Goal: Task Accomplishment & Management: Manage account settings

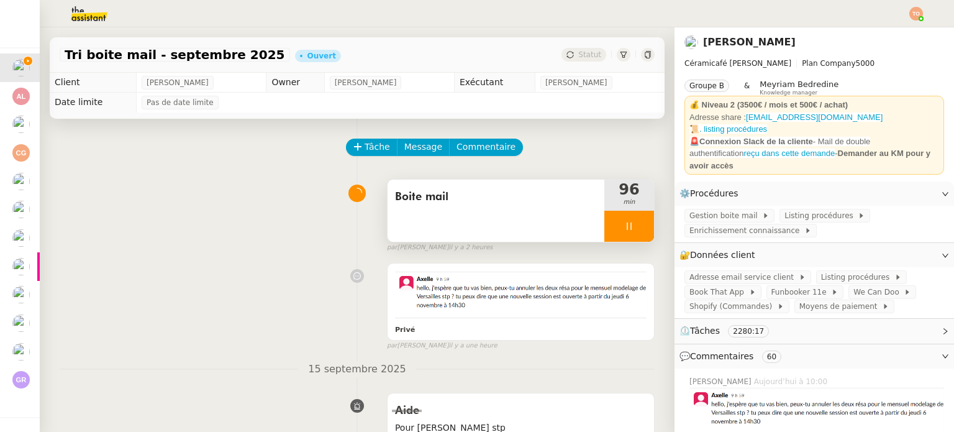
scroll to position [124, 0]
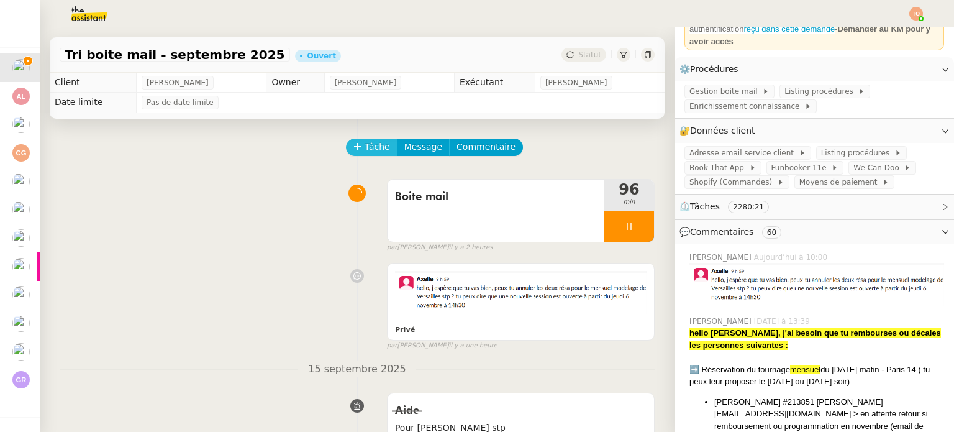
click at [368, 151] on span "Tâche" at bounding box center [377, 147] width 25 height 14
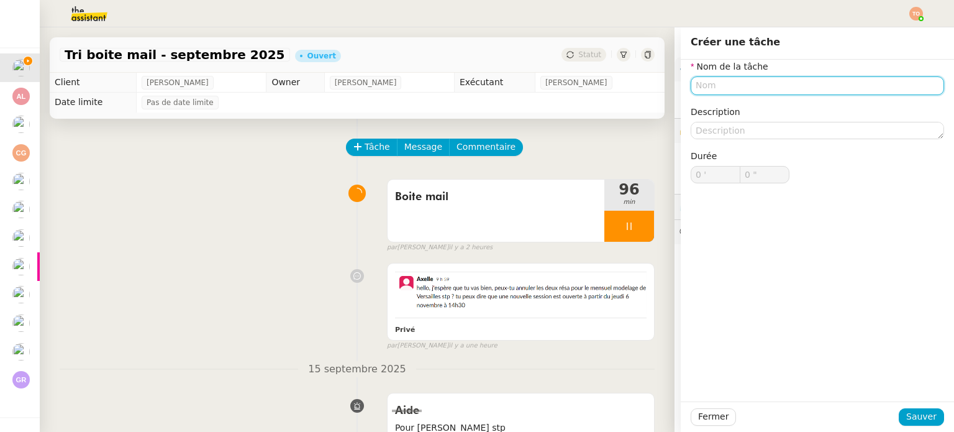
click at [703, 79] on input "text" at bounding box center [817, 85] width 253 height 18
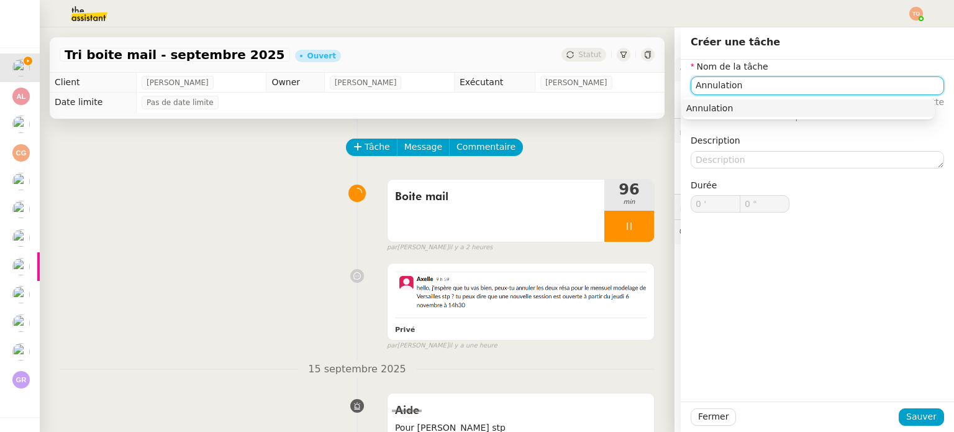
type input "Annulation"
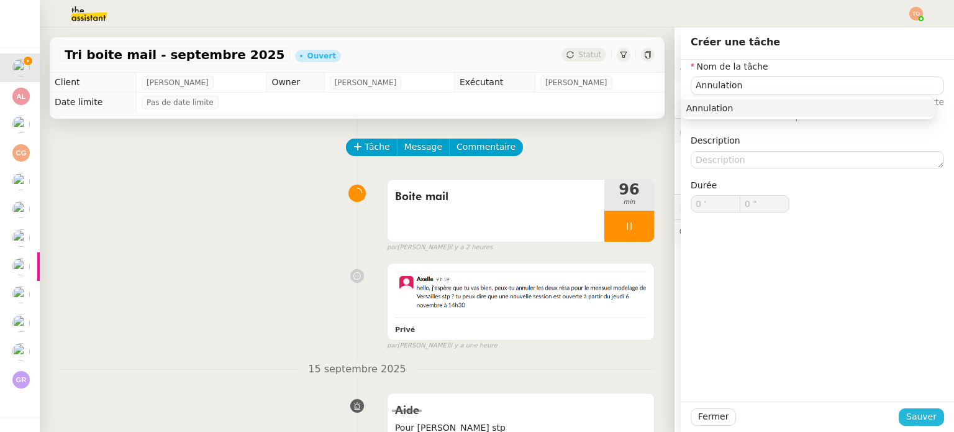
click at [914, 417] on span "Sauver" at bounding box center [921, 416] width 30 height 14
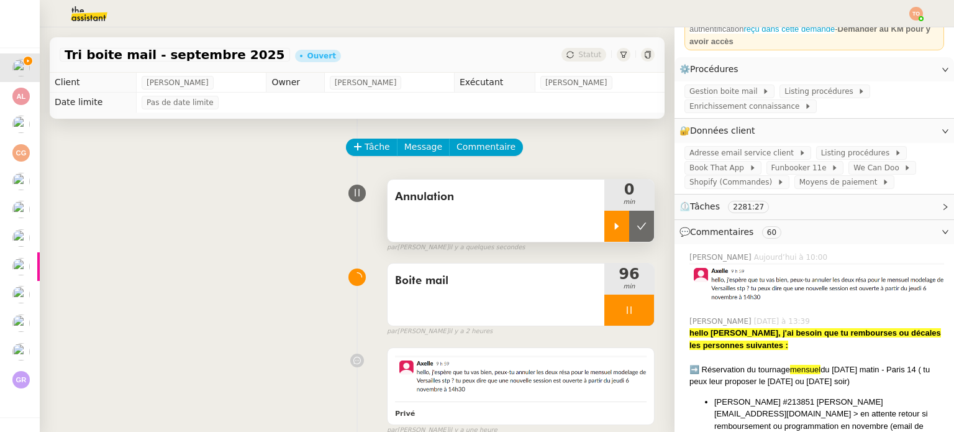
click at [612, 228] on icon at bounding box center [617, 226] width 10 height 10
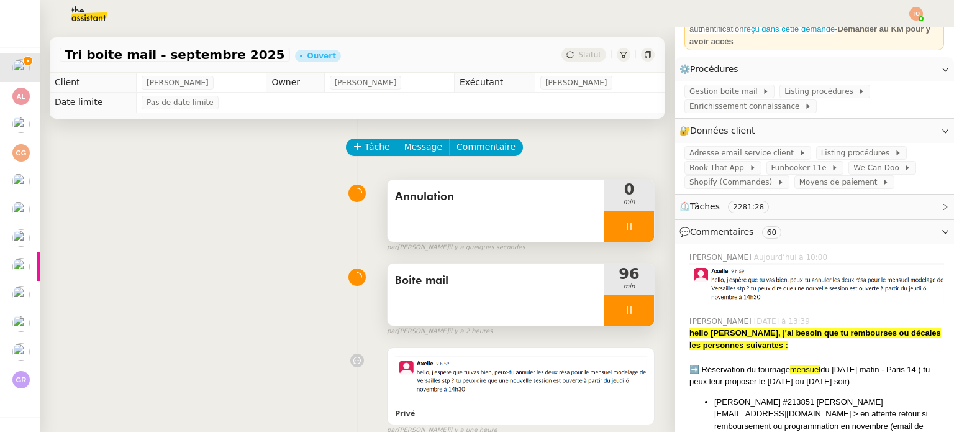
click at [616, 305] on div at bounding box center [630, 309] width 50 height 31
click at [637, 314] on icon at bounding box center [642, 310] width 10 height 10
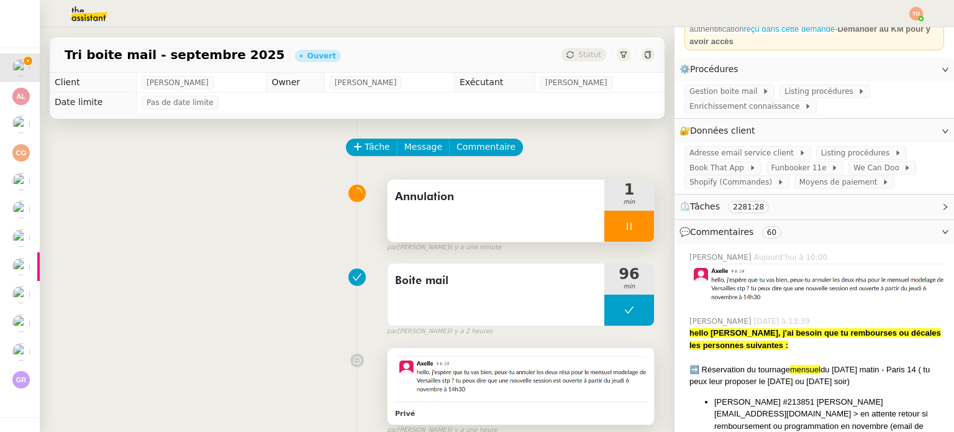
click at [555, 396] on img at bounding box center [521, 376] width 252 height 42
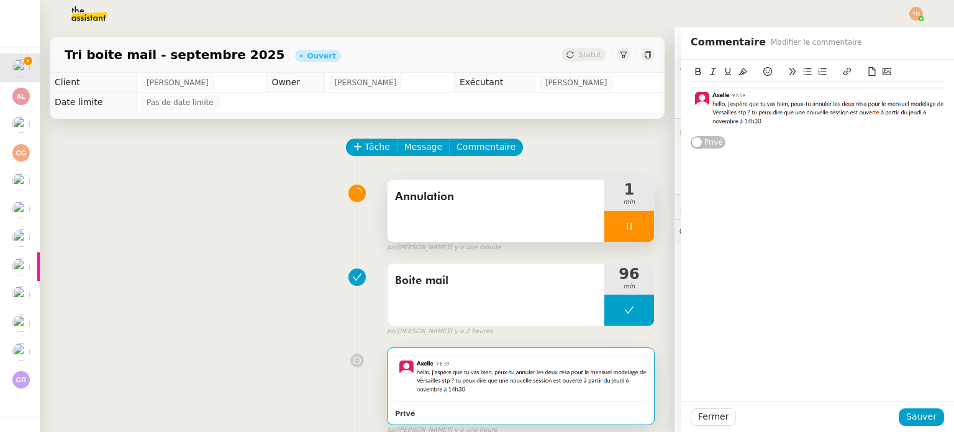
click at [906, 121] on img at bounding box center [817, 108] width 253 height 43
click at [907, 121] on img at bounding box center [817, 108] width 253 height 43
click at [867, 134] on div at bounding box center [817, 108] width 253 height 53
click at [750, 122] on img at bounding box center [817, 108] width 253 height 43
click at [691, 106] on img at bounding box center [817, 108] width 253 height 43
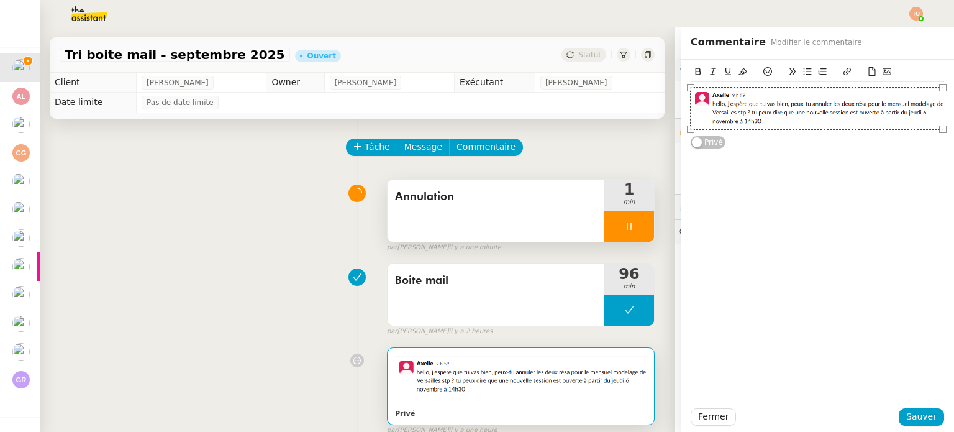
click at [681, 111] on div "Privé" at bounding box center [817, 104] width 273 height 89
click at [690, 106] on div at bounding box center [816, 108] width 253 height 43
click at [719, 106] on div at bounding box center [816, 108] width 253 height 43
click at [792, 139] on div "Privé" at bounding box center [817, 104] width 253 height 89
drag, startPoint x: 850, startPoint y: 129, endPoint x: 874, endPoint y: 123, distance: 24.9
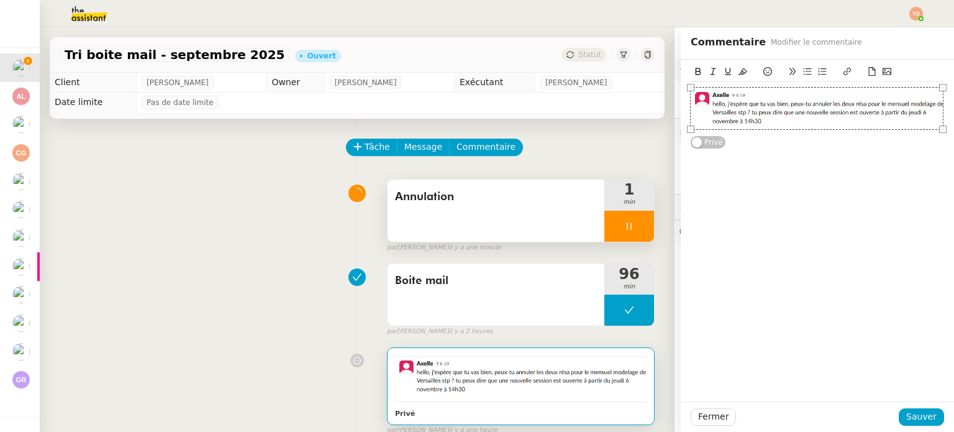
click at [862, 126] on div at bounding box center [817, 108] width 253 height 53
click at [877, 121] on div at bounding box center [816, 108] width 253 height 43
click at [932, 108] on div at bounding box center [816, 108] width 253 height 43
drag, startPoint x: 932, startPoint y: 108, endPoint x: 942, endPoint y: 106, distance: 10.1
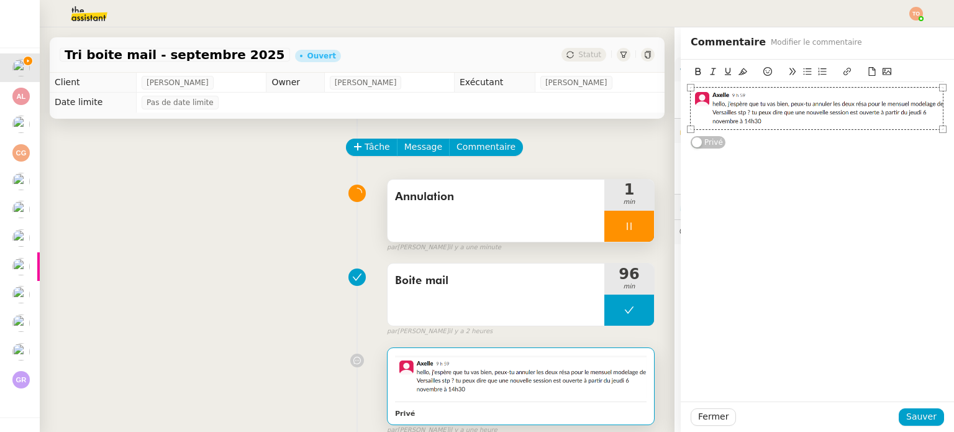
click at [932, 108] on div at bounding box center [816, 108] width 253 height 43
click at [941, 106] on div "Privé" at bounding box center [817, 104] width 273 height 89
click at [931, 114] on div at bounding box center [816, 108] width 253 height 43
drag, startPoint x: 931, startPoint y: 114, endPoint x: 892, endPoint y: 116, distance: 38.6
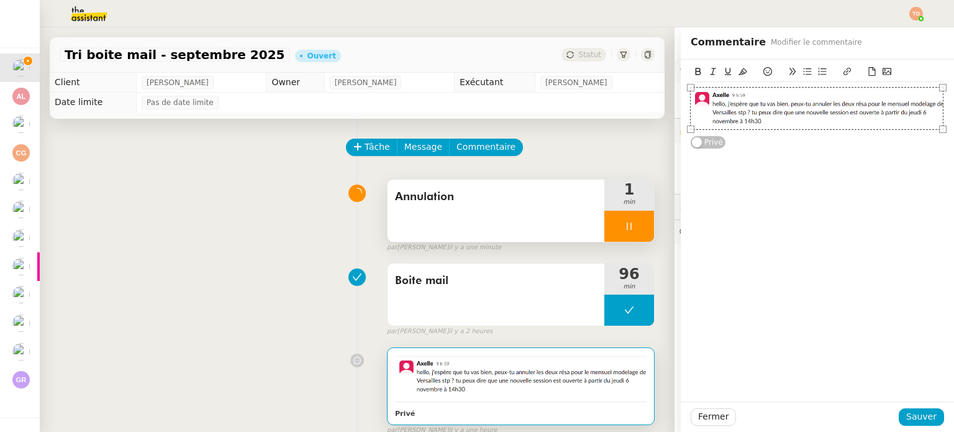
click at [927, 114] on div at bounding box center [816, 108] width 253 height 43
click at [885, 116] on div at bounding box center [816, 108] width 253 height 43
click at [785, 108] on img at bounding box center [817, 108] width 253 height 43
click at [721, 131] on div at bounding box center [817, 108] width 253 height 53
click at [691, 135] on div "Privé" at bounding box center [817, 104] width 253 height 89
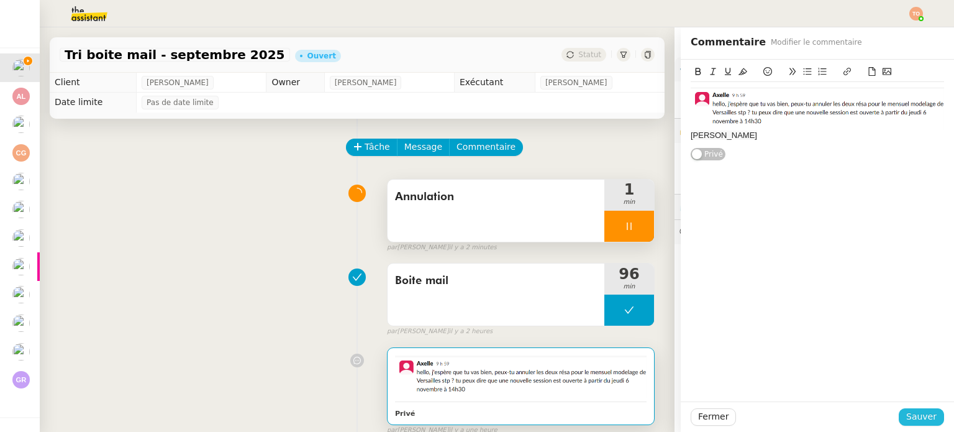
click at [915, 413] on span "Sauver" at bounding box center [921, 416] width 30 height 14
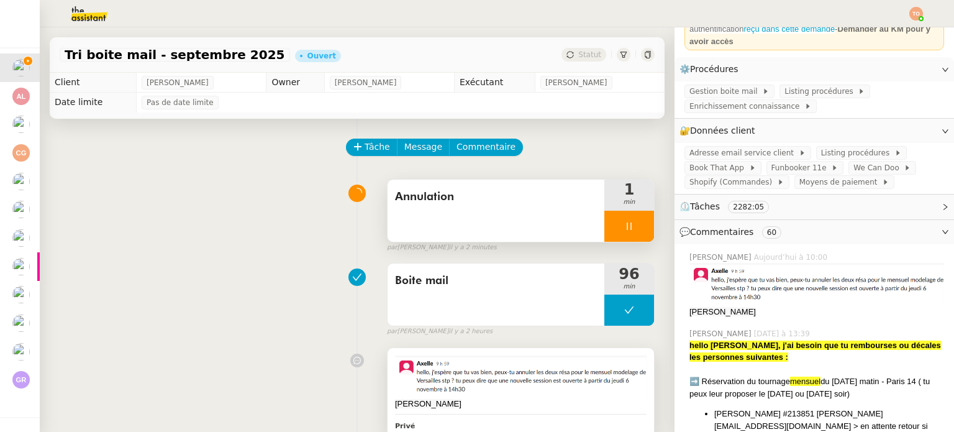
click at [530, 377] on img at bounding box center [521, 376] width 252 height 42
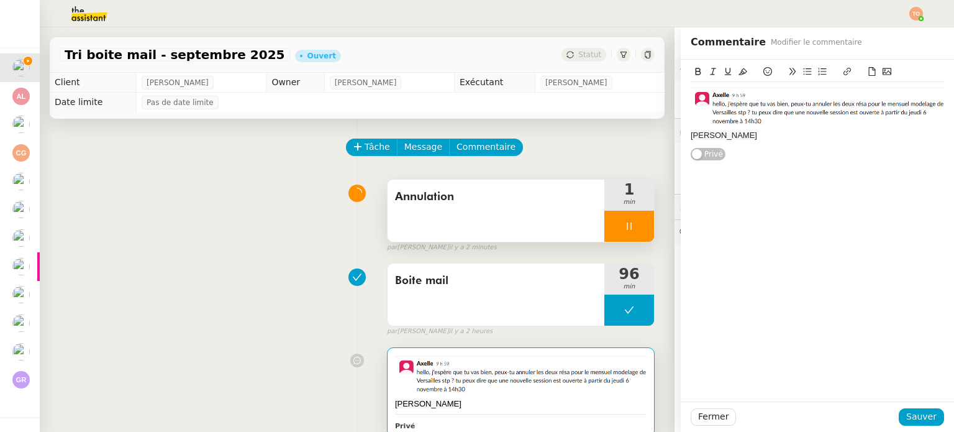
click at [786, 136] on div "Caroline Guillot" at bounding box center [817, 135] width 253 height 11
click at [710, 134] on span "Caroline Guillot" at bounding box center [724, 134] width 66 height 9
click at [739, 71] on icon at bounding box center [743, 71] width 9 height 9
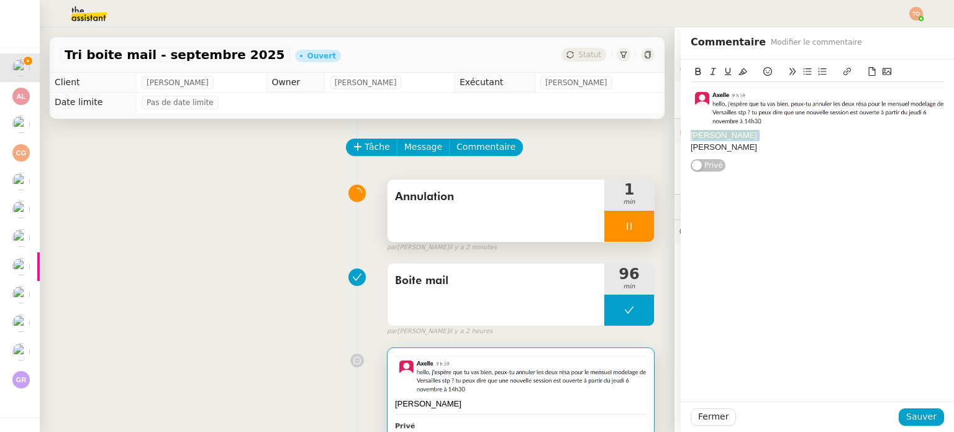
click at [723, 136] on span "Caroline Guillot" at bounding box center [724, 134] width 66 height 9
click at [734, 137] on span "Caroline Guillot" at bounding box center [724, 134] width 66 height 9
click at [741, 146] on div "Justine Robert Faille" at bounding box center [817, 147] width 253 height 11
click at [729, 132] on span "Caroline Guillot" at bounding box center [724, 134] width 66 height 9
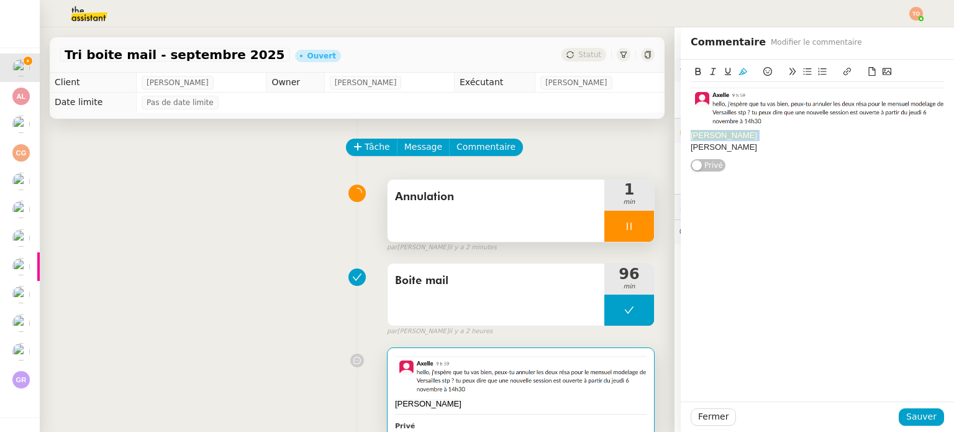
click at [729, 132] on span "Caroline Guillot" at bounding box center [724, 134] width 66 height 9
click at [739, 73] on icon at bounding box center [743, 71] width 9 height 7
click at [734, 144] on div "Justine Robert Faille" at bounding box center [817, 147] width 253 height 11
click at [913, 409] on span "Sauver" at bounding box center [921, 416] width 30 height 14
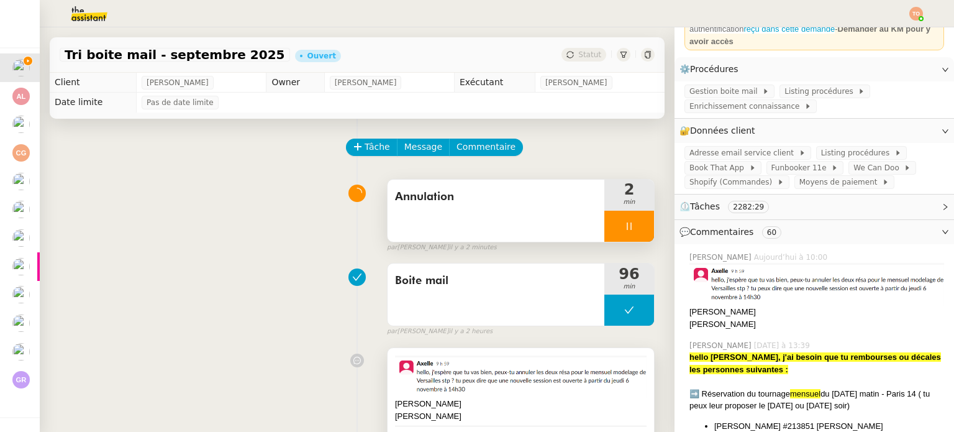
click at [535, 396] on img at bounding box center [521, 376] width 252 height 42
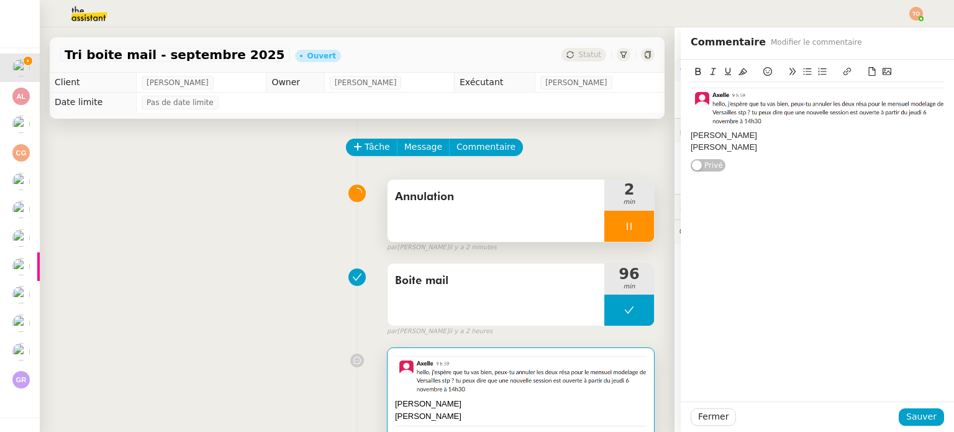
click at [788, 135] on div "Caroline Guillot" at bounding box center [817, 135] width 253 height 11
click at [912, 408] on div "Fermer Sauver" at bounding box center [817, 416] width 253 height 17
click at [912, 411] on span "Sauver" at bounding box center [921, 416] width 30 height 14
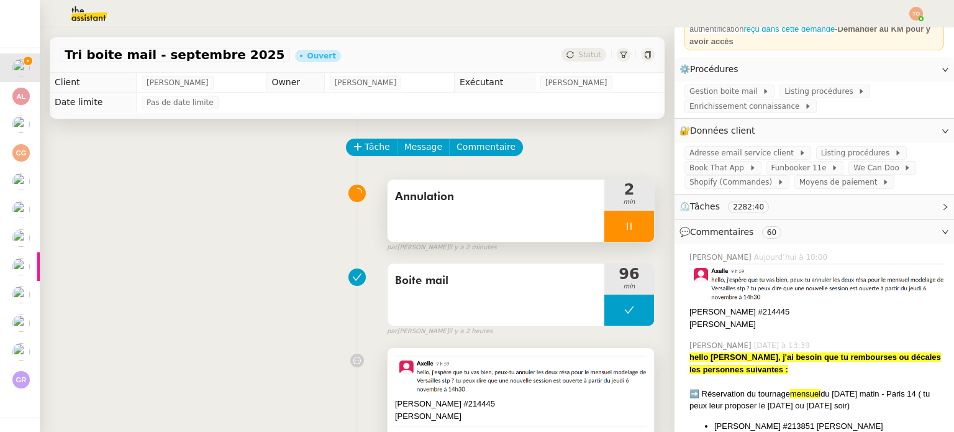
click at [570, 396] on img at bounding box center [521, 376] width 252 height 42
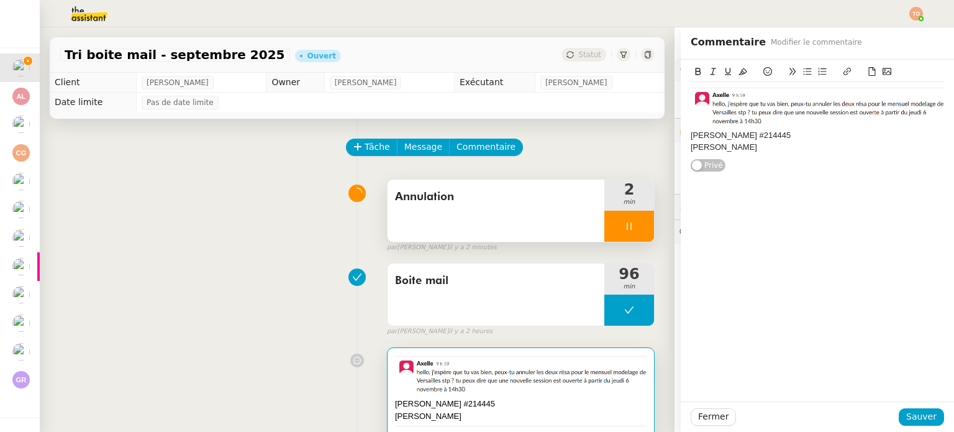
click at [785, 146] on div "Justine Robert Faille" at bounding box center [817, 147] width 253 height 11
click at [899, 414] on button "Sauver" at bounding box center [921, 416] width 45 height 17
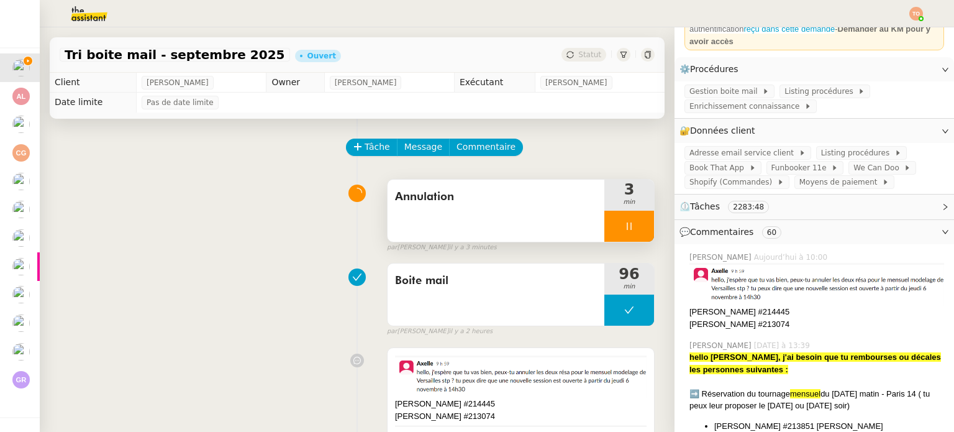
click at [753, 313] on div "Caroline Guillot #214445" at bounding box center [817, 312] width 255 height 12
copy div "Caroline Guillot #214445"
click at [742, 306] on img at bounding box center [817, 284] width 255 height 43
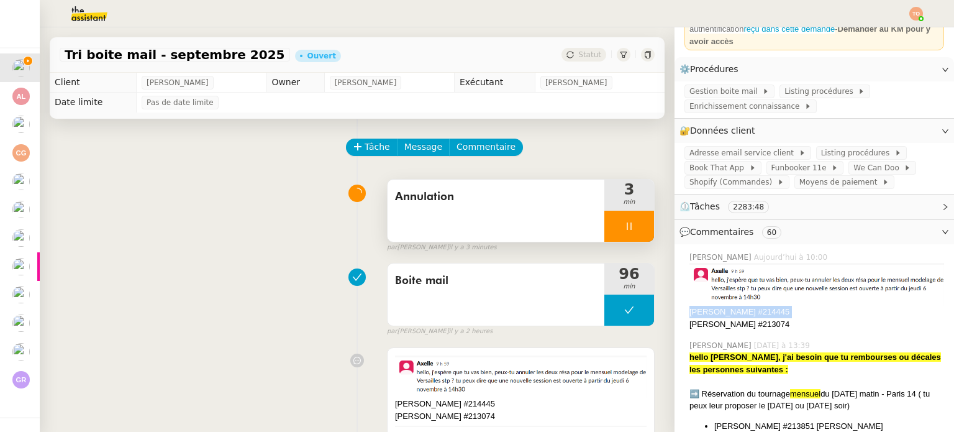
click at [737, 313] on div "Caroline Guillot #214445" at bounding box center [817, 312] width 255 height 12
drag, startPoint x: 759, startPoint y: 315, endPoint x: 772, endPoint y: 313, distance: 13.2
click at [772, 313] on div "Caroline Guillot #214445" at bounding box center [817, 312] width 255 height 12
click at [524, 404] on div "Caroline Guillot #214445" at bounding box center [521, 404] width 252 height 12
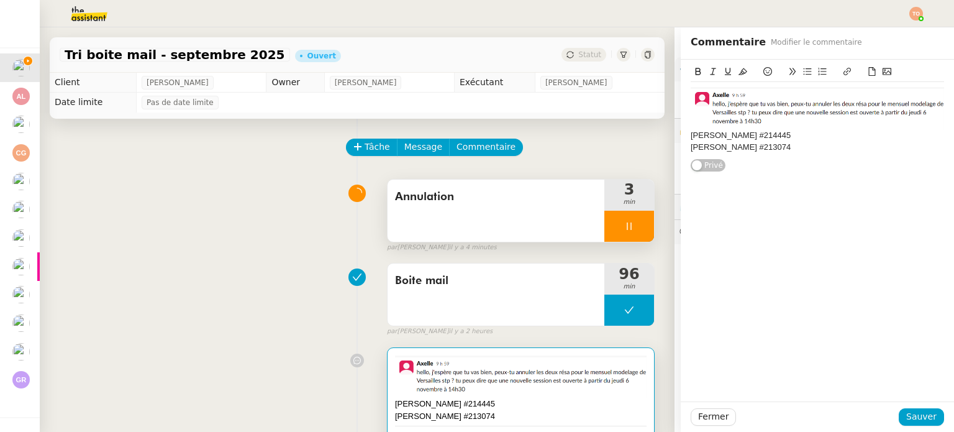
click at [816, 148] on div "Justine Robert Faille #213074" at bounding box center [817, 147] width 253 height 11
click at [918, 414] on span "Sauver" at bounding box center [921, 416] width 30 height 14
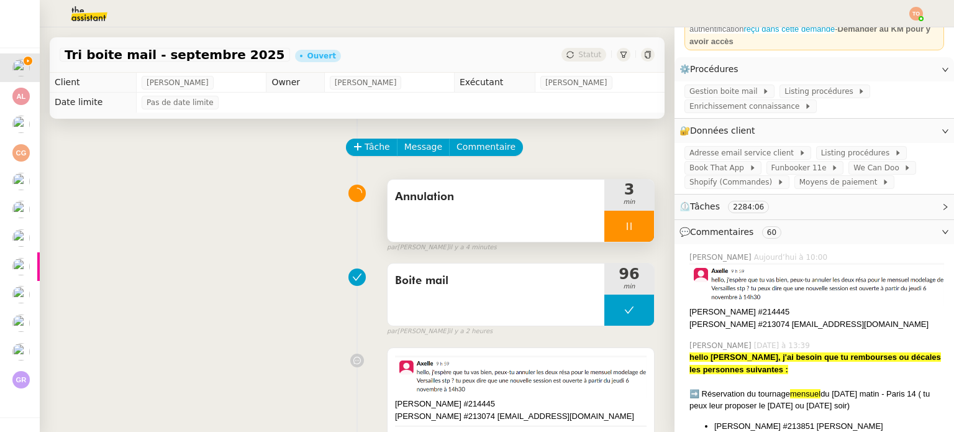
click at [765, 313] on div "Caroline Guillot #214445" at bounding box center [817, 312] width 255 height 12
click at [758, 313] on div "Caroline Guillot #214445" at bounding box center [817, 312] width 255 height 12
click at [769, 317] on div "Caroline Guillot #214445" at bounding box center [817, 312] width 255 height 12
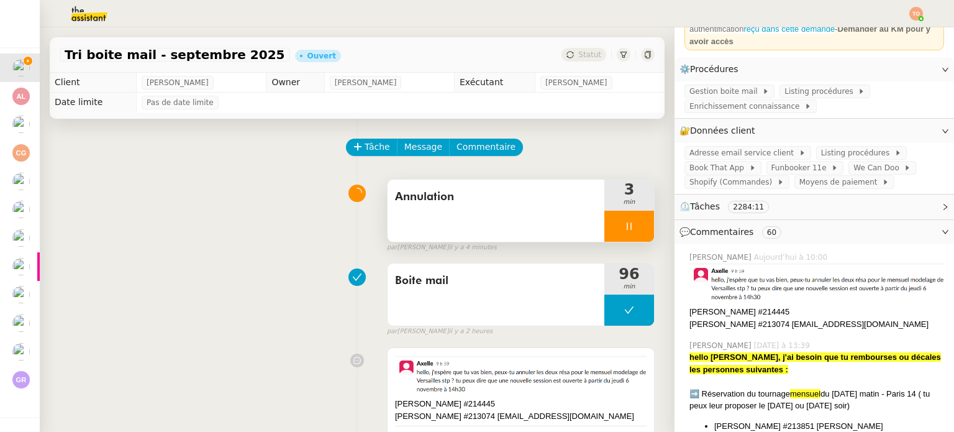
drag, startPoint x: 770, startPoint y: 313, endPoint x: 743, endPoint y: 314, distance: 27.4
click at [743, 314] on div "Caroline Guillot #214445" at bounding box center [817, 312] width 255 height 12
copy div "214445"
click at [585, 404] on div "Caroline Guillot #214445" at bounding box center [521, 404] width 252 height 12
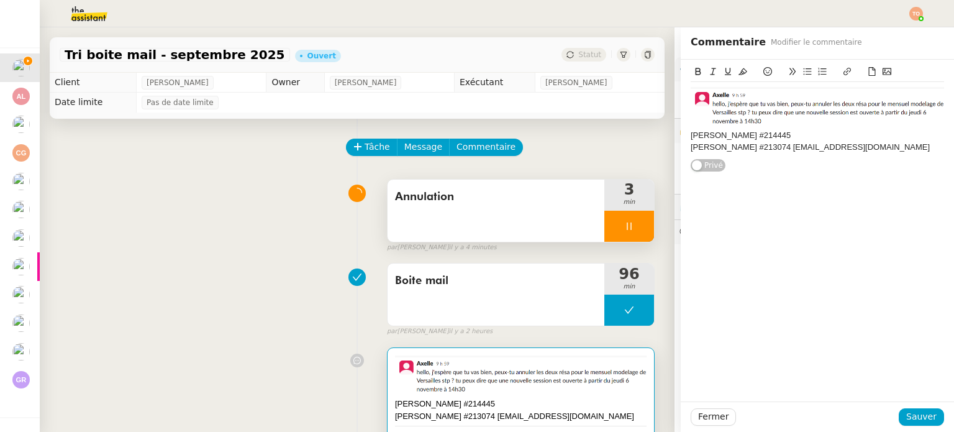
click at [785, 131] on div "Caroline Guillot #214445" at bounding box center [817, 135] width 253 height 11
click at [691, 137] on div "Caroline Guillot #214445 guillotkaro@gmail.com" at bounding box center [817, 135] width 253 height 11
click at [789, 135] on div "ANNULATION MODELAGE MENSUEL" at bounding box center [817, 135] width 253 height 11
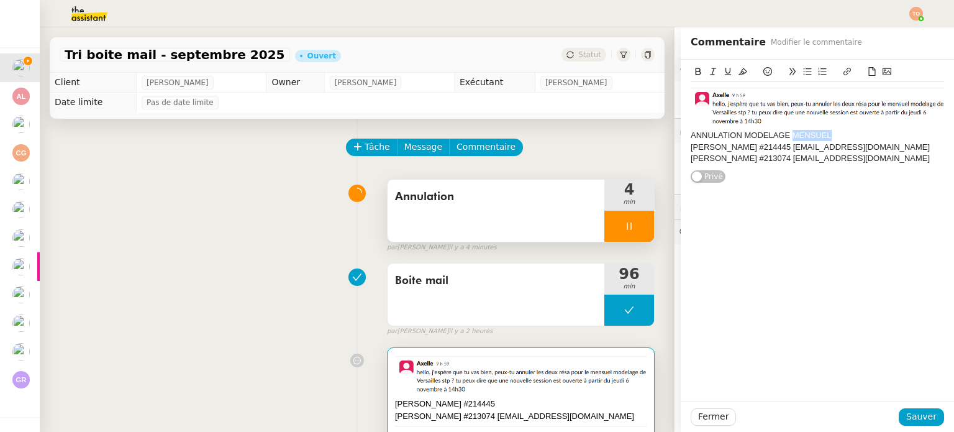
click at [789, 135] on div "ANNULATION MODELAGE MENSUEL" at bounding box center [817, 135] width 253 height 11
click at [739, 71] on icon at bounding box center [743, 71] width 9 height 7
click at [915, 419] on span "Sauver" at bounding box center [921, 416] width 30 height 14
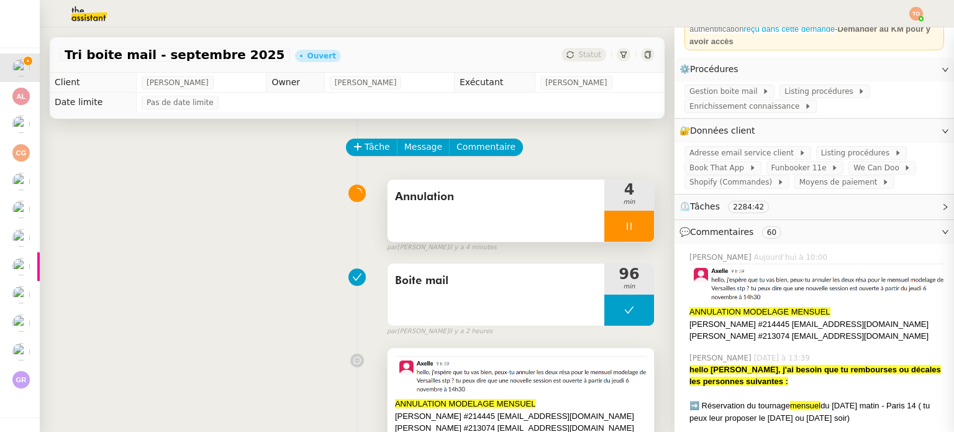
click at [596, 399] on div "ANNULATION MODELAGE MENSUEL" at bounding box center [521, 404] width 252 height 12
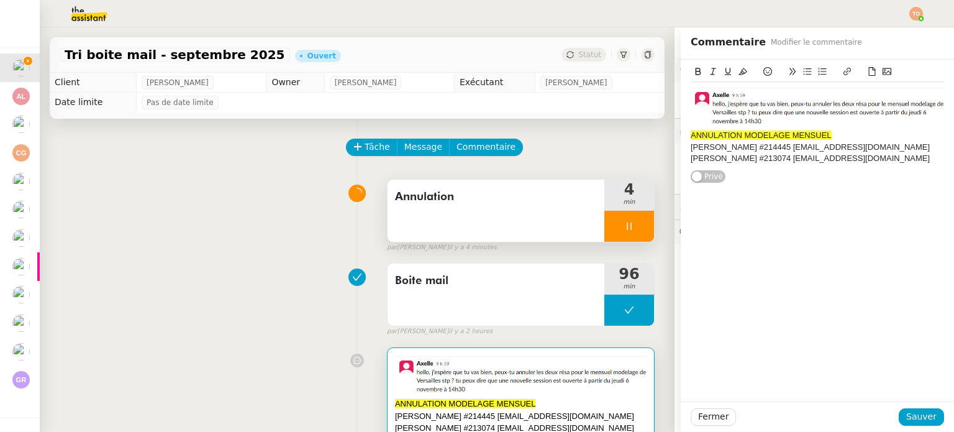
click at [691, 148] on div "Caroline Guillot #214445 guillotkaro@gmail.com" at bounding box center [817, 147] width 253 height 11
click at [764, 71] on icon at bounding box center [768, 71] width 9 height 9
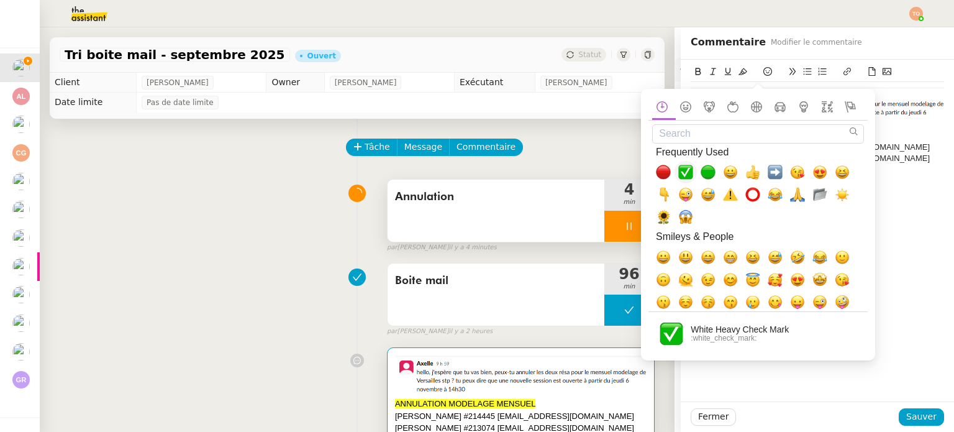
click at [688, 168] on span "✅, white_check_mark" at bounding box center [685, 172] width 15 height 15
click at [929, 253] on div "ANNULATION MODELAGE MENSUEL ✅Caroline Guillot #214445 guillotkaro@gmail.com Jus…" at bounding box center [817, 231] width 273 height 342
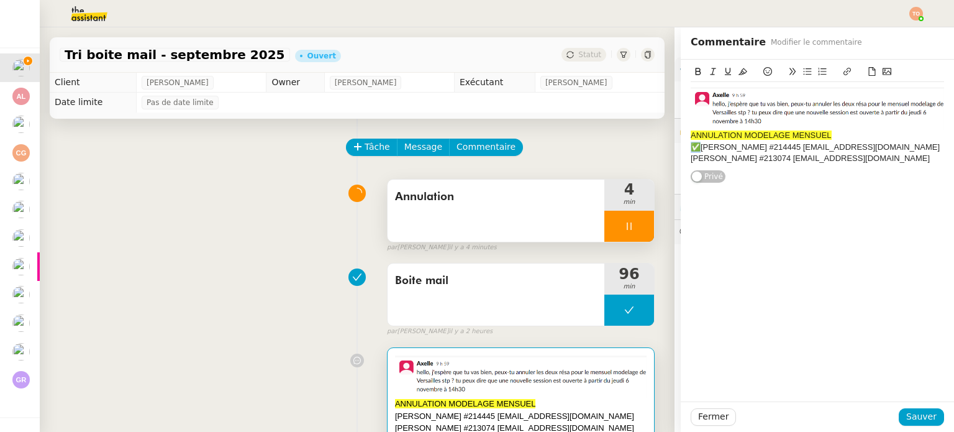
drag, startPoint x: 691, startPoint y: 148, endPoint x: 683, endPoint y: 148, distance: 8.1
click at [691, 148] on div "✅[PERSON_NAME] #214445 [EMAIL_ADDRESS][DOMAIN_NAME]" at bounding box center [817, 147] width 253 height 11
copy div "✅"
click at [691, 161] on div "Justine Robert Faille #213074 justineh.28@hotmail.fr" at bounding box center [817, 158] width 253 height 11
click at [926, 419] on span "Sauver" at bounding box center [921, 416] width 30 height 14
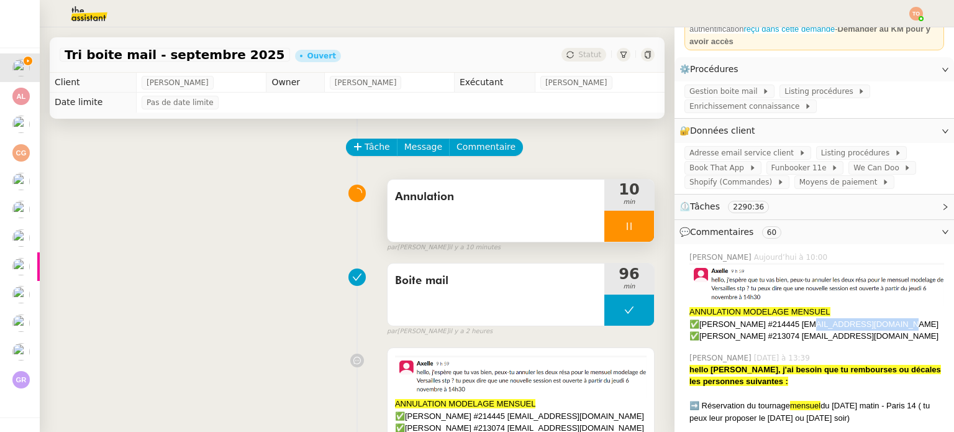
copy div "guillotkaro@gmail.com"
drag, startPoint x: 783, startPoint y: 326, endPoint x: 864, endPoint y: 326, distance: 80.8
click at [864, 326] on div "✅[PERSON_NAME] #214445 [EMAIL_ADDRESS][DOMAIN_NAME]" at bounding box center [817, 324] width 255 height 12
click at [800, 337] on div "✅[PERSON_NAME] #213074 [EMAIL_ADDRESS][DOMAIN_NAME]" at bounding box center [817, 336] width 255 height 12
click at [801, 339] on div "✅[PERSON_NAME] #213074 [EMAIL_ADDRESS][DOMAIN_NAME]" at bounding box center [817, 336] width 255 height 12
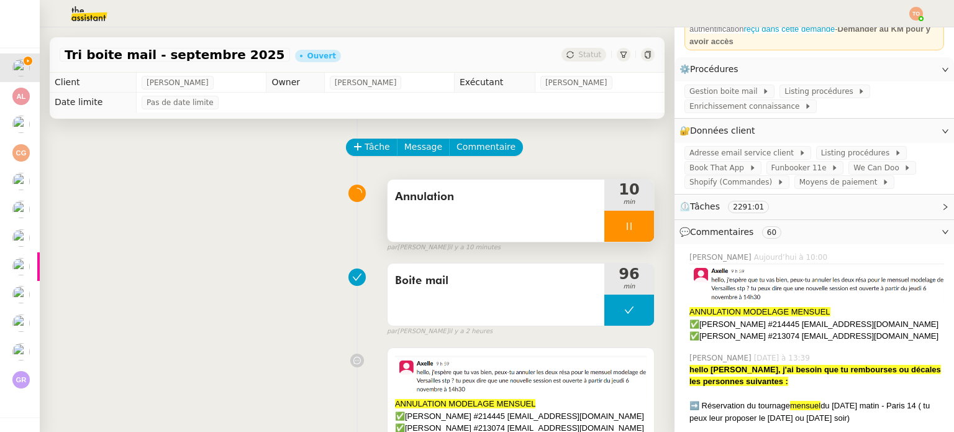
drag, startPoint x: 801, startPoint y: 339, endPoint x: 877, endPoint y: 339, distance: 76.4
click at [877, 339] on div "✅[PERSON_NAME] #213074 [EMAIL_ADDRESS][DOMAIN_NAME]" at bounding box center [817, 336] width 255 height 12
click at [628, 227] on div at bounding box center [630, 226] width 50 height 31
click at [637, 223] on icon at bounding box center [642, 226] width 10 height 10
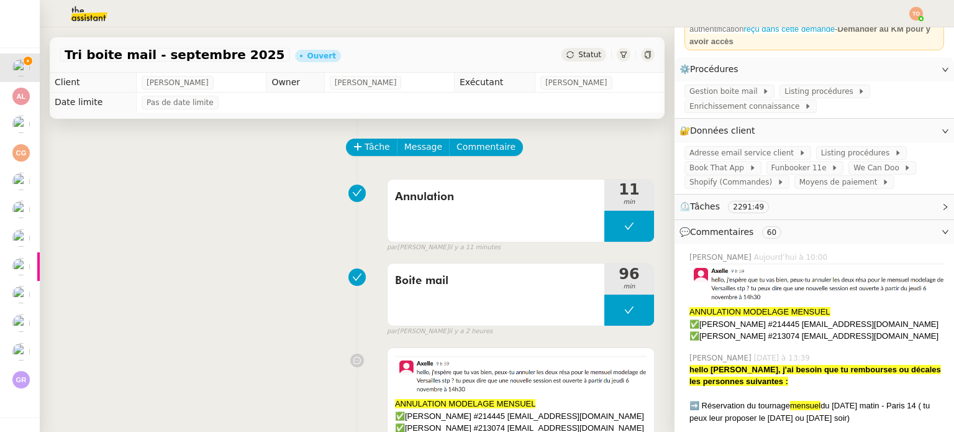
click at [492, 142] on button "Commentaire" at bounding box center [486, 147] width 74 height 17
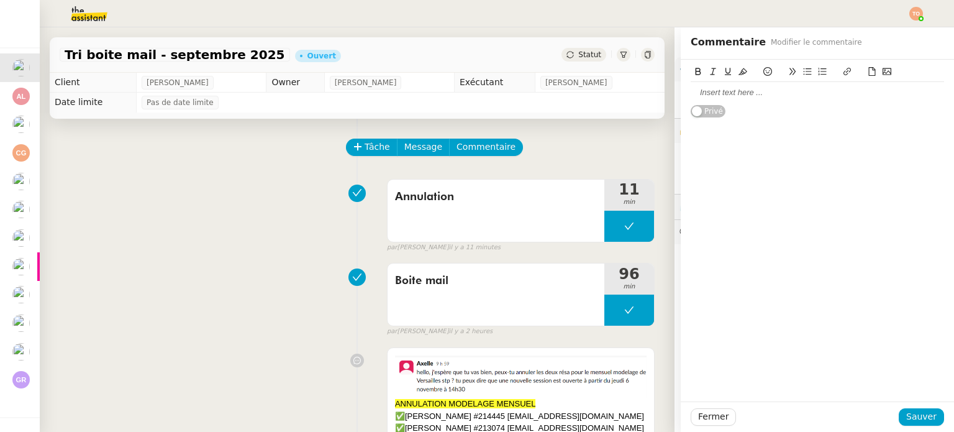
click at [774, 84] on div at bounding box center [817, 92] width 253 height 21
click at [824, 119] on div "RAS - Tous les mails traités + annulation demandées par Axelle" at bounding box center [817, 121] width 253 height 23
drag, startPoint x: 879, startPoint y: 116, endPoint x: 885, endPoint y: 115, distance: 6.2
click at [879, 115] on div "RAS - Tous les mails traités + annulations demandées par [PERSON_NAME]" at bounding box center [817, 121] width 253 height 23
click at [920, 425] on button "Sauver" at bounding box center [921, 416] width 45 height 17
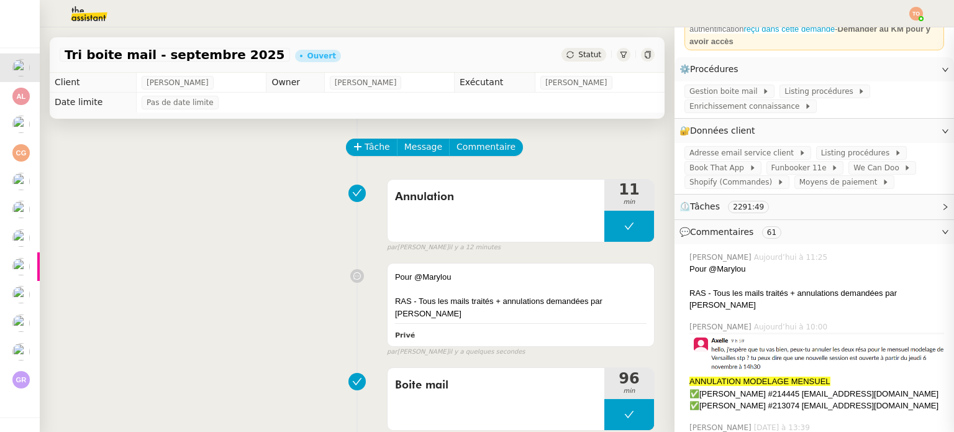
click at [578, 50] on span "Statut" at bounding box center [589, 54] width 23 height 9
click at [239, 195] on div "Annulation 11 min false par Tatyana O. il y a 12 minutes" at bounding box center [357, 213] width 595 height 80
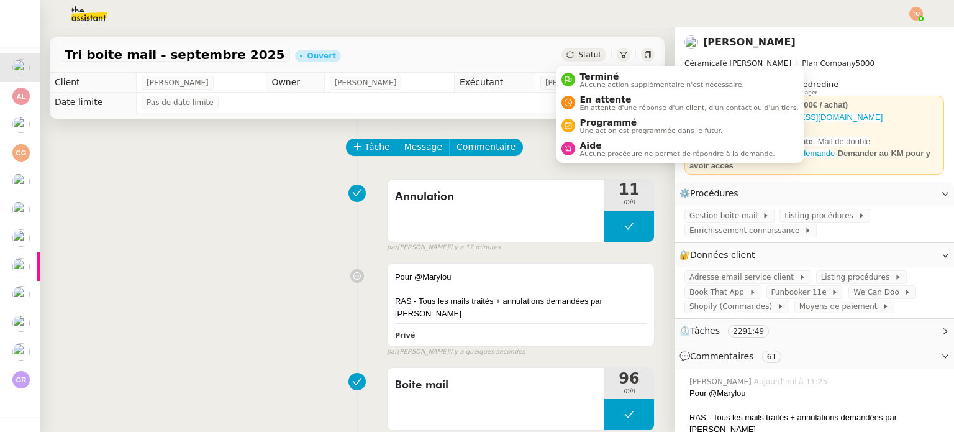
click at [578, 54] on span "Statut" at bounding box center [589, 54] width 23 height 9
click at [606, 141] on span "Aide" at bounding box center [677, 145] width 195 height 10
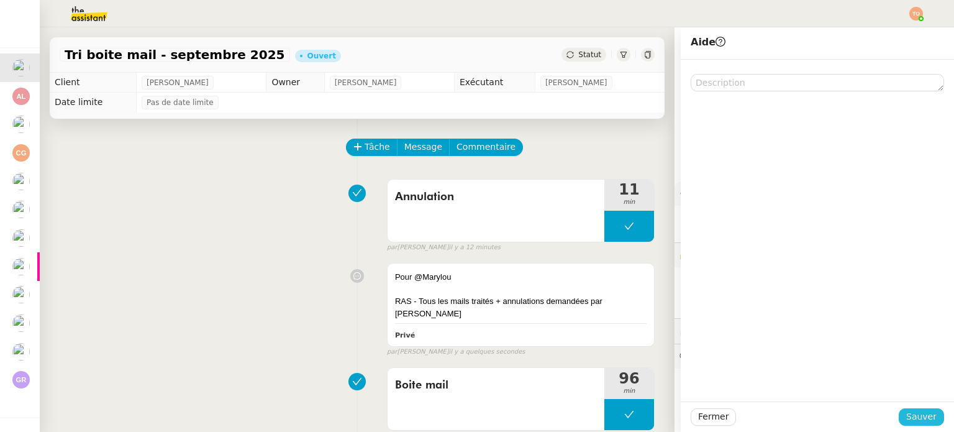
click at [916, 409] on button "Sauver" at bounding box center [921, 416] width 45 height 17
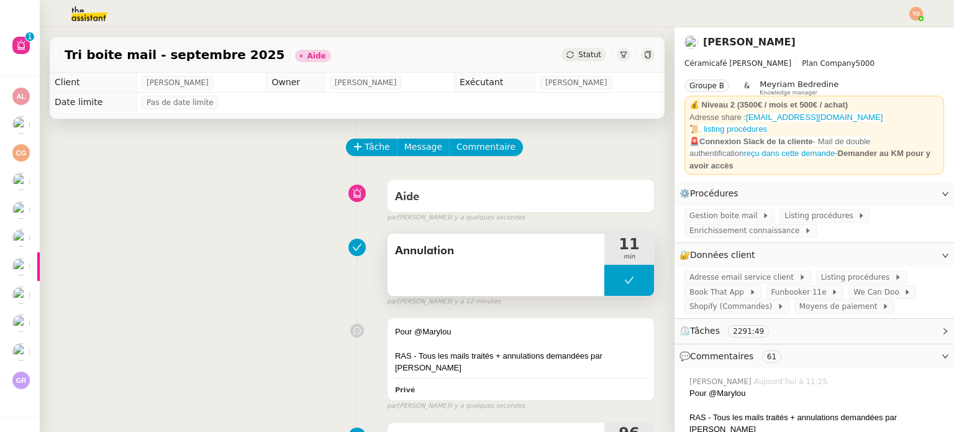
click at [415, 257] on span "Annulation" at bounding box center [496, 251] width 202 height 19
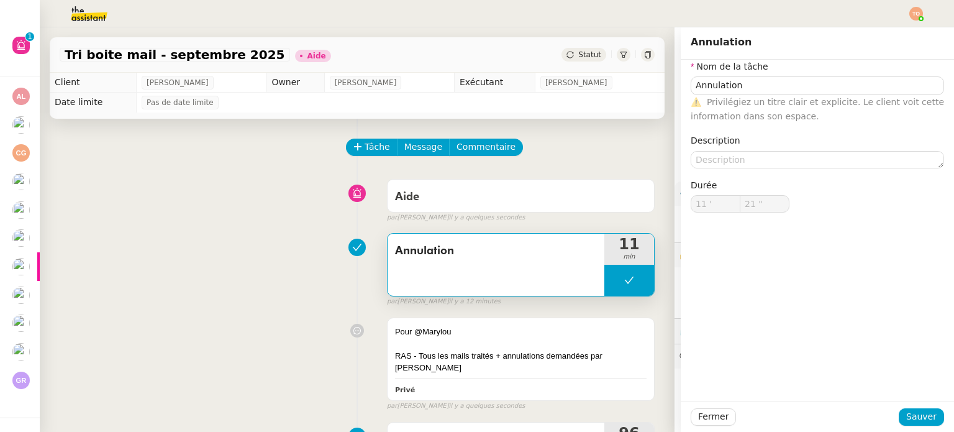
click at [808, 95] on div "⚠️ Privilégiez un titre clair et explicite. Le client voit cette information da…" at bounding box center [817, 109] width 253 height 29
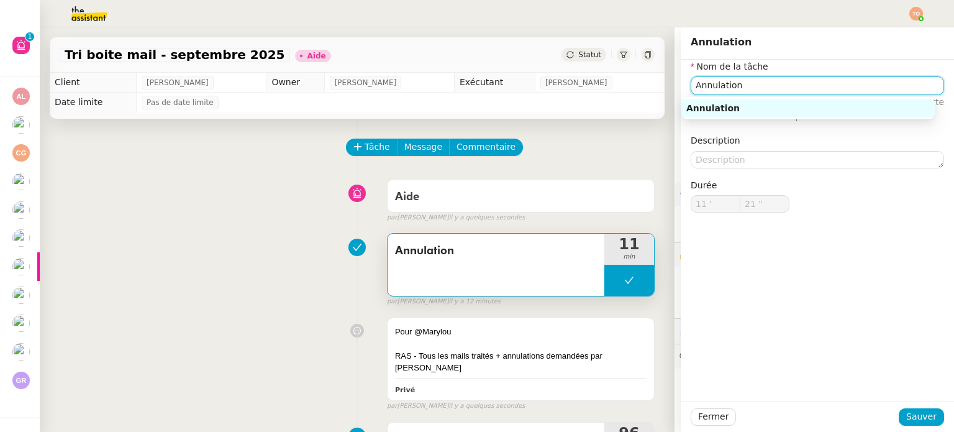
click at [806, 92] on input "Annulation" at bounding box center [817, 85] width 253 height 18
type input "Annulation des ateliers"
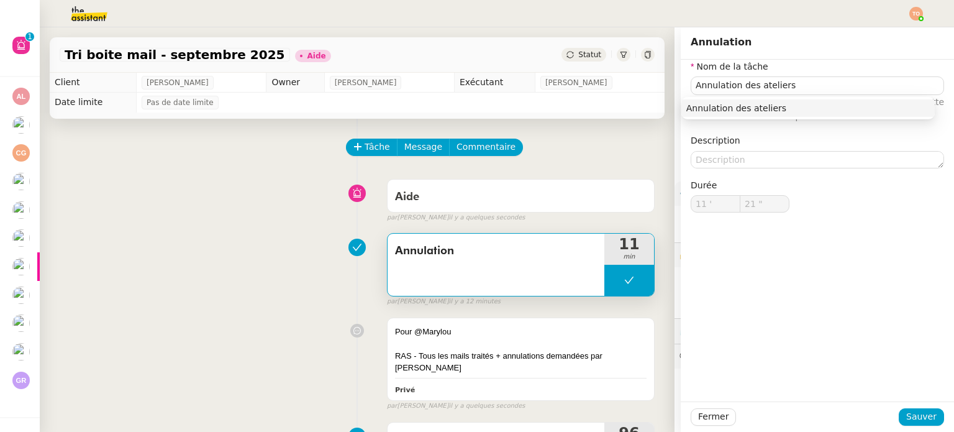
click at [924, 426] on div "Fermer Sauver" at bounding box center [817, 416] width 273 height 30
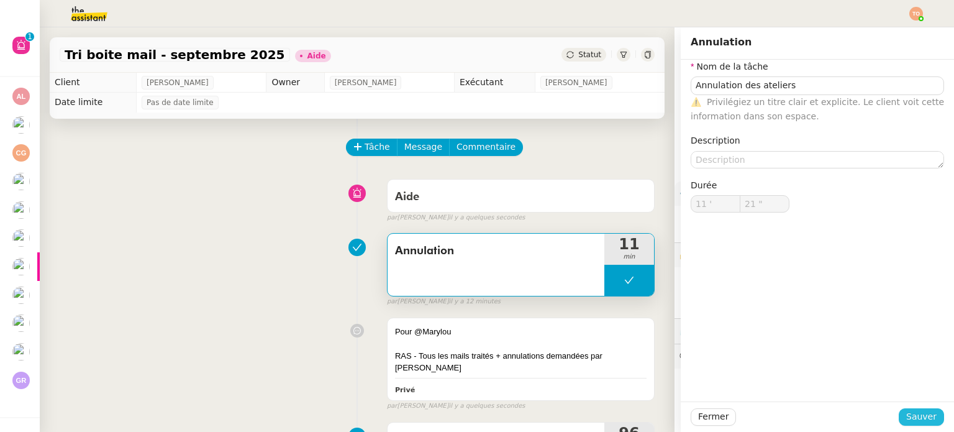
click at [925, 422] on span "Sauver" at bounding box center [921, 416] width 30 height 14
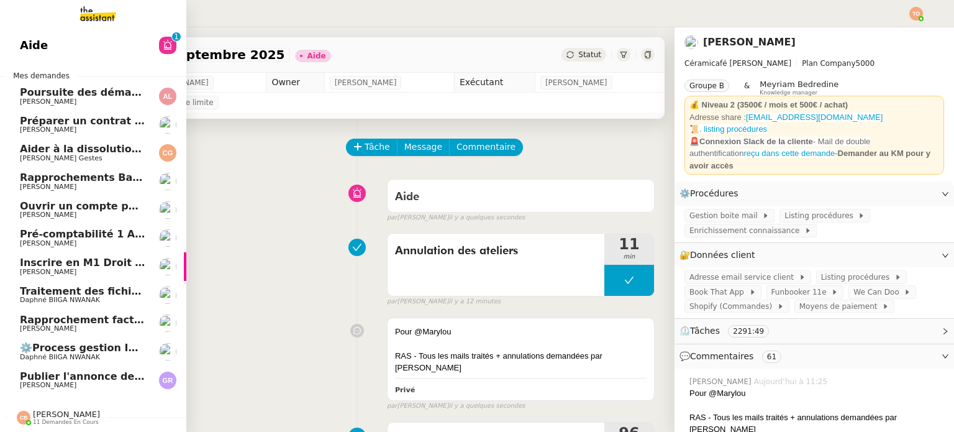
click at [121, 378] on span "Publier l'annonce de recrutement" at bounding box center [114, 376] width 188 height 12
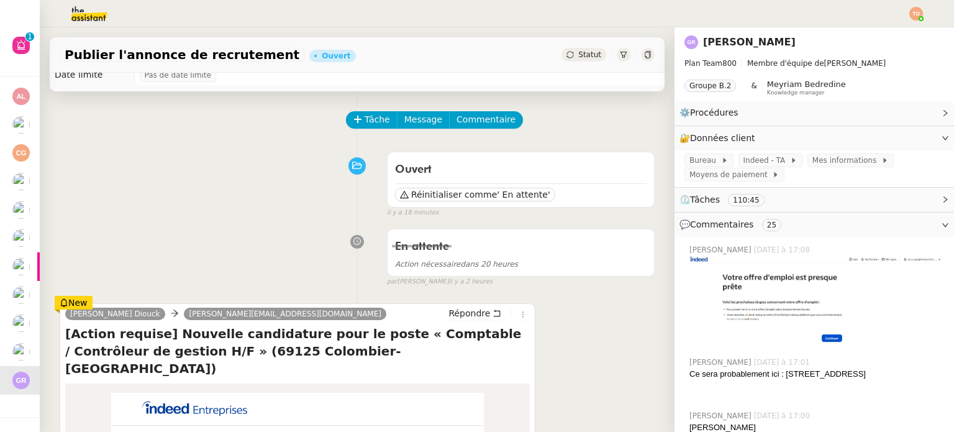
scroll to position [22, 0]
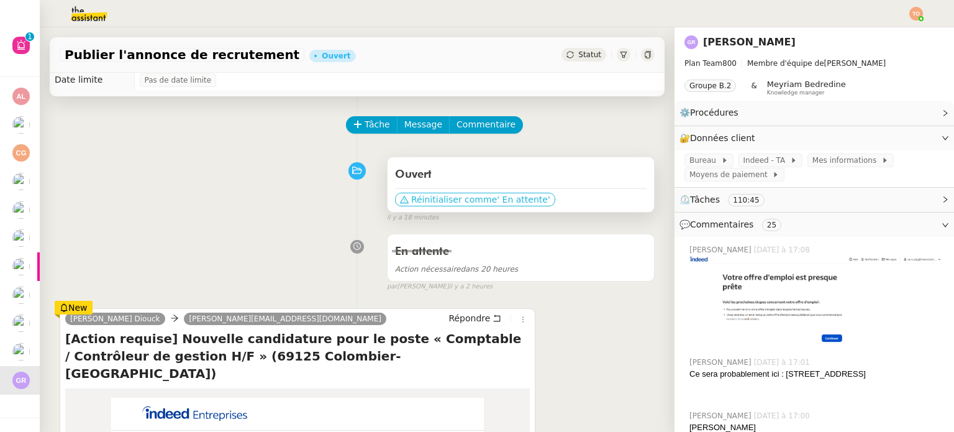
click at [502, 201] on span "' En attente'" at bounding box center [523, 199] width 53 height 12
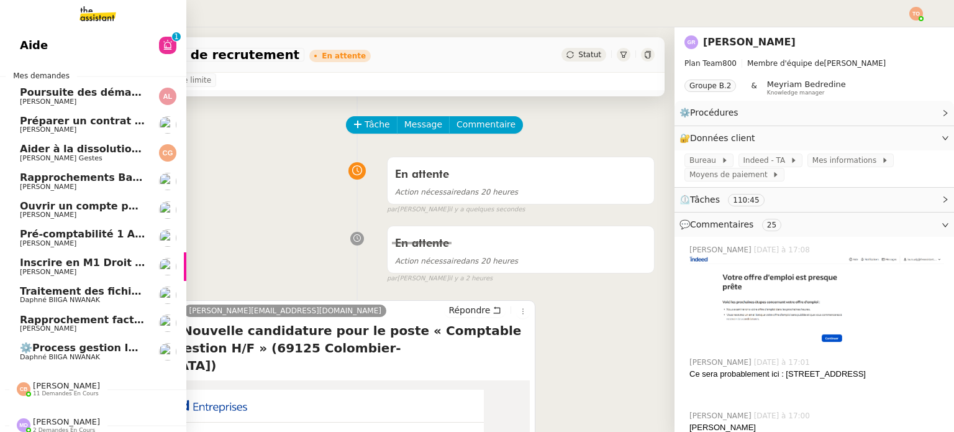
click at [93, 208] on span "Ouvrir un compte pour Ven SAS" at bounding box center [108, 206] width 177 height 12
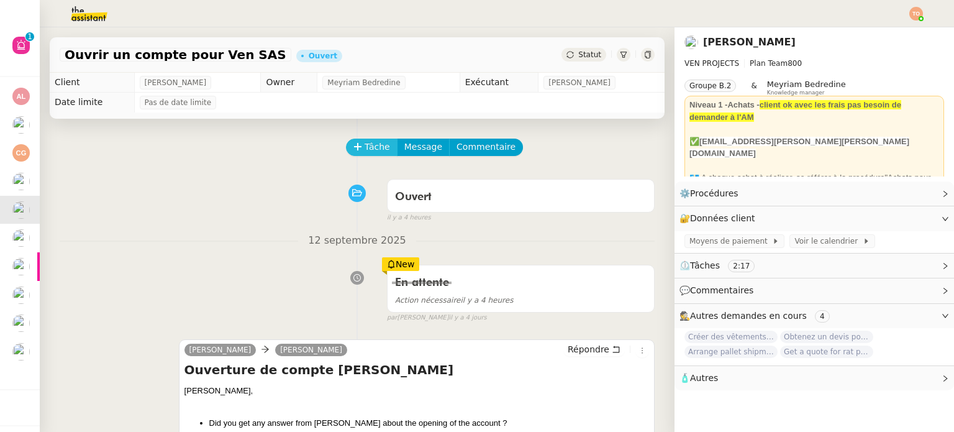
click at [352, 144] on button "Tâche" at bounding box center [372, 147] width 52 height 17
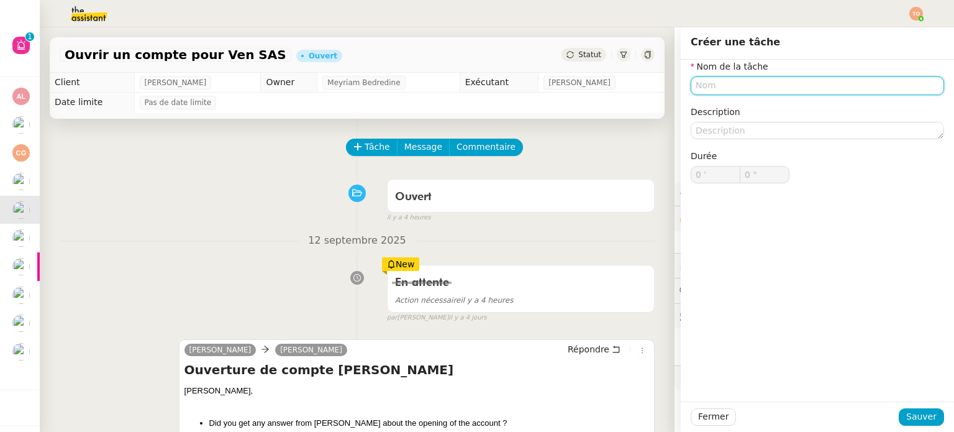
click at [729, 89] on input "text" at bounding box center [817, 85] width 253 height 18
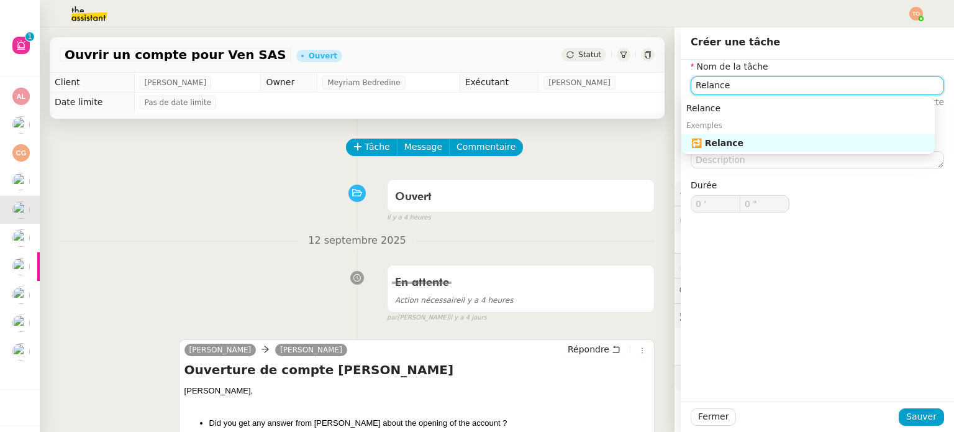
click at [726, 135] on nz-auto-option "🔁 Relance" at bounding box center [808, 142] width 253 height 17
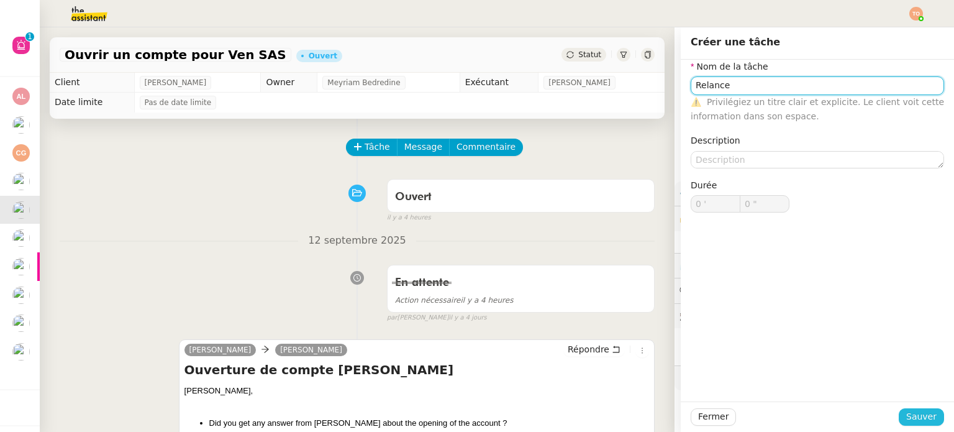
type input "Relance"
click at [912, 422] on span "Sauver" at bounding box center [921, 416] width 30 height 14
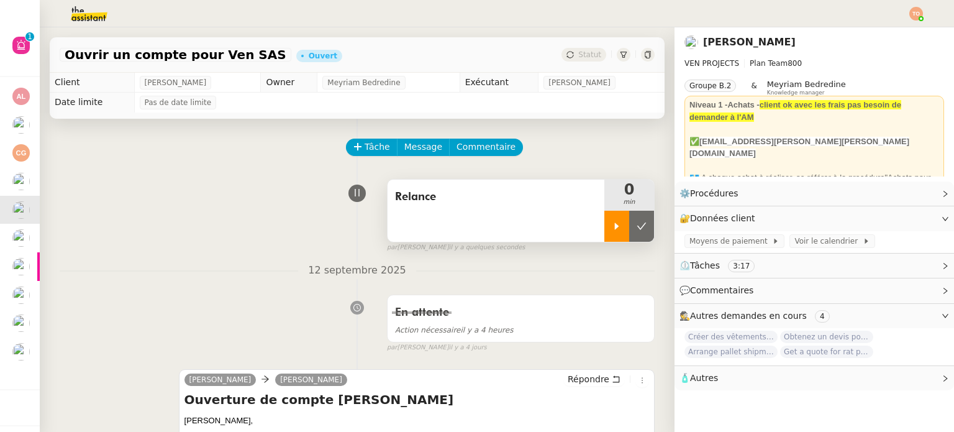
click at [612, 229] on icon at bounding box center [617, 226] width 10 height 10
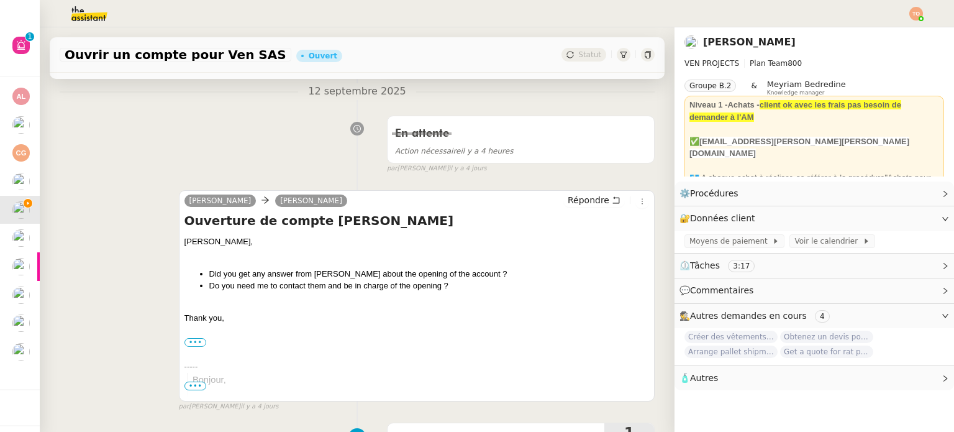
scroll to position [186, 0]
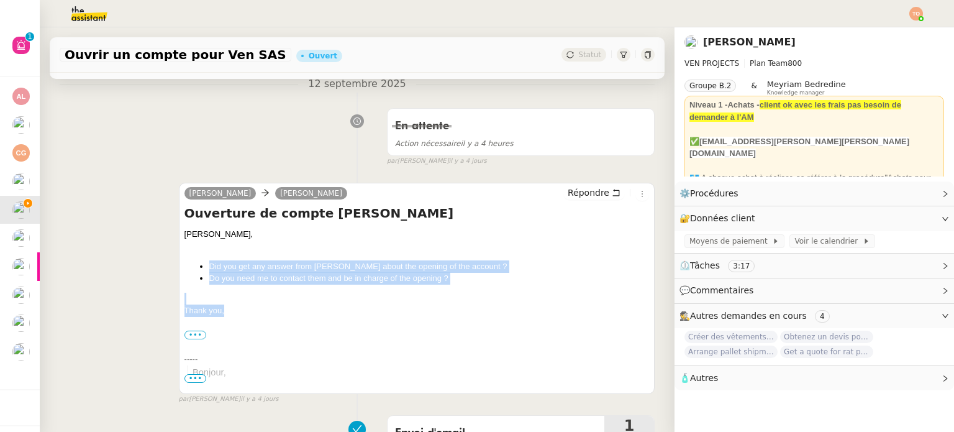
drag, startPoint x: 342, startPoint y: 314, endPoint x: 188, endPoint y: 262, distance: 162.7
click at [188, 262] on div "Charles, Did you get any answer from Quintane about the opening of the account …" at bounding box center [417, 315] width 465 height 175
copy div "Did you get any answer from Quintane about the opening of the account ? Do you …"
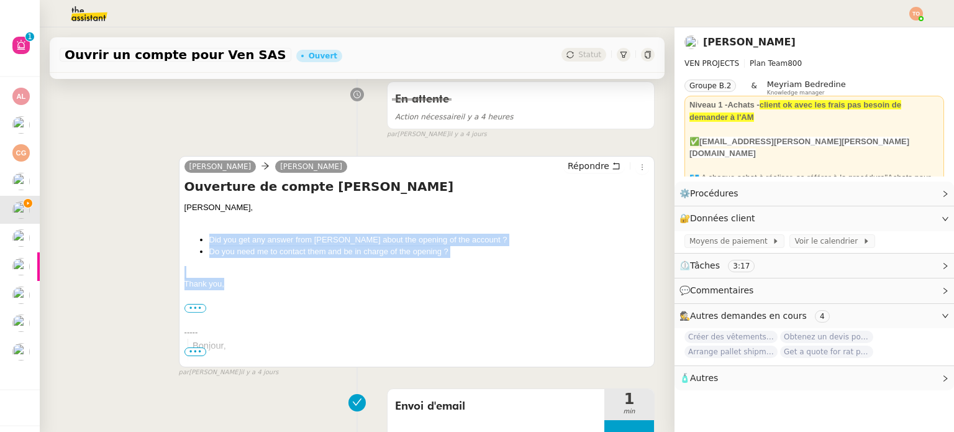
scroll to position [124, 0]
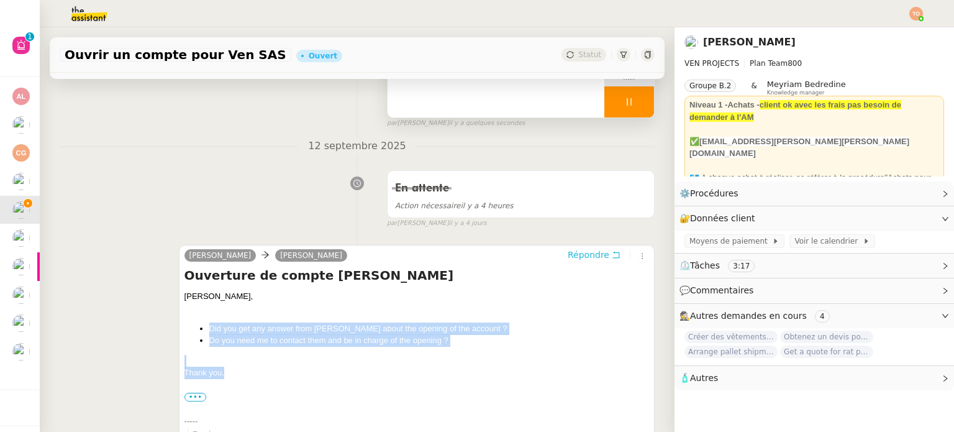
click at [564, 252] on button "Répondre" at bounding box center [595, 255] width 62 height 14
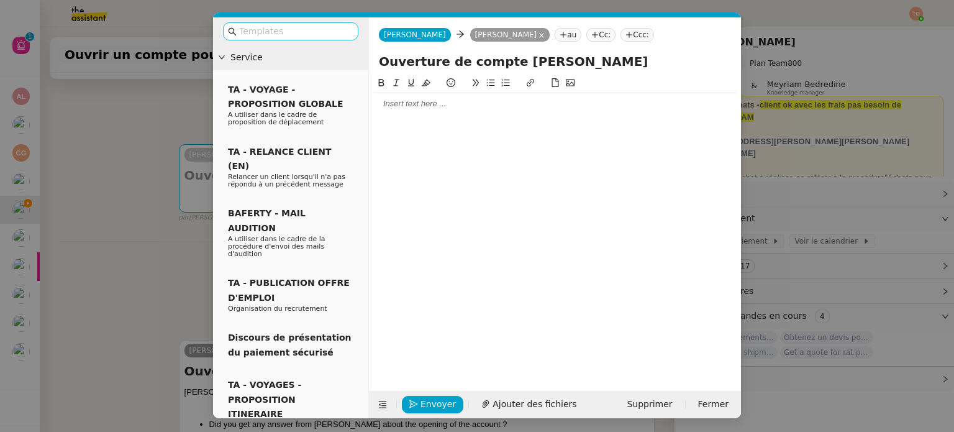
click at [328, 39] on nz-input-group at bounding box center [290, 31] width 135 height 18
click at [328, 34] on input "text" at bounding box center [295, 31] width 112 height 14
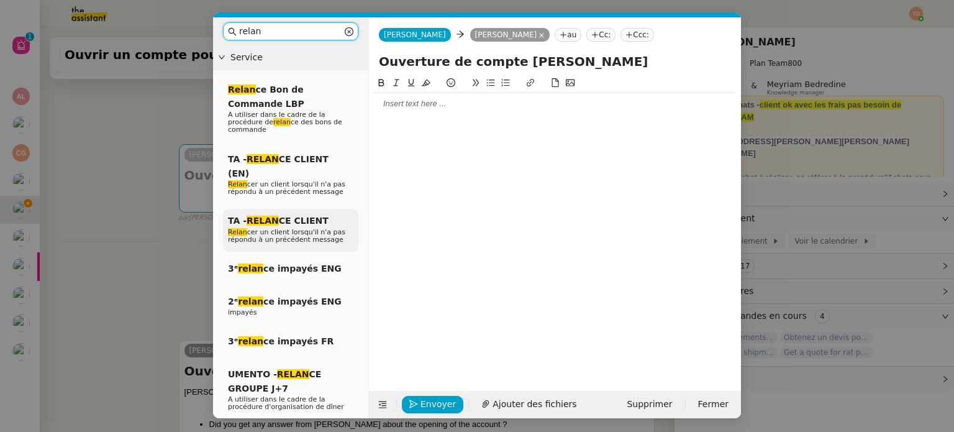
type input "relan"
click at [326, 228] on span "Relan cer un client lorsqu'il n'a pas répondu à un précédent message" at bounding box center [286, 236] width 117 height 16
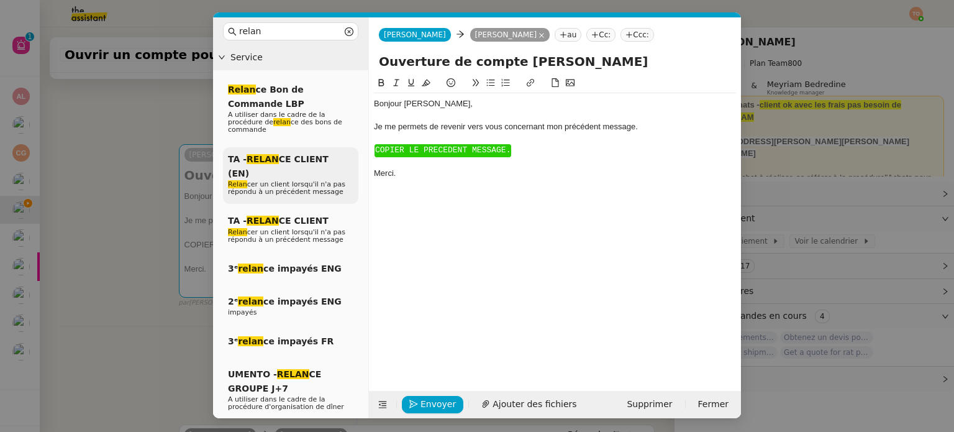
click at [313, 157] on span "TA - RELAN CE CLIENT (EN)" at bounding box center [278, 166] width 101 height 24
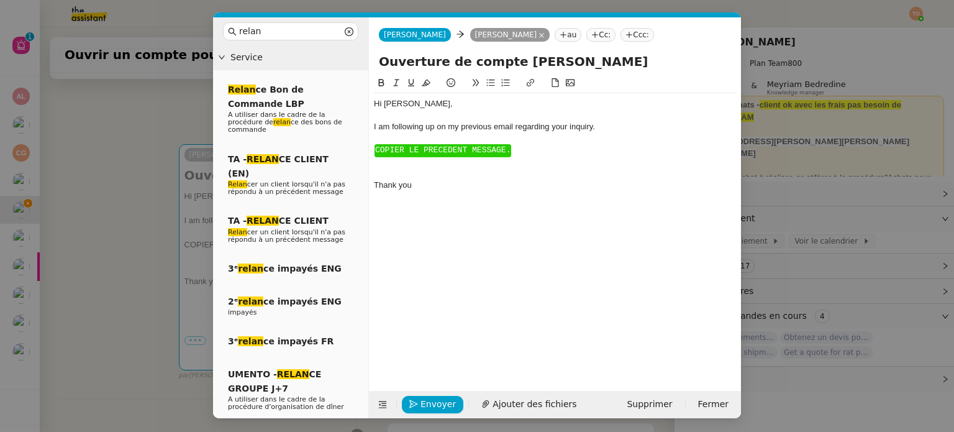
click at [380, 104] on div "Hi ﻿Charles﻿," at bounding box center [555, 103] width 362 height 11
click at [380, 102] on div "Hi ﻿Charles﻿," at bounding box center [555, 103] width 362 height 11
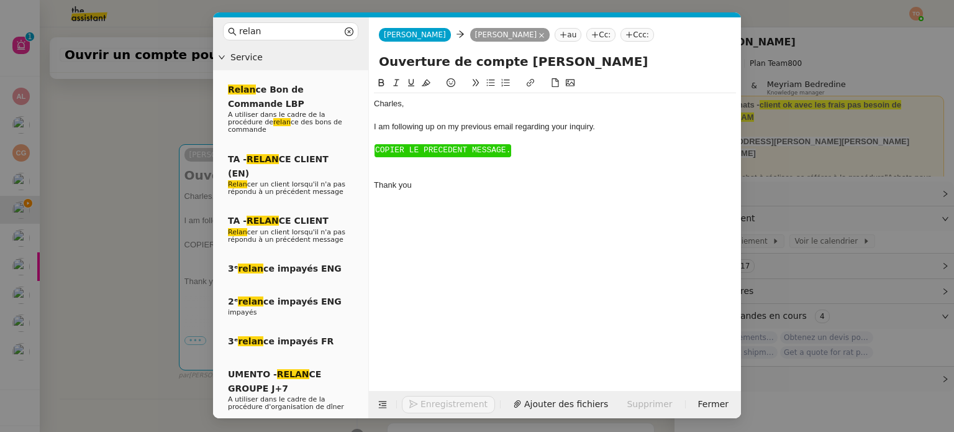
click at [420, 160] on div "﻿" at bounding box center [555, 162] width 362 height 11
click at [424, 151] on span "﻿COPIER LE PRECEDENT MESSAGE." at bounding box center [442, 149] width 135 height 9
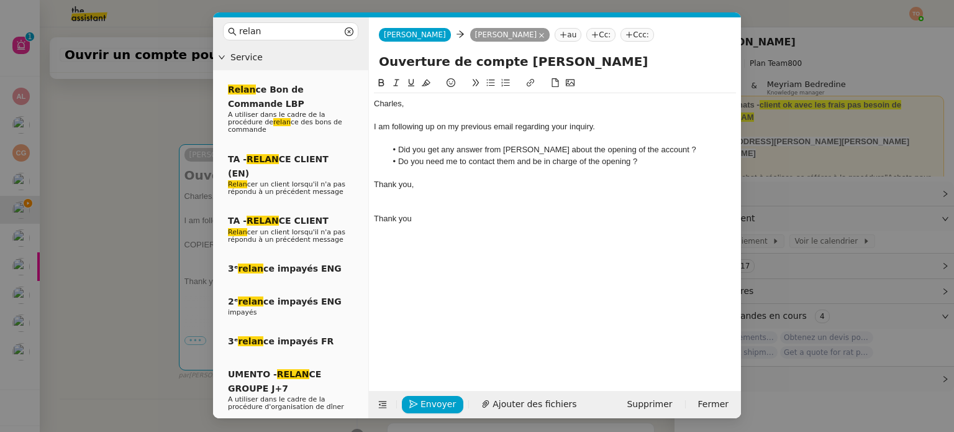
scroll to position [0, 0]
click at [430, 204] on div at bounding box center [555, 206] width 362 height 11
drag, startPoint x: 426, startPoint y: 214, endPoint x: 377, endPoint y: 192, distance: 53.9
click at [377, 192] on div "﻿Charles﻿, I am following up on my previous email regarding your inquiry. Did y…" at bounding box center [555, 189] width 362 height 193
click at [443, 398] on span "Envoyer" at bounding box center [438, 404] width 35 height 14
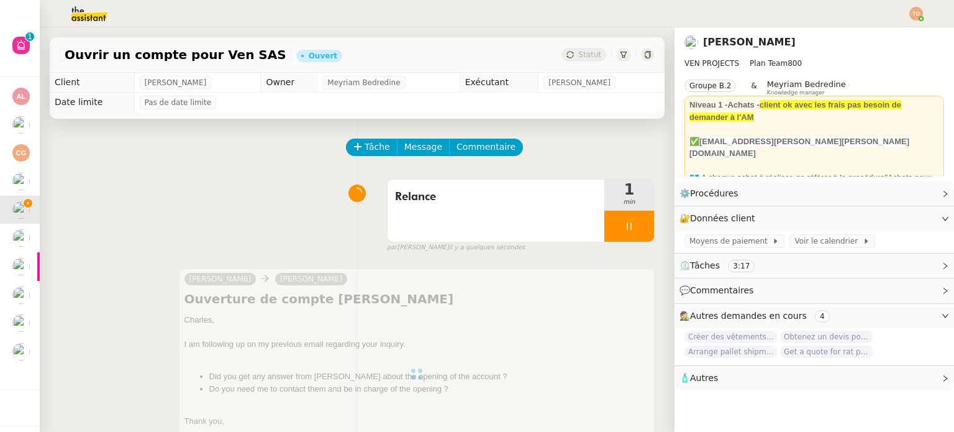
click at [626, 232] on div at bounding box center [630, 226] width 50 height 31
click at [637, 231] on icon at bounding box center [642, 226] width 10 height 10
click at [583, 57] on span "Statut" at bounding box center [589, 54] width 23 height 9
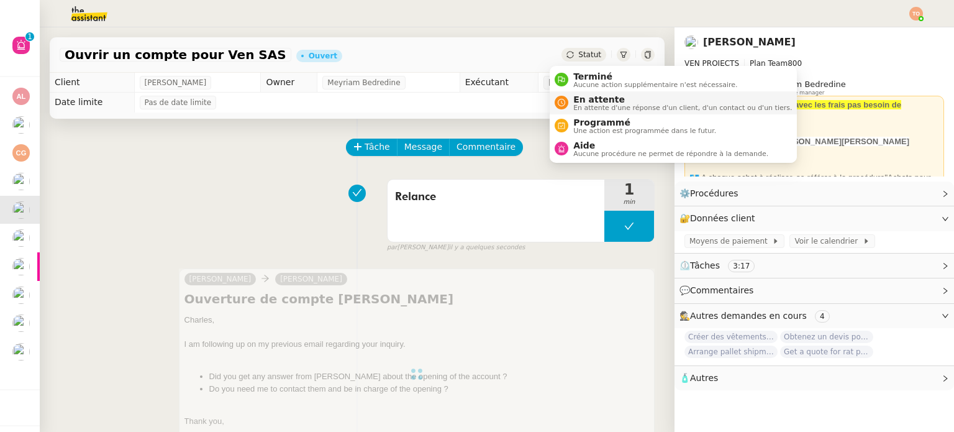
click at [606, 104] on span "En attente d'une réponse d'un client, d'un contact ou d'un tiers." at bounding box center [682, 107] width 219 height 7
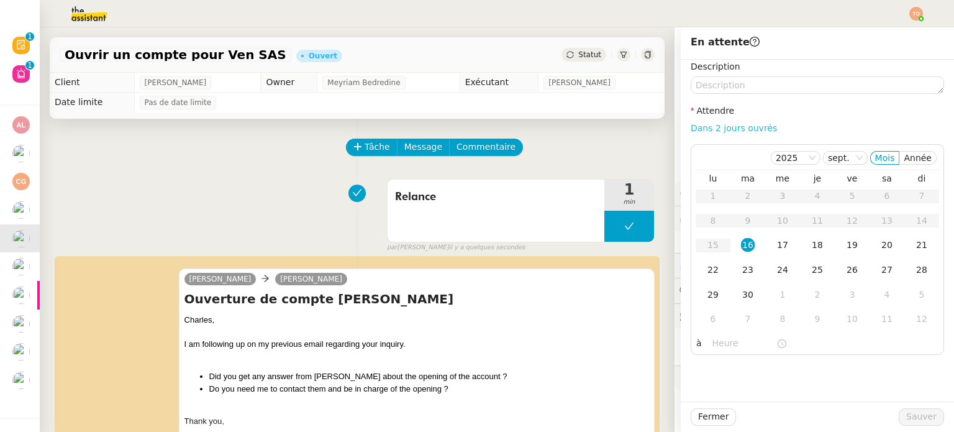
click at [725, 127] on link "Dans 2 jours ouvrés" at bounding box center [734, 128] width 86 height 10
type input "07:00"
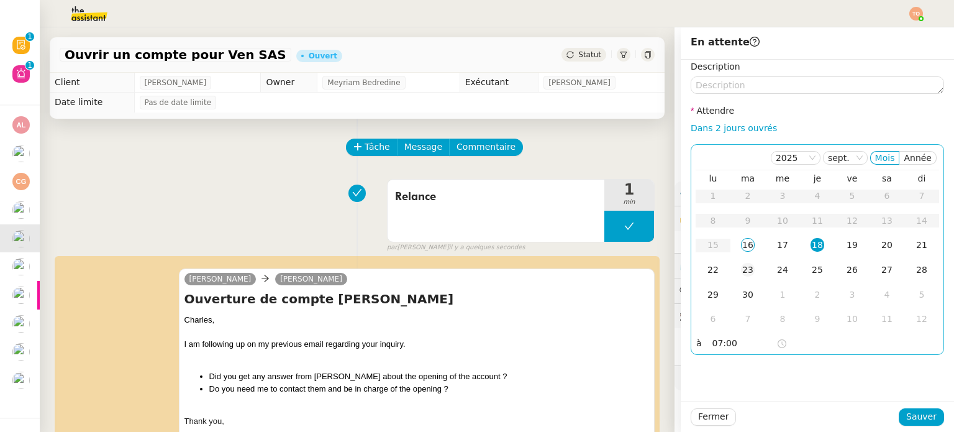
click at [741, 267] on div "23" at bounding box center [748, 270] width 14 height 14
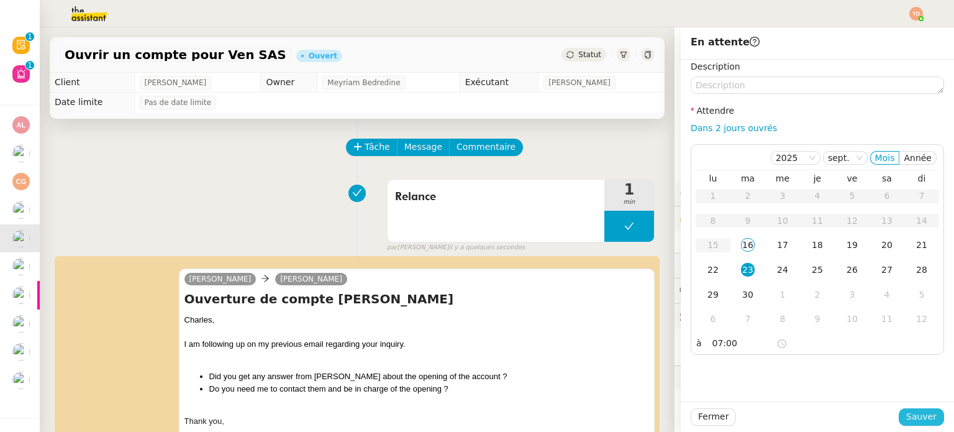
click at [910, 413] on span "Sauver" at bounding box center [921, 416] width 30 height 14
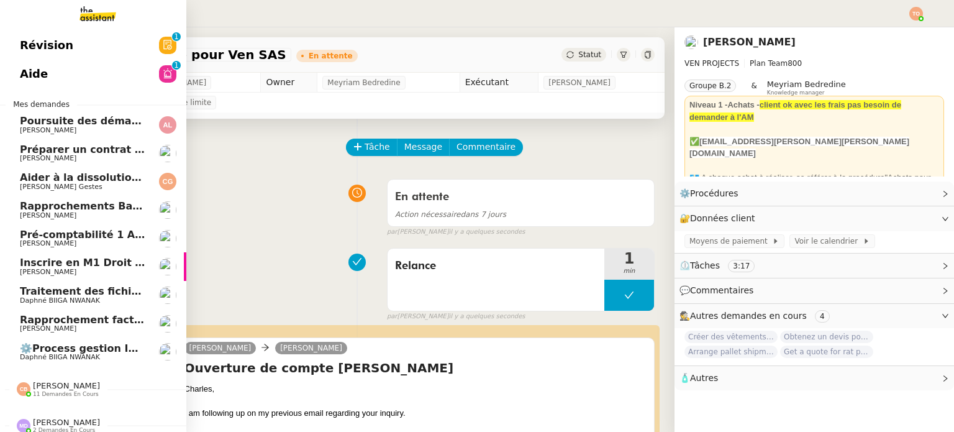
click at [58, 258] on span "Inscrire en M1 Droit des affaires" at bounding box center [110, 263] width 181 height 12
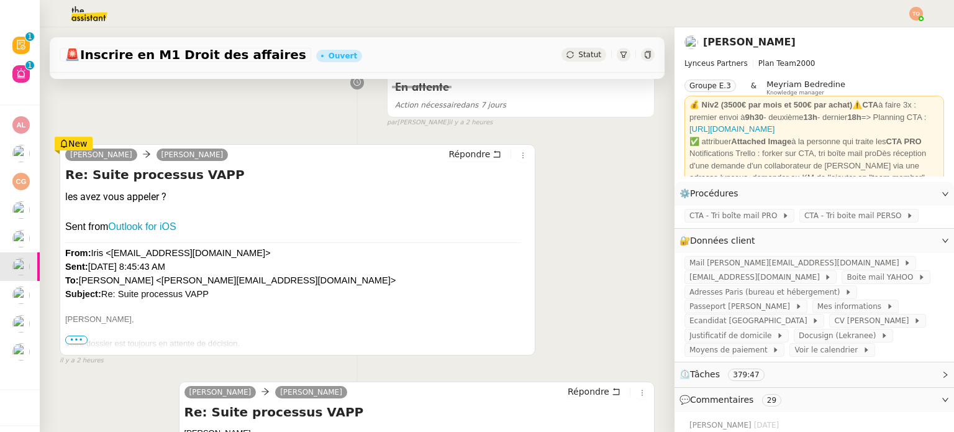
scroll to position [435, 0]
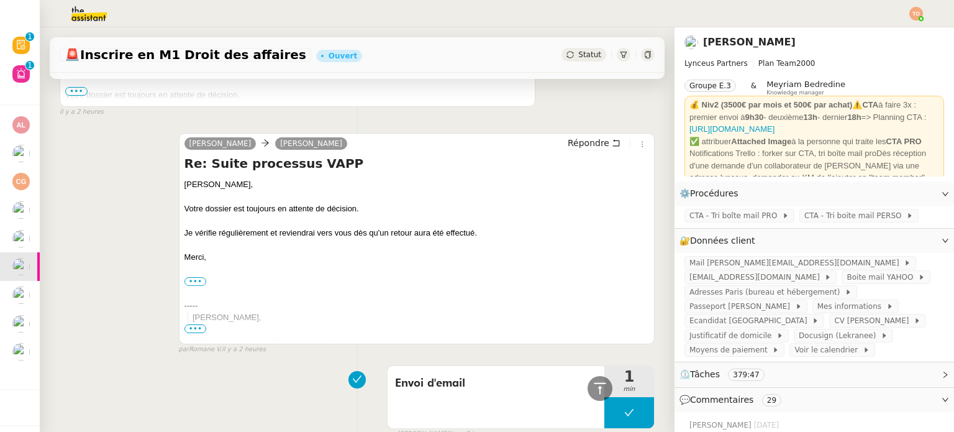
click at [297, 235] on div "Je vérifie régulièrement et reviendrai vers vous dès qu'un retour aura été effe…" at bounding box center [417, 233] width 465 height 12
click at [322, 235] on div "Je vérifie régulièrement et reviendrai vers vous dès qu'un retour aura été effe…" at bounding box center [417, 233] width 465 height 12
click at [328, 220] on div at bounding box center [417, 221] width 465 height 12
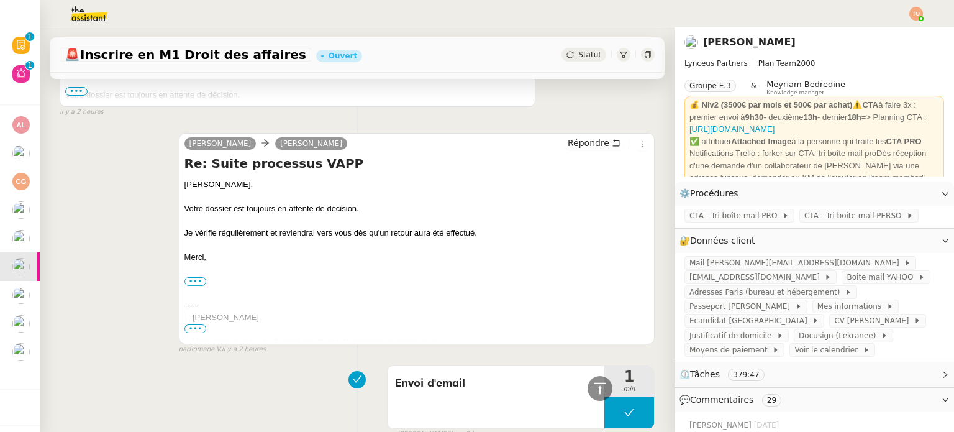
click at [335, 215] on div "Votre dossier est toujours en attente de décision." at bounding box center [417, 209] width 465 height 12
click at [342, 214] on div "Votre dossier est toujours en attente de décision." at bounding box center [417, 209] width 465 height 12
click at [377, 237] on div "Je vérifie régulièrement et reviendrai vers vous dès qu'un retour aura été effe…" at bounding box center [417, 233] width 465 height 12
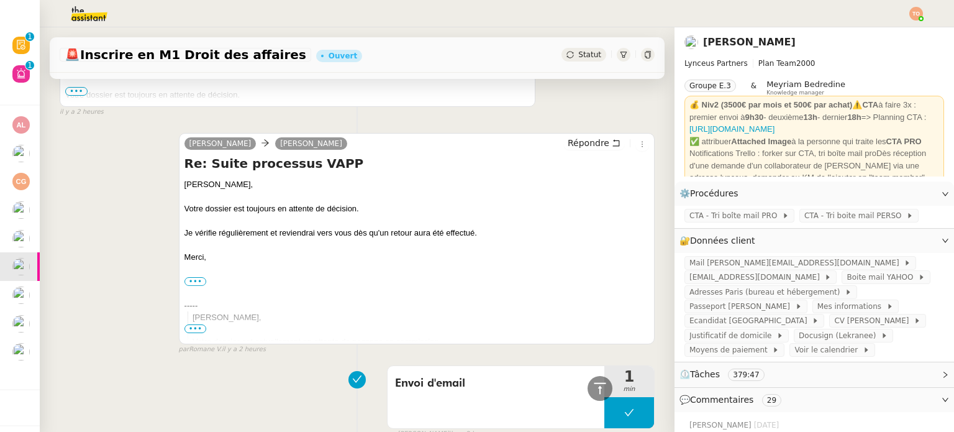
click at [401, 239] on div "Je vérifie régulièrement et reviendrai vers vous dès qu'un retour aura été effe…" at bounding box center [417, 233] width 465 height 12
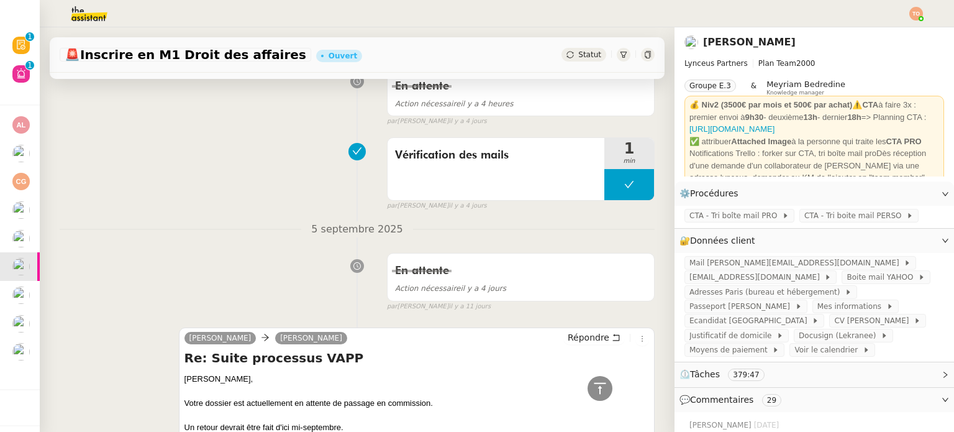
scroll to position [1118, 0]
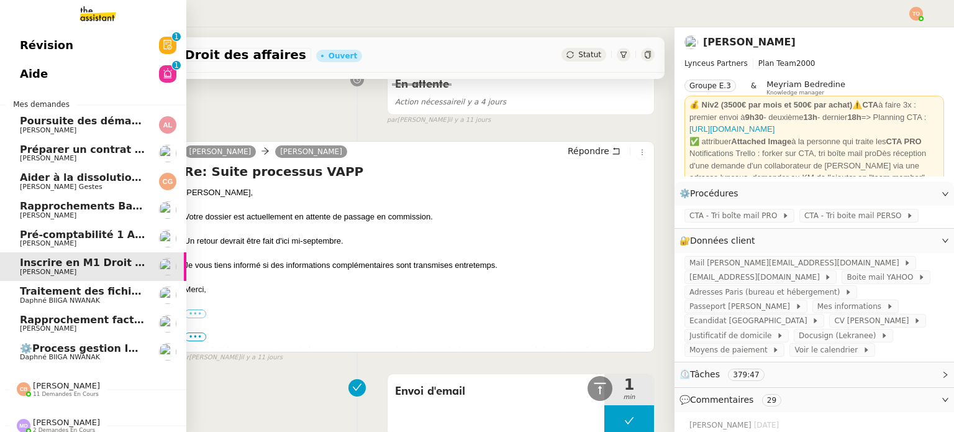
click at [150, 345] on link "⚙️Process gestion Images pour le site Line Up Daphné BIIGA NWANAK" at bounding box center [93, 352] width 186 height 29
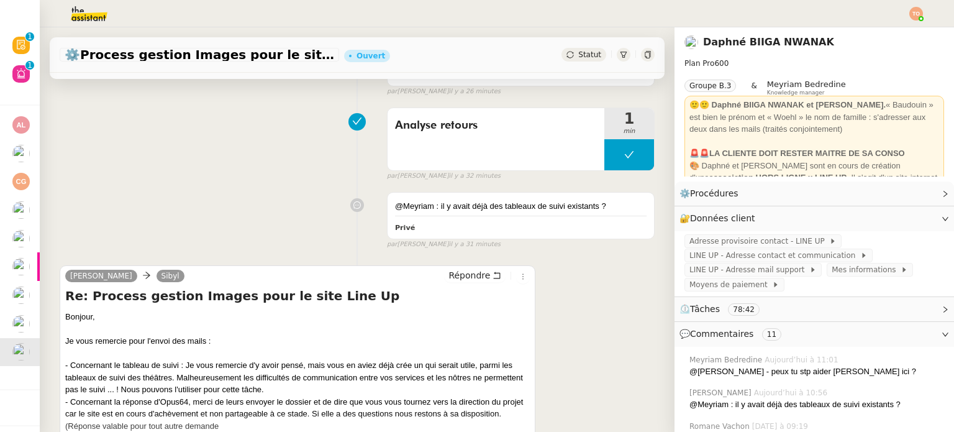
scroll to position [311, 0]
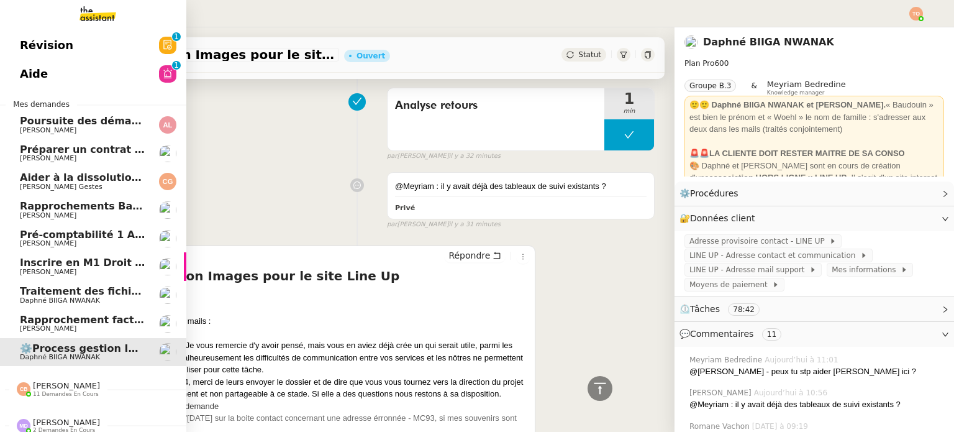
click at [60, 317] on span "Rapprochement factures/paiements clients - 1 septembre 2025" at bounding box center [197, 320] width 355 height 12
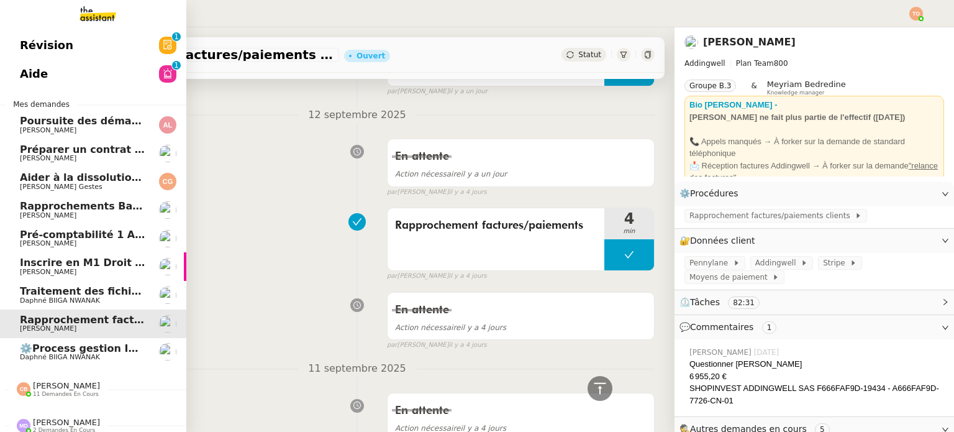
click at [142, 349] on span "⚙️Process gestion Images pour le site Line Up" at bounding box center [149, 348] width 258 height 12
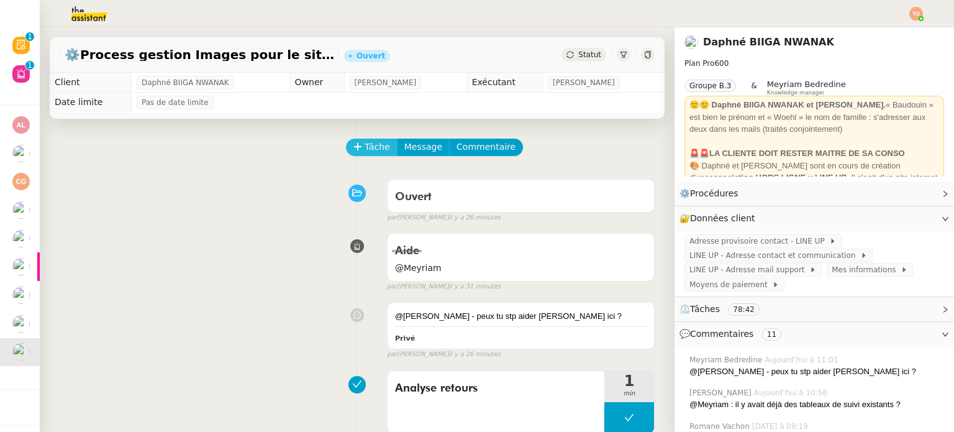
click at [369, 152] on span "Tâche" at bounding box center [377, 147] width 25 height 14
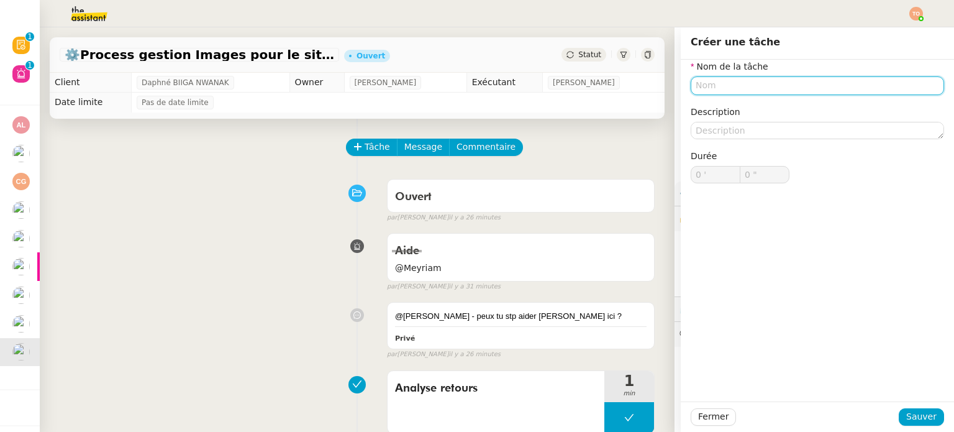
click at [808, 89] on input "text" at bounding box center [817, 85] width 253 height 18
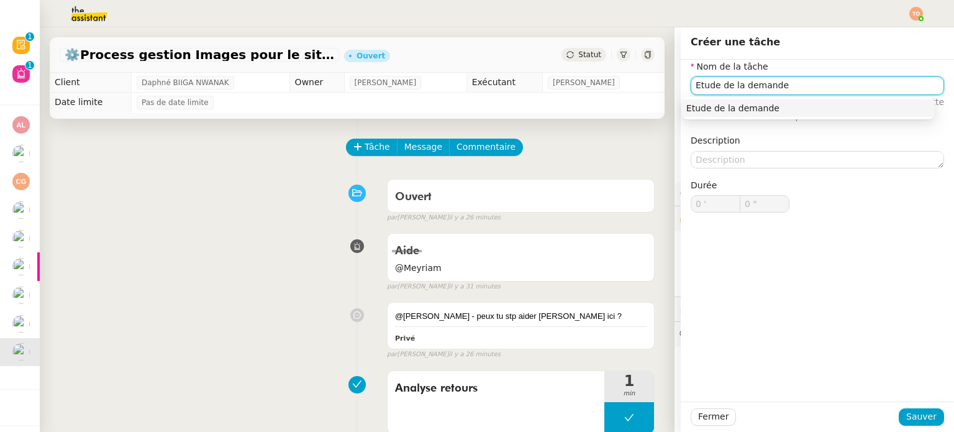
type input "Etude de la demande"
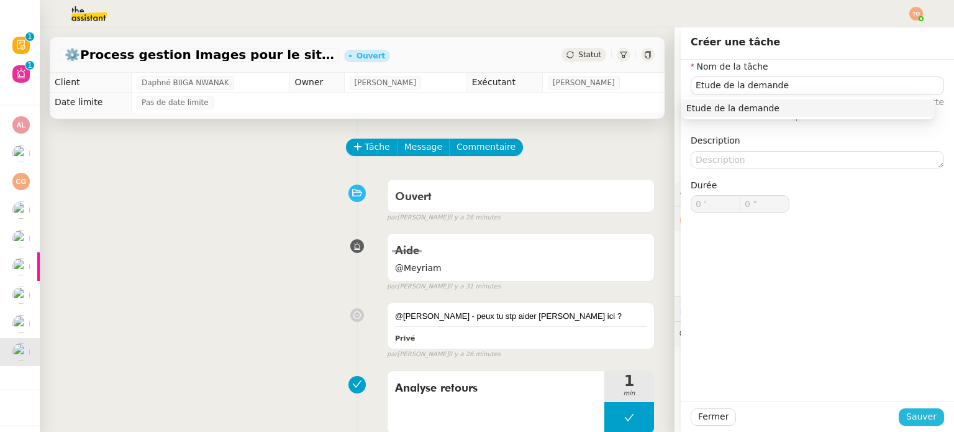
click at [929, 426] on div "Fermer Sauver" at bounding box center [817, 416] width 273 height 30
click at [926, 418] on span "Sauver" at bounding box center [921, 416] width 30 height 14
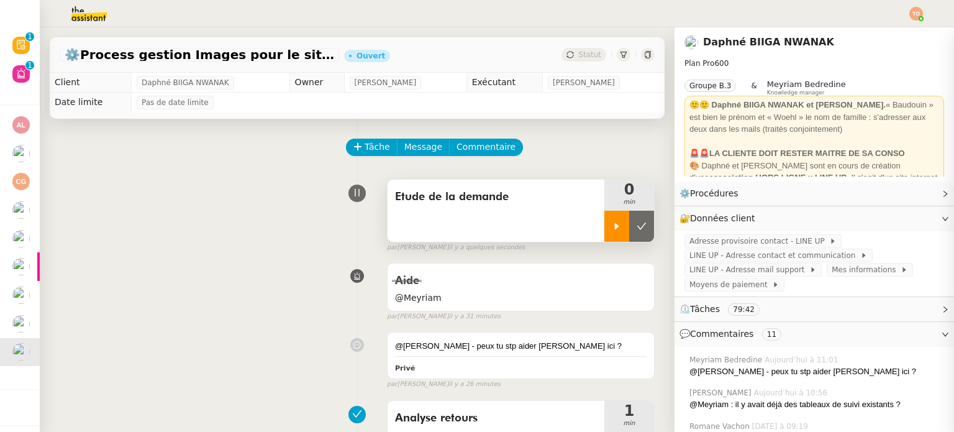
click at [609, 228] on div at bounding box center [617, 226] width 25 height 31
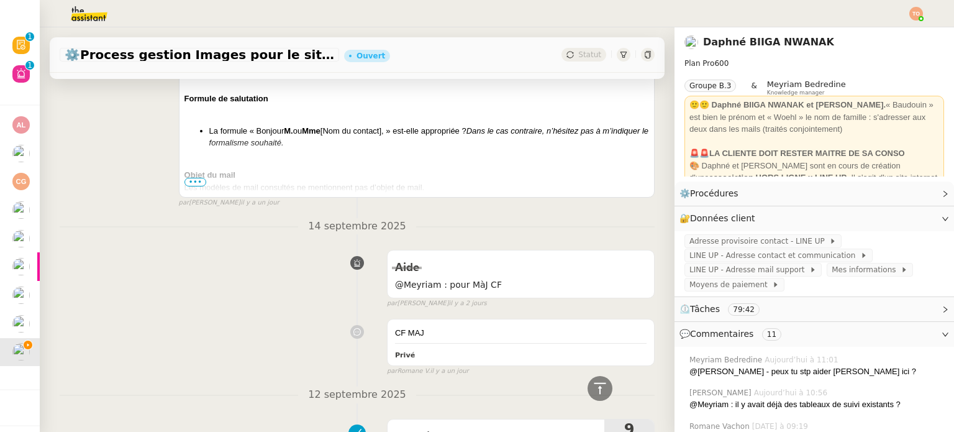
scroll to position [1595, 0]
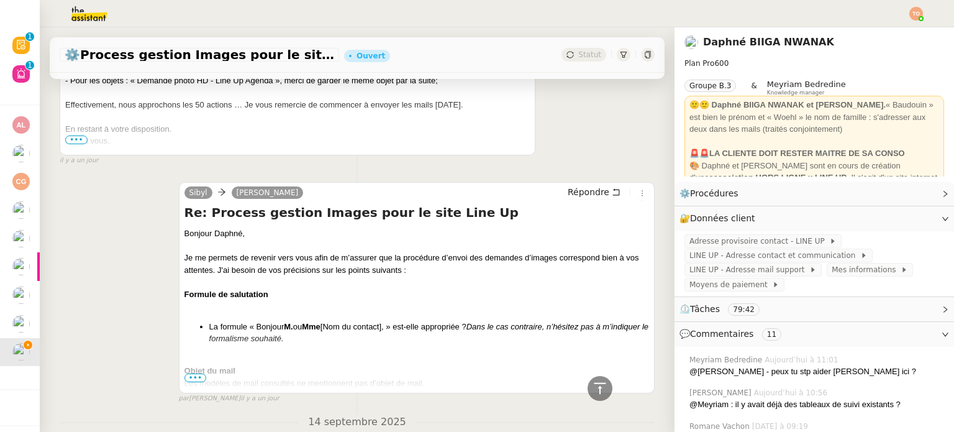
click at [190, 375] on span "•••" at bounding box center [196, 377] width 22 height 9
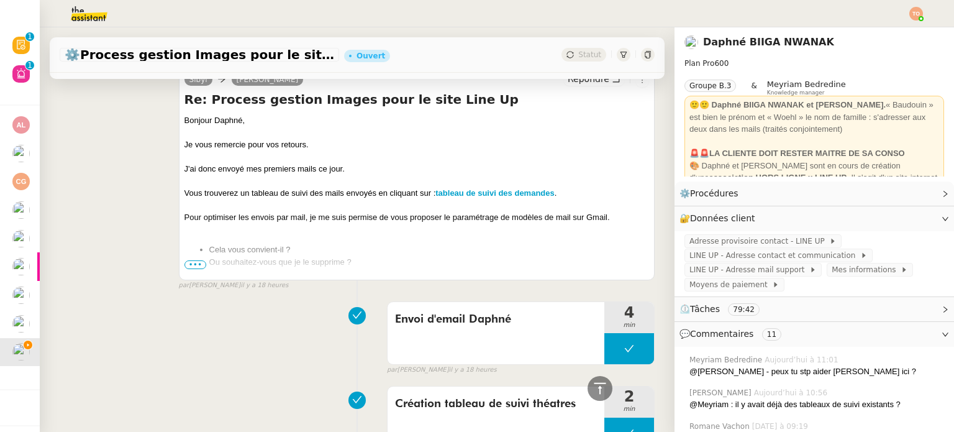
scroll to position [726, 0]
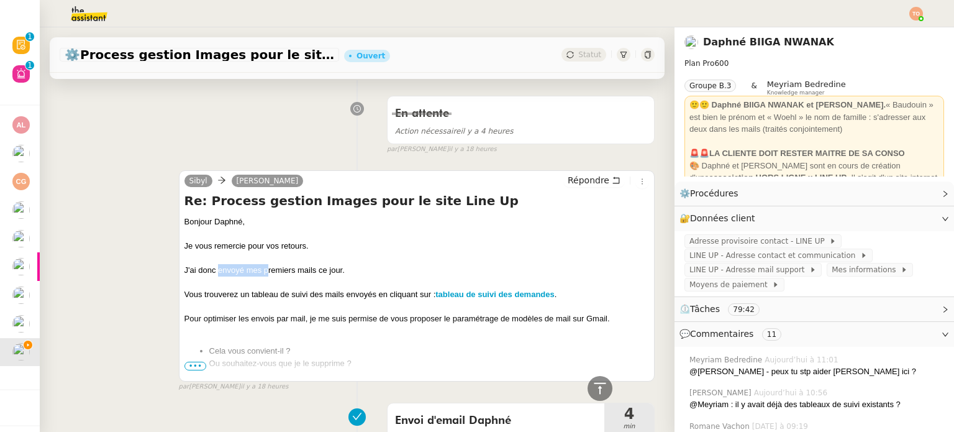
drag, startPoint x: 215, startPoint y: 270, endPoint x: 279, endPoint y: 273, distance: 64.0
click at [272, 273] on div "J'ai donc envoyé mes premiers mails ce jour." at bounding box center [417, 270] width 465 height 12
drag, startPoint x: 288, startPoint y: 273, endPoint x: 314, endPoint y: 273, distance: 26.1
click at [308, 273] on div "J'ai donc envoyé mes premiers mails ce jour." at bounding box center [417, 270] width 465 height 12
click at [320, 273] on div "J'ai donc envoyé mes premiers mails ce jour." at bounding box center [417, 270] width 465 height 12
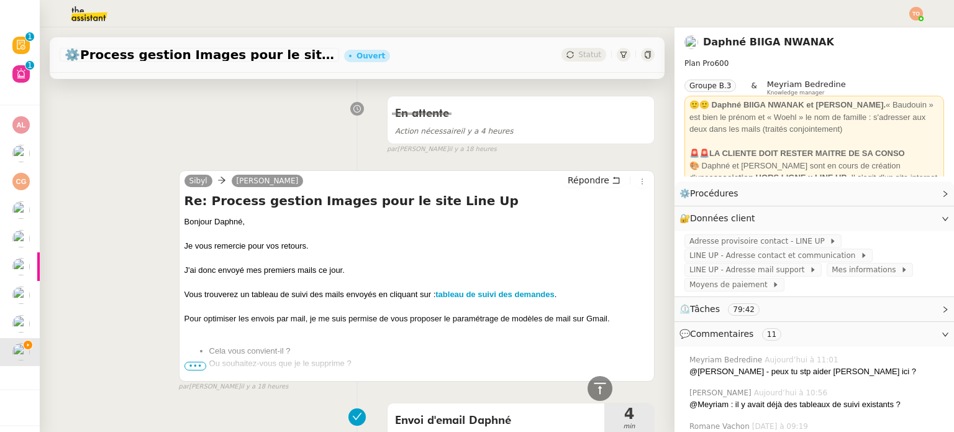
click at [192, 366] on span "•••" at bounding box center [196, 366] width 22 height 9
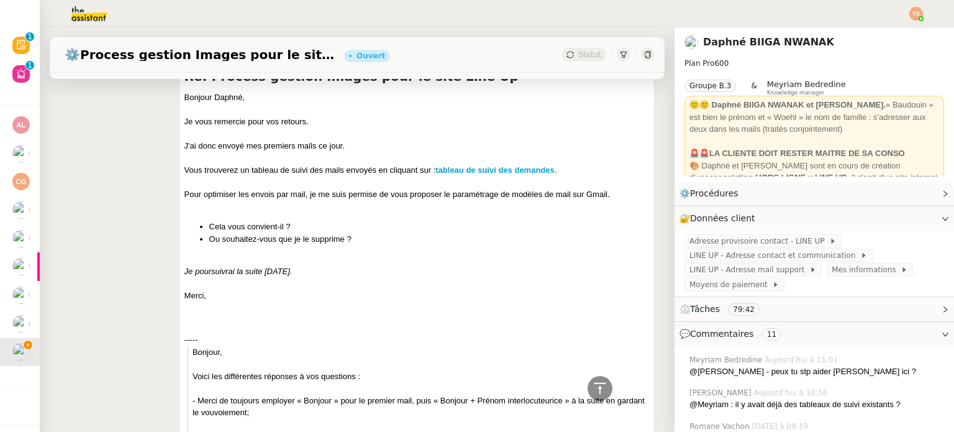
scroll to position [539, 0]
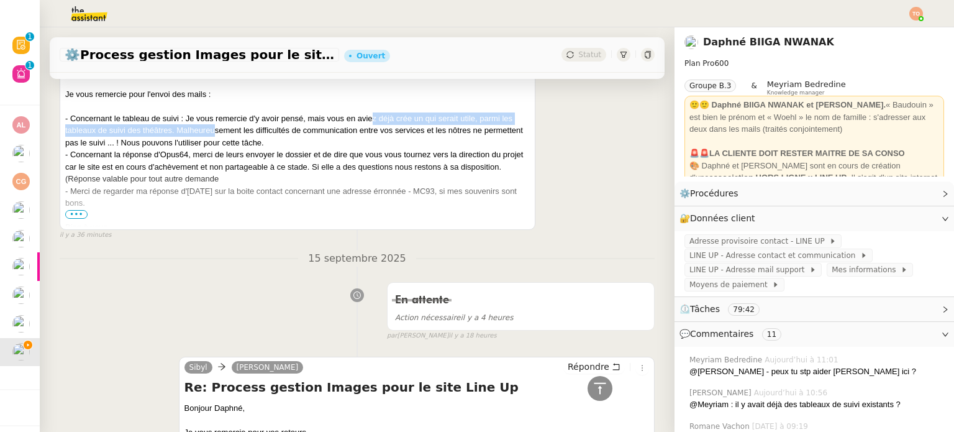
drag, startPoint x: 215, startPoint y: 126, endPoint x: 385, endPoint y: 121, distance: 170.3
click at [385, 121] on div "- Concernant le tableau de suivi : Je vous remercie d'y avoir pensé, mais vous …" at bounding box center [297, 130] width 465 height 37
click at [388, 121] on div "- Concernant le tableau de suivi : Je vous remercie d'y avoir pensé, mais vous …" at bounding box center [297, 130] width 465 height 37
click at [895, 217] on link "Modifier" at bounding box center [911, 218] width 35 height 14
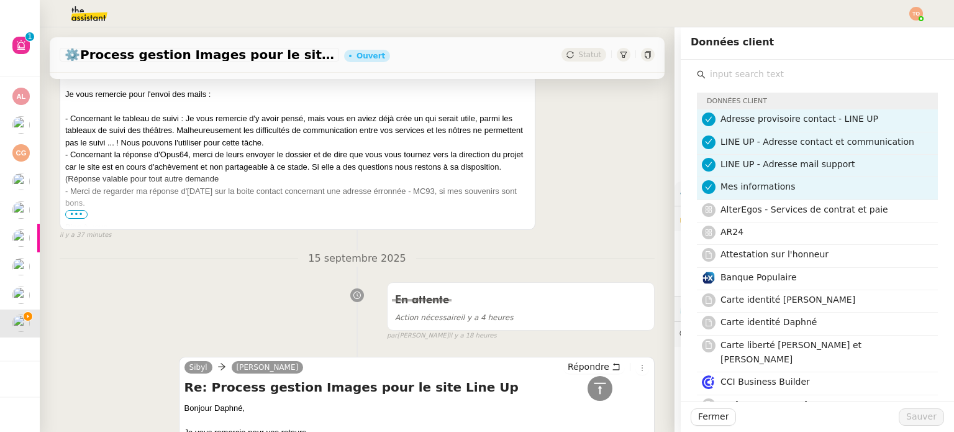
click at [505, 188] on div "- Merci de regarder ma réponse d'[DATE] sur la boite contact concernant une adr…" at bounding box center [297, 197] width 465 height 24
click at [590, 193] on div "Daphné Ingrid Sibyl Répondre Re: Process gestion Images pour le site Line Up Bo…" at bounding box center [357, 123] width 595 height 233
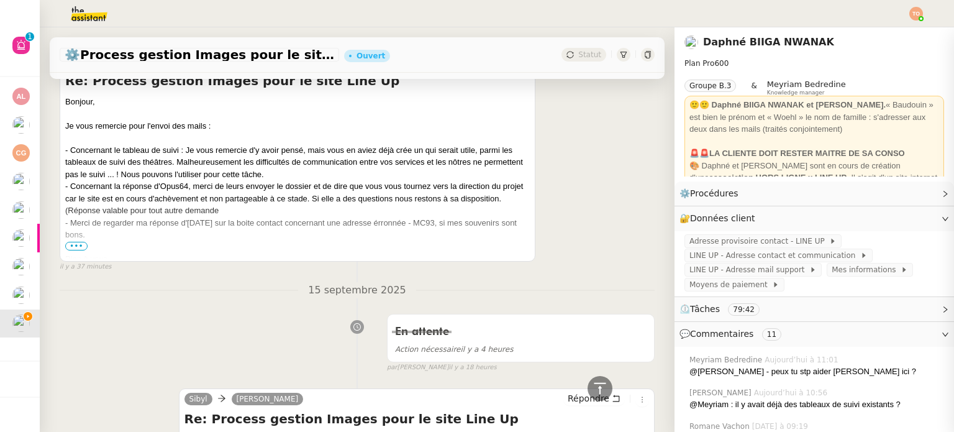
scroll to position [477, 0]
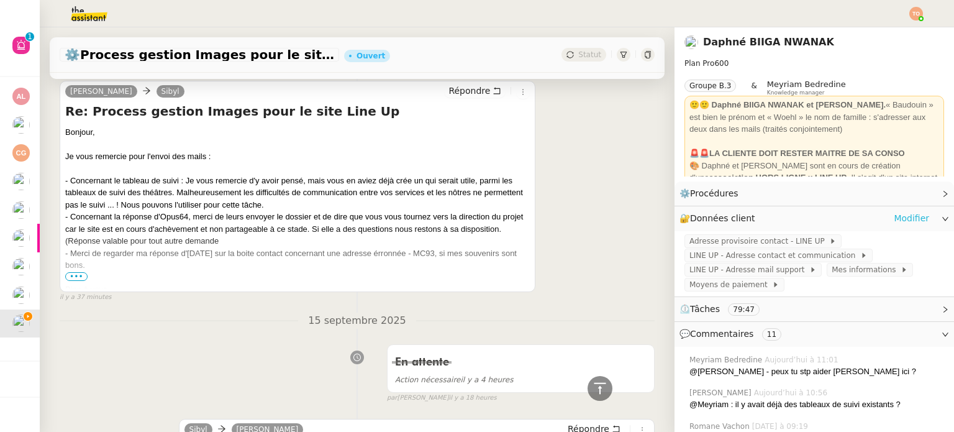
click at [905, 216] on link "Modifier" at bounding box center [911, 218] width 35 height 14
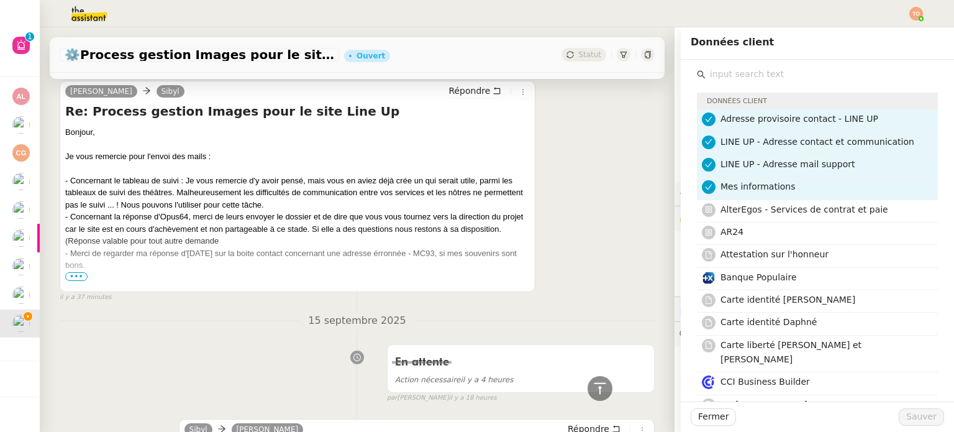
click at [778, 74] on input "text" at bounding box center [822, 74] width 232 height 17
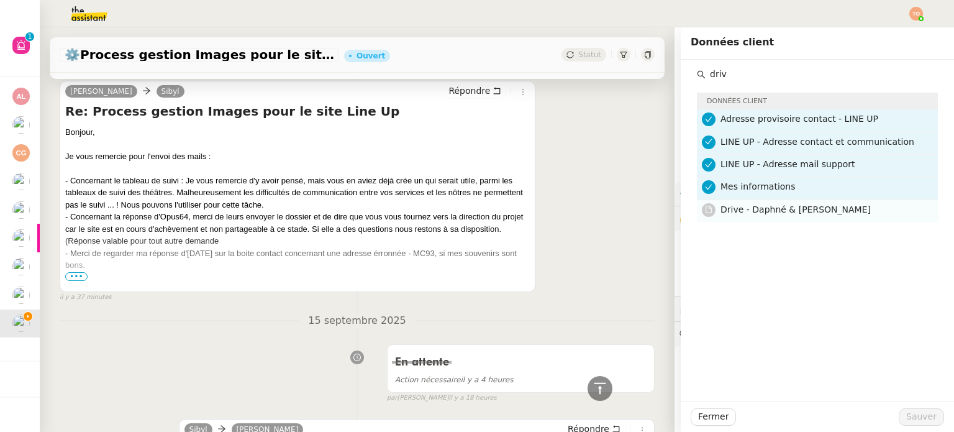
type input "driv"
click at [783, 209] on span "Drive - Daphné & [PERSON_NAME]" at bounding box center [796, 209] width 150 height 10
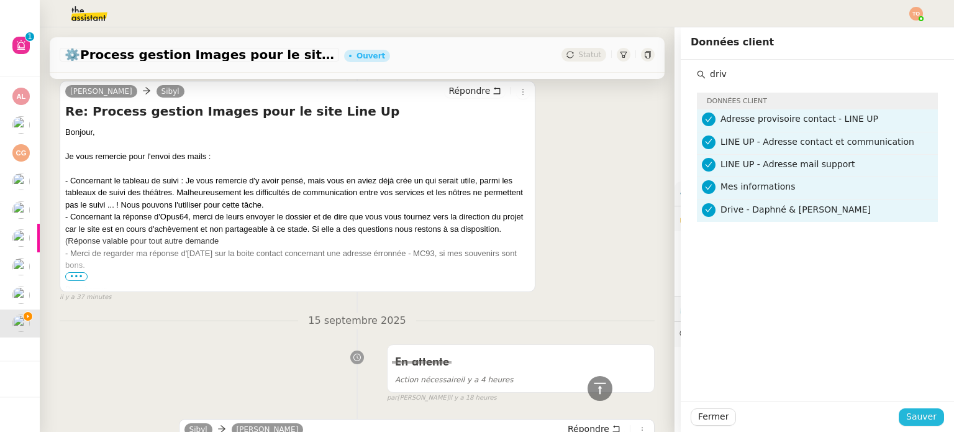
click at [915, 414] on span "Sauver" at bounding box center [921, 416] width 30 height 14
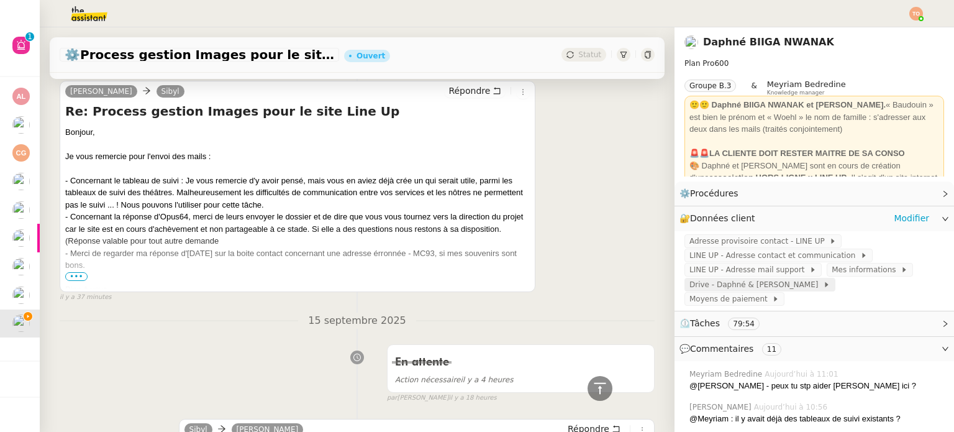
click at [760, 284] on span "Drive - Daphné & [PERSON_NAME]" at bounding box center [757, 284] width 134 height 12
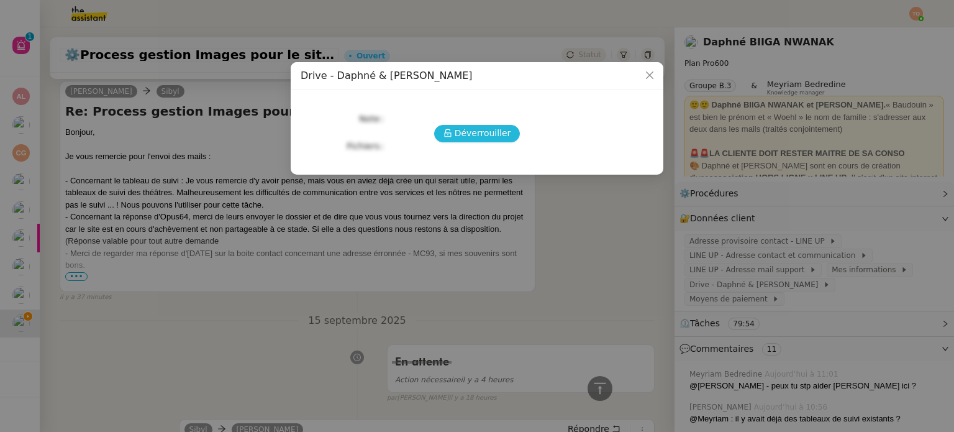
click at [493, 127] on span "Déverrouiller" at bounding box center [483, 133] width 57 height 14
click at [486, 110] on link "https://drive.google.com/drive/folders/1KV7YapuAtqoGPjRxQNdIYzhh9VbVkopT" at bounding box center [437, 108] width 97 height 10
click at [224, 192] on nz-modal-container "Drive - Daphné & Baudouin URLs https://drive.google.com/drive/folders/1KV7YapuA…" at bounding box center [477, 216] width 954 height 432
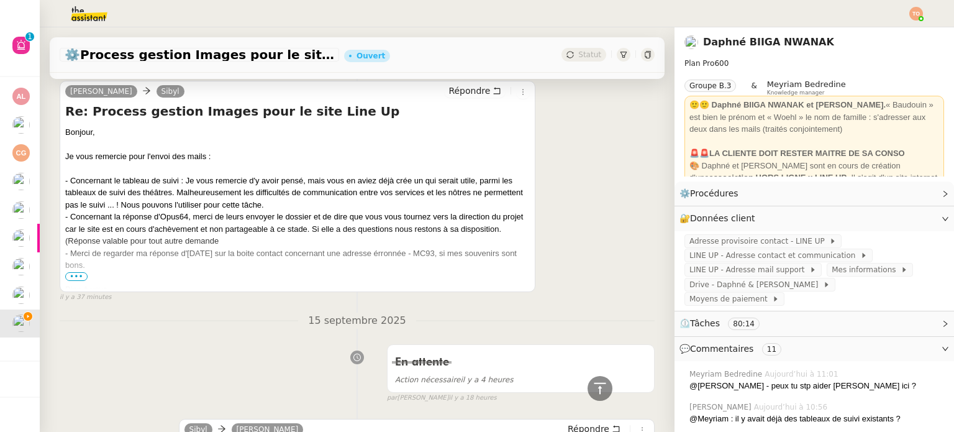
click at [83, 278] on span "•••" at bounding box center [76, 276] width 22 height 9
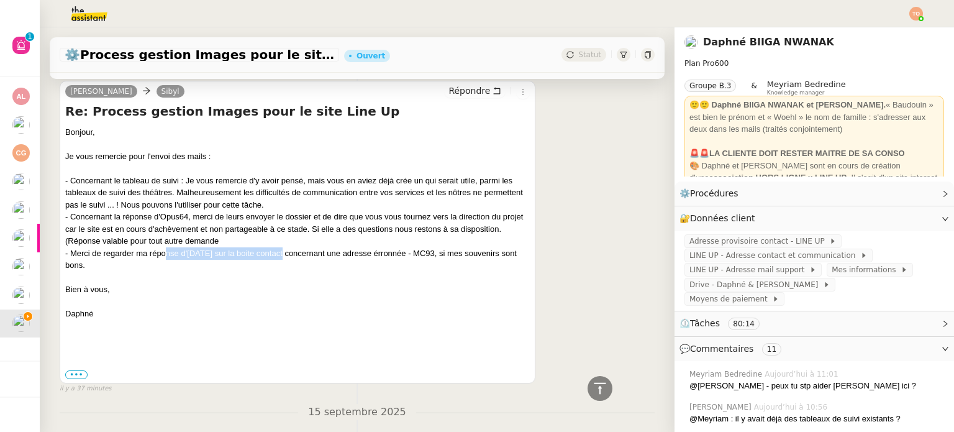
drag, startPoint x: 201, startPoint y: 255, endPoint x: 328, endPoint y: 250, distance: 126.8
click at [281, 255] on div "- Merci de regarder ma réponse d'[DATE] sur la boite contact concernant une adr…" at bounding box center [297, 259] width 465 height 24
drag, startPoint x: 361, startPoint y: 250, endPoint x: 432, endPoint y: 253, distance: 70.9
click at [398, 251] on div "- Merci de regarder ma réponse d'[DATE] sur la boite contact concernant une adr…" at bounding box center [297, 259] width 465 height 24
drag, startPoint x: 467, startPoint y: 255, endPoint x: 476, endPoint y: 255, distance: 8.7
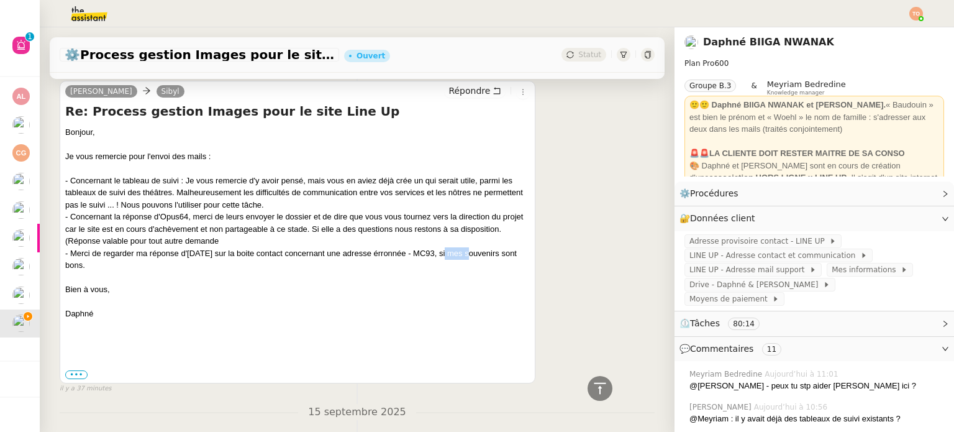
click at [476, 255] on div "- Merci de regarder ma réponse d'[DATE] sur la boite contact concernant une adr…" at bounding box center [297, 259] width 465 height 24
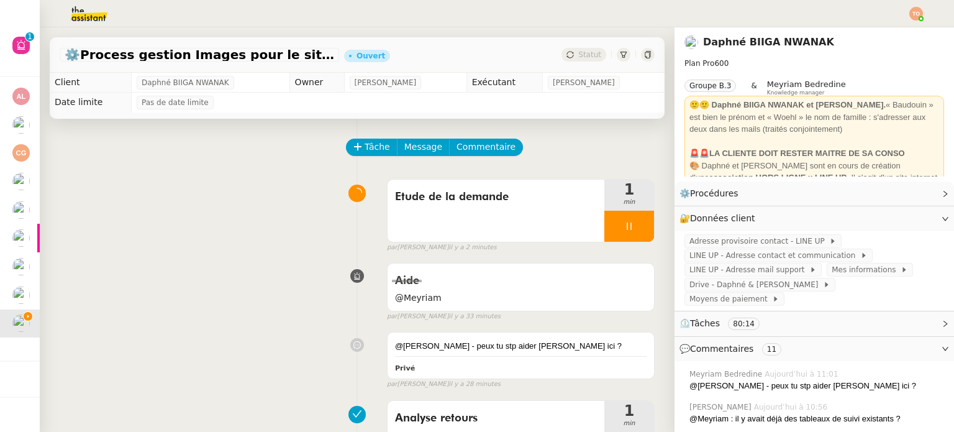
click at [75, 17] on img at bounding box center [79, 13] width 96 height 27
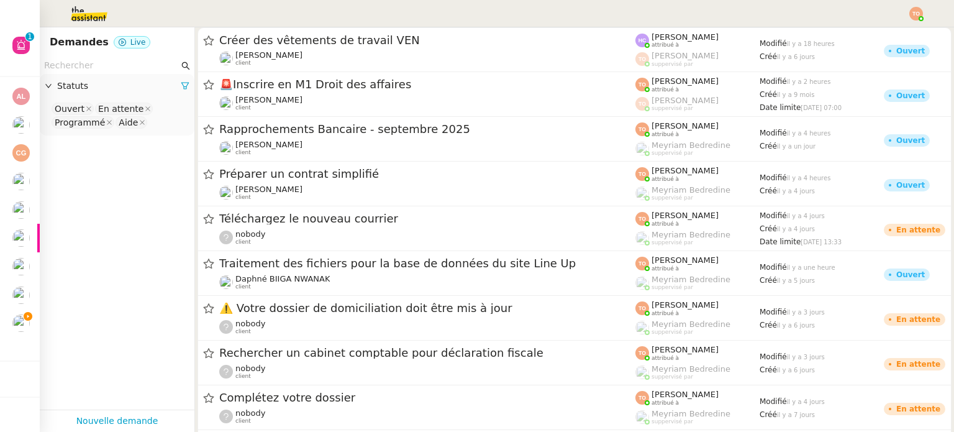
click at [149, 127] on nz-select-top-control "Ouvert En attente Programmé Aide" at bounding box center [117, 115] width 135 height 29
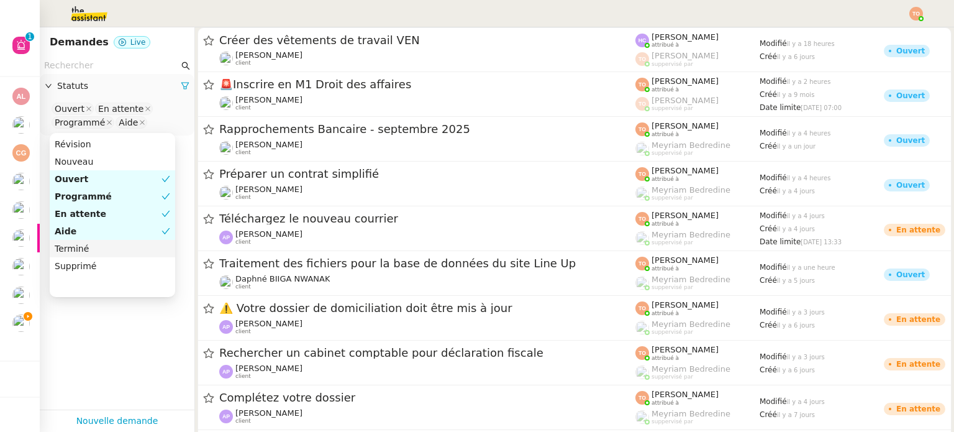
click at [116, 247] on div "Terminé" at bounding box center [113, 248] width 116 height 11
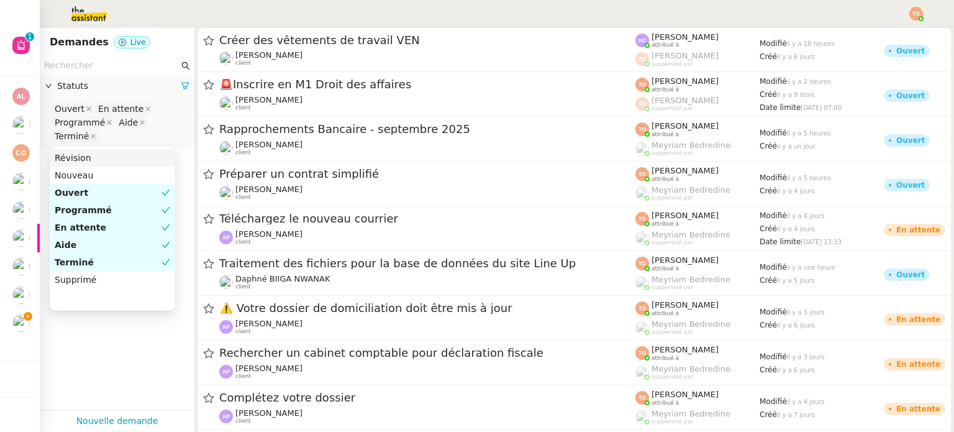
click at [122, 66] on input "text" at bounding box center [111, 65] width 135 height 14
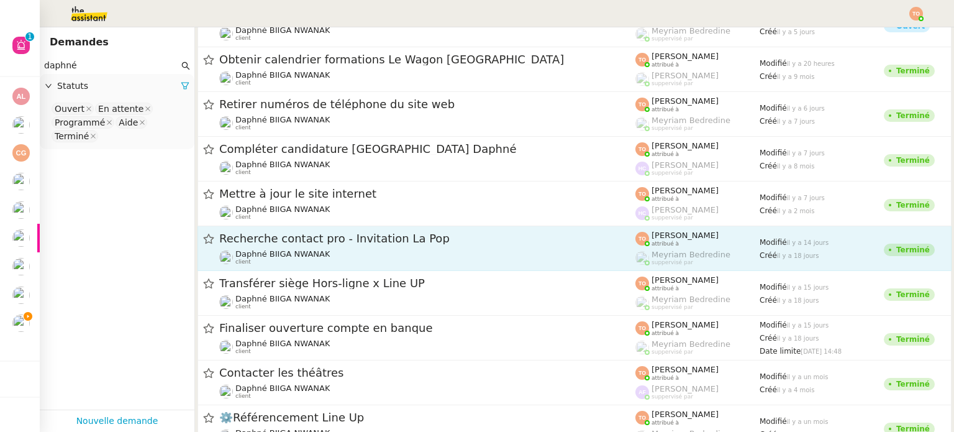
scroll to position [124, 0]
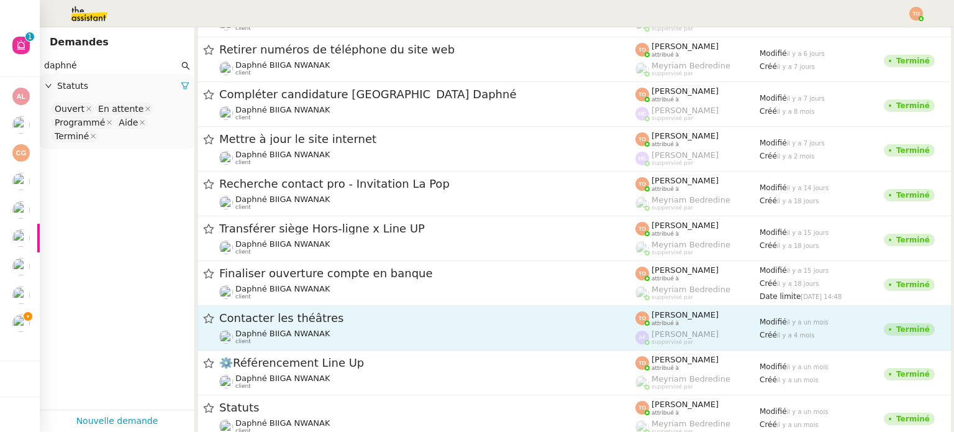
type input "daphné"
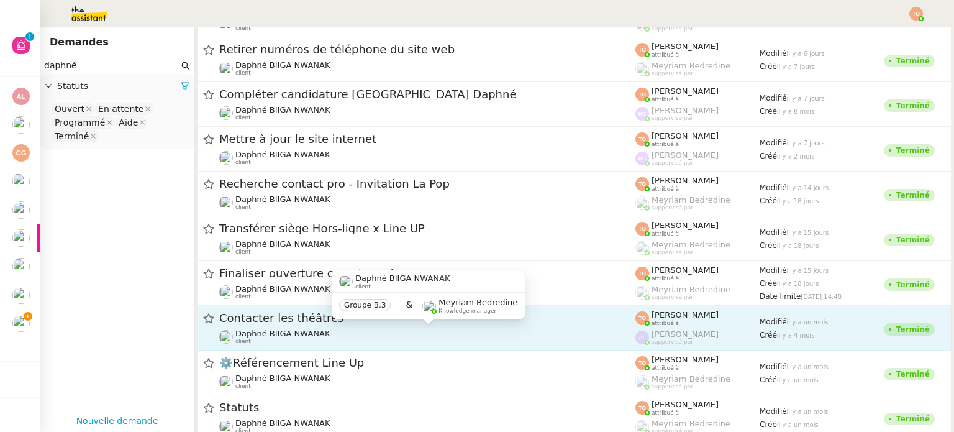
click at [316, 342] on div "Daphné BIIGA NWANAK client" at bounding box center [282, 337] width 94 height 16
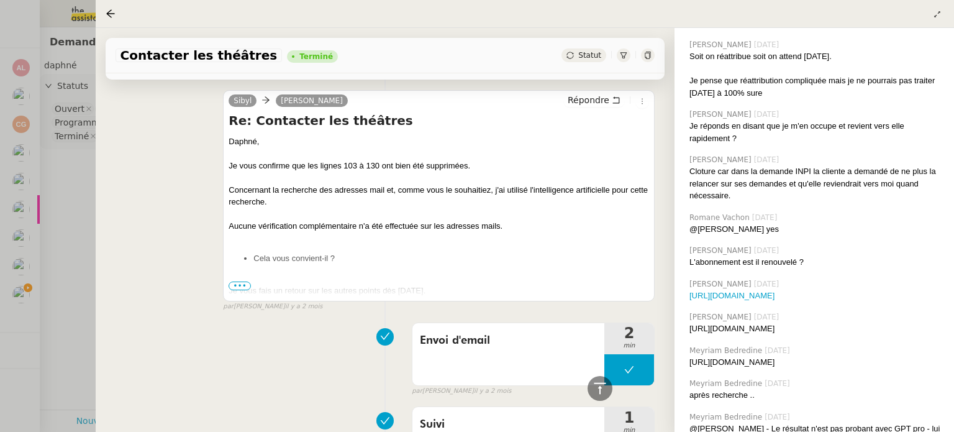
scroll to position [1056, 0]
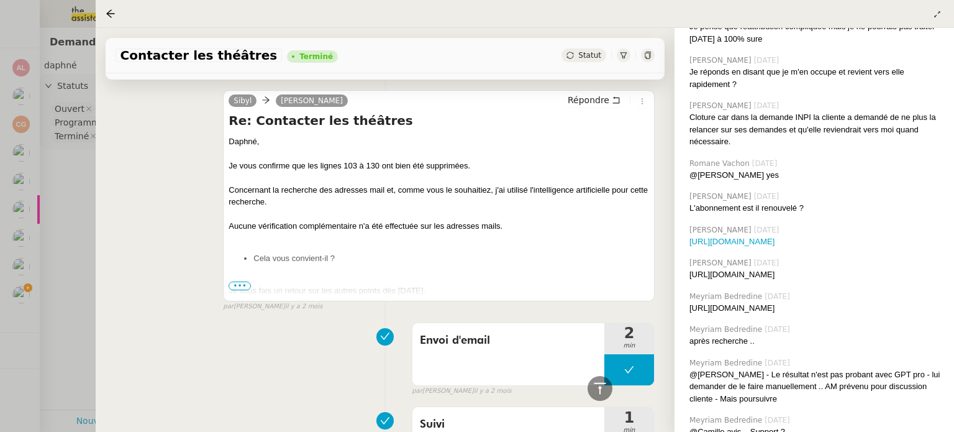
click at [67, 240] on div at bounding box center [477, 216] width 954 height 432
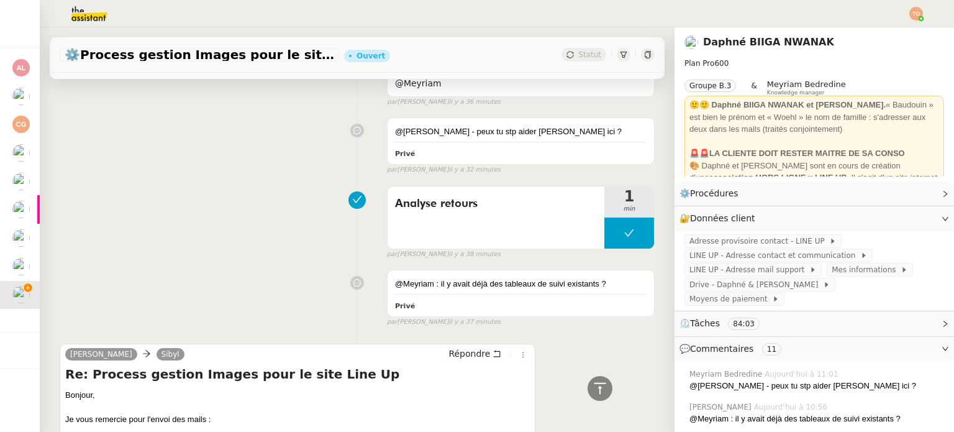
scroll to position [37, 0]
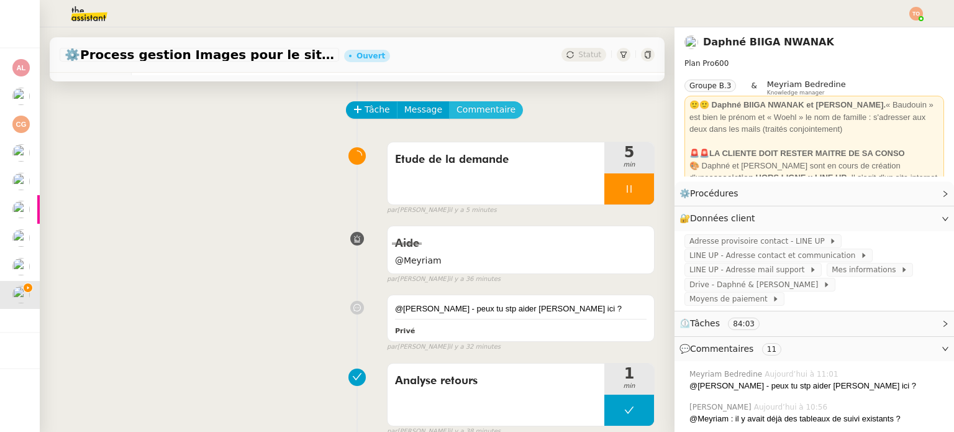
click at [486, 114] on span "Commentaire" at bounding box center [486, 110] width 59 height 14
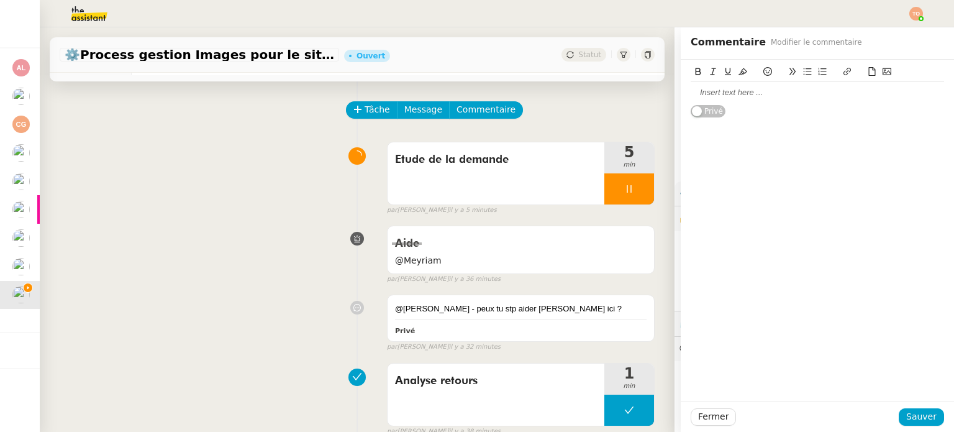
click at [723, 89] on div at bounding box center [817, 92] width 253 height 11
click at [738, 89] on div "[URL][DOMAIN_NAME]" at bounding box center [817, 92] width 253 height 11
click at [840, 66] on button at bounding box center [847, 72] width 15 height 14
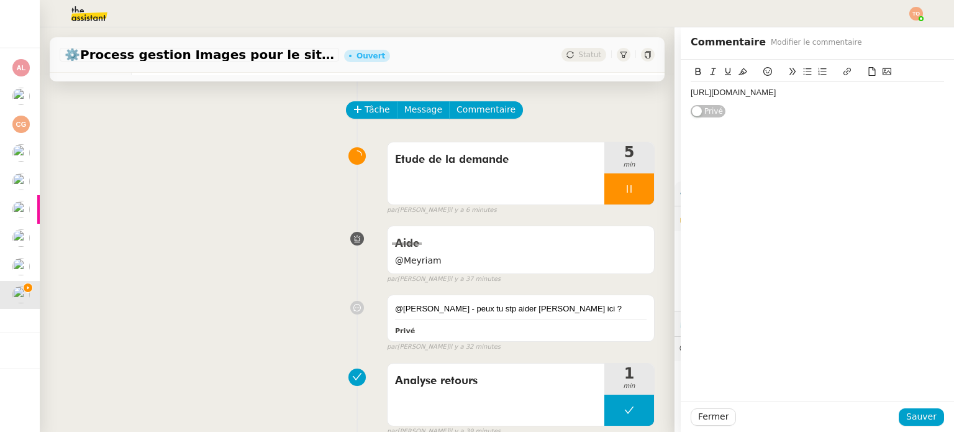
type input "[URL][DOMAIN_NAME]"
click at [877, 125] on link at bounding box center [889, 126] width 29 height 9
click at [877, 98] on div "[URL][DOMAIN_NAME]" at bounding box center [817, 92] width 253 height 11
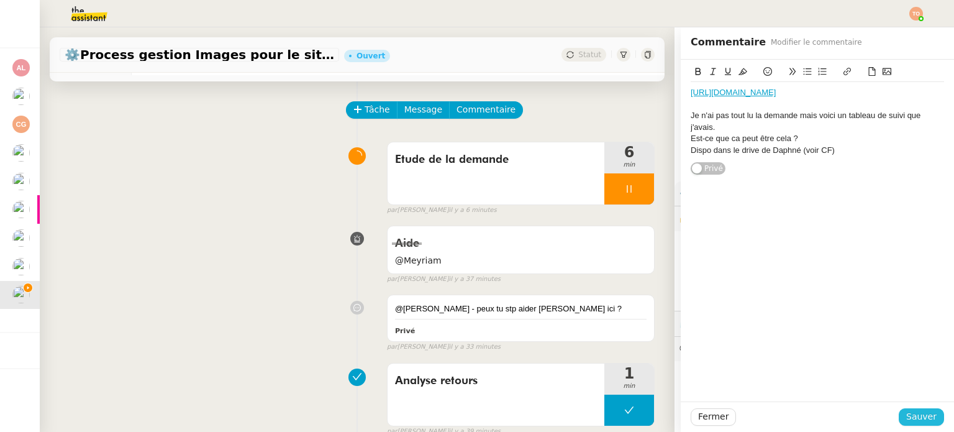
click at [907, 414] on span "Sauver" at bounding box center [921, 416] width 30 height 14
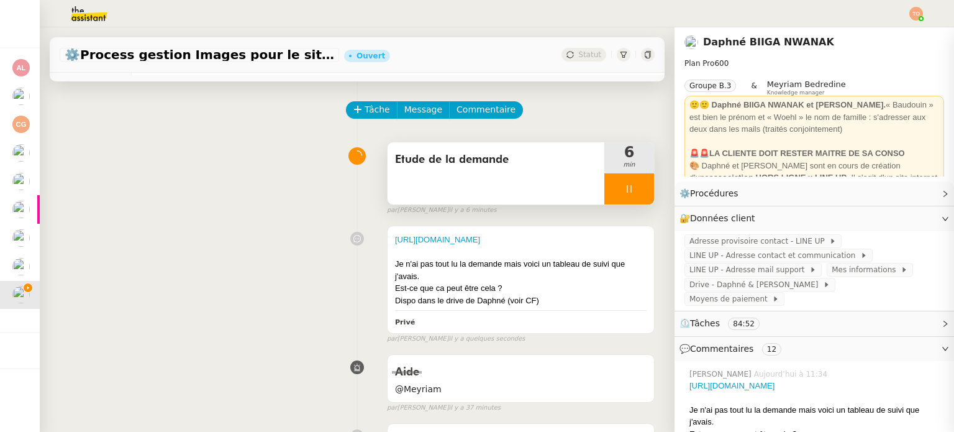
click at [479, 185] on div "Etude de la demande" at bounding box center [496, 173] width 217 height 62
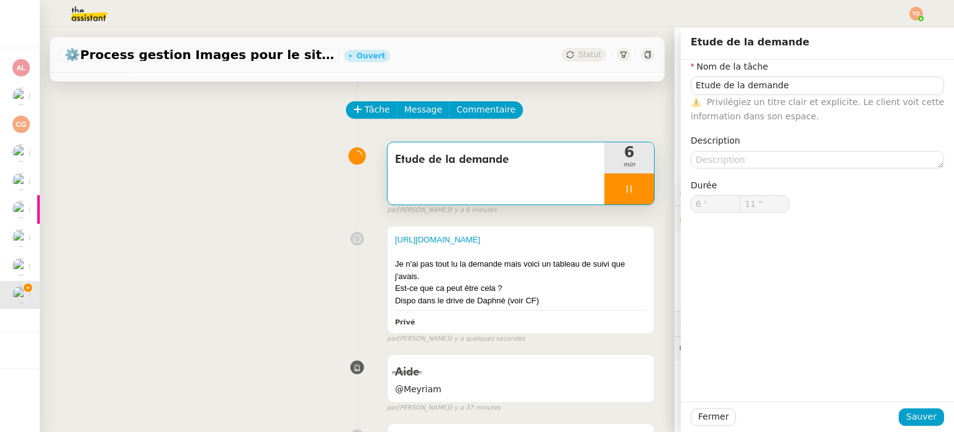
type input "Etude de la demande"
type input "6 '"
type input "12 ""
type input "Etude de la demande"
type input "6 '"
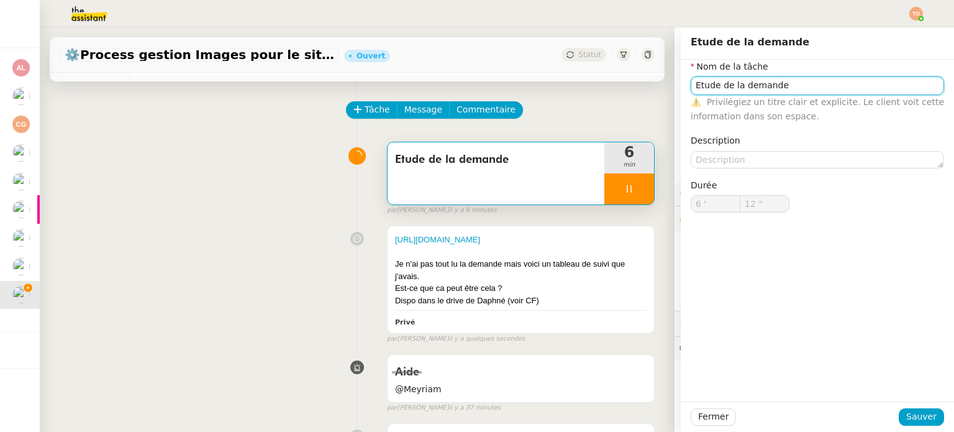
click at [782, 91] on input "Etude de la demande" at bounding box center [817, 85] width 253 height 18
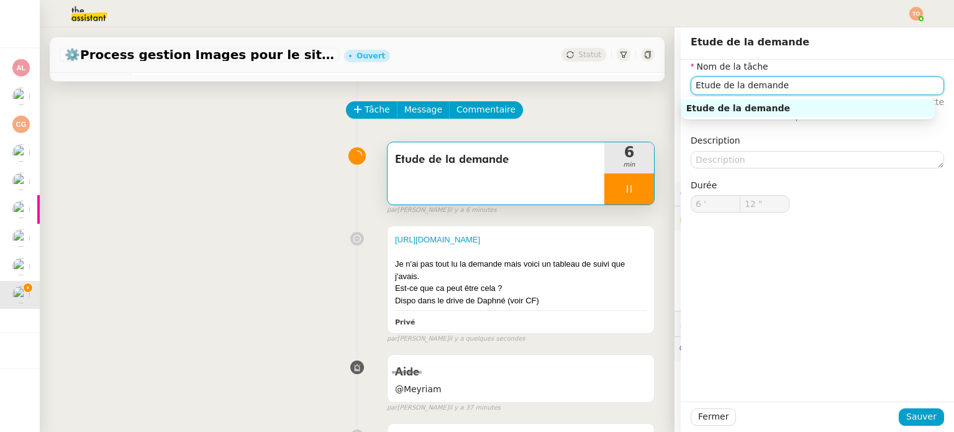
click at [782, 91] on input "Etude de la demande" at bounding box center [817, 85] width 253 height 18
click at [784, 89] on input "Etude de la demande" at bounding box center [817, 85] width 253 height 18
type input "14 ""
drag, startPoint x: 763, startPoint y: 88, endPoint x: 710, endPoint y: 89, distance: 53.4
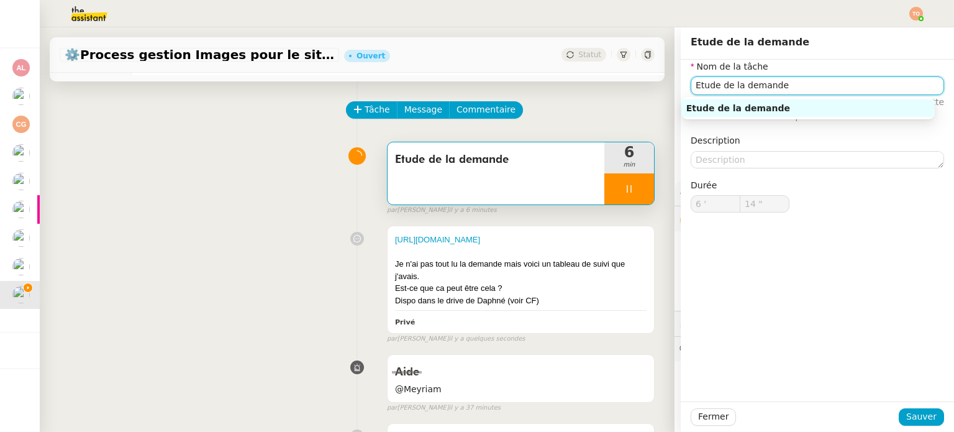
click at [710, 89] on input "Etude de la demande" at bounding box center [817, 85] width 253 height 18
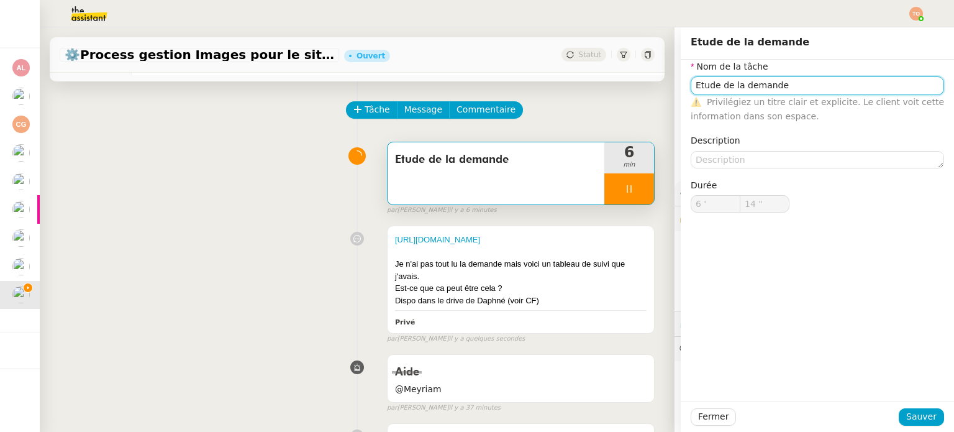
type input "Etude"
type input "15 ""
type input "Etude et"
type input "16 ""
type input "Etude et recher"
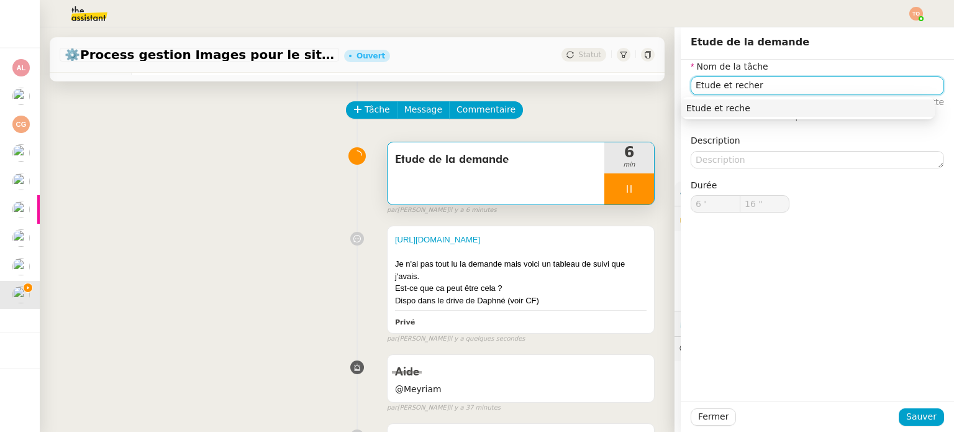
type input "17 ""
type input "Etude et recherche"
type input "18 ""
type input "Etude et recherche"
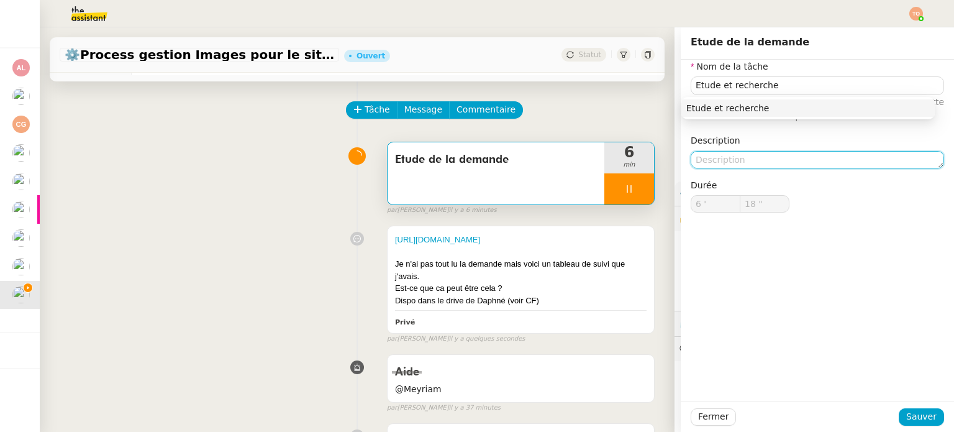
click at [782, 165] on textarea at bounding box center [817, 159] width 253 height 17
type textarea "Ta"
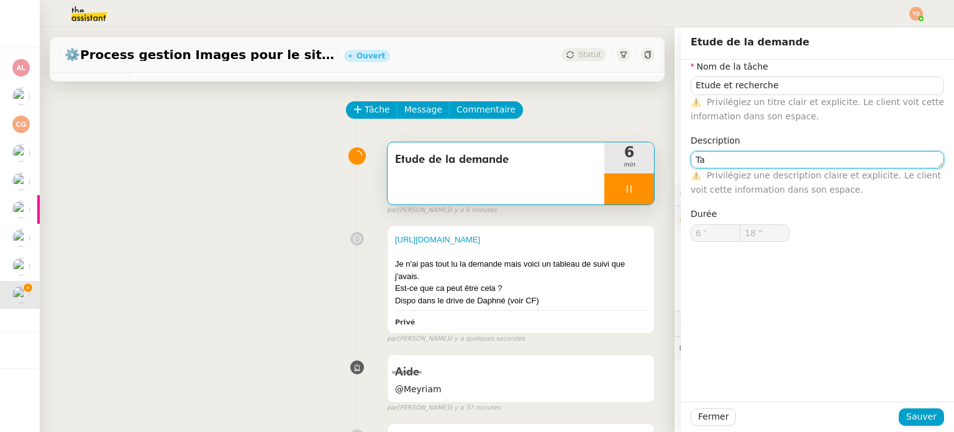
type input "19 ""
type textarea "Tableaeu"
type input "20 ""
type textarea "Tableaeu de suivi"
type input "22 ""
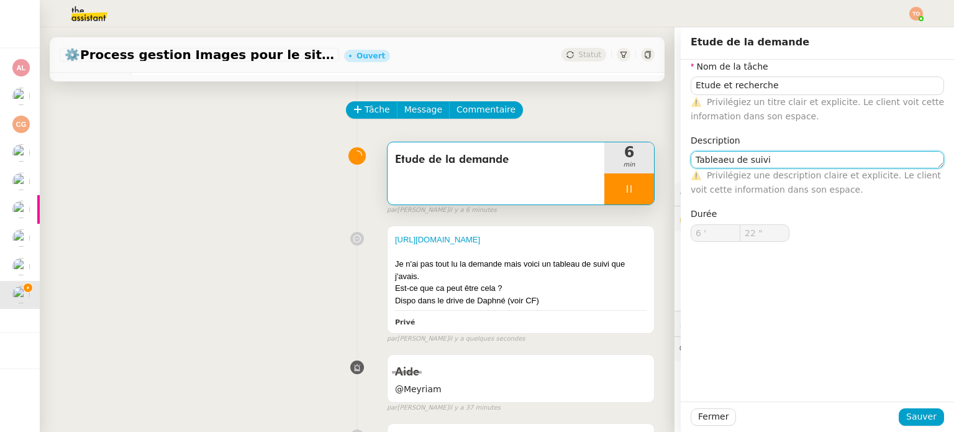
type textarea "Tableaeu de suivi"
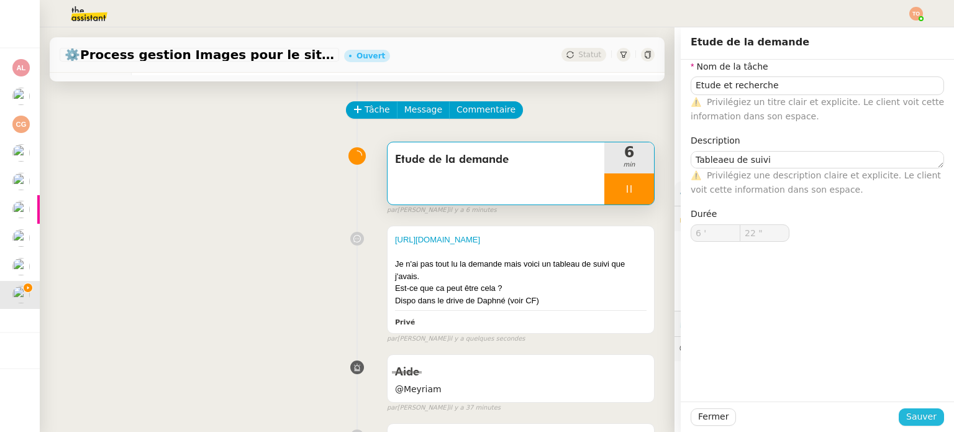
click at [911, 407] on div "Fermer Sauver" at bounding box center [817, 416] width 273 height 30
click at [909, 415] on span "Sauver" at bounding box center [921, 416] width 30 height 14
type input "23 ""
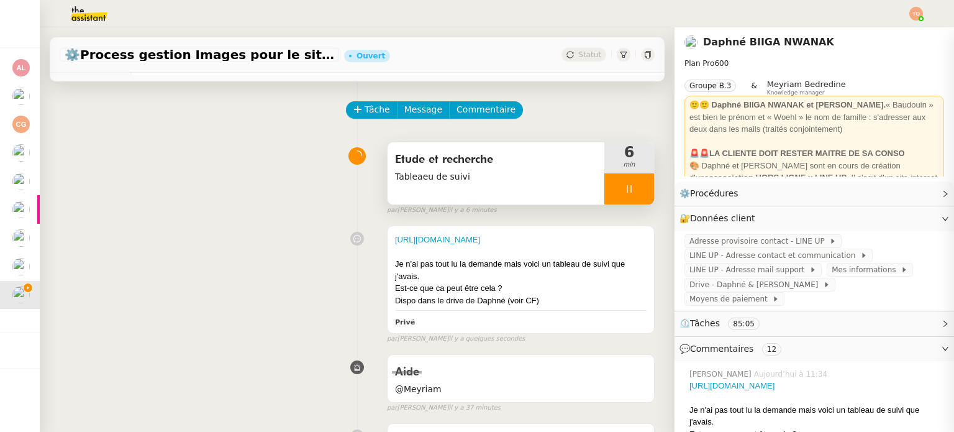
click at [524, 198] on div "Etude et recherche Tableaeu de suivi" at bounding box center [496, 173] width 217 height 62
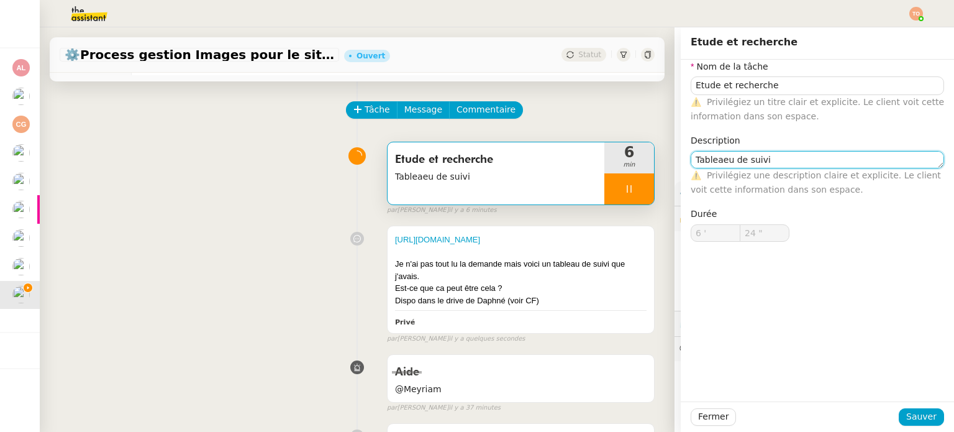
click at [711, 160] on textarea "Tableaeu de suivi" at bounding box center [817, 159] width 253 height 17
type input "25 ""
click at [711, 160] on textarea "Tableaeu de suivi" at bounding box center [817, 159] width 253 height 17
type textarea "Tde suivi"
type input "26 ""
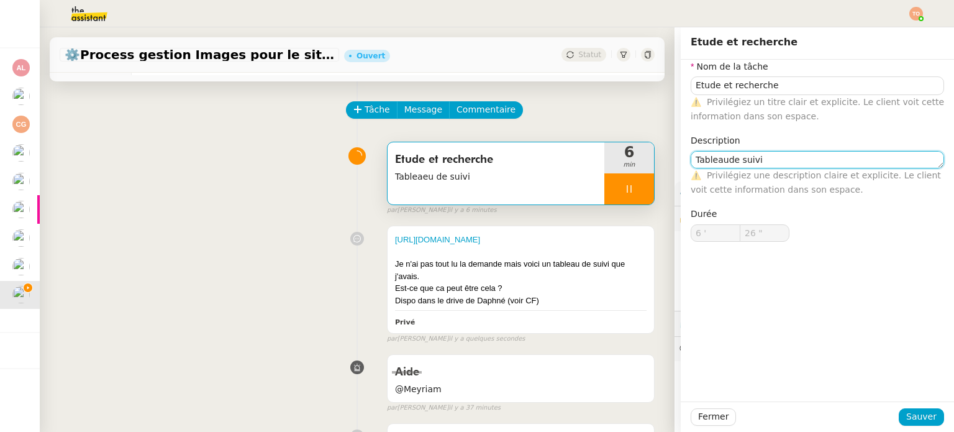
type textarea "Tableau de suivi"
type input "28 ""
type textarea "Tableau de suivi"
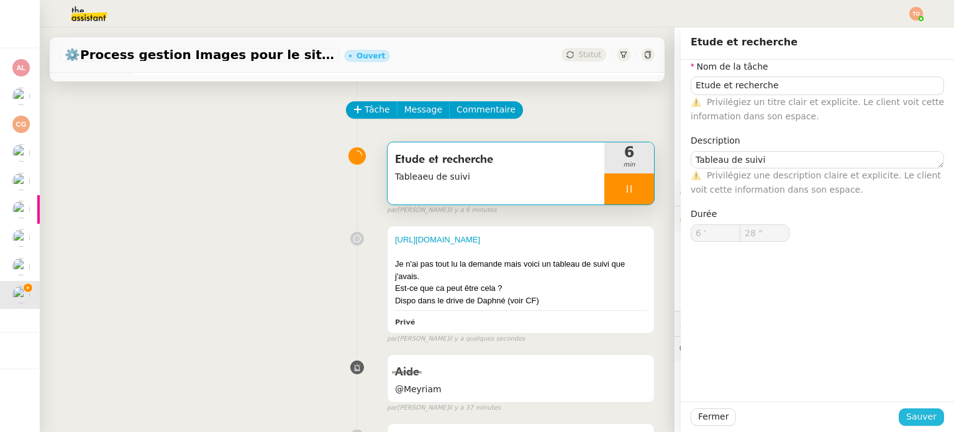
drag, startPoint x: 920, startPoint y: 418, endPoint x: 900, endPoint y: 403, distance: 24.9
click at [920, 418] on span "Sauver" at bounding box center [921, 416] width 30 height 14
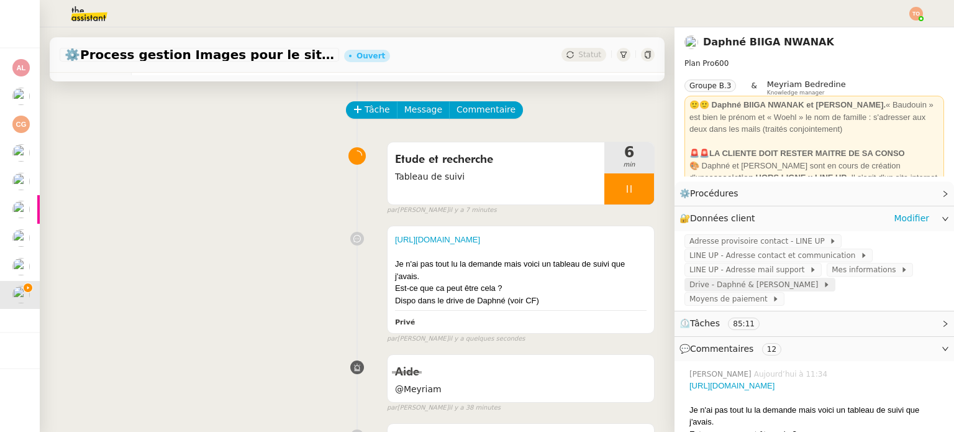
click at [768, 286] on span "Drive - Daphné & [PERSON_NAME]" at bounding box center [757, 284] width 134 height 12
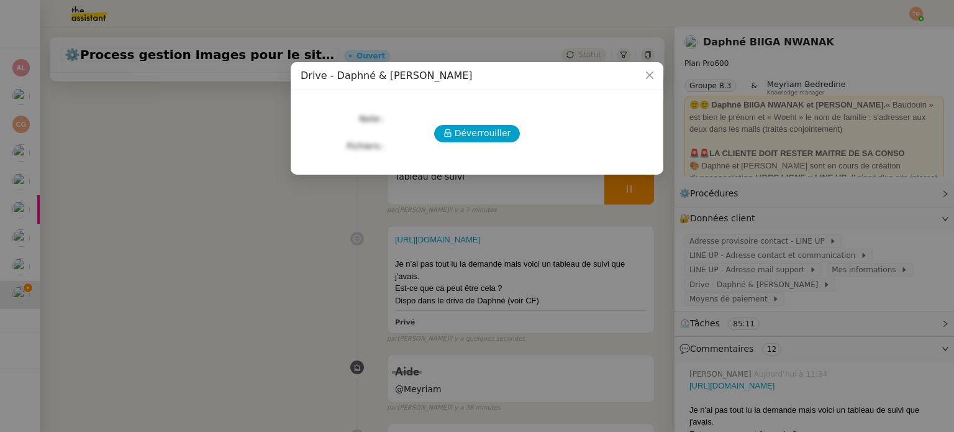
click at [511, 141] on div "Déverrouiller" at bounding box center [477, 133] width 353 height 17
click at [506, 134] on span "Déverrouiller" at bounding box center [483, 133] width 57 height 14
click at [486, 111] on link "https://drive.google.com/drive/folders/1KV7YapuAtqoGPjRxQNdIYzhh9VbVkopT" at bounding box center [437, 108] width 97 height 10
click at [299, 254] on nz-modal-container "Drive - Daphné & Baudouin URLs https://drive.google.com/drive/folders/1KV7YapuA…" at bounding box center [477, 216] width 954 height 432
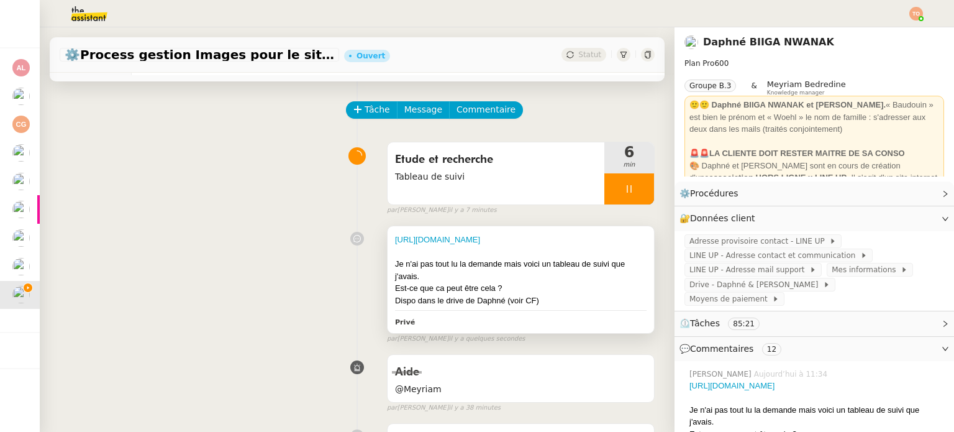
click at [450, 278] on div "Je n'ai pas tout lu la demande mais voici un tableau de suivi que j'avais." at bounding box center [521, 270] width 252 height 24
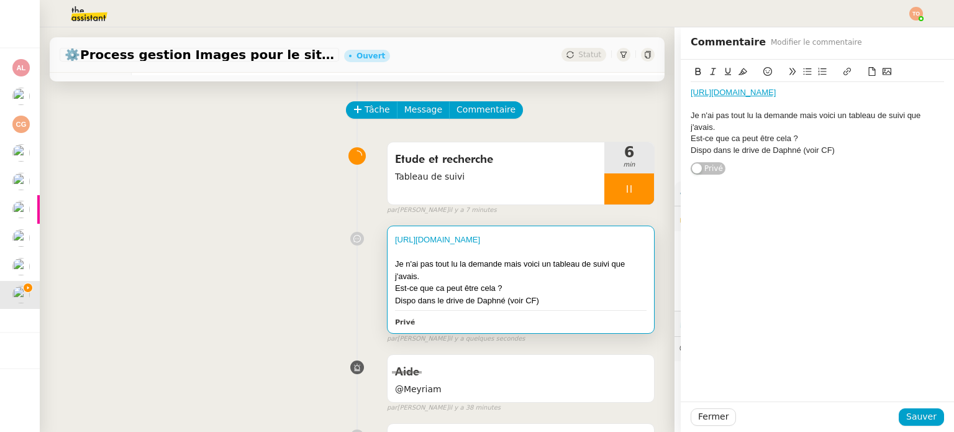
click at [731, 133] on div "Je n'ai pas tout lu la demande mais voici un tableau de suivi que j'avais." at bounding box center [817, 121] width 253 height 23
click at [906, 410] on span "Sauver" at bounding box center [921, 416] width 30 height 14
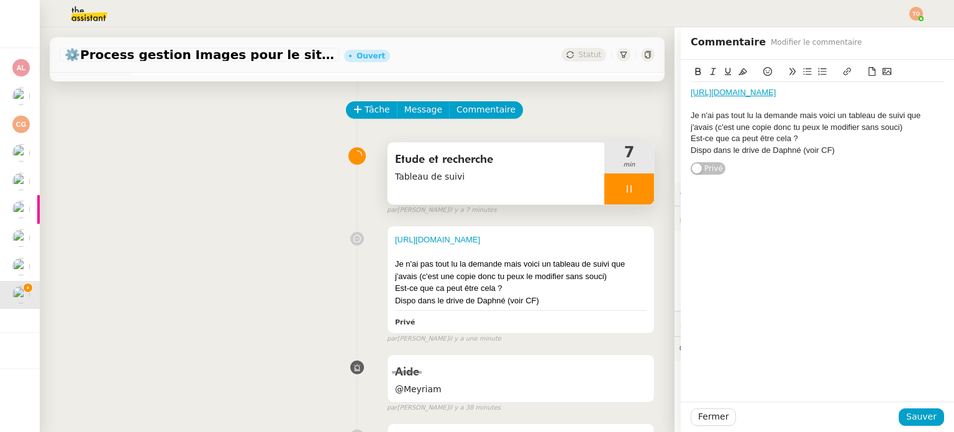
click at [606, 196] on div at bounding box center [630, 188] width 50 height 31
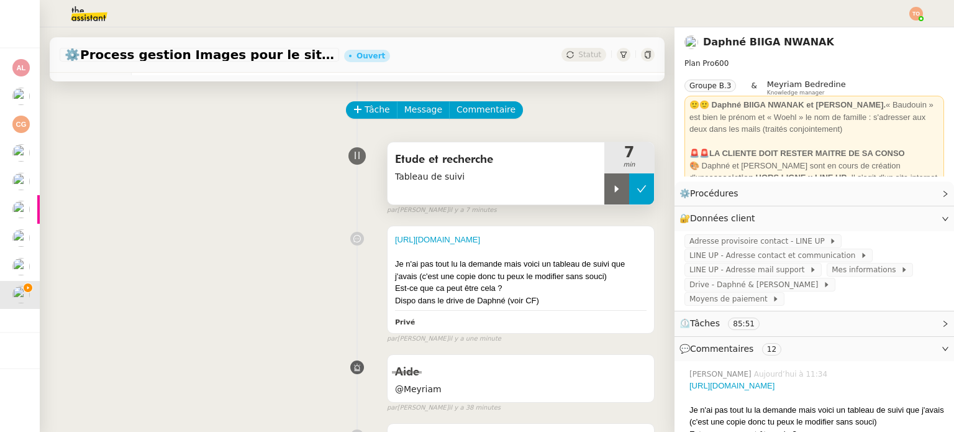
click at [629, 191] on button at bounding box center [641, 188] width 25 height 31
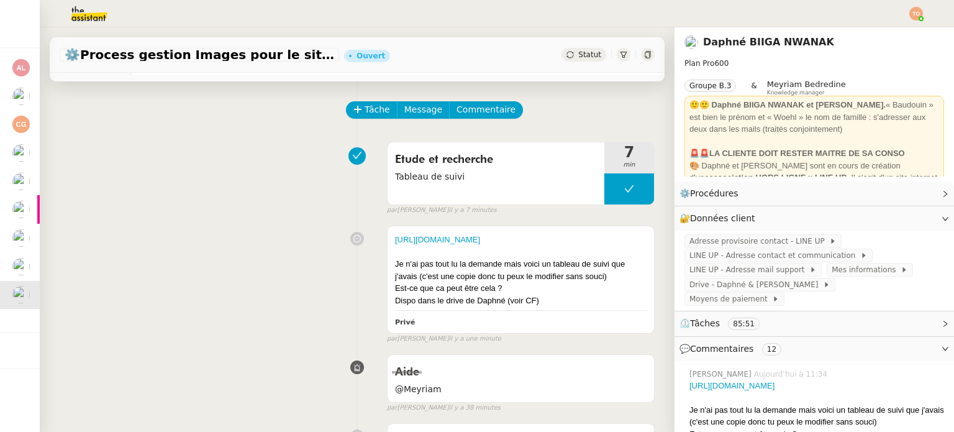
click at [578, 50] on span "Statut" at bounding box center [589, 54] width 23 height 9
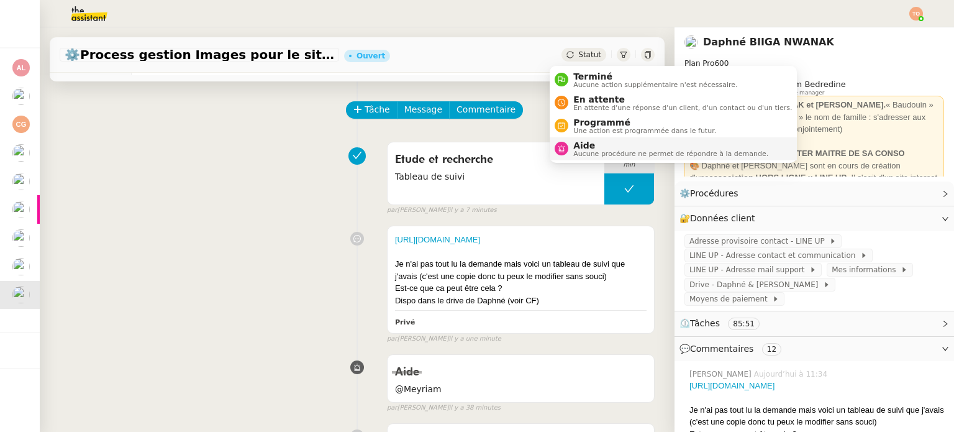
click at [601, 141] on span "Aide" at bounding box center [670, 145] width 195 height 10
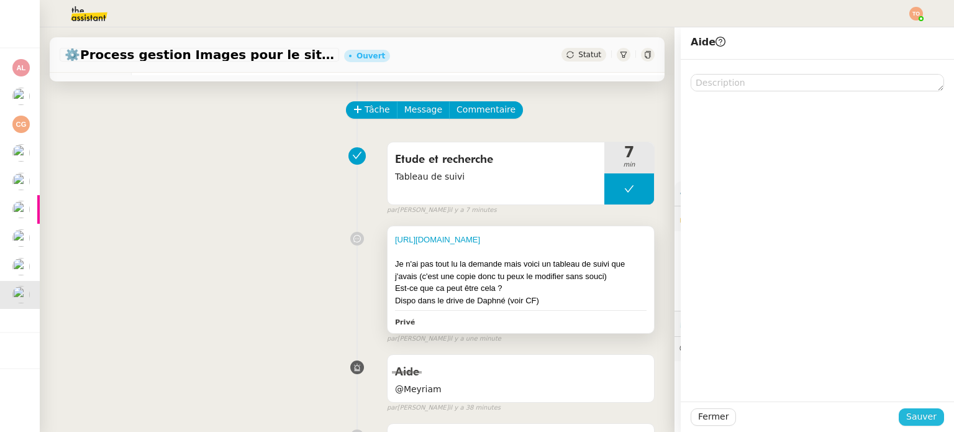
drag, startPoint x: 923, startPoint y: 410, endPoint x: 502, endPoint y: 342, distance: 426.1
click at [923, 410] on span "Sauver" at bounding box center [921, 416] width 30 height 14
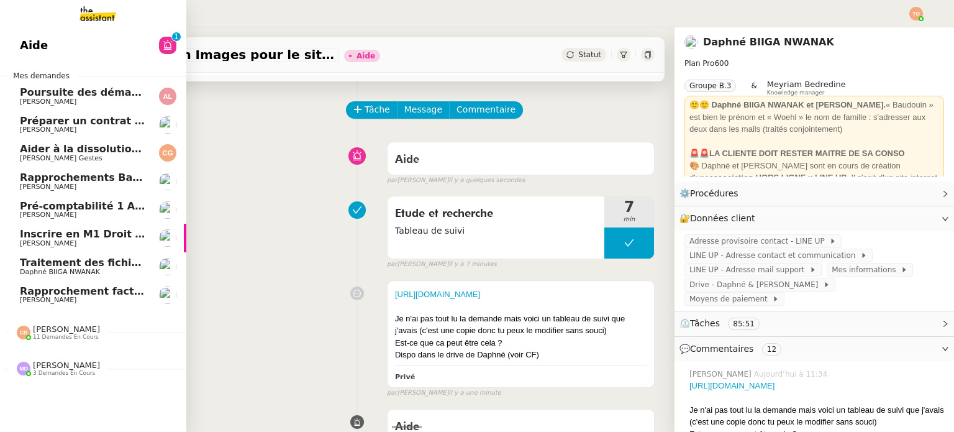
click at [107, 39] on link "Aide 0 1 2 3 4 5 6 7 8 9" at bounding box center [93, 45] width 186 height 29
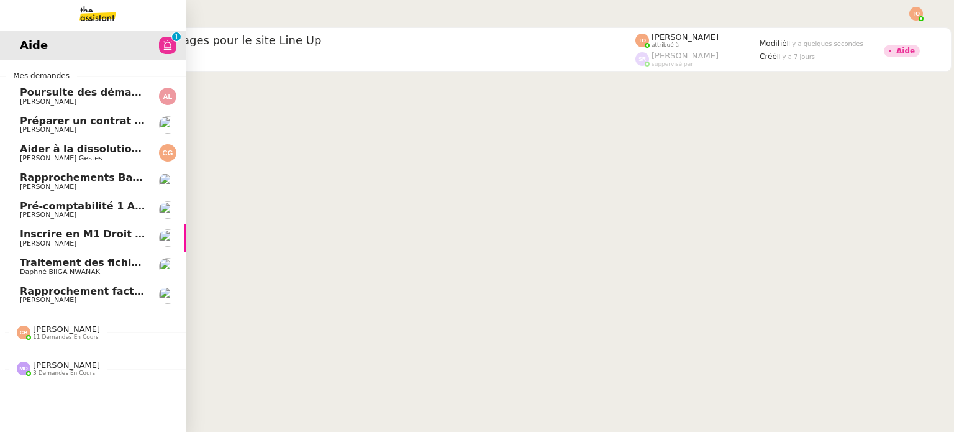
click at [30, 367] on img at bounding box center [24, 369] width 14 height 14
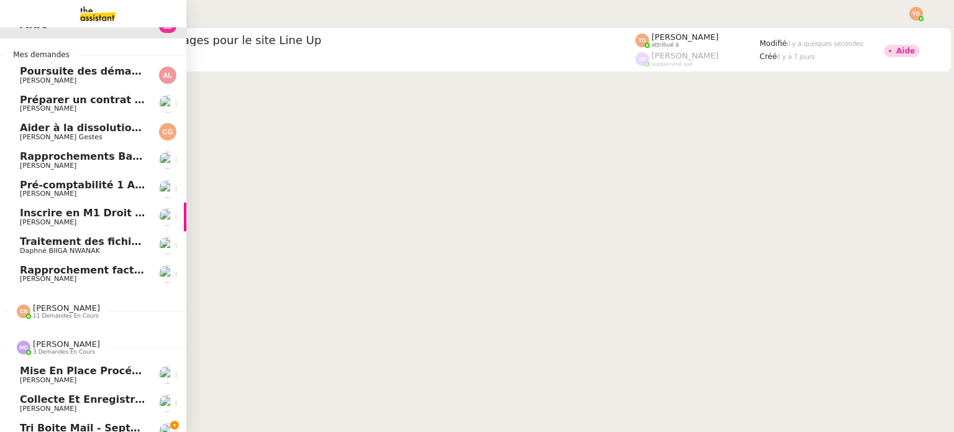
scroll to position [41, 0]
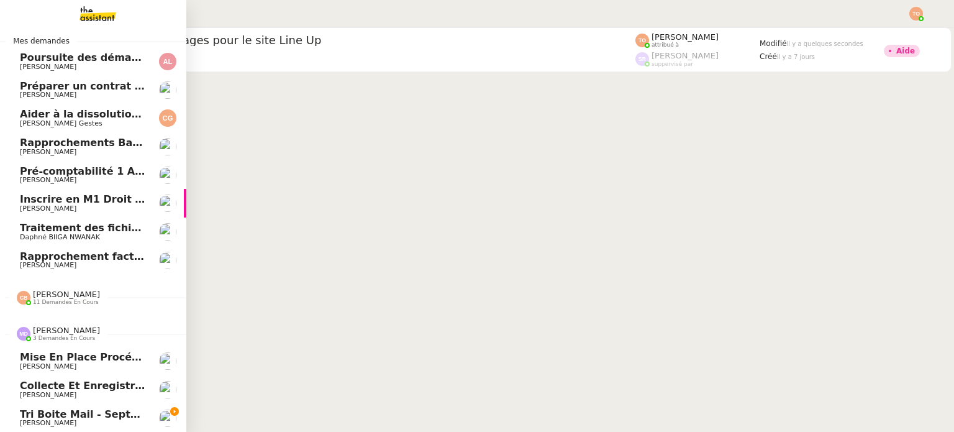
click at [139, 404] on link "Tri boite mail - [DATE] [PERSON_NAME]" at bounding box center [93, 418] width 186 height 29
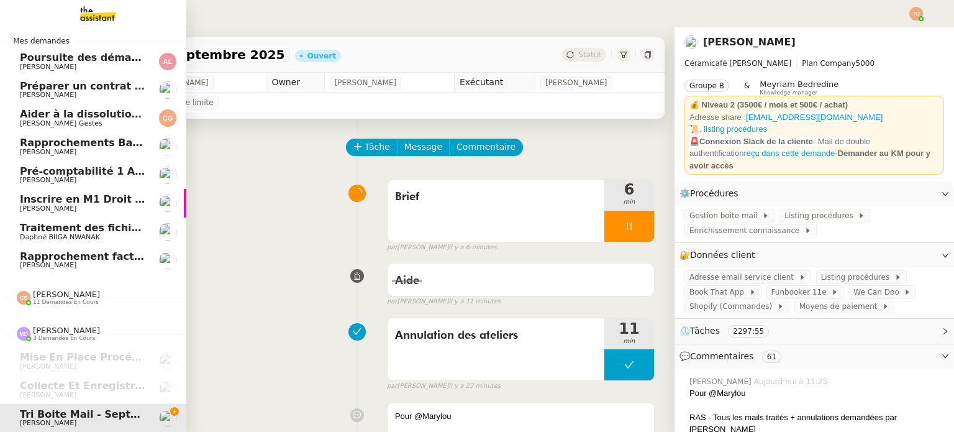
click at [38, 166] on span "Pré-comptabilité 1 ADDINGWELL - 1 septembre 2025" at bounding box center [167, 171] width 295 height 12
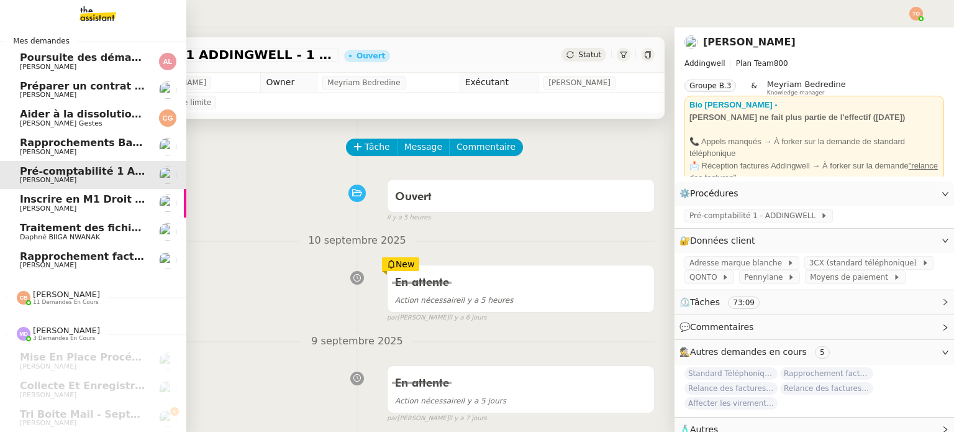
click at [107, 246] on link "Rapprochement factures/paiements clients - 1 septembre 2025 Julien Decroix" at bounding box center [93, 260] width 186 height 29
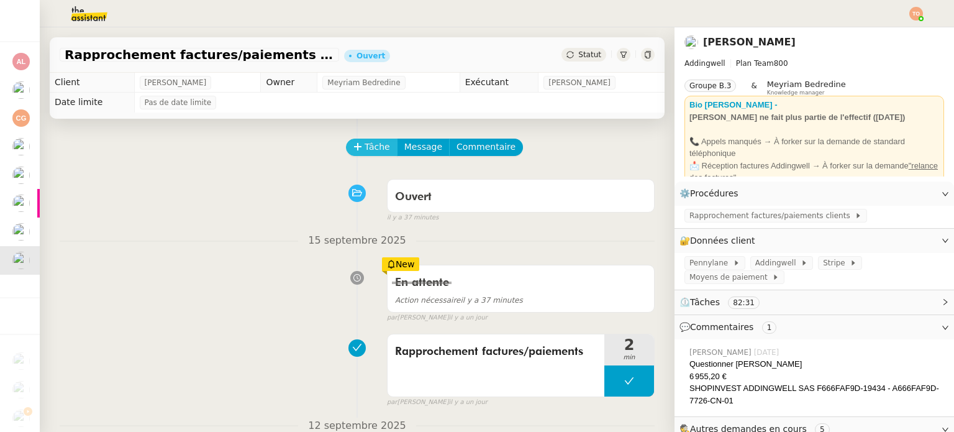
click at [366, 146] on span "Tâche" at bounding box center [377, 147] width 25 height 14
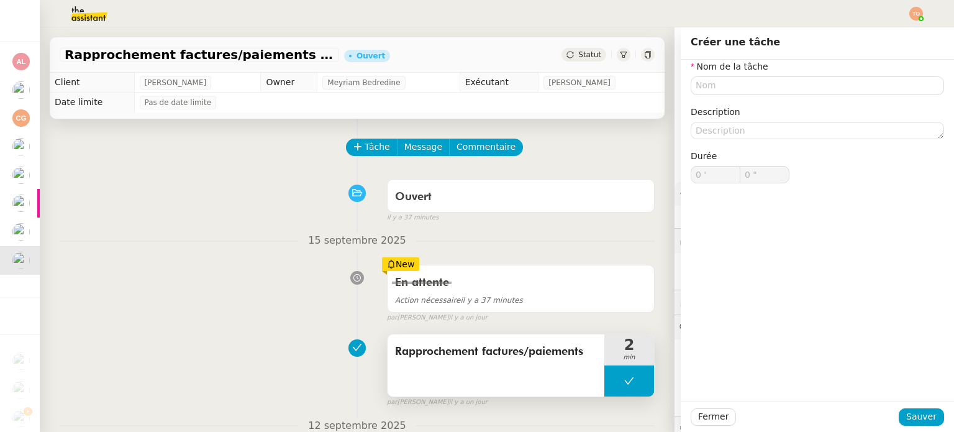
click at [534, 375] on div "Rapprochement factures/paiements" at bounding box center [496, 365] width 217 height 62
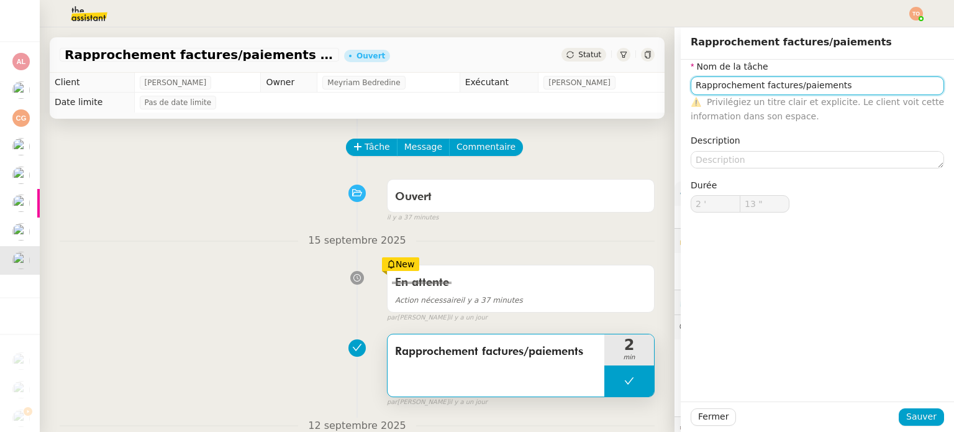
click at [785, 93] on input "Rapprochement factures/paiements" at bounding box center [817, 85] width 253 height 18
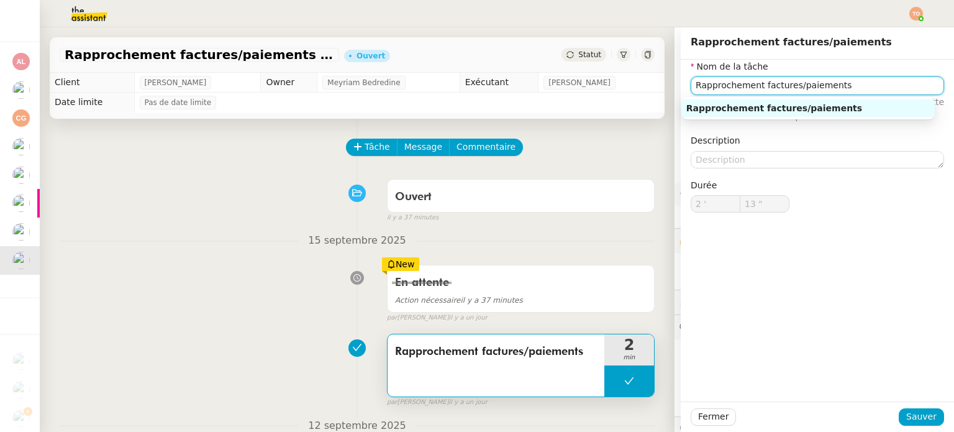
click at [785, 93] on input "Rapprochement factures/paiements" at bounding box center [817, 85] width 253 height 18
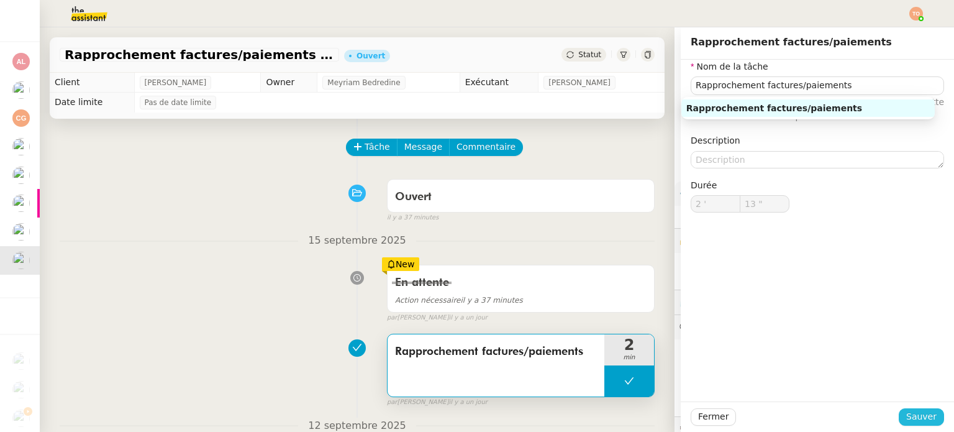
click at [917, 413] on span "Sauver" at bounding box center [921, 416] width 30 height 14
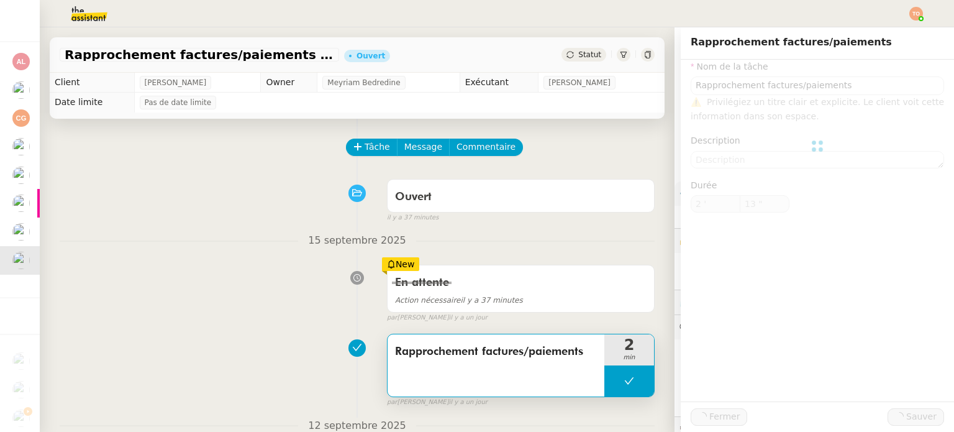
type input "Rapprochement factures/paiements"
type input "2 '"
type input "13 ""
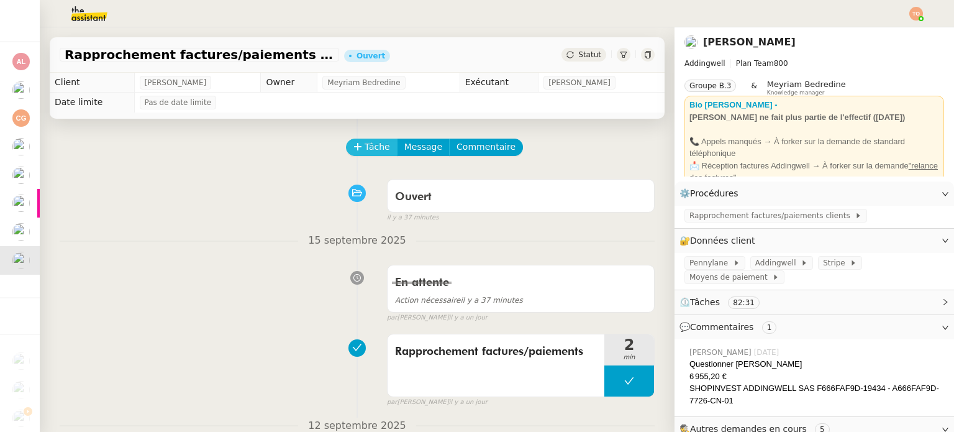
click at [358, 156] on button "Tâche" at bounding box center [372, 147] width 52 height 17
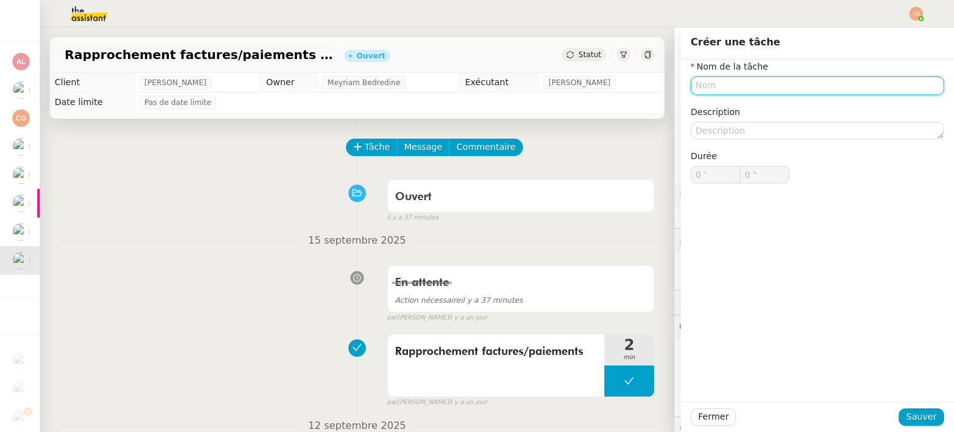
click at [736, 81] on input "text" at bounding box center [817, 85] width 253 height 18
paste input "Rapprochement factures/paiements"
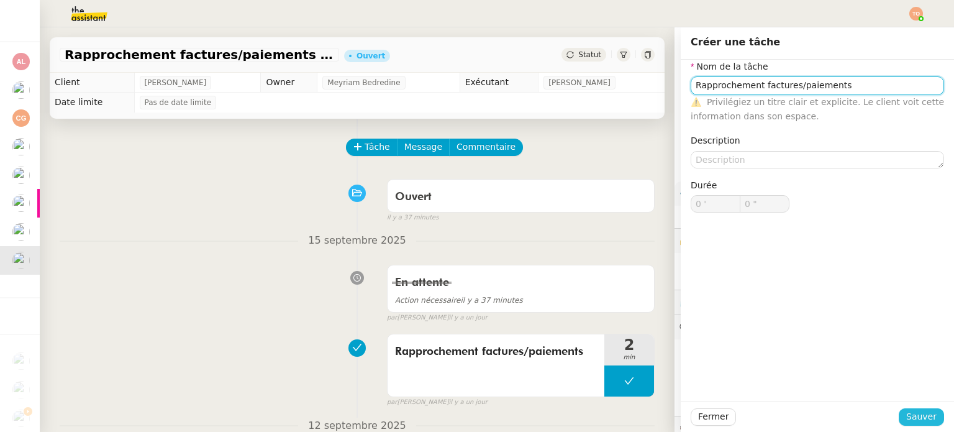
type input "Rapprochement factures/paiements"
click at [913, 414] on span "Sauver" at bounding box center [921, 416] width 30 height 14
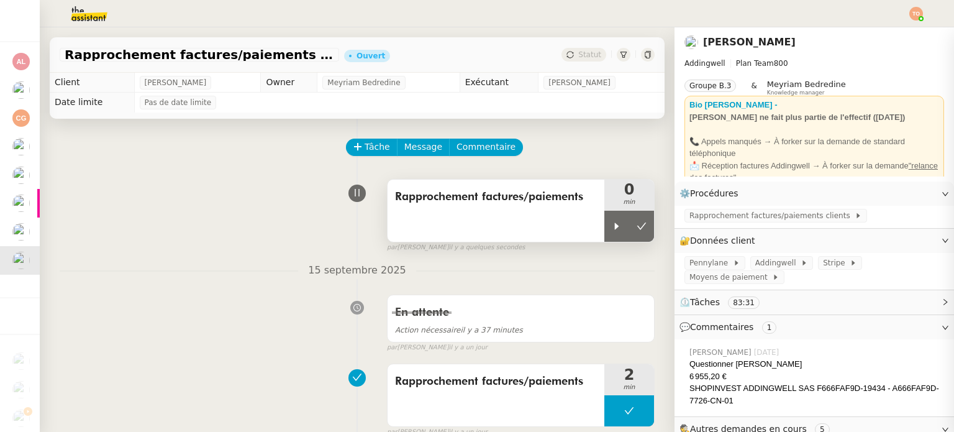
click at [583, 218] on div "Rapprochement factures/paiements" at bounding box center [496, 211] width 217 height 62
click at [605, 220] on div at bounding box center [617, 226] width 25 height 31
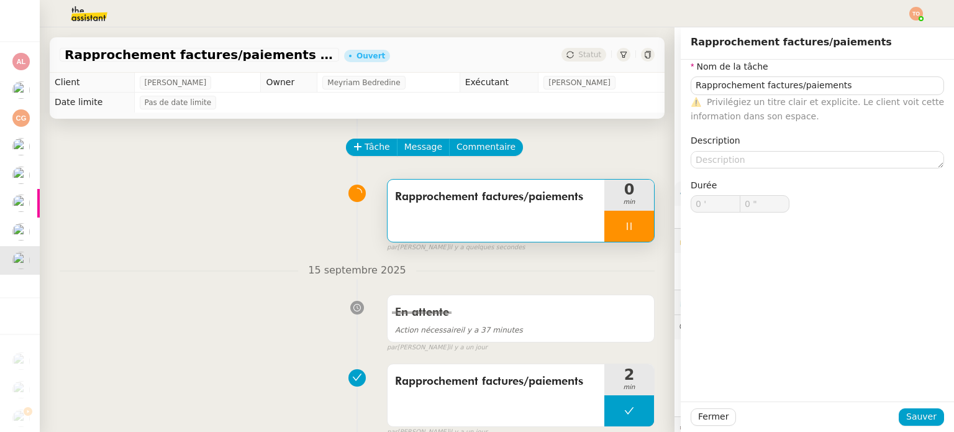
type input "Rapprochement factures/paiements"
type input "0 '"
type input "0 ""
type input "Rapprochement factures/paiements"
type input "0 '"
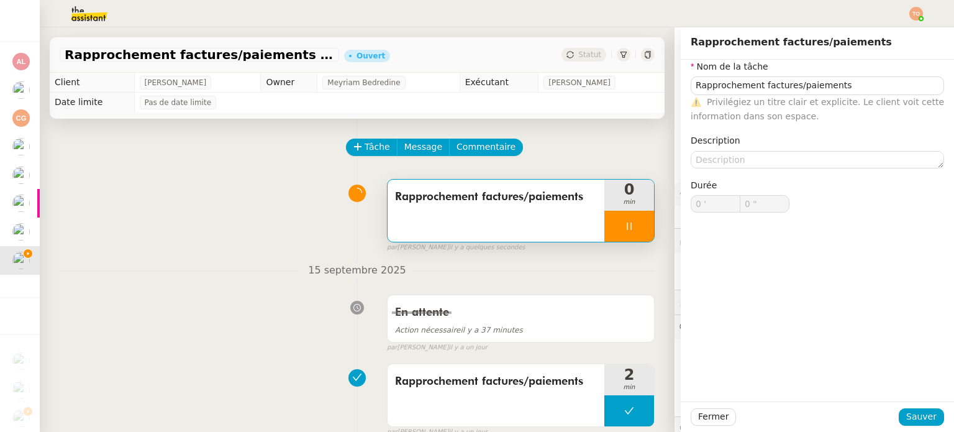
type input "0 ""
click at [632, 247] on div "par Tatyana O. il y a quelques secondes" at bounding box center [521, 247] width 268 height 11
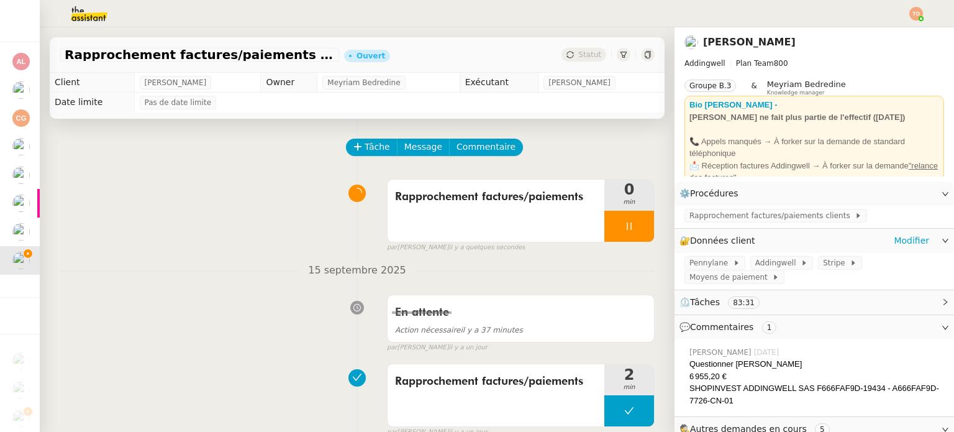
click at [688, 255] on div "Pennylane Addingwell Stripe Moyens de paiement" at bounding box center [815, 271] width 280 height 37
click at [691, 260] on span "Pennylane" at bounding box center [711, 263] width 43 height 12
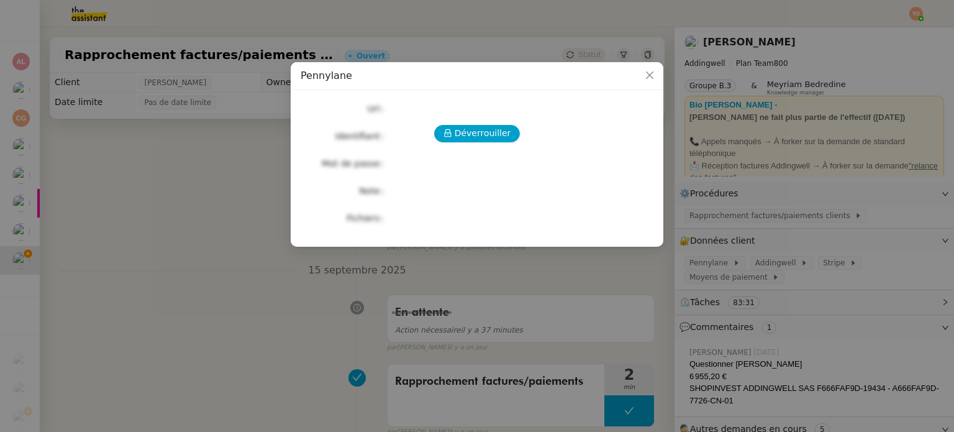
click at [724, 219] on nz-modal-container "Pennylane Déverrouiller Url Identifiant Mot de passe Note Fichiers Upload" at bounding box center [477, 216] width 954 height 432
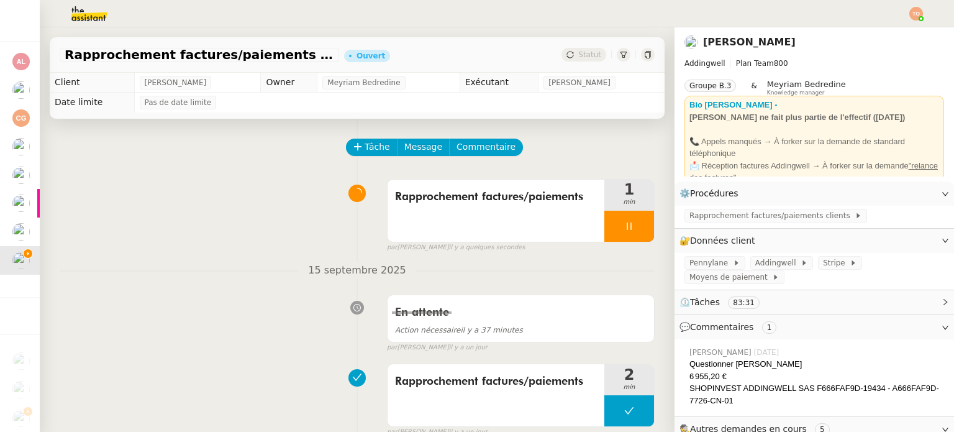
click at [731, 215] on span "Rapprochement factures/paiements clients" at bounding box center [772, 215] width 165 height 12
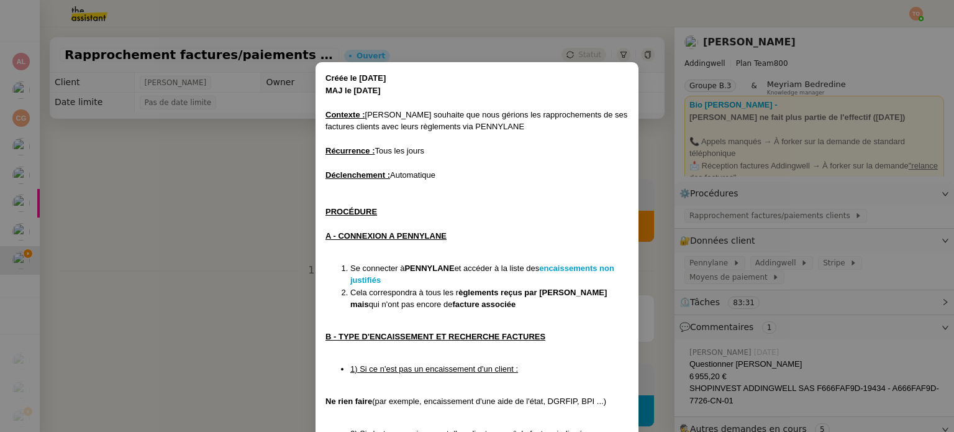
click at [570, 263] on li "Se connecter à PENNYLANE et accéder à la liste des encaissements non justifiés" at bounding box center [489, 274] width 278 height 24
click at [569, 265] on strong "encaissements non justifiés" at bounding box center [482, 274] width 264 height 22
click at [682, 244] on nz-modal-container "Créée le 08/07/24 MAJ le 18/03/2025 Contexte : Julien souhaite que nous gérions…" at bounding box center [477, 216] width 954 height 432
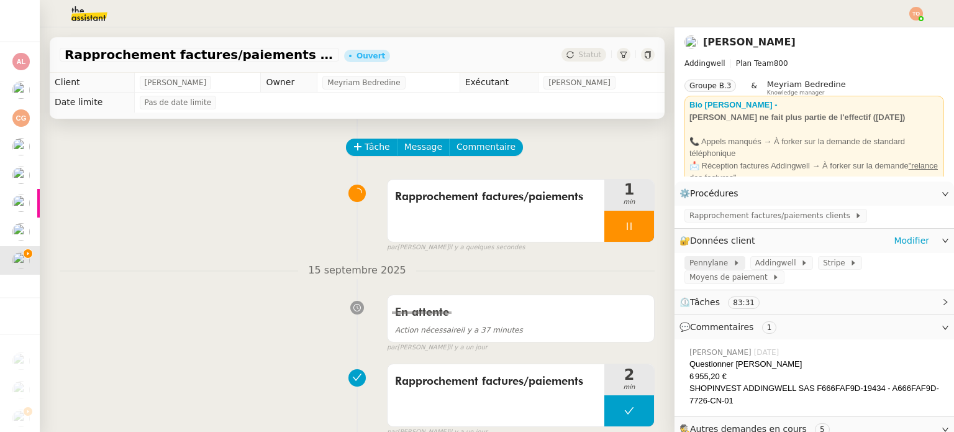
click at [711, 260] on span "Pennylane" at bounding box center [711, 263] width 43 height 12
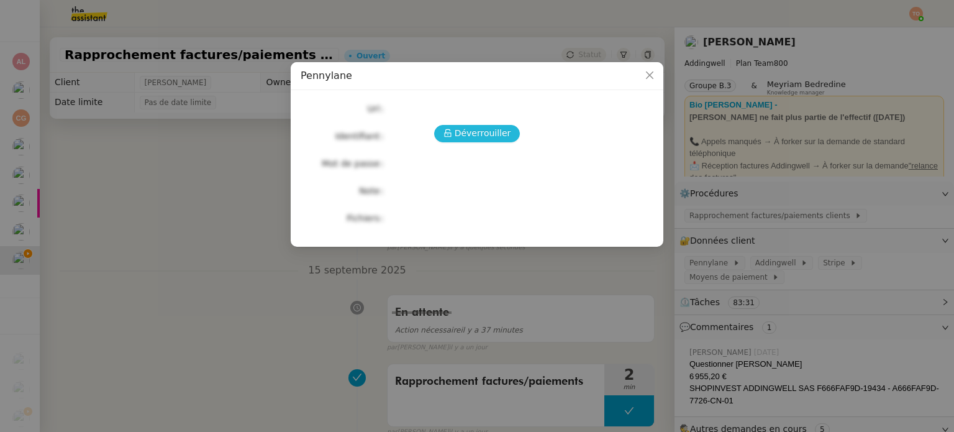
click at [492, 129] on span "Déverrouiller" at bounding box center [483, 133] width 57 height 14
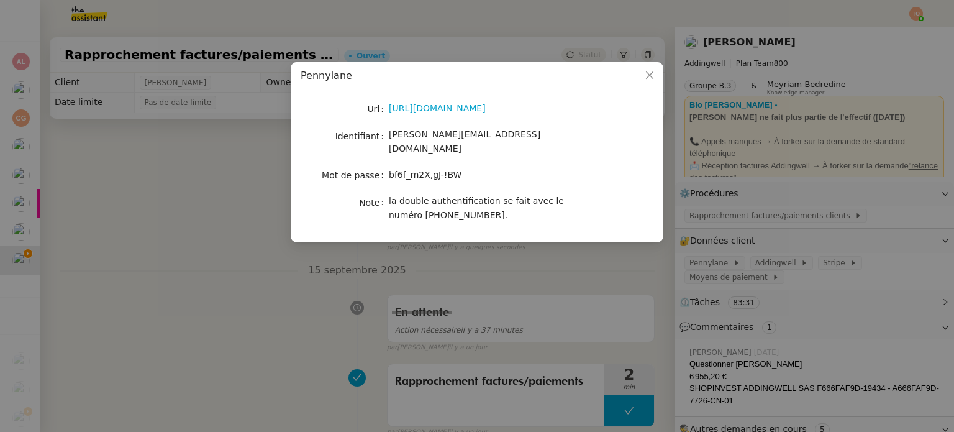
click at [450, 137] on span "[PERSON_NAME][EMAIL_ADDRESS][DOMAIN_NAME]" at bounding box center [465, 141] width 152 height 24
copy span "[PERSON_NAME][EMAIL_ADDRESS][DOMAIN_NAME]"
click at [418, 170] on span "bf6f_m2X,gJ-!BW" at bounding box center [425, 175] width 73 height 10
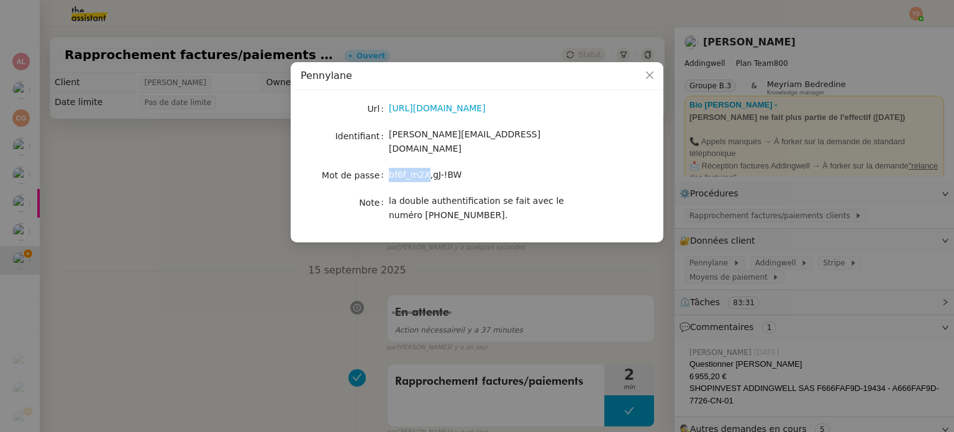
click at [418, 170] on span "bf6f_m2X,gJ-!BW" at bounding box center [425, 175] width 73 height 10
copy span "bf6f_m2X,gJ-!BW"
click at [155, 174] on nz-modal-container "Pennylane Url https://app.pennylane.com/users/invitation/accept?invitation_toke…" at bounding box center [477, 216] width 954 height 432
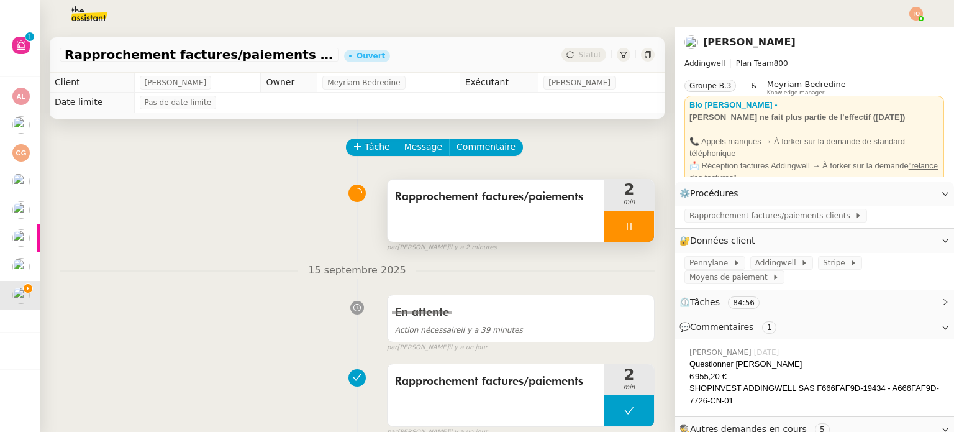
click at [606, 233] on div at bounding box center [630, 226] width 50 height 31
click at [637, 226] on icon at bounding box center [642, 226] width 10 height 10
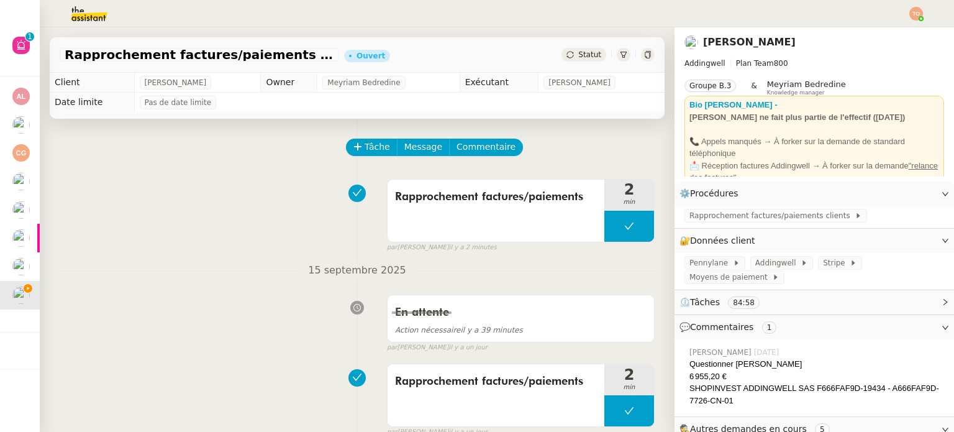
click at [582, 42] on div "Rapprochement factures/paiements clients - 1 septembre 2025 Ouvert Statut" at bounding box center [357, 54] width 615 height 35
click at [582, 52] on span "Statut" at bounding box center [589, 54] width 23 height 9
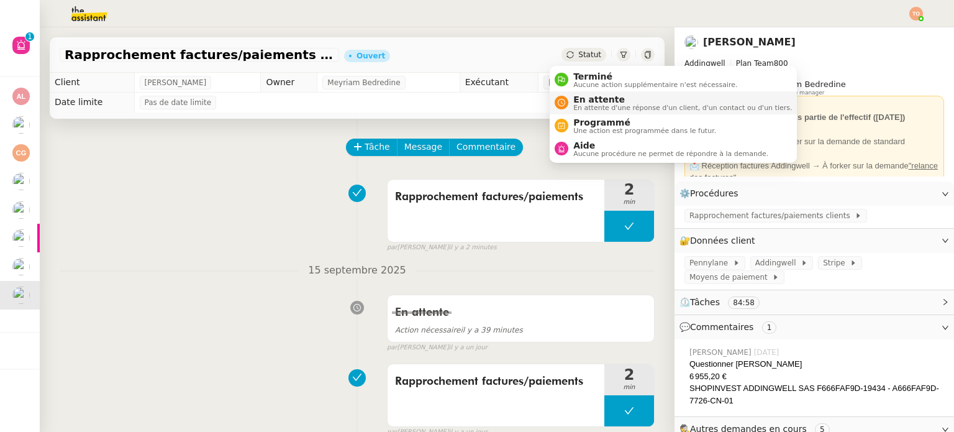
click at [613, 99] on span "En attente" at bounding box center [682, 99] width 219 height 10
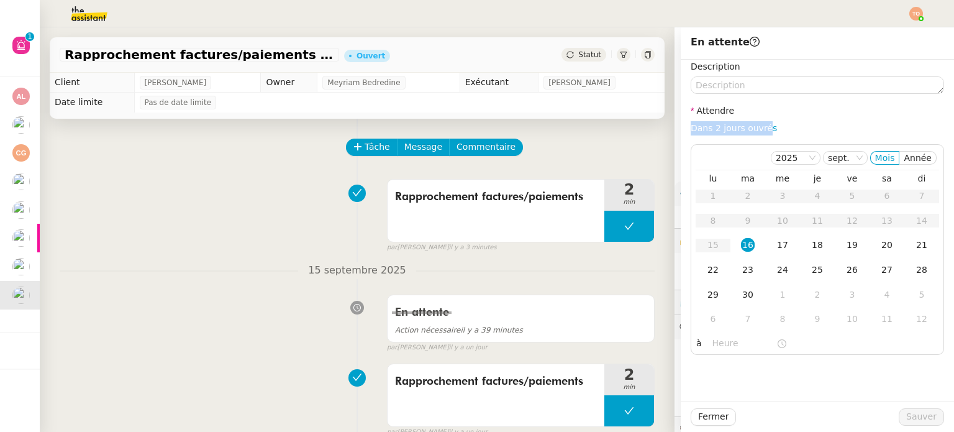
click at [752, 121] on div "Description Attendre Dans 2 jours ouvrés 2025 sept. Mois Année lu ma me je ve s…" at bounding box center [817, 207] width 253 height 295
click at [752, 125] on link "Dans 2 jours ouvrés" at bounding box center [734, 128] width 86 height 10
type input "07:00"
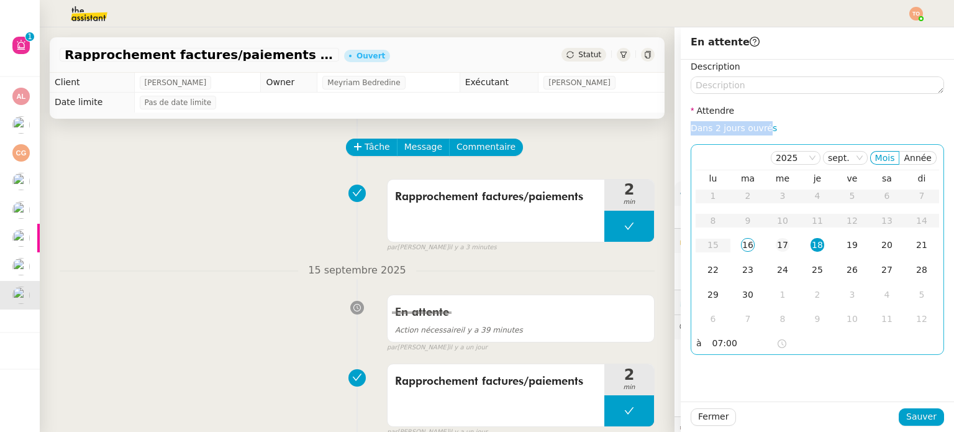
click at [776, 249] on div "17" at bounding box center [783, 245] width 14 height 14
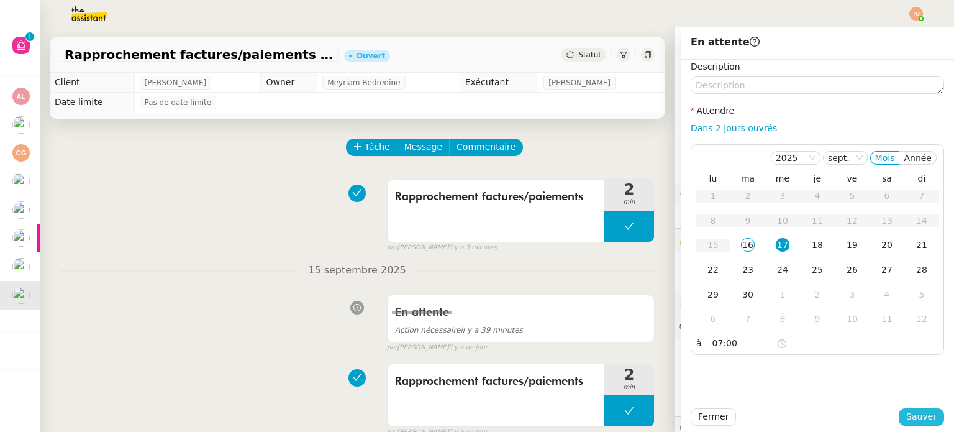
click at [915, 408] on div "Fermer Sauver" at bounding box center [817, 416] width 273 height 30
click at [918, 414] on span "Sauver" at bounding box center [921, 416] width 30 height 14
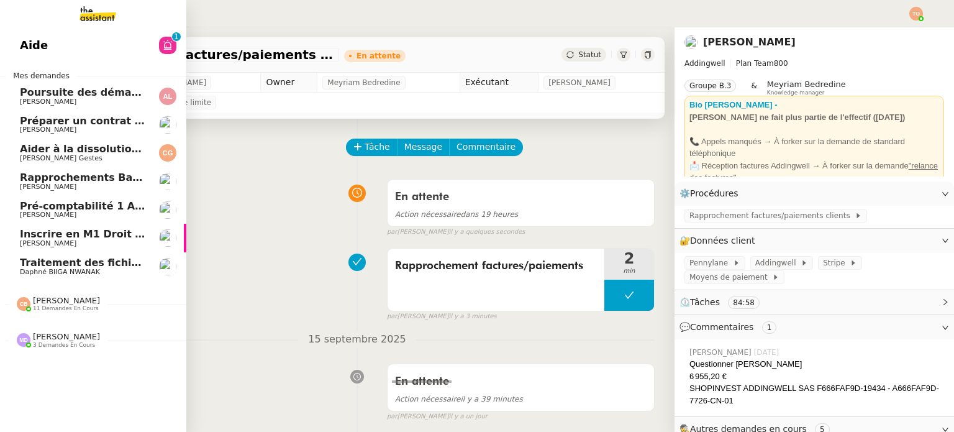
click at [76, 186] on span "[PERSON_NAME]" at bounding box center [83, 186] width 126 height 7
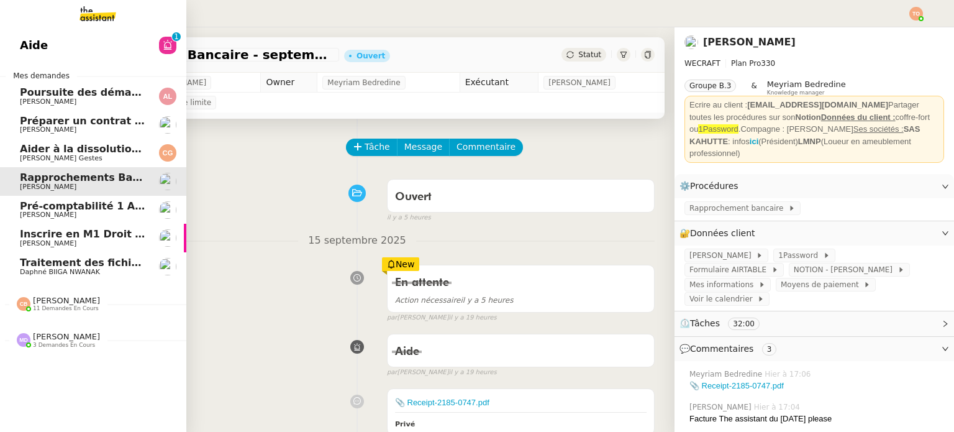
click at [108, 211] on span "[PERSON_NAME]" at bounding box center [83, 214] width 126 height 7
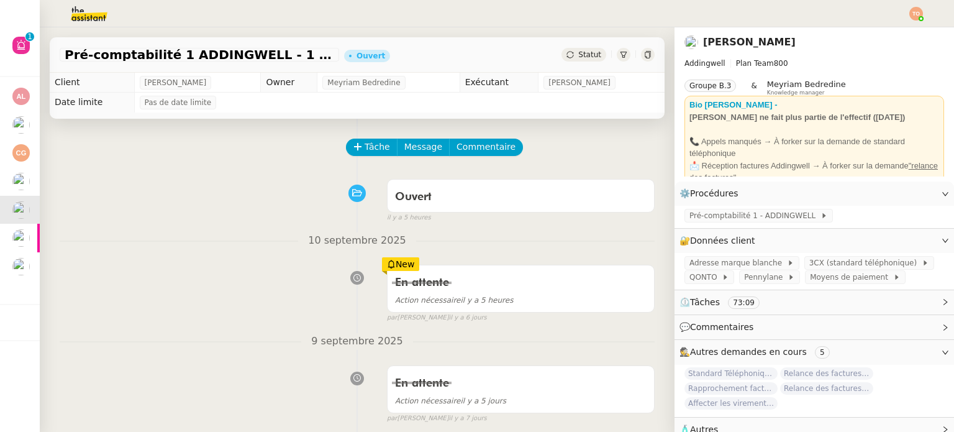
click at [803, 308] on span "⏲️ Tâches 73:09" at bounding box center [805, 302] width 250 height 14
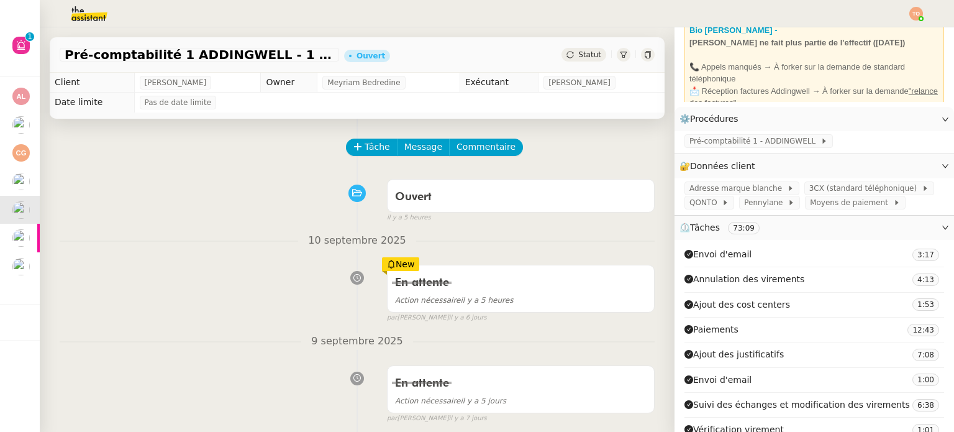
scroll to position [124, 0]
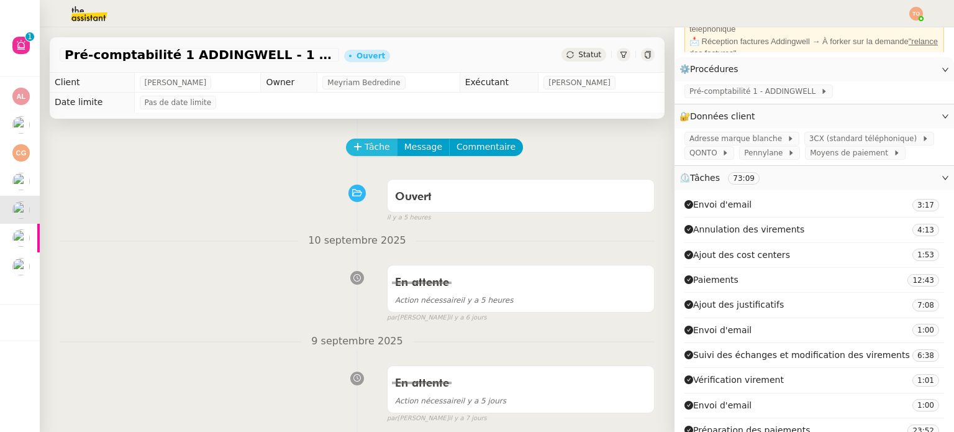
click at [375, 146] on span "Tâche" at bounding box center [377, 147] width 25 height 14
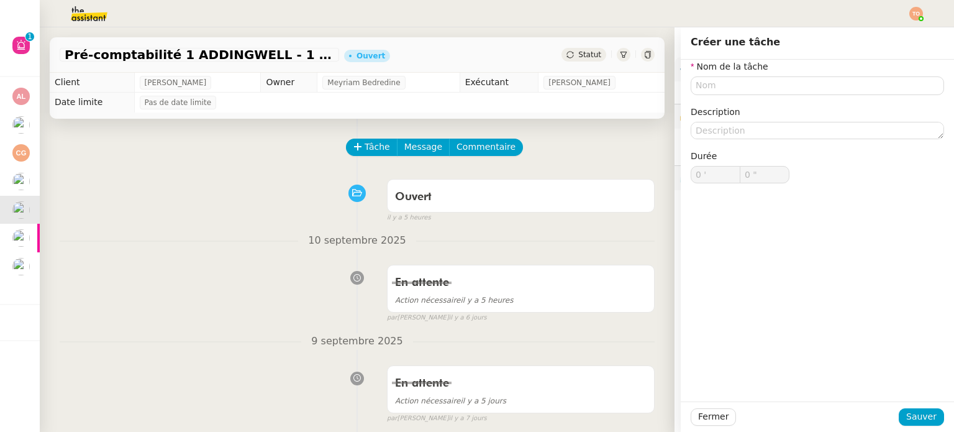
click at [621, 218] on div "il y a 5 heures" at bounding box center [521, 217] width 268 height 11
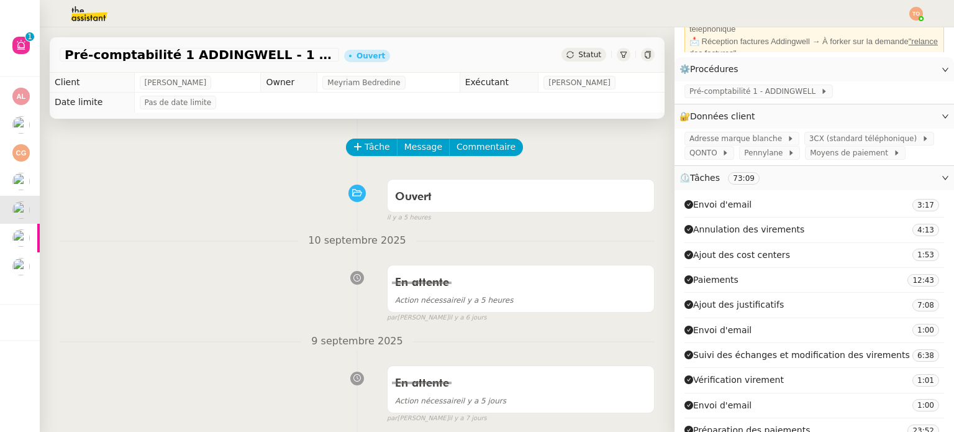
click at [723, 308] on span "Ajout des justificatifs" at bounding box center [734, 305] width 99 height 14
copy span "Ajout des justificatifs"
click at [375, 153] on span "Tâche" at bounding box center [377, 147] width 25 height 14
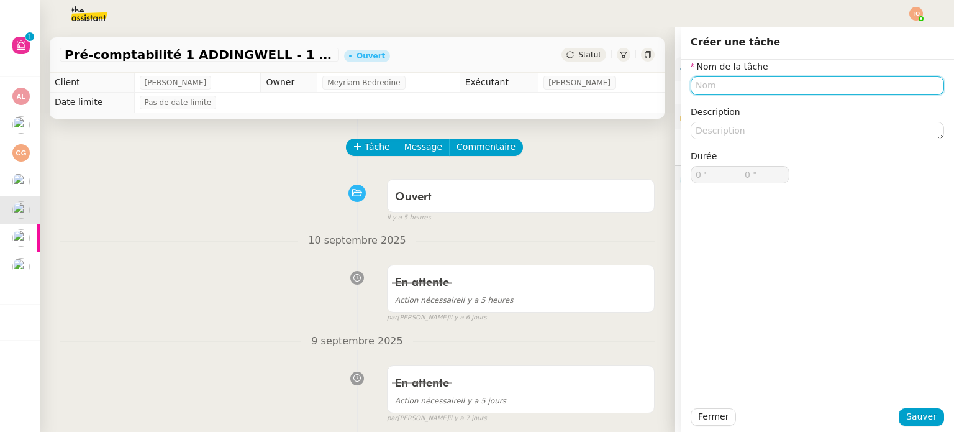
click at [769, 89] on input "text" at bounding box center [817, 85] width 253 height 18
paste input "Ajout des justificatifs"
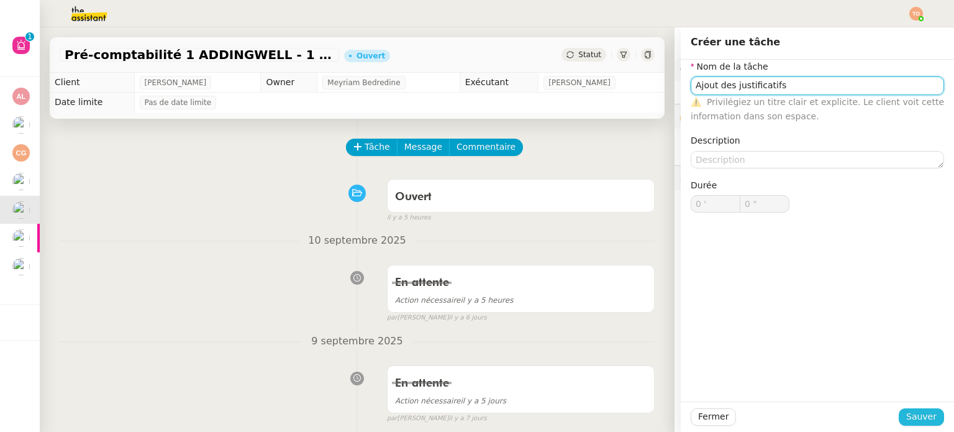
type input "Ajout des justificatifs"
click at [923, 416] on span "Sauver" at bounding box center [921, 416] width 30 height 14
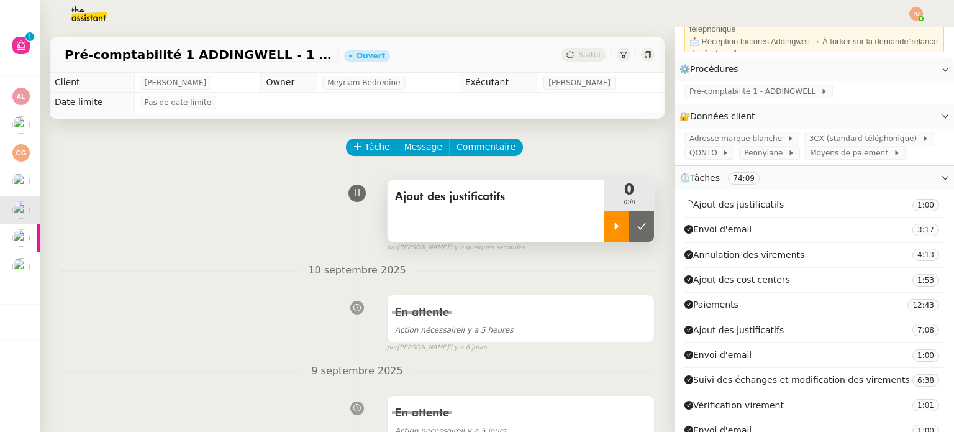
click at [612, 230] on icon at bounding box center [617, 226] width 10 height 10
click at [733, 100] on div "Pré-comptabilité 1 - ADDINGWELL" at bounding box center [815, 92] width 280 height 22
click at [735, 98] on div "Pré-comptabilité 1 - ADDINGWELL" at bounding box center [759, 91] width 148 height 14
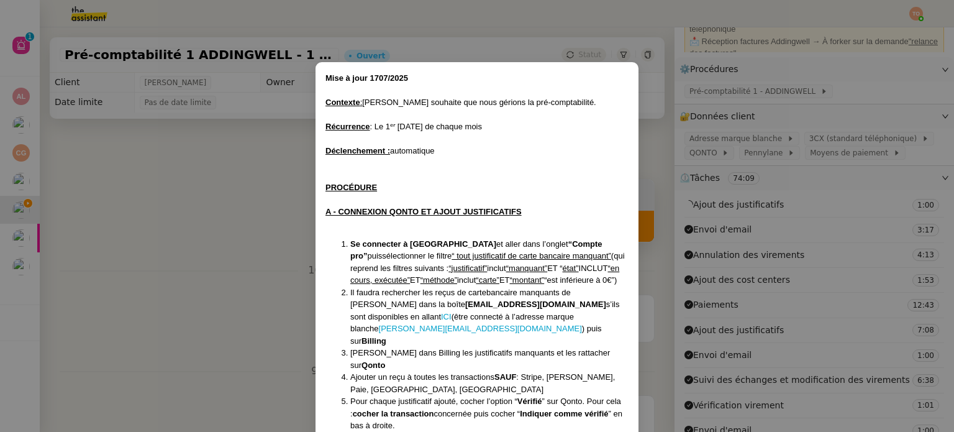
click at [753, 188] on nz-modal-container "Mise à jour 1707/2025 Contexte : [PERSON_NAME] souhaite que nous gérions la pré…" at bounding box center [477, 216] width 954 height 432
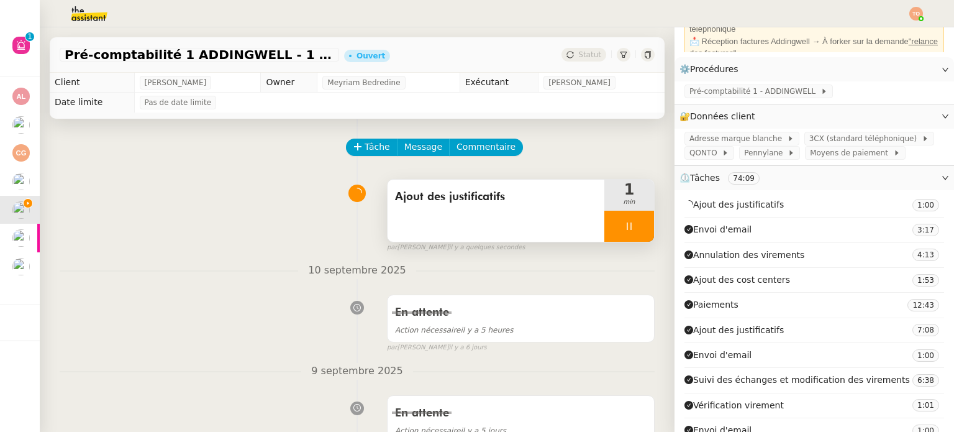
click at [757, 185] on span "⏲️ Tâches 74:09" at bounding box center [805, 178] width 250 height 14
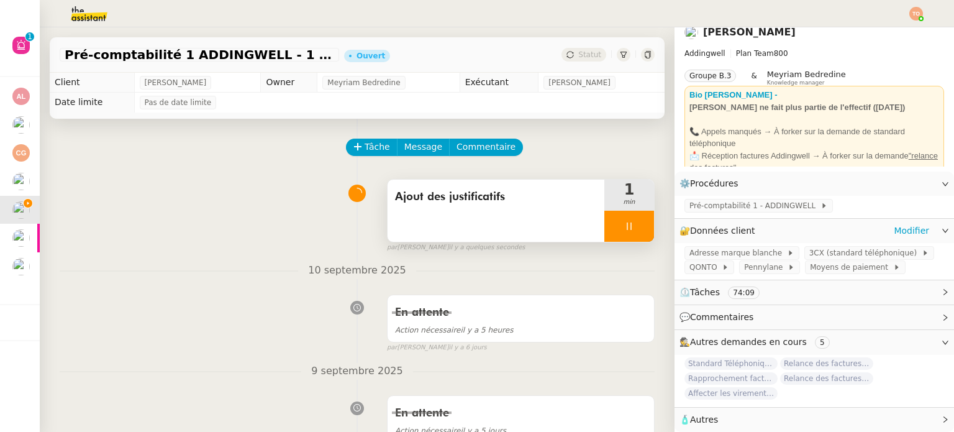
scroll to position [18, 0]
click at [722, 263] on icon at bounding box center [725, 266] width 7 height 7
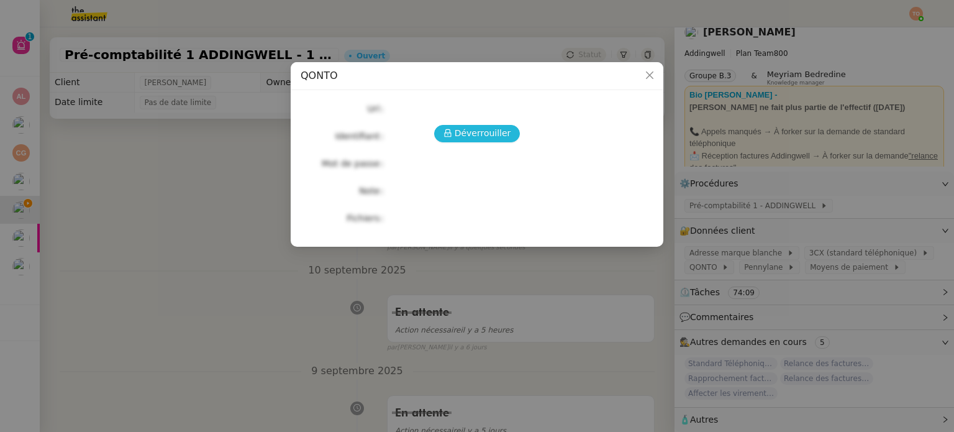
click at [495, 137] on span "Déverrouiller" at bounding box center [483, 133] width 57 height 14
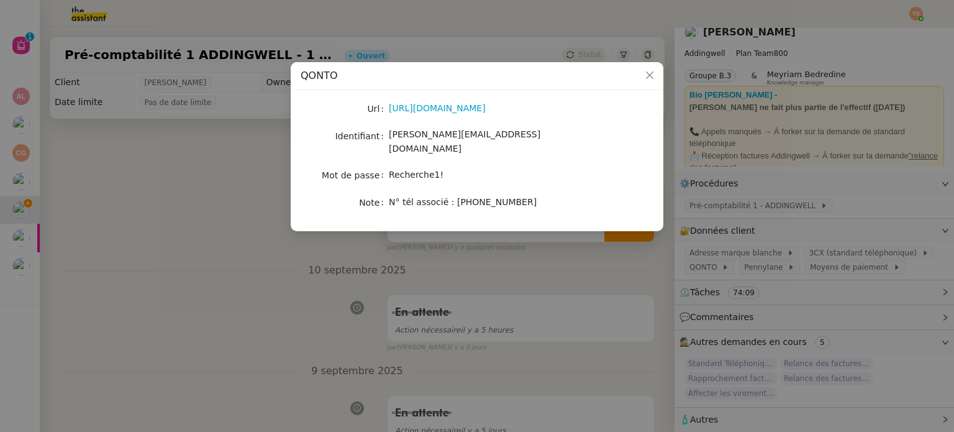
click at [450, 136] on span "[PERSON_NAME][EMAIL_ADDRESS][DOMAIN_NAME]" at bounding box center [465, 141] width 152 height 24
copy span "[PERSON_NAME][EMAIL_ADDRESS][DOMAIN_NAME]"
click at [416, 170] on span "Recherche1!" at bounding box center [416, 175] width 55 height 10
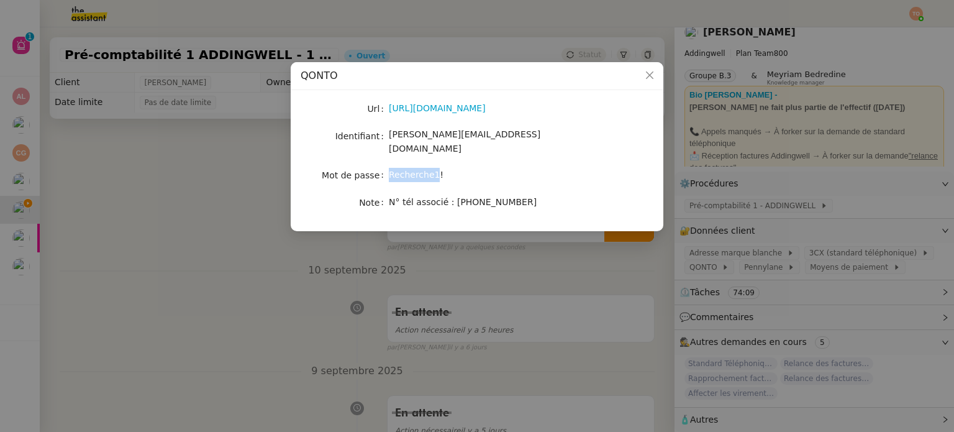
click at [416, 170] on span "Recherche1!" at bounding box center [416, 175] width 55 height 10
copy span "Recherche1!"
click at [517, 256] on nz-modal-container "QONTO Url https://app.qonto.com/signin Identifiant camille@addingwell.com Mot d…" at bounding box center [477, 216] width 954 height 432
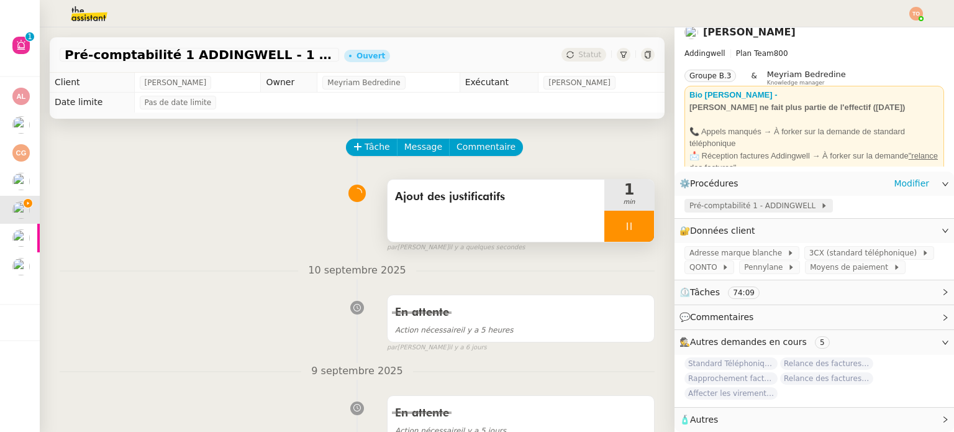
click at [695, 201] on span "Pré-comptabilité 1 - ADDINGWELL" at bounding box center [755, 205] width 131 height 12
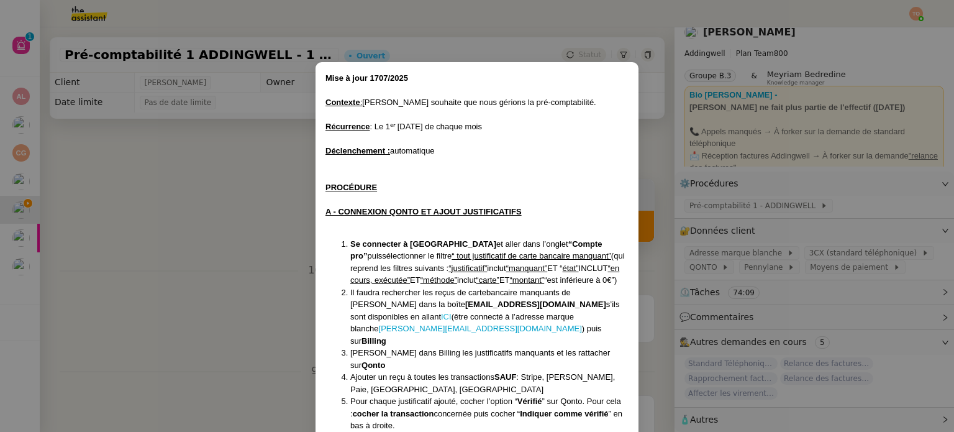
click at [452, 312] on link "ICI" at bounding box center [446, 316] width 11 height 9
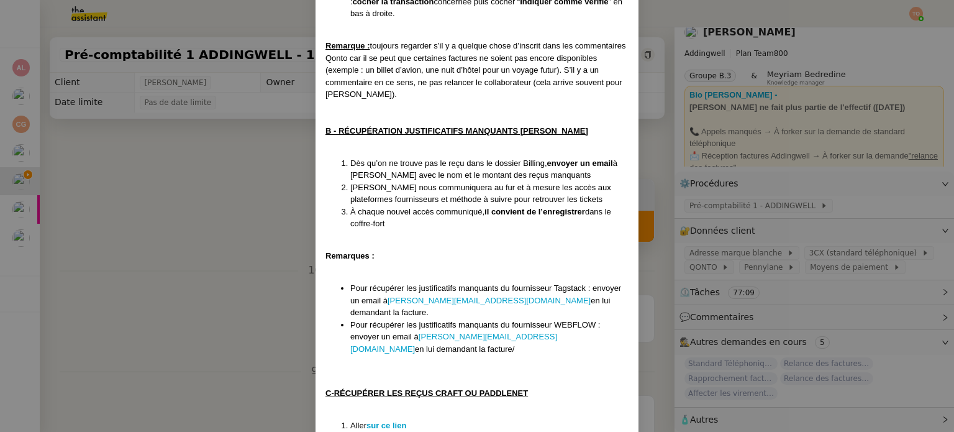
scroll to position [288, 0]
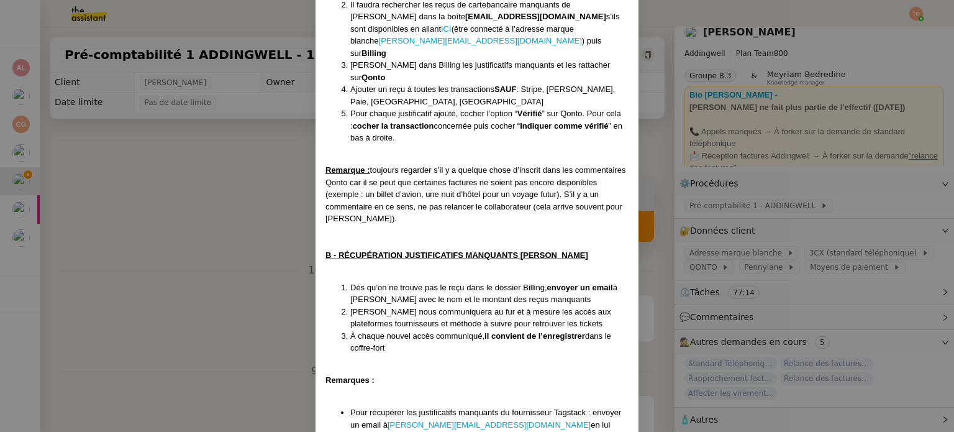
click at [744, 271] on nz-modal-container "Mise à jour 1707/2025 Contexte : [PERSON_NAME] souhaite que nous gérions la pré…" at bounding box center [477, 216] width 954 height 432
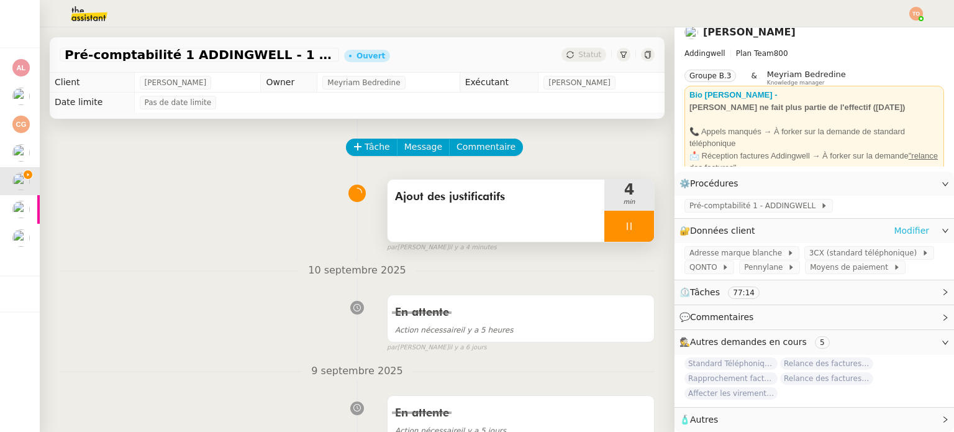
click at [894, 224] on link "Modifier" at bounding box center [911, 231] width 35 height 14
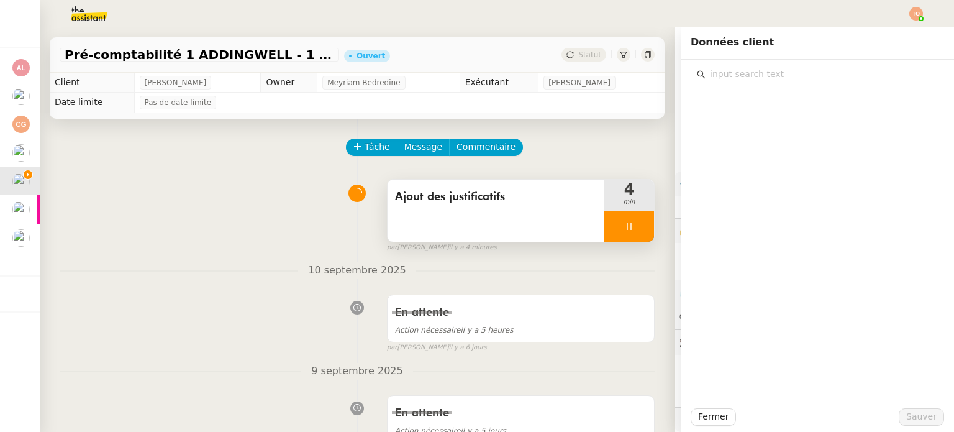
scroll to position [18, 0]
click at [758, 71] on input "text" at bounding box center [822, 74] width 232 height 17
type input "w"
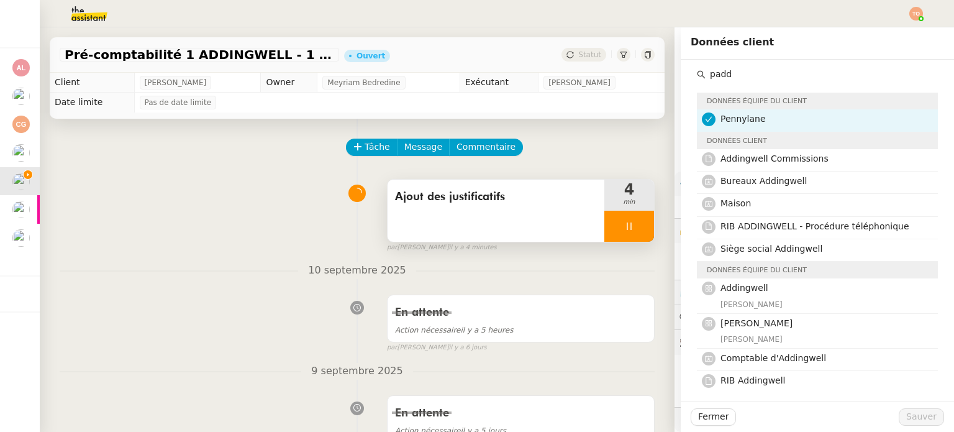
type input "padd"
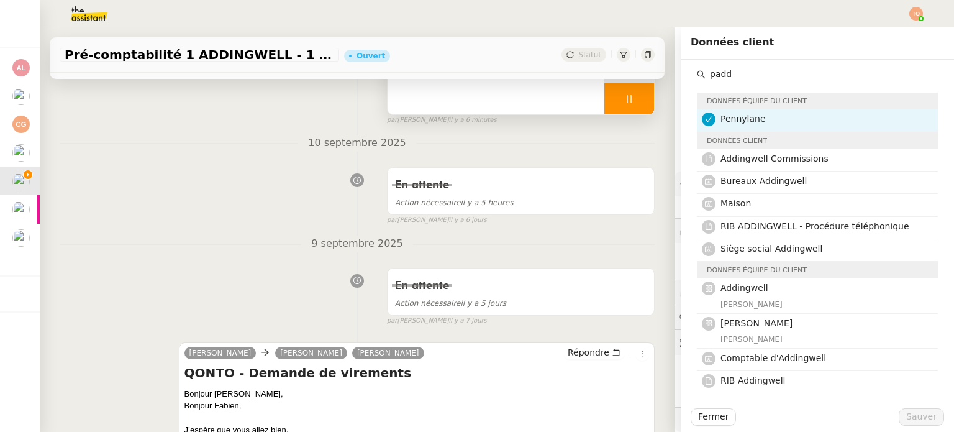
scroll to position [0, 0]
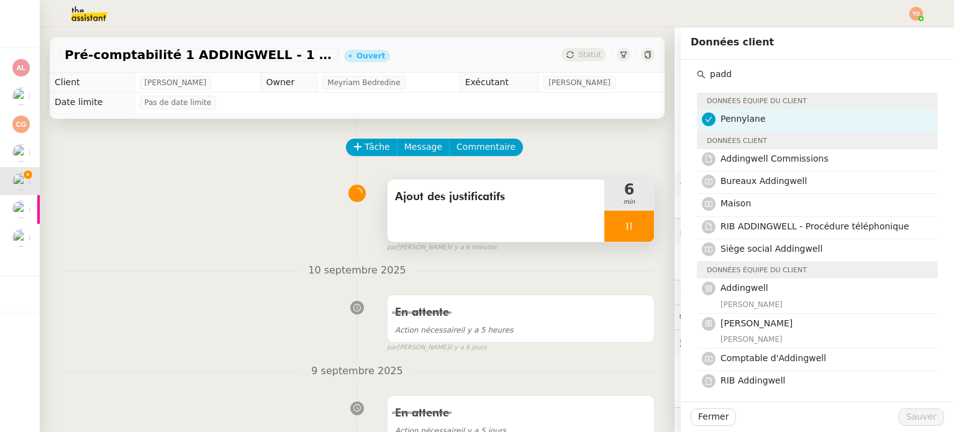
click at [83, 22] on img at bounding box center [79, 13] width 96 height 27
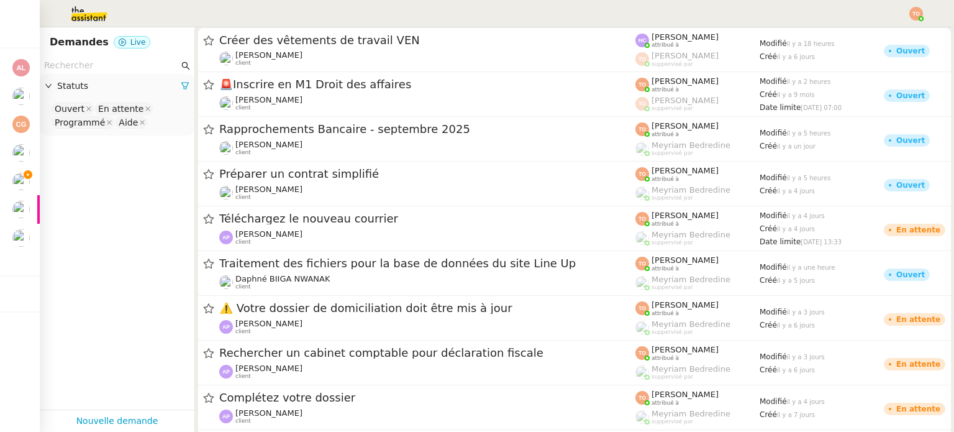
click at [171, 127] on nz-select-top-control "Ouvert En attente Programmé Aide" at bounding box center [117, 115] width 135 height 29
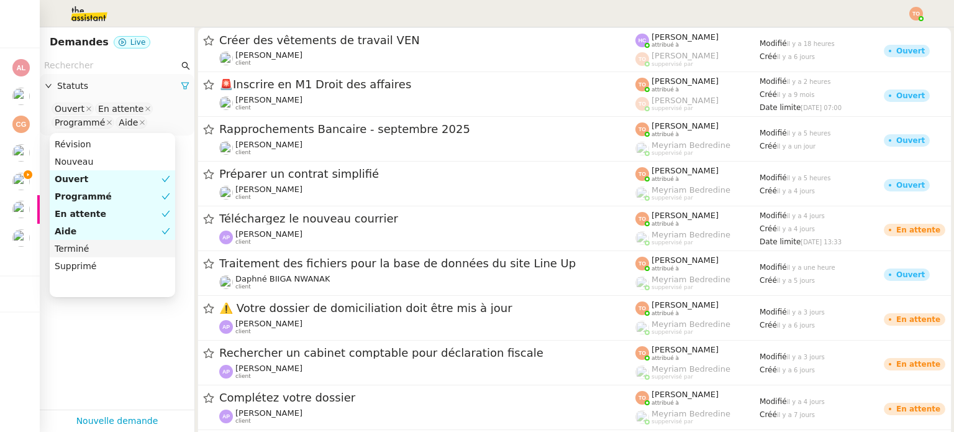
click at [107, 240] on nz-option-item "Terminé" at bounding box center [113, 248] width 126 height 17
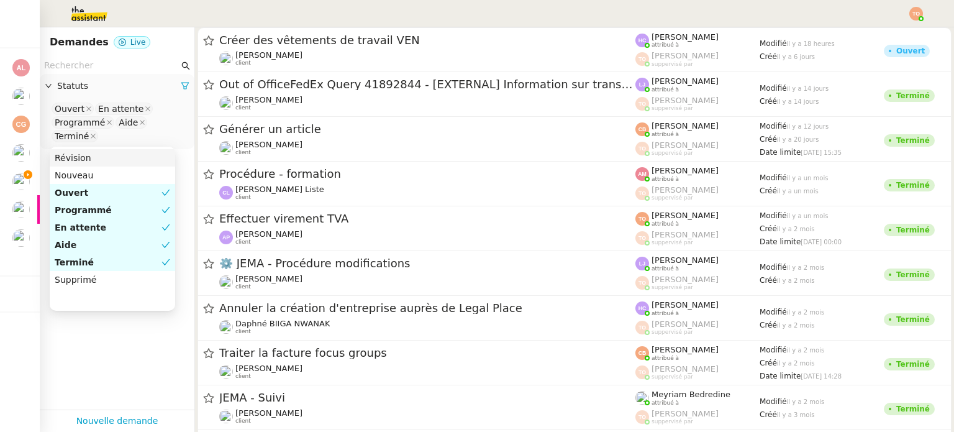
drag, startPoint x: 124, startPoint y: 66, endPoint x: 129, endPoint y: 73, distance: 8.0
click at [124, 66] on input "text" at bounding box center [111, 65] width 135 height 14
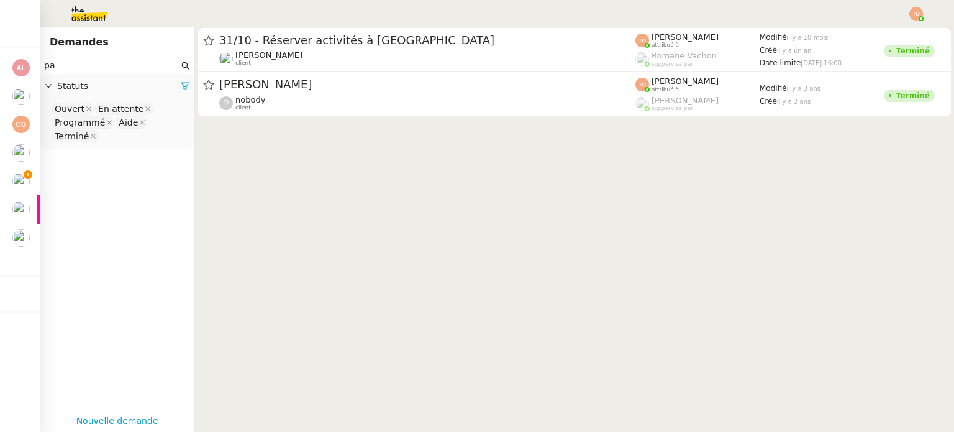
type input "p"
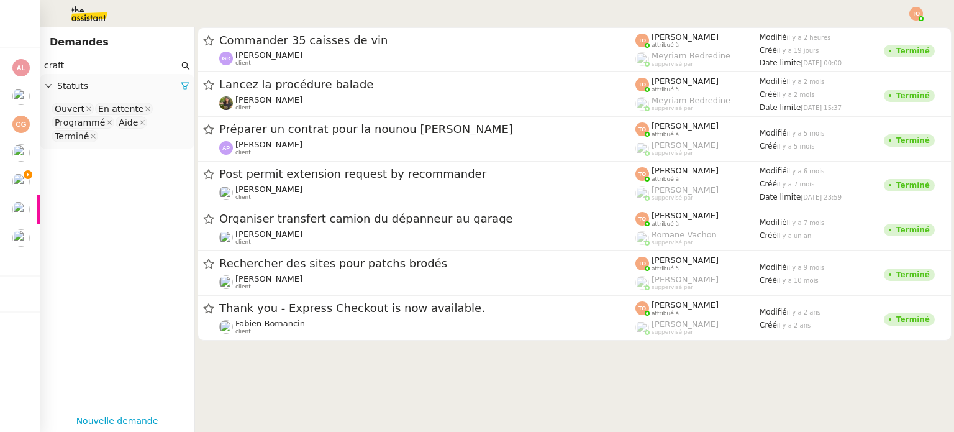
type input "craft"
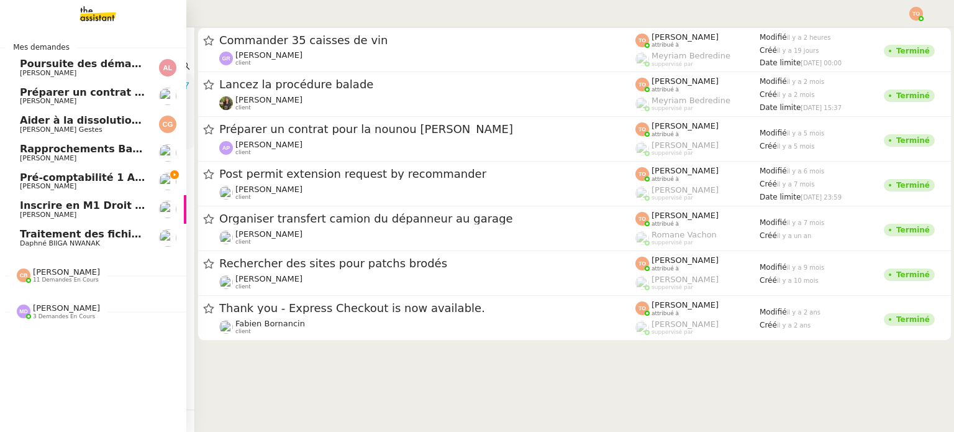
click at [24, 180] on span "Pré-comptabilité 1 ADDINGWELL - 1 septembre 2025" at bounding box center [167, 177] width 295 height 12
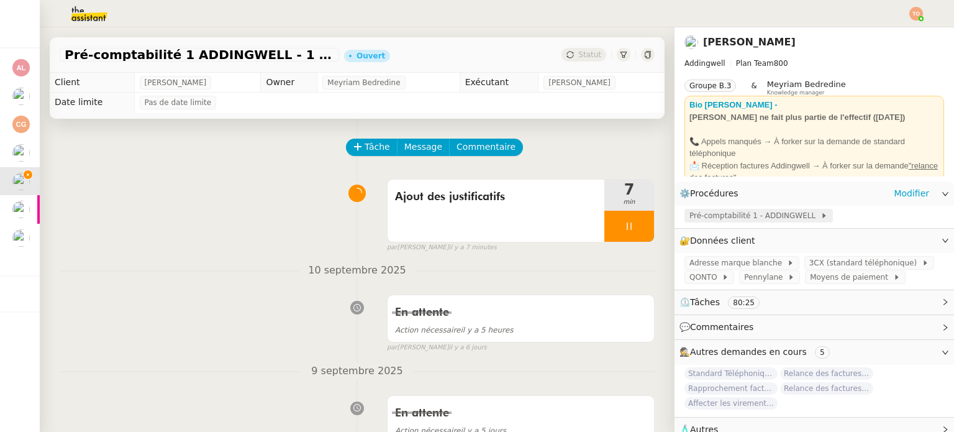
click at [816, 217] on span at bounding box center [818, 215] width 5 height 9
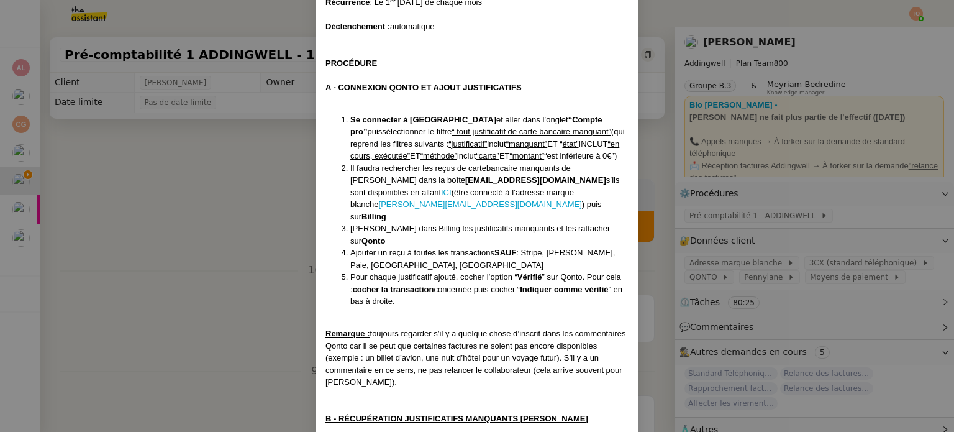
scroll to position [249, 0]
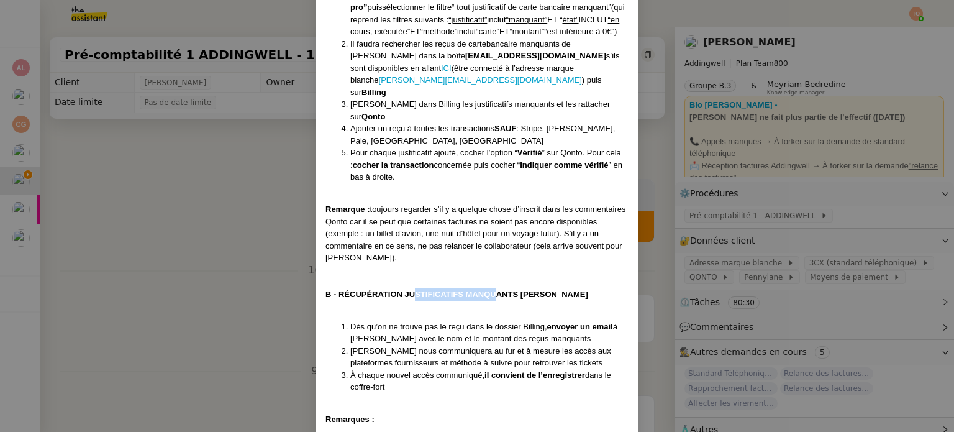
drag, startPoint x: 411, startPoint y: 270, endPoint x: 493, endPoint y: 271, distance: 82.0
click at [493, 290] on u "B - RÉCUPÉRATION JUSTIFICATIFS MANQUANTS [PERSON_NAME]" at bounding box center [457, 294] width 263 height 9
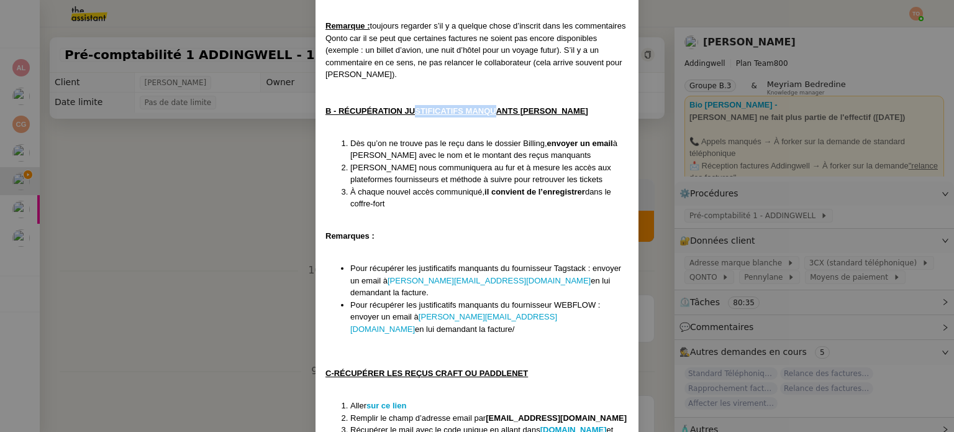
scroll to position [497, 0]
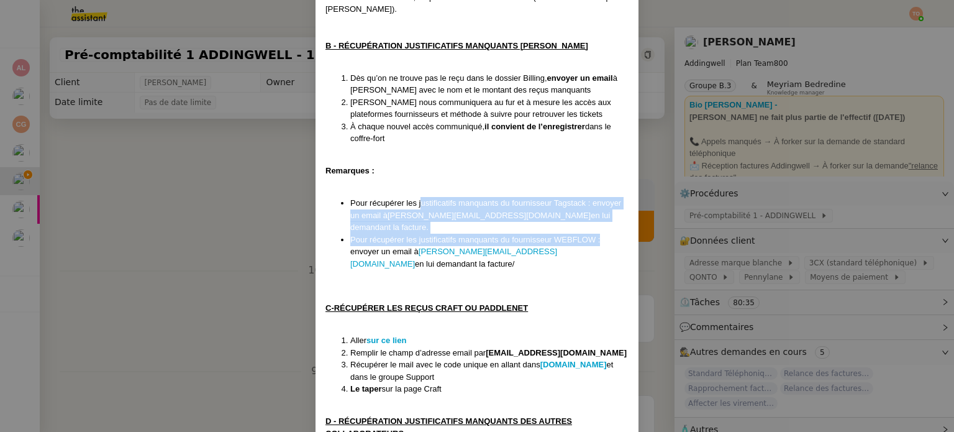
drag, startPoint x: 424, startPoint y: 178, endPoint x: 600, endPoint y: 204, distance: 178.4
click at [600, 204] on ul "Pour récupérer les justificatifs manquants du fournisseur Tagstack : envoyer un…" at bounding box center [477, 233] width 303 height 73
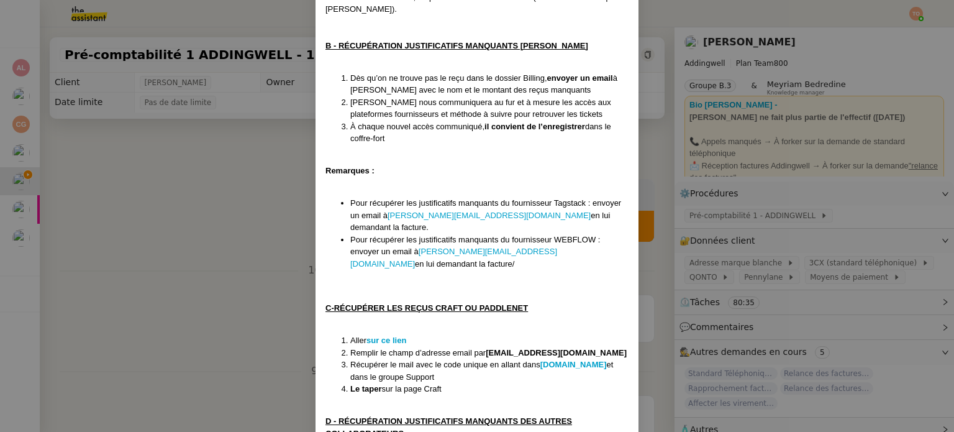
click at [499, 303] on u "C-RÉCUPÉRER LES REÇUS CRAFT OU PADDLENET" at bounding box center [427, 307] width 203 height 9
click at [381, 335] on strong "sur ce lien" at bounding box center [387, 339] width 40 height 9
drag, startPoint x: 487, startPoint y: 313, endPoint x: 583, endPoint y: 314, distance: 95.7
click at [583, 348] on strong "[EMAIL_ADDRESS][DOMAIN_NAME]" at bounding box center [556, 352] width 141 height 9
copy strong "[EMAIL_ADDRESS][DOMAIN_NAME]"
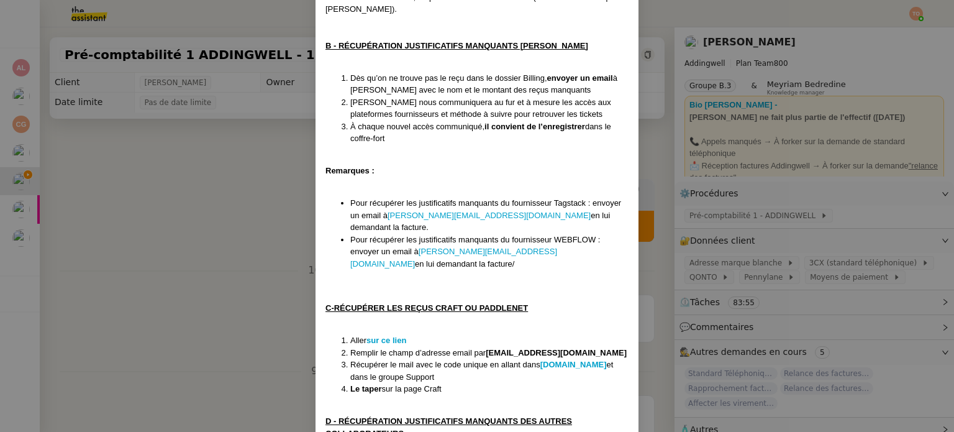
click at [182, 230] on nz-modal-container "Mise à jour 1707/2025 Contexte : [PERSON_NAME] souhaite que nous gérions la pré…" at bounding box center [477, 216] width 954 height 432
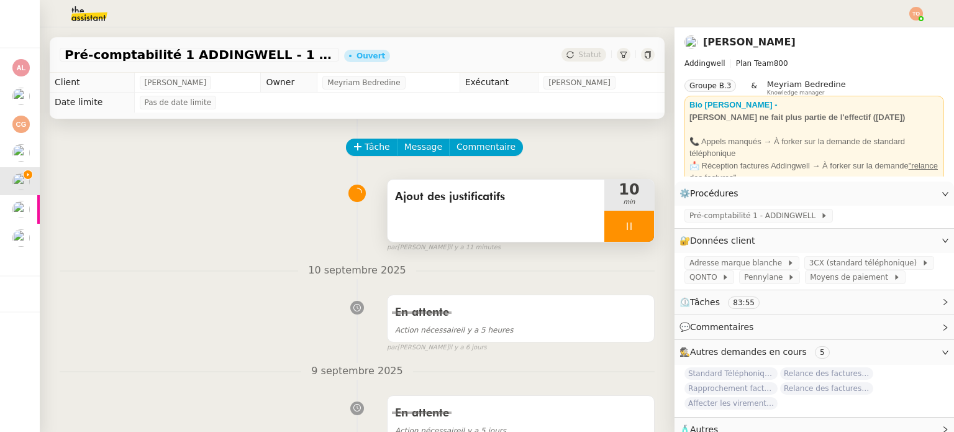
click at [632, 225] on div at bounding box center [630, 226] width 50 height 31
click at [637, 226] on icon at bounding box center [641, 225] width 9 height 7
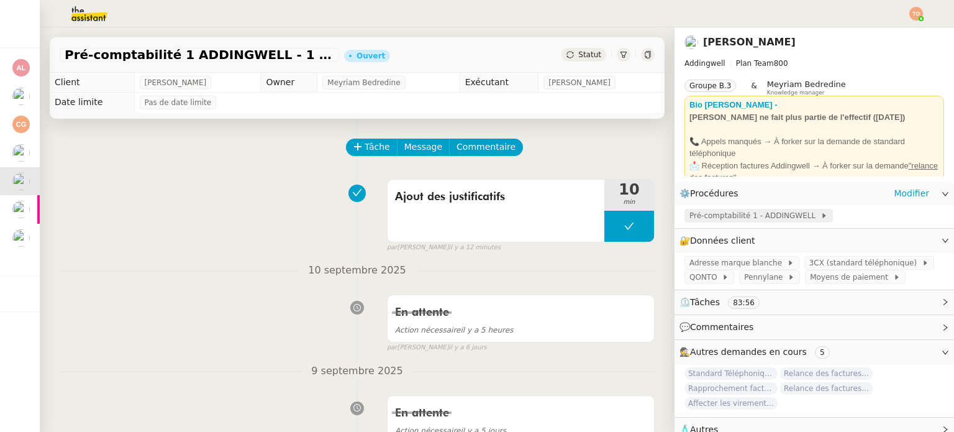
click at [698, 217] on span "Pré-comptabilité 1 - ADDINGWELL" at bounding box center [755, 215] width 131 height 12
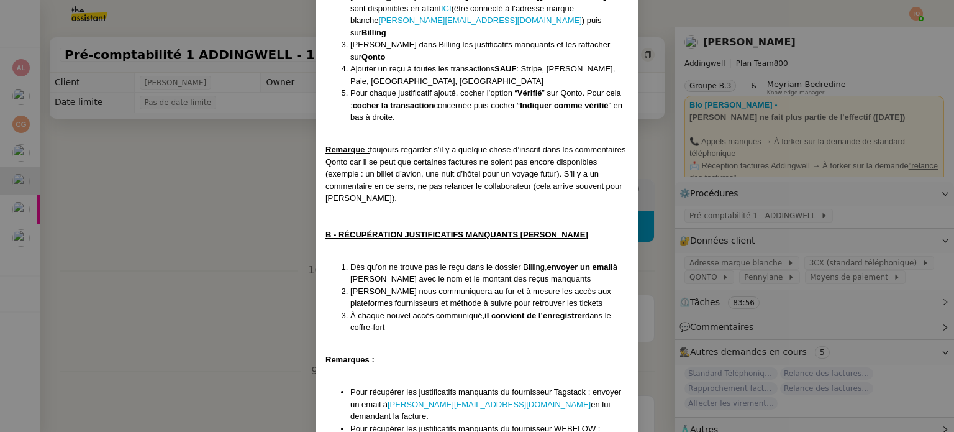
scroll to position [311, 0]
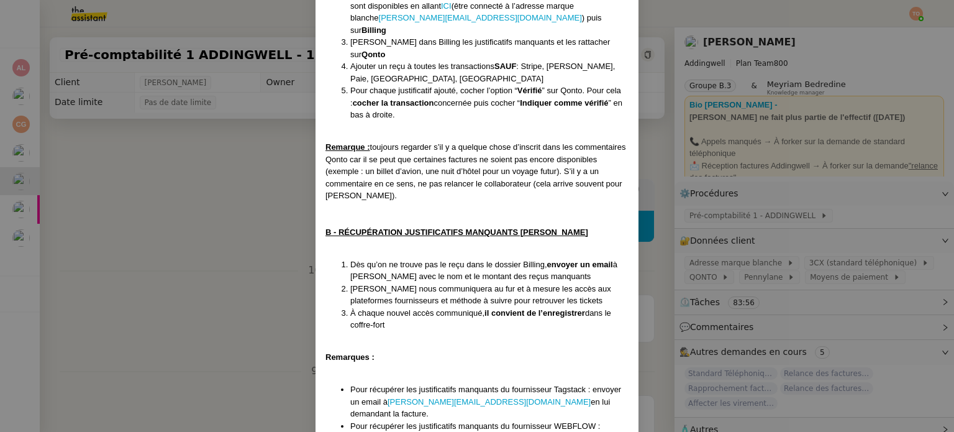
click at [292, 240] on nz-modal-container "Mise à jour 1707/2025 Contexte : [PERSON_NAME] souhaite que nous gérions la pré…" at bounding box center [477, 216] width 954 height 432
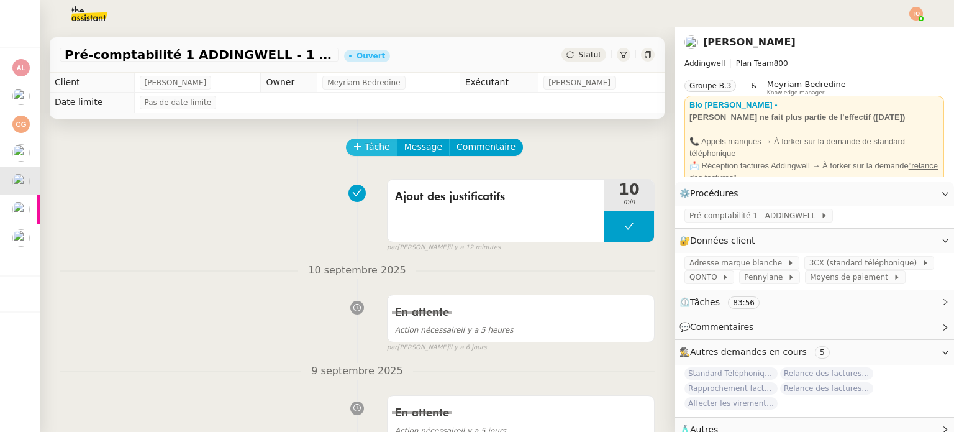
click at [372, 150] on span "Tâche" at bounding box center [377, 147] width 25 height 14
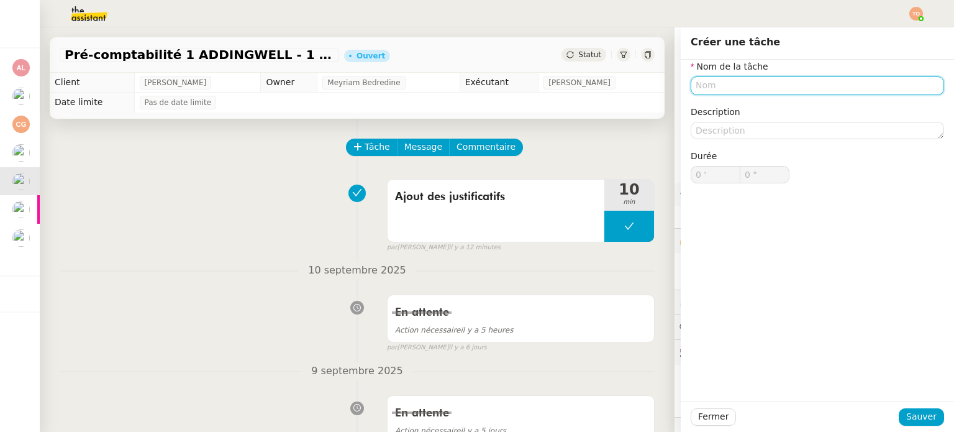
click at [752, 89] on input "text" at bounding box center [817, 85] width 253 height 18
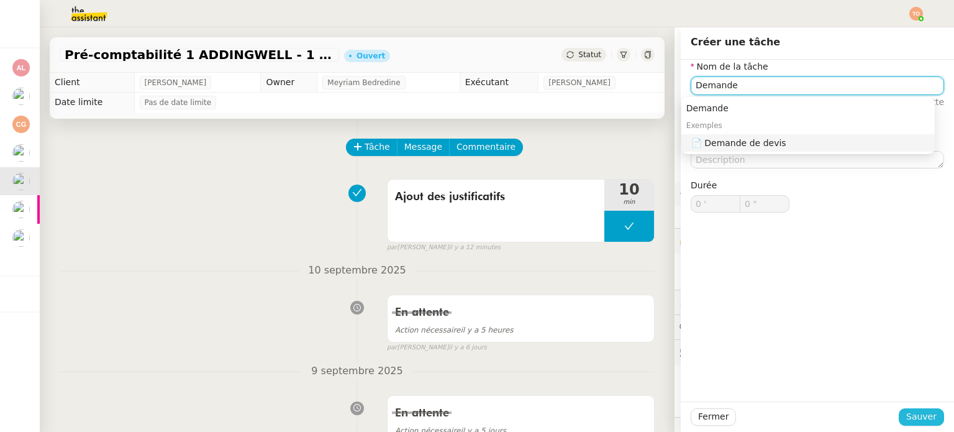
type input "Demande"
click at [916, 418] on span "Sauver" at bounding box center [921, 416] width 30 height 14
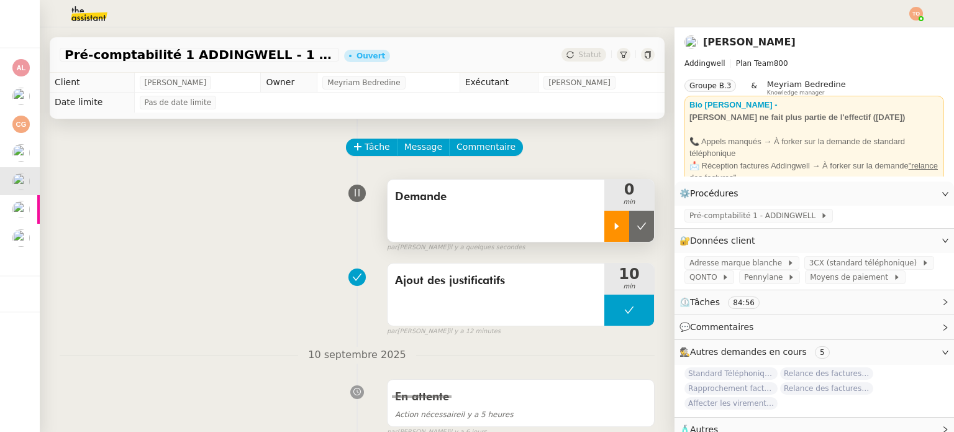
click at [608, 217] on div at bounding box center [617, 226] width 25 height 31
click at [499, 191] on span "Demande" at bounding box center [496, 197] width 202 height 19
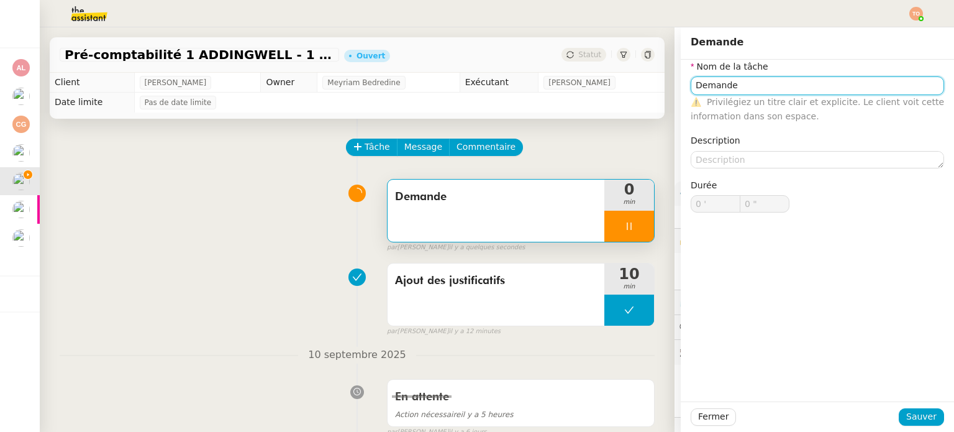
click at [780, 89] on input "Demande" at bounding box center [817, 85] width 253 height 18
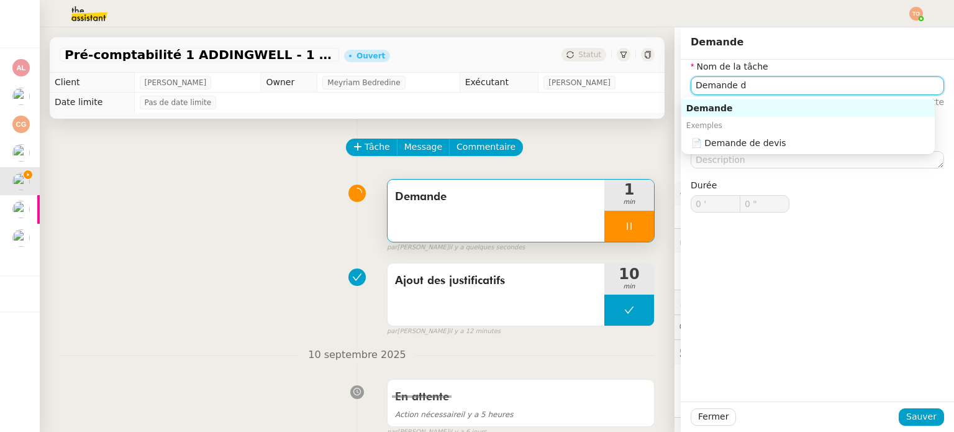
type input "Demande de"
type input "1 ""
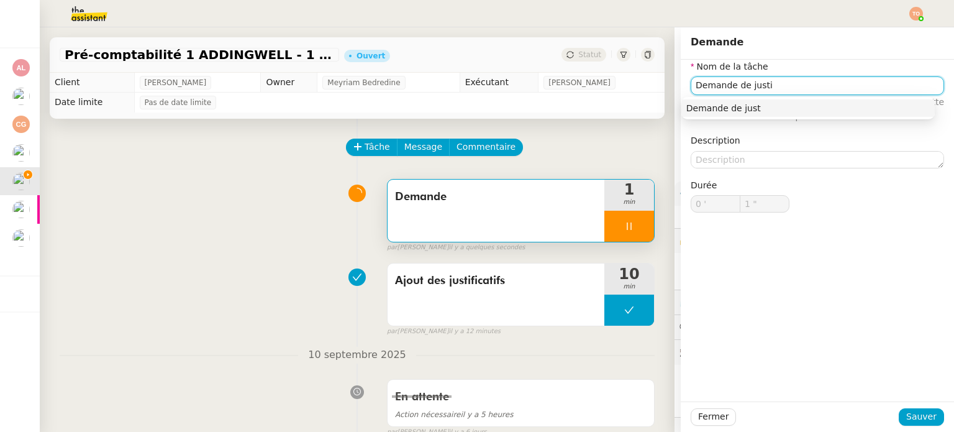
type input "Demande de justif"
type input "2 ""
type input "Demande de justificatifs"
type input "5 ""
type input "Demande de justificatifs"
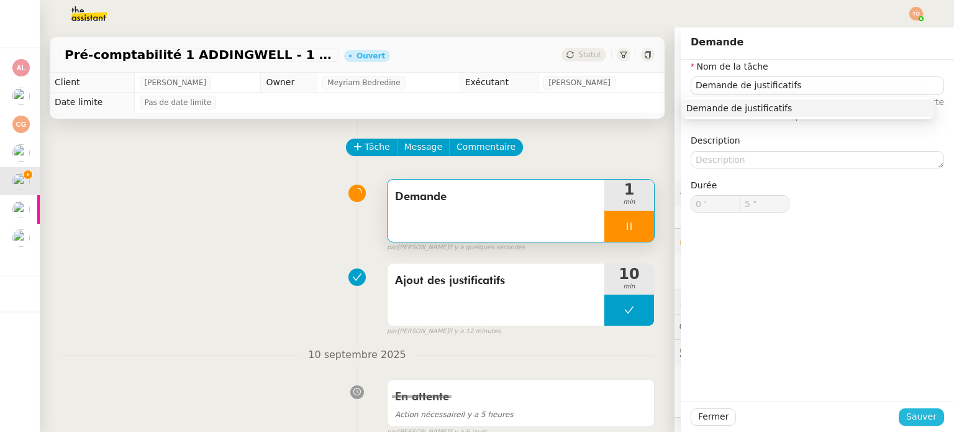
click at [928, 414] on button "Sauver" at bounding box center [921, 416] width 45 height 17
type input "6 ""
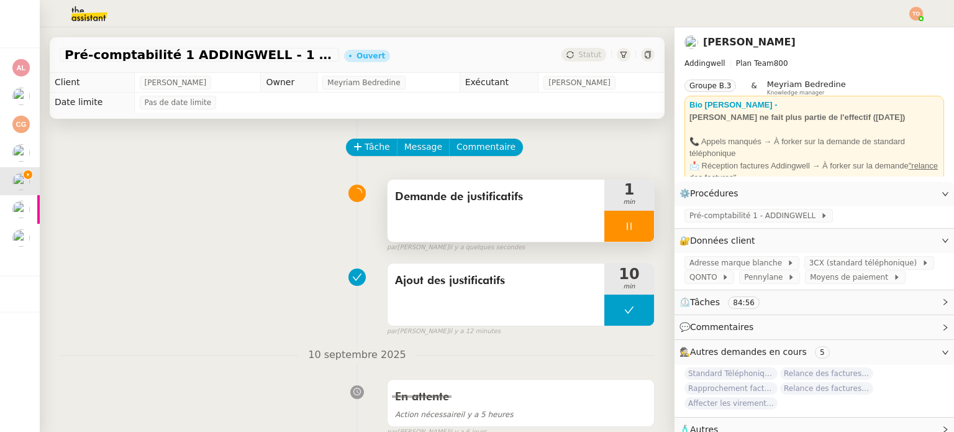
click at [624, 226] on icon at bounding box center [629, 226] width 10 height 10
click at [637, 223] on icon at bounding box center [642, 226] width 10 height 10
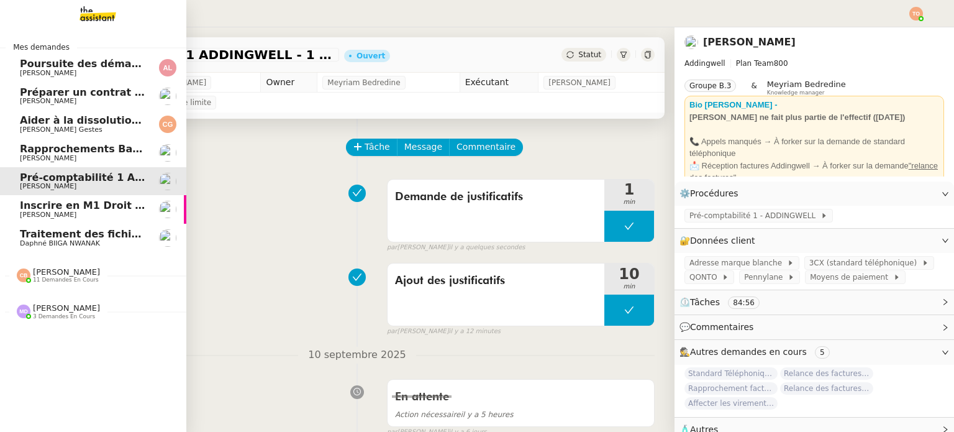
drag, startPoint x: 17, startPoint y: 240, endPoint x: 48, endPoint y: 253, distance: 33.5
click at [20, 240] on span "Daphné BIIGA NWANAK" at bounding box center [60, 243] width 80 height 8
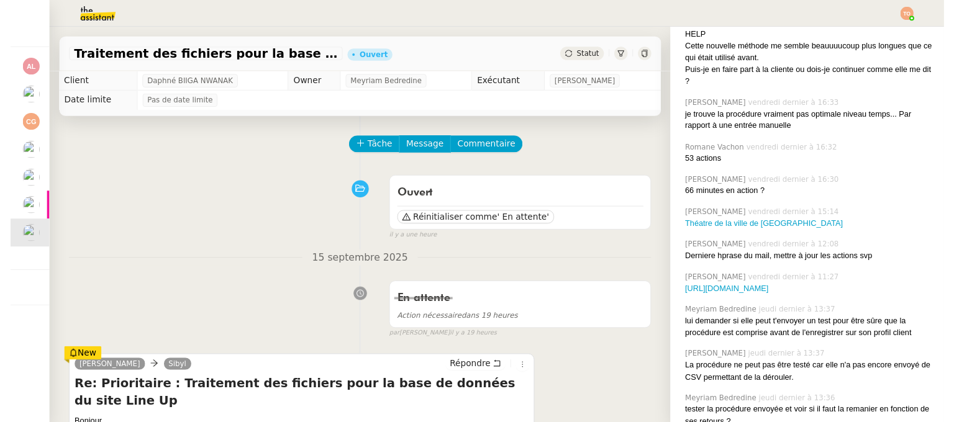
scroll to position [737, 0]
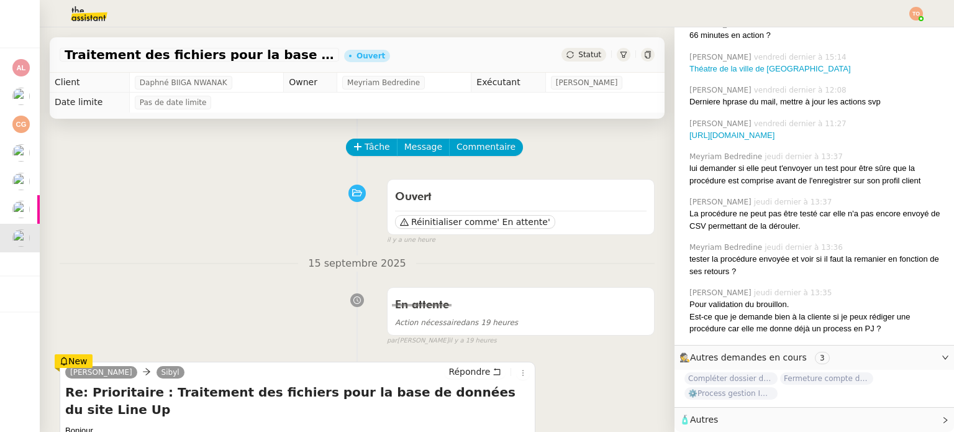
click at [739, 387] on span "⚙️Process gestion Images pour le site Line Up" at bounding box center [731, 393] width 93 height 12
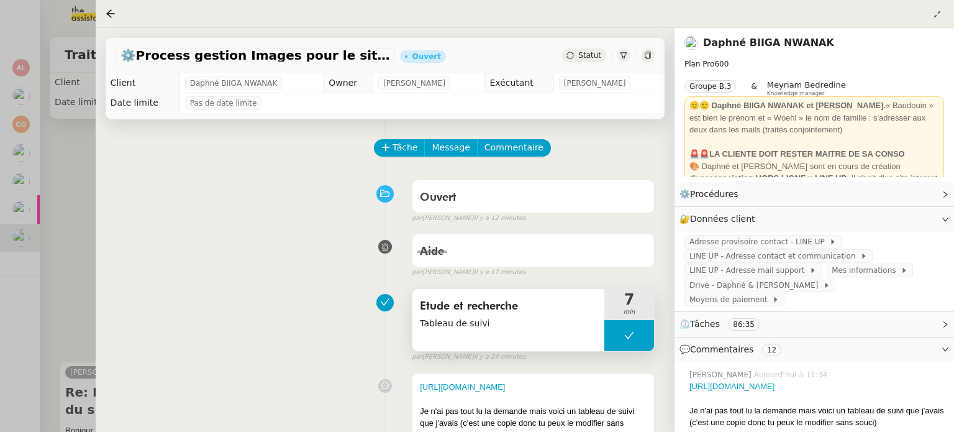
scroll to position [737, 0]
click at [616, 329] on button at bounding box center [630, 335] width 50 height 31
click at [616, 337] on icon at bounding box center [617, 335] width 4 height 7
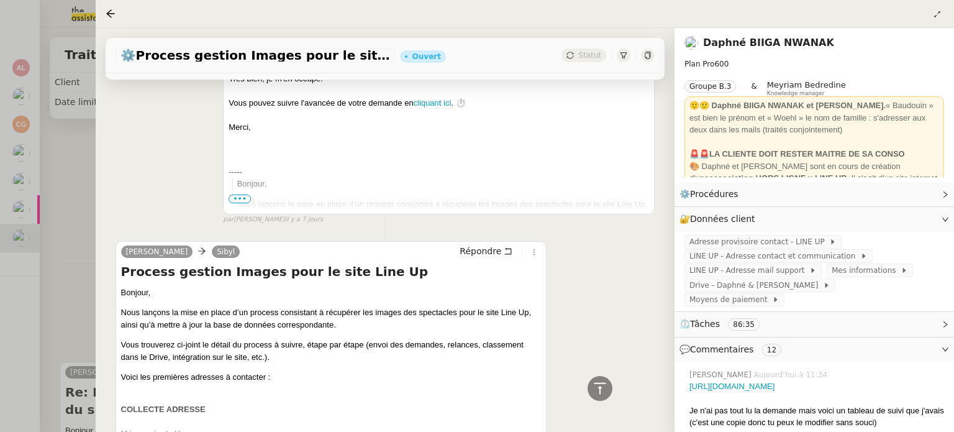
scroll to position [6449, 0]
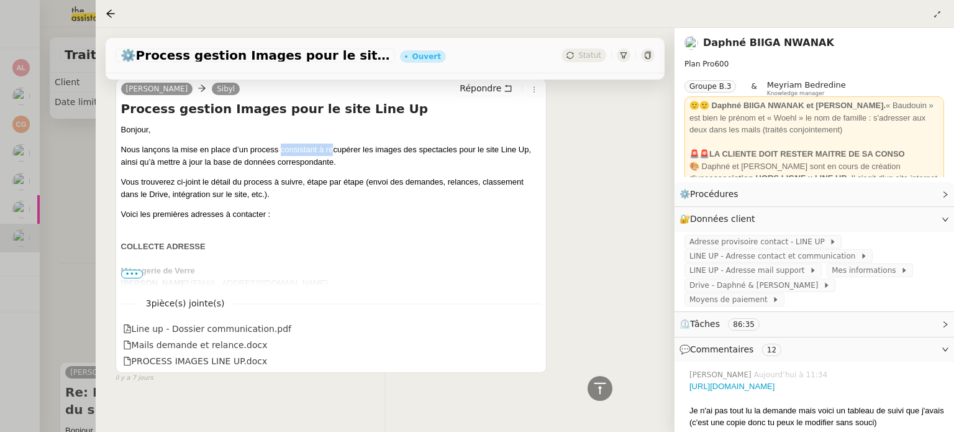
drag, startPoint x: 291, startPoint y: 137, endPoint x: 331, endPoint y: 137, distance: 40.4
click at [331, 144] on p "Nous lançons la mise en place d’un process consistant à récupérer les images de…" at bounding box center [331, 156] width 421 height 24
click at [363, 145] on font "Nous lançons la mise en place d’un process consistant à récupérer les images de…" at bounding box center [326, 156] width 410 height 22
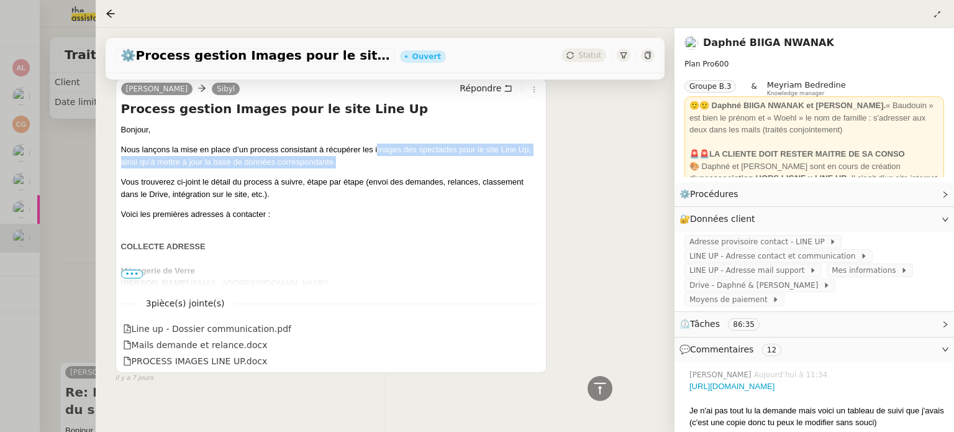
drag, startPoint x: 400, startPoint y: 136, endPoint x: 522, endPoint y: 135, distance: 121.8
click at [477, 144] on p "Nous lançons la mise en place d’un process consistant à récupérer les images de…" at bounding box center [331, 156] width 421 height 24
click at [522, 145] on font "Nous lançons la mise en place d’un process consistant à récupérer les images de…" at bounding box center [326, 156] width 410 height 22
drag, startPoint x: 522, startPoint y: 135, endPoint x: 512, endPoint y: 136, distance: 10.0
click at [523, 145] on font "Nous lançons la mise en place d’un process consistant à récupérer les images de…" at bounding box center [326, 156] width 410 height 22
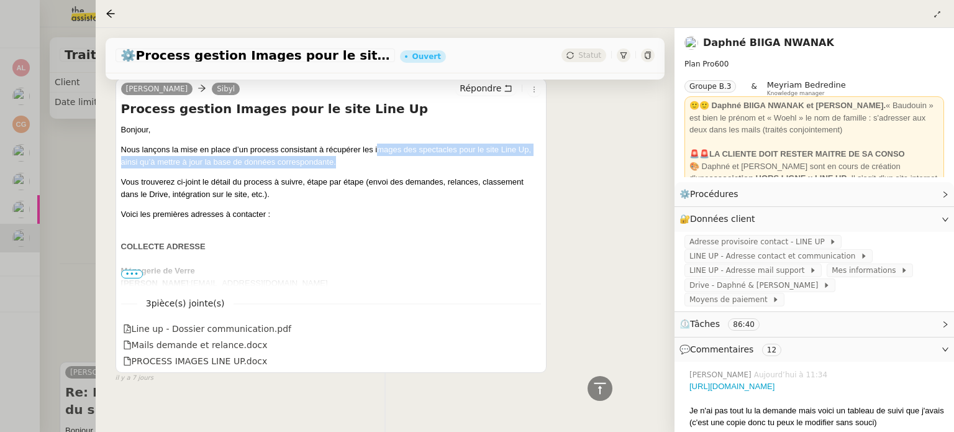
click at [270, 145] on font "Nous lançons la mise en place d’un process consistant à récupérer les images de…" at bounding box center [326, 156] width 410 height 22
click at [186, 147] on font "Nous lançons la mise en place d’un process consistant à récupérer les images de…" at bounding box center [326, 156] width 410 height 22
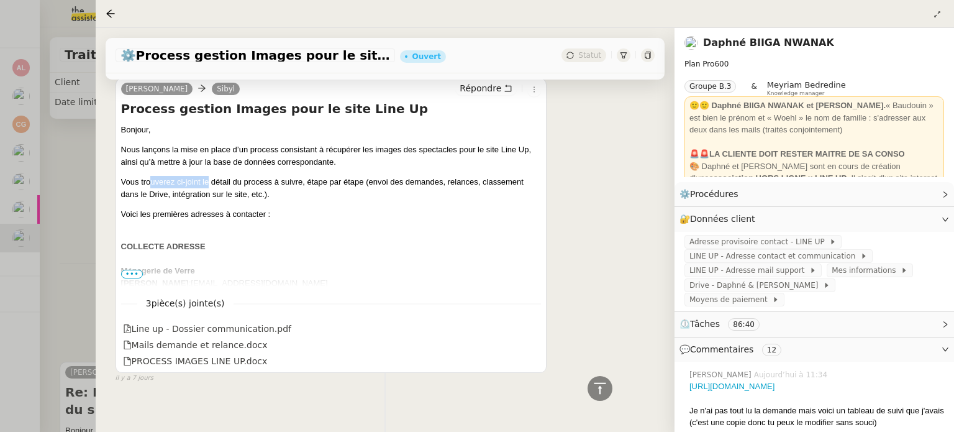
drag, startPoint x: 158, startPoint y: 167, endPoint x: 210, endPoint y: 167, distance: 52.2
click at [210, 177] on font "Vous trouverez ci-joint le détail du process à suivre, étape par étape (envoi d…" at bounding box center [322, 188] width 403 height 22
drag, startPoint x: 258, startPoint y: 167, endPoint x: 285, endPoint y: 167, distance: 26.7
click at [285, 177] on font "Vous trouverez ci-joint le détail du process à suivre, étape par étape (envoi d…" at bounding box center [322, 188] width 403 height 22
click at [134, 270] on span "•••" at bounding box center [132, 274] width 22 height 9
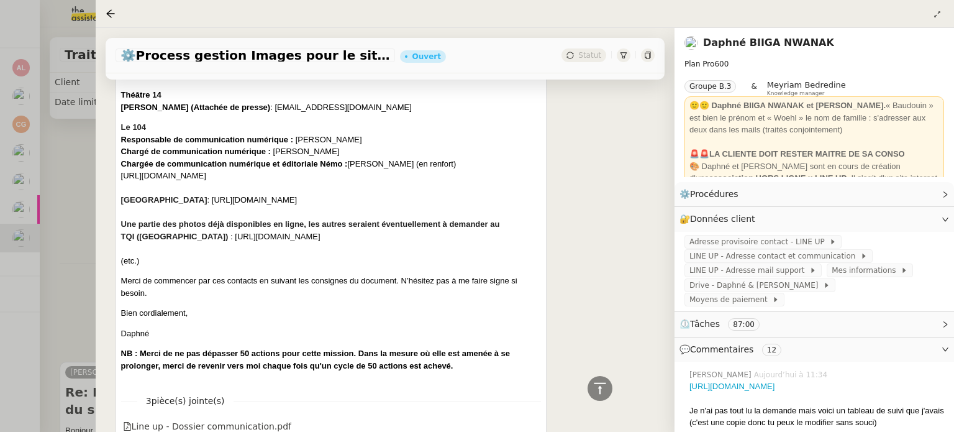
scroll to position [6760, 0]
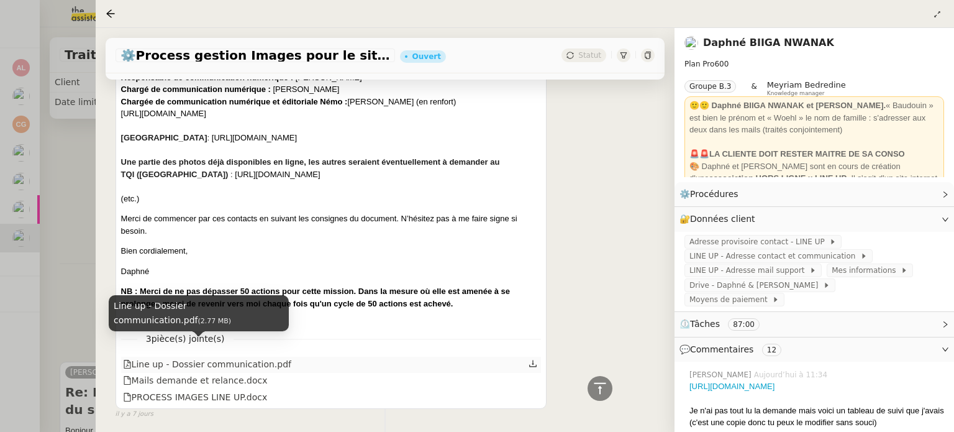
click at [266, 357] on div "Line up - Dossier communication.pdf" at bounding box center [207, 364] width 168 height 14
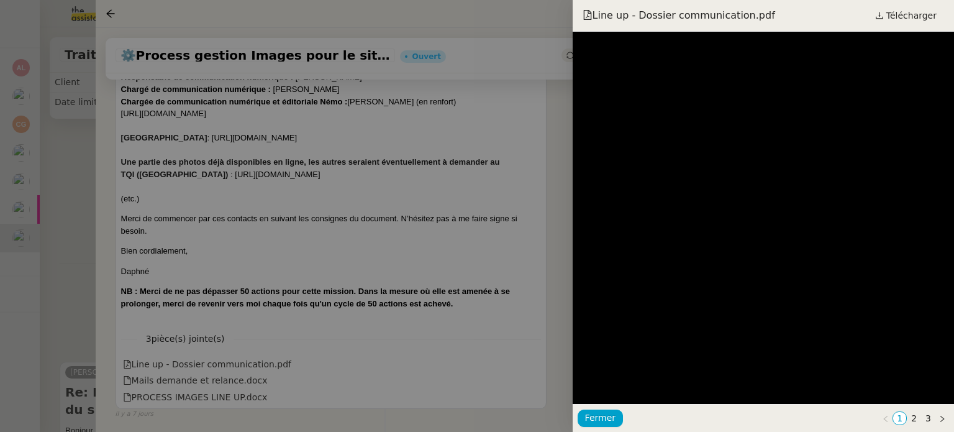
click at [360, 278] on div at bounding box center [477, 216] width 954 height 432
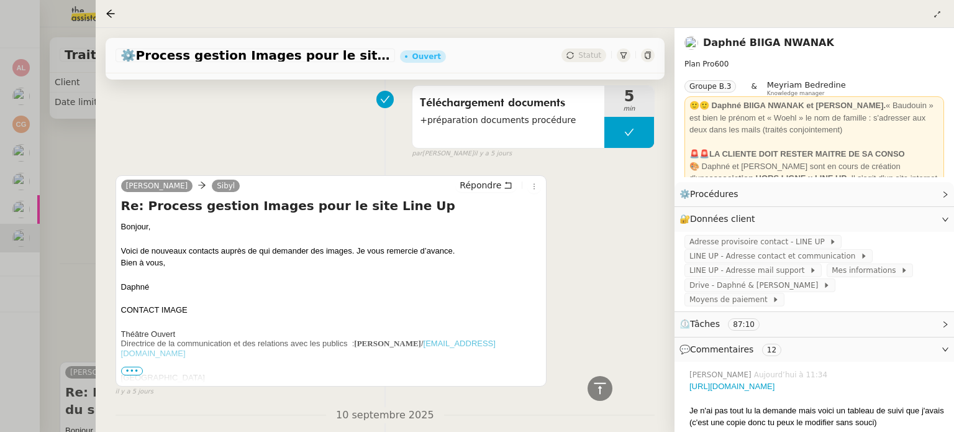
scroll to position [5206, 0]
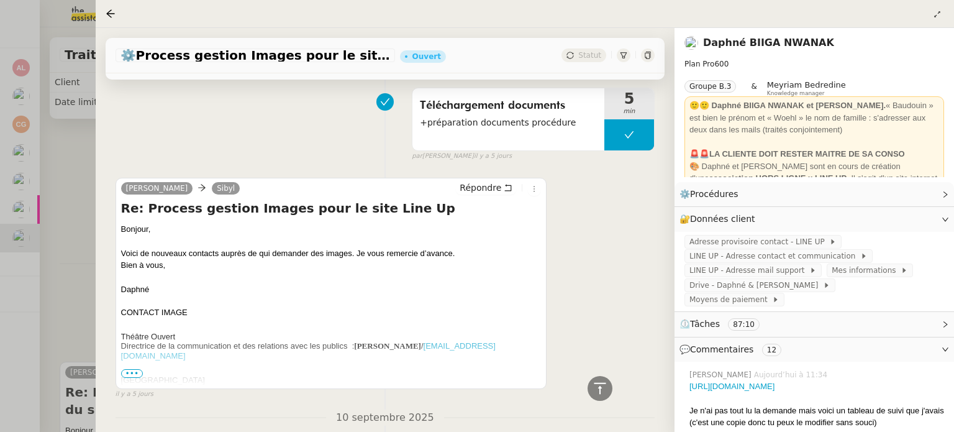
click at [127, 369] on span "•••" at bounding box center [132, 373] width 22 height 9
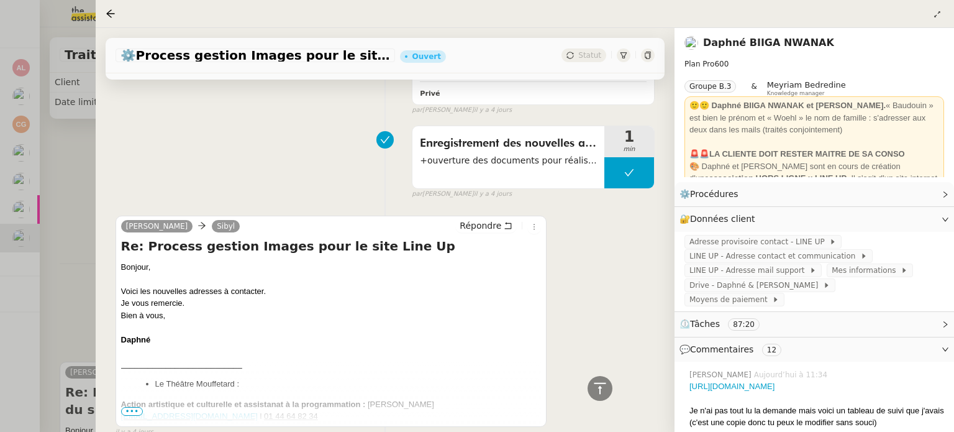
scroll to position [4212, 0]
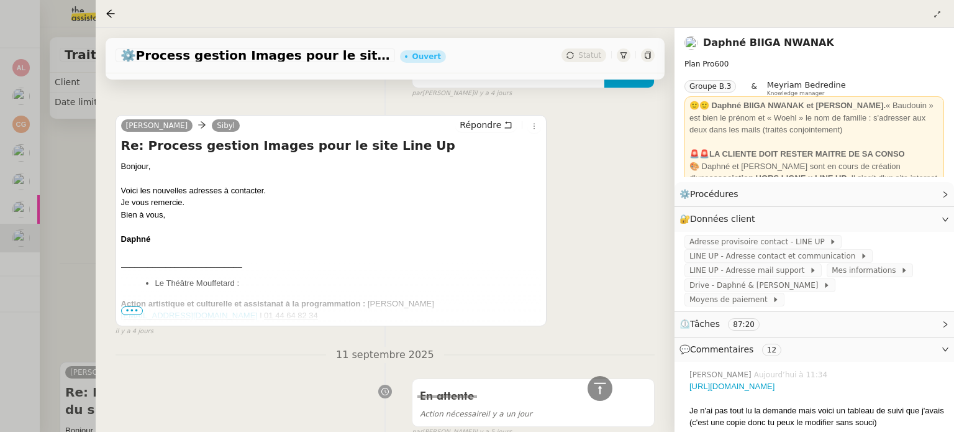
click at [135, 306] on span "•••" at bounding box center [132, 310] width 22 height 9
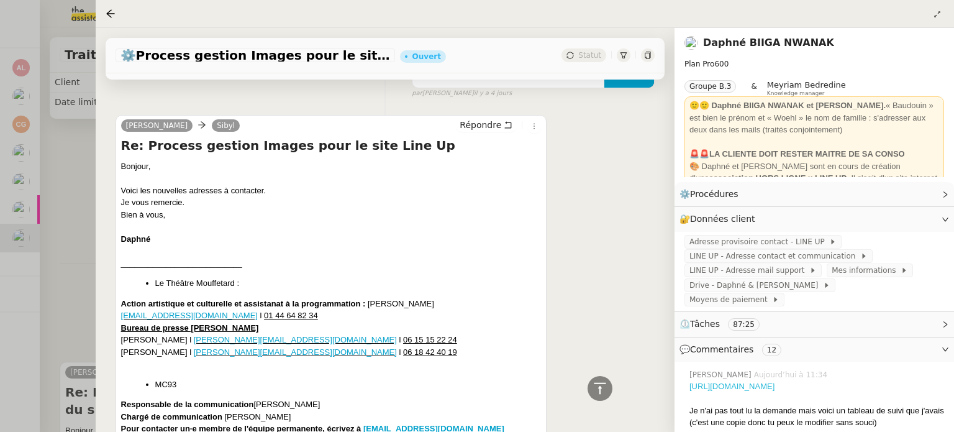
click at [736, 381] on link "[URL][DOMAIN_NAME]" at bounding box center [732, 385] width 85 height 9
click at [206, 277] on li "Le Théâtre Mouffetard :" at bounding box center [348, 283] width 386 height 12
copy li "Mouffetard"
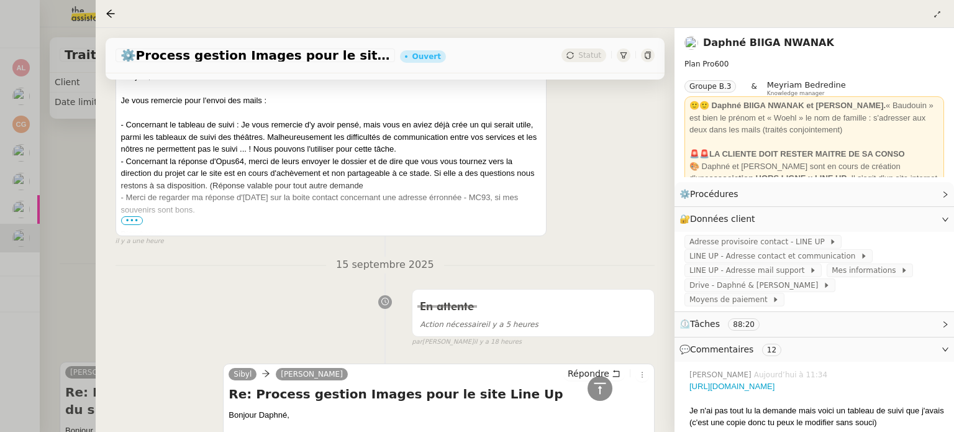
scroll to position [733, 0]
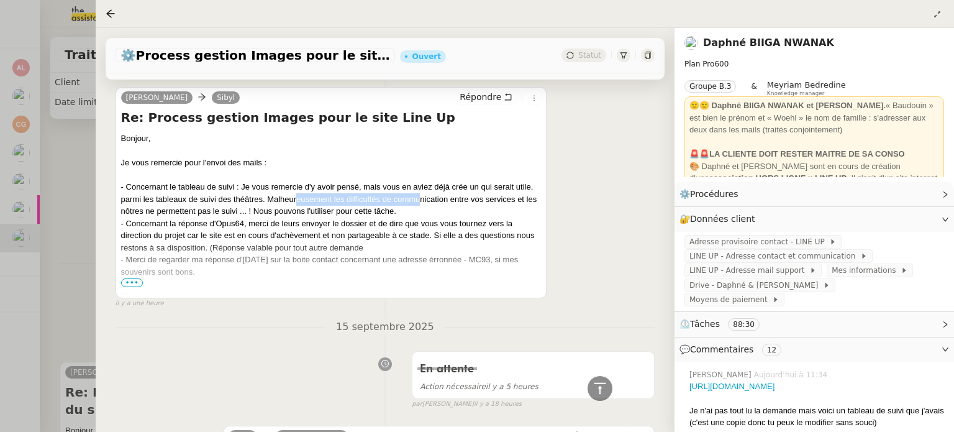
drag, startPoint x: 298, startPoint y: 199, endPoint x: 422, endPoint y: 201, distance: 124.3
click at [422, 201] on div "- Concernant le tableau de suivi : Je vous remercie d'y avoir pensé, mais vous …" at bounding box center [331, 199] width 421 height 37
drag, startPoint x: 422, startPoint y: 201, endPoint x: 471, endPoint y: 197, distance: 48.6
click at [436, 201] on div "- Concernant le tableau de suivi : Je vous remercie d'y avoir pensé, mais vous …" at bounding box center [331, 199] width 421 height 37
drag, startPoint x: 471, startPoint y: 197, endPoint x: 506, endPoint y: 200, distance: 34.9
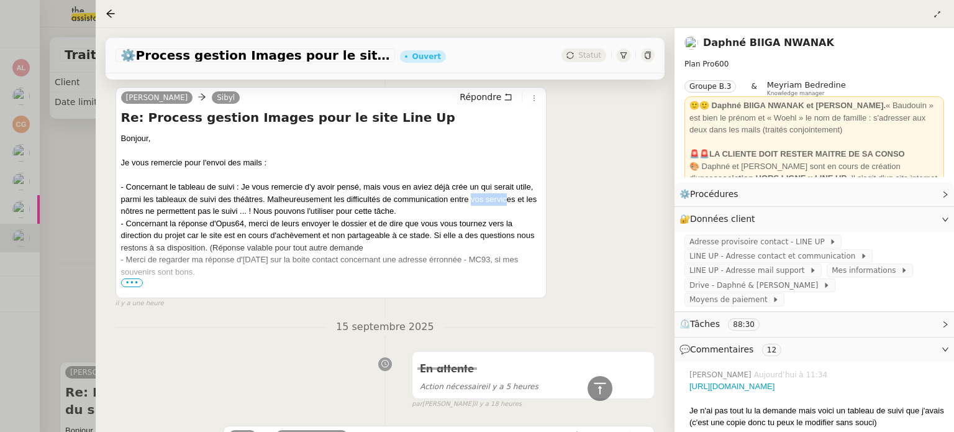
click at [506, 200] on div "- Concernant le tableau de suivi : Je vous remercie d'y avoir pensé, mais vous …" at bounding box center [331, 199] width 421 height 37
click at [112, 15] on icon at bounding box center [111, 14] width 10 height 10
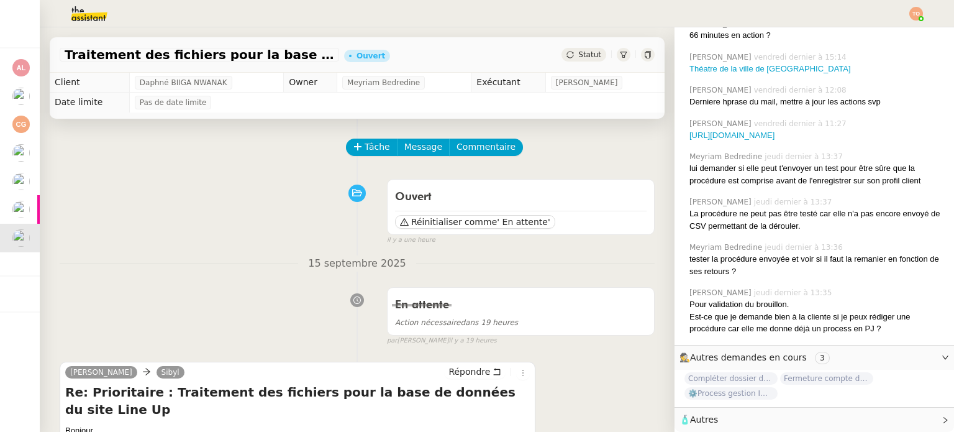
click at [96, 16] on img at bounding box center [79, 13] width 96 height 27
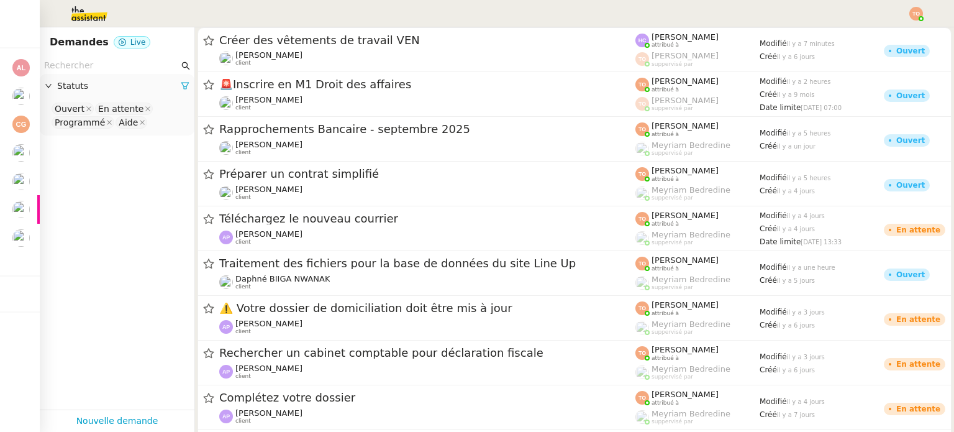
click at [115, 65] on input "text" at bounding box center [111, 65] width 135 height 14
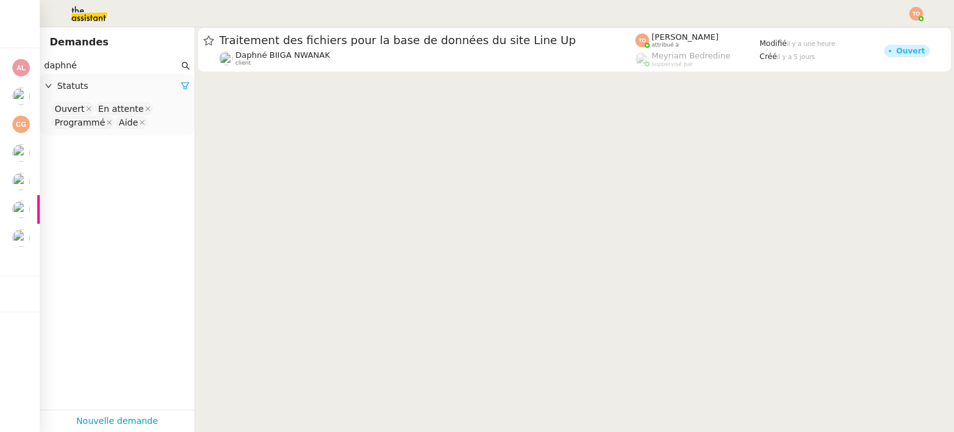
type input "daphné"
click at [157, 111] on nz-select-top-control "Ouvert En attente Programmé Aide" at bounding box center [117, 115] width 135 height 29
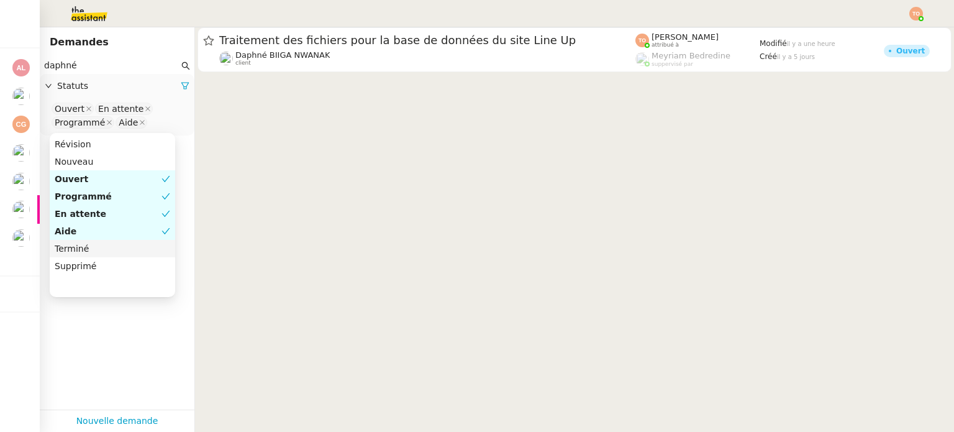
click at [135, 245] on div "Terminé" at bounding box center [113, 248] width 116 height 11
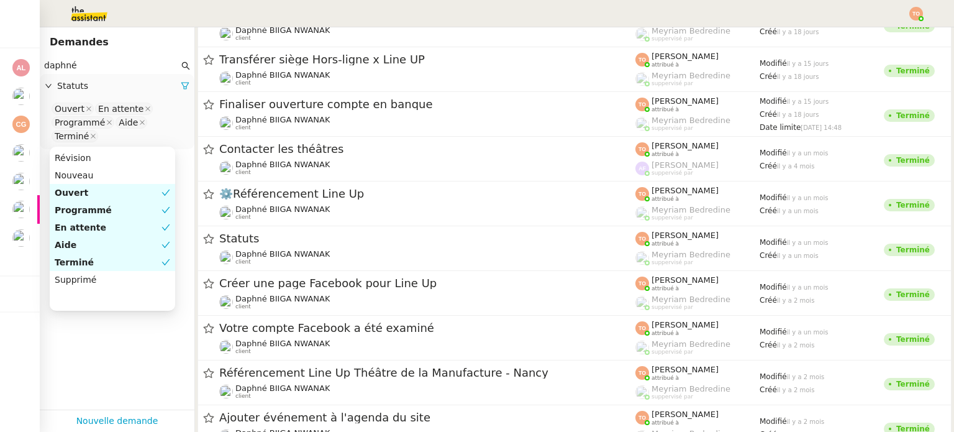
scroll to position [311, 0]
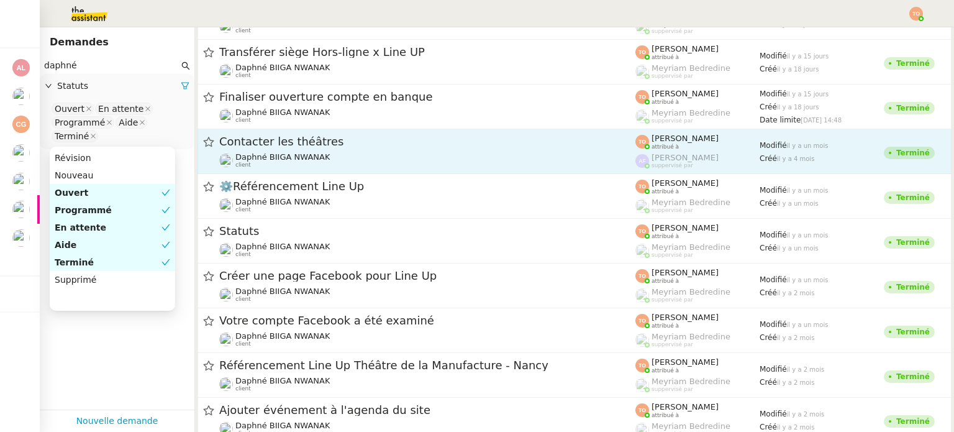
click at [575, 145] on span "Contacter les théâtres" at bounding box center [427, 141] width 416 height 11
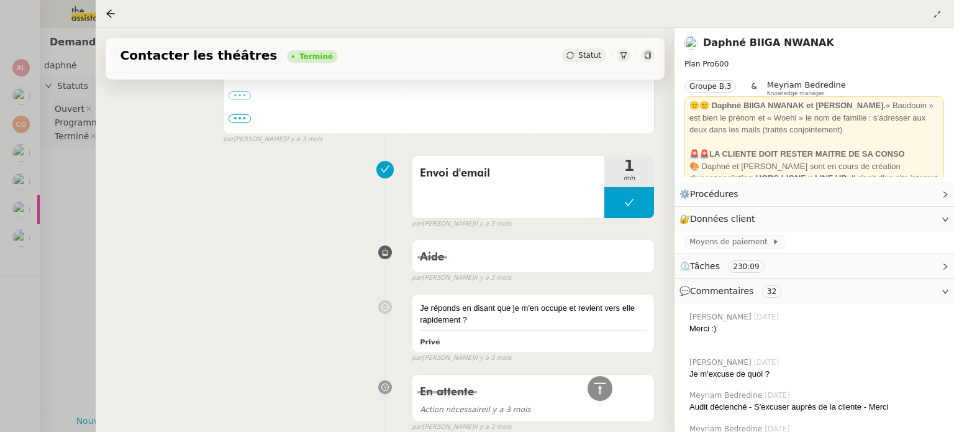
scroll to position [6027, 0]
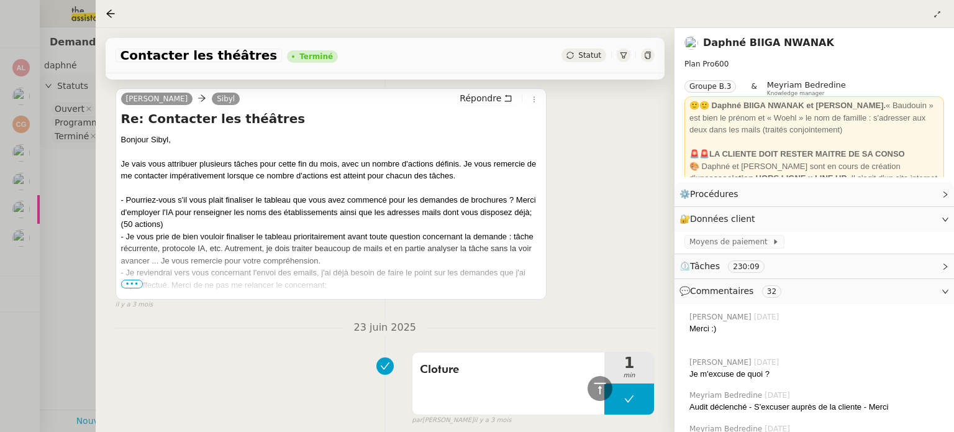
click at [126, 280] on span "•••" at bounding box center [132, 284] width 22 height 9
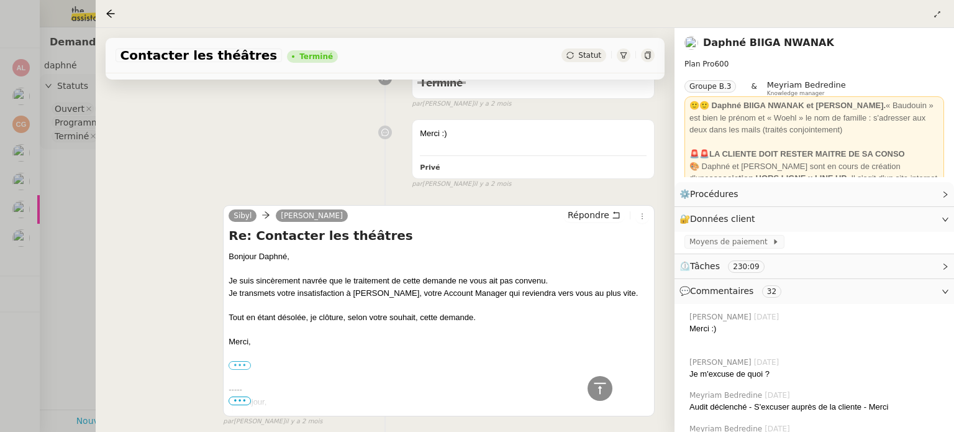
scroll to position [0, 0]
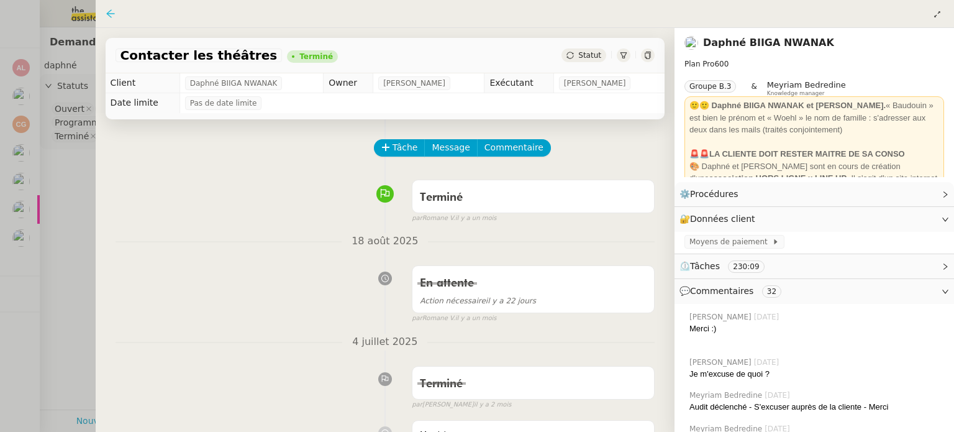
click at [112, 16] on icon at bounding box center [111, 14] width 10 height 10
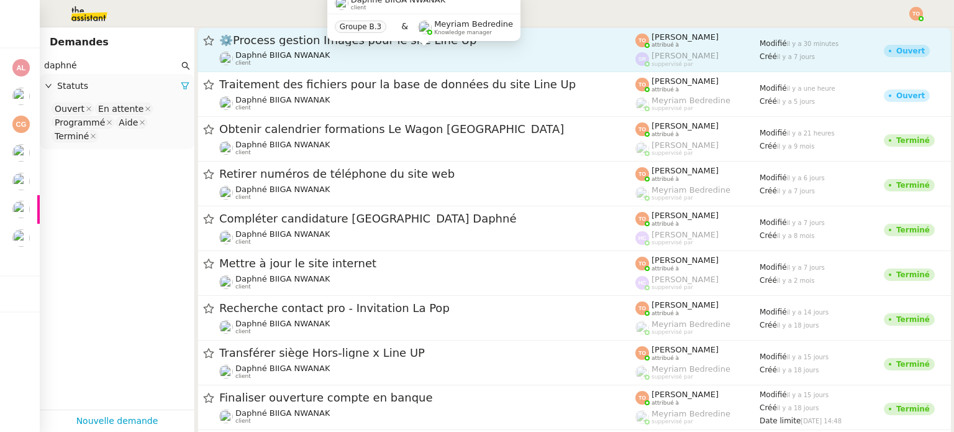
click at [410, 55] on div "Daphné BIIGA NWANAK client" at bounding box center [427, 58] width 416 height 16
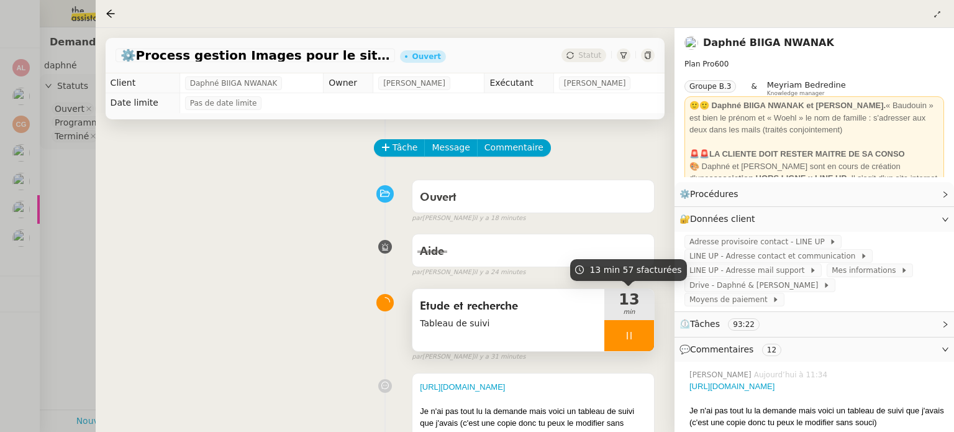
scroll to position [186, 0]
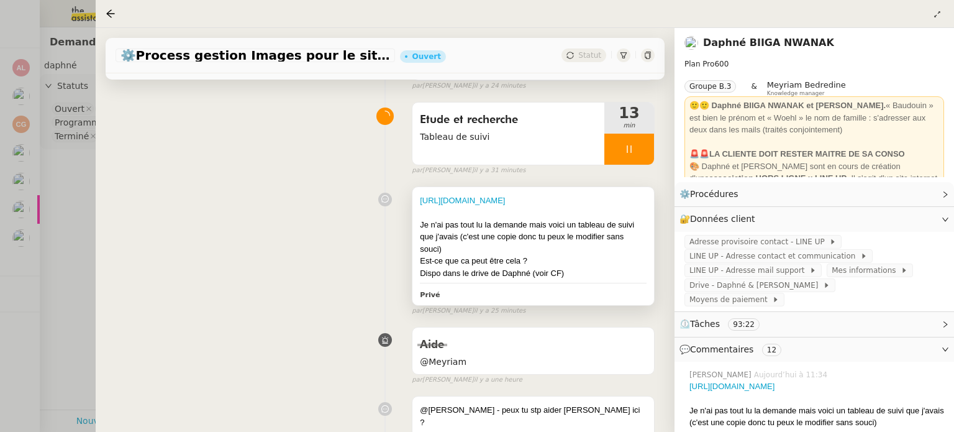
click at [539, 234] on div "Je n'ai pas tout lu la demande mais voici un tableau de suivi que j'avais (c'es…" at bounding box center [533, 237] width 227 height 37
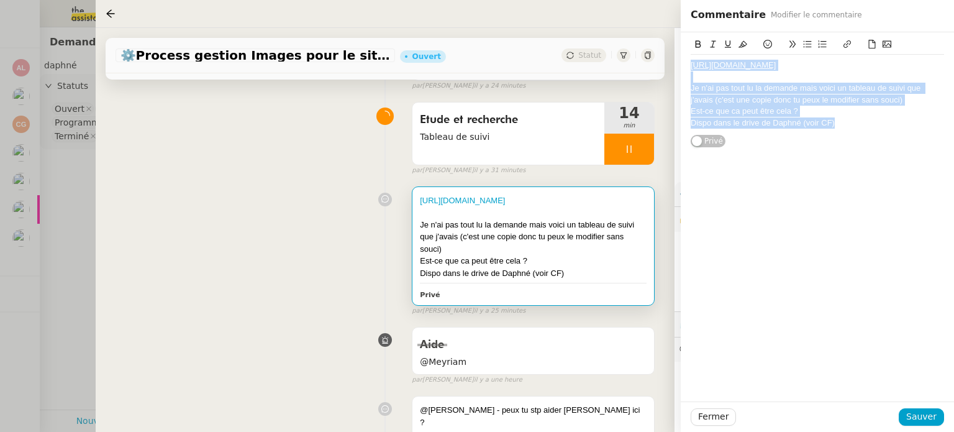
drag, startPoint x: 845, startPoint y: 130, endPoint x: 691, endPoint y: 58, distance: 169.5
click at [691, 58] on div "[URL][DOMAIN_NAME] Je n'ai pas tout lu la demande mais voici un tableau de suiv…" at bounding box center [817, 94] width 253 height 79
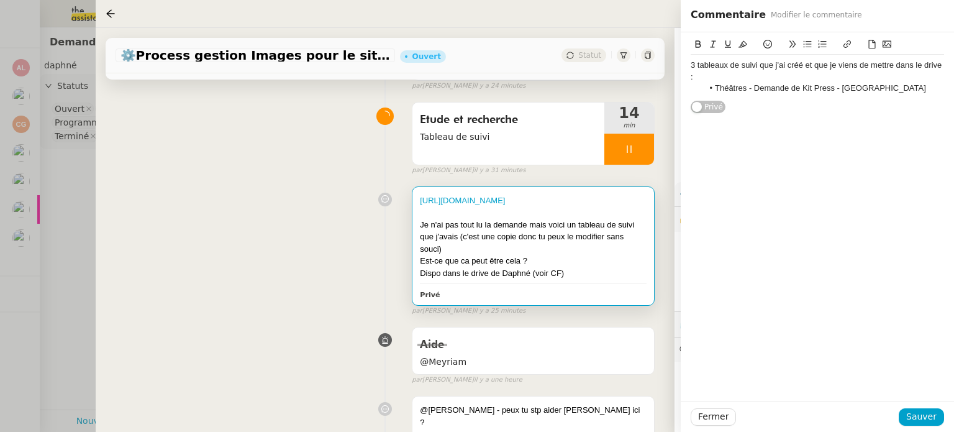
click at [747, 86] on li "Théâtres - Demande de Kit Press - [GEOGRAPHIC_DATA]" at bounding box center [824, 88] width 242 height 11
click at [849, 45] on icon at bounding box center [847, 44] width 9 height 9
paste input "[URL][DOMAIN_NAME]"
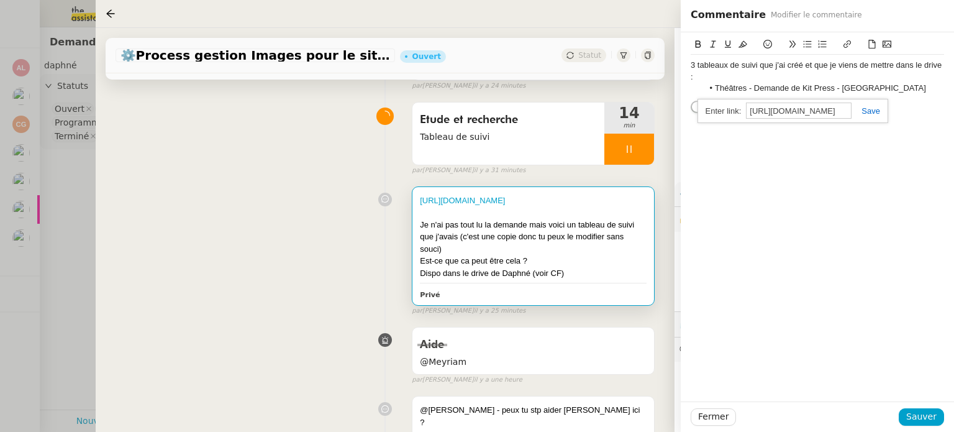
scroll to position [0, 315]
click at [877, 111] on link at bounding box center [866, 110] width 29 height 9
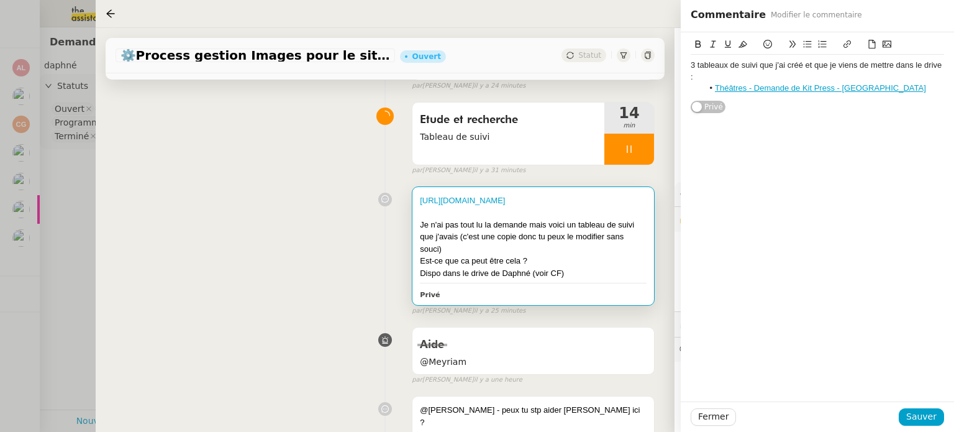
click at [885, 89] on li "Théâtres - Demande de Kit Press - [GEOGRAPHIC_DATA]" at bounding box center [824, 88] width 242 height 11
click at [773, 98] on li "Théâtres - Suivi Réseaux Sociaux - Daphné" at bounding box center [824, 99] width 242 height 11
click at [843, 42] on icon at bounding box center [847, 44] width 9 height 9
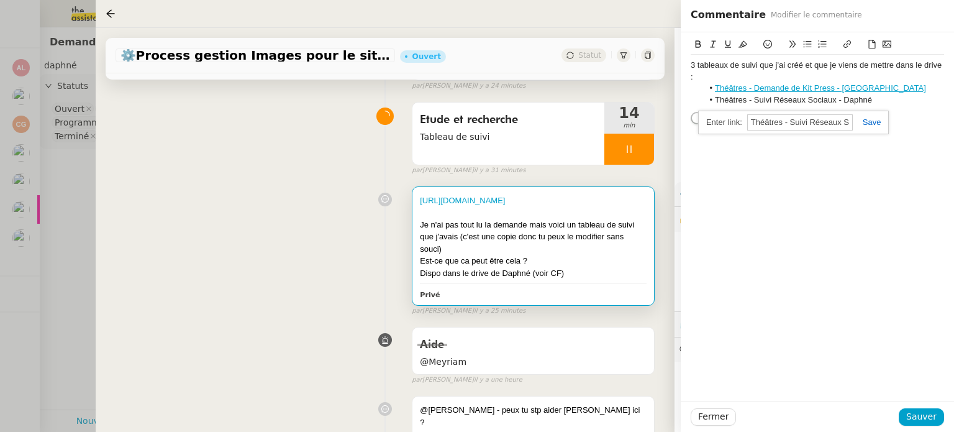
paste input "[URL][DOMAIN_NAME]"
type input "[URL][DOMAIN_NAME]"
click at [870, 120] on link at bounding box center [867, 121] width 29 height 9
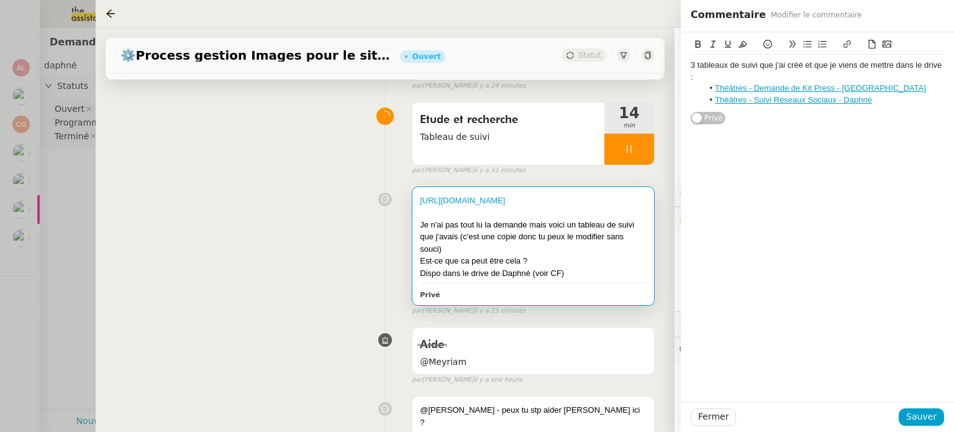
scroll to position [0, 0]
click at [938, 414] on button "Sauver" at bounding box center [921, 416] width 45 height 17
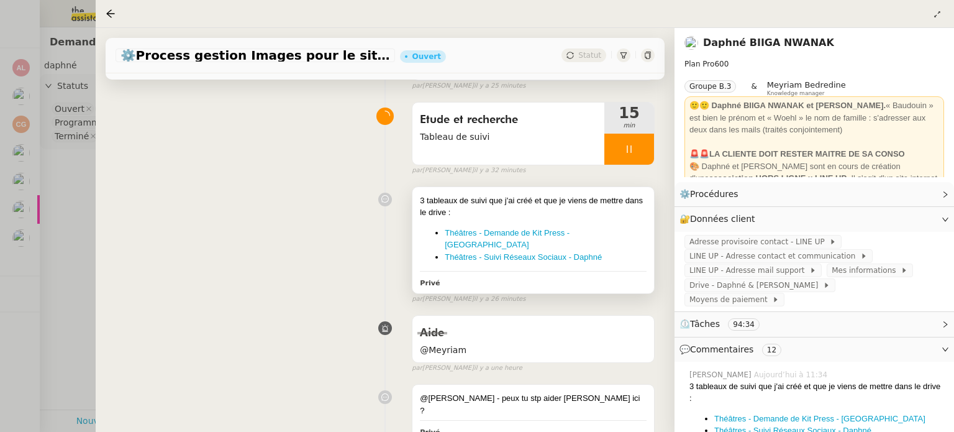
click at [609, 225] on div "3 tableaux de suivi que j'ai créé et que je viens de mettre dans le drive : Thé…" at bounding box center [533, 228] width 227 height 69
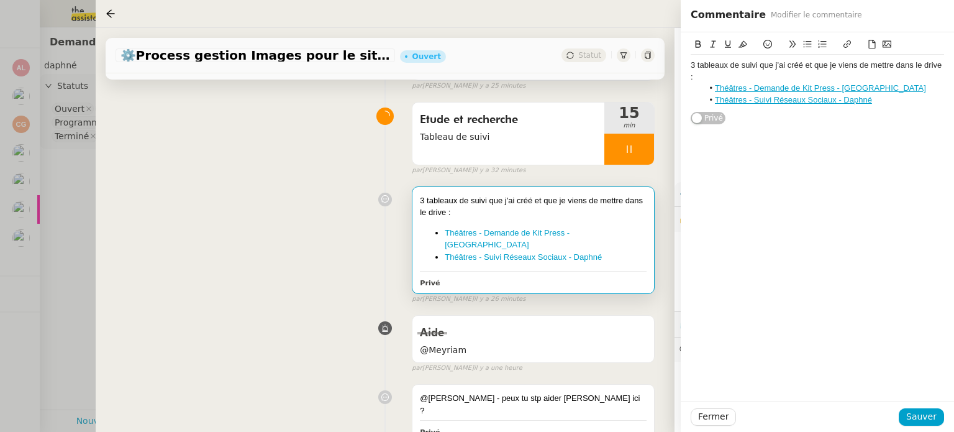
click at [892, 106] on div "3 tableaux de suivi que j'ai créé et que je viens de mettre dans le drive : Thé…" at bounding box center [817, 83] width 253 height 56
click at [791, 107] on li "Théâtres - Suivi brochures - Daphné" at bounding box center [824, 111] width 242 height 11
click at [791, 106] on li "Théâtres - Suivi brochures - Daphné" at bounding box center [824, 111] width 242 height 11
click at [846, 42] on icon at bounding box center [847, 44] width 9 height 9
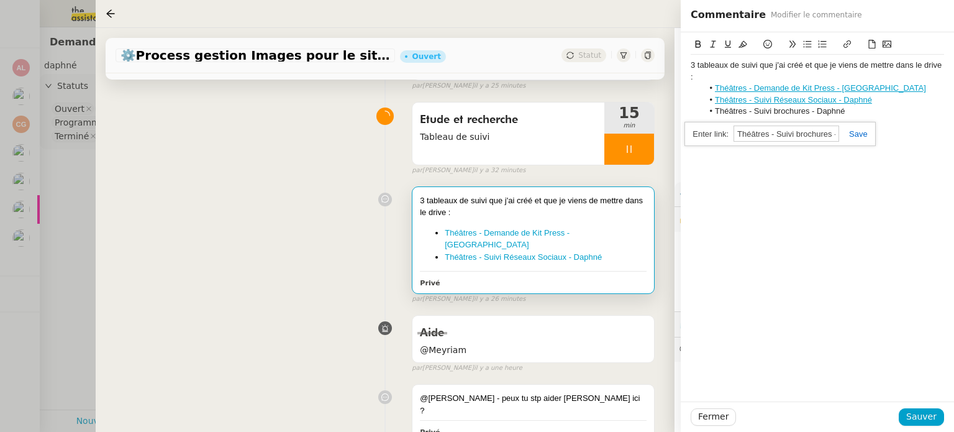
paste input "[URL][DOMAIN_NAME]"
type input "[URL][DOMAIN_NAME]"
click at [862, 128] on div "[URL][DOMAIN_NAME]" at bounding box center [780, 134] width 191 height 24
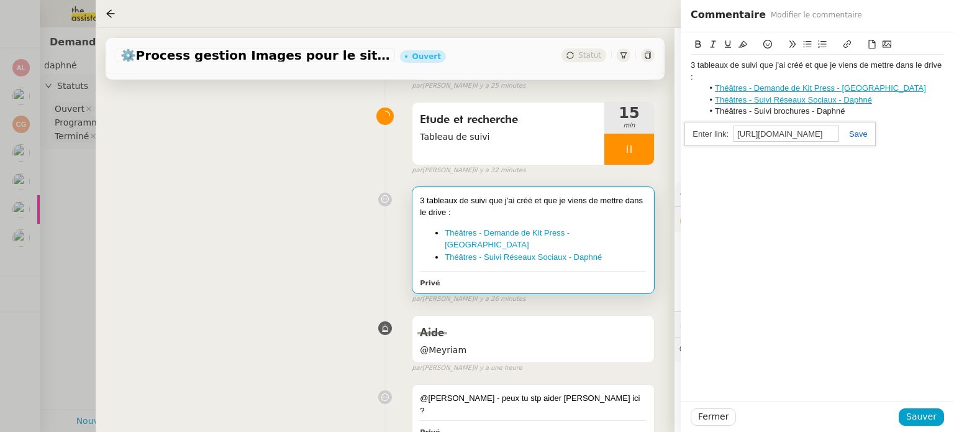
click at [862, 129] on link at bounding box center [853, 133] width 29 height 9
click at [878, 113] on li "Théâtres - Suivi brochures - Daphné" at bounding box center [824, 111] width 242 height 11
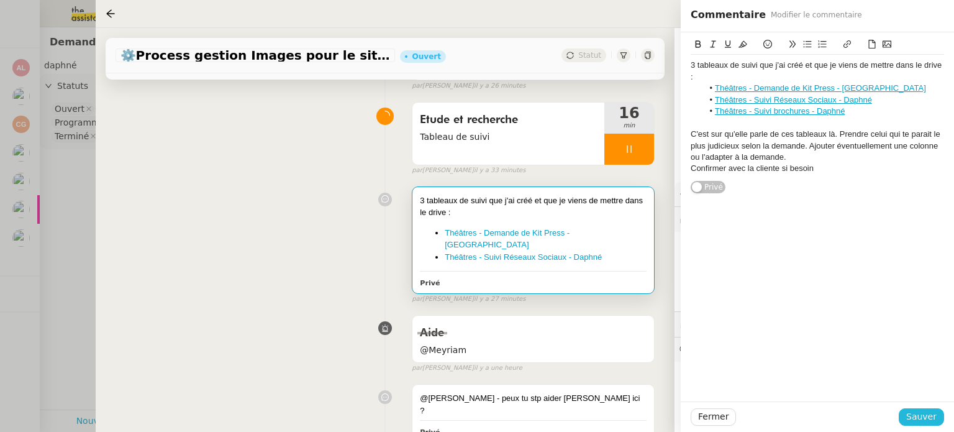
click at [915, 422] on span "Sauver" at bounding box center [921, 416] width 30 height 14
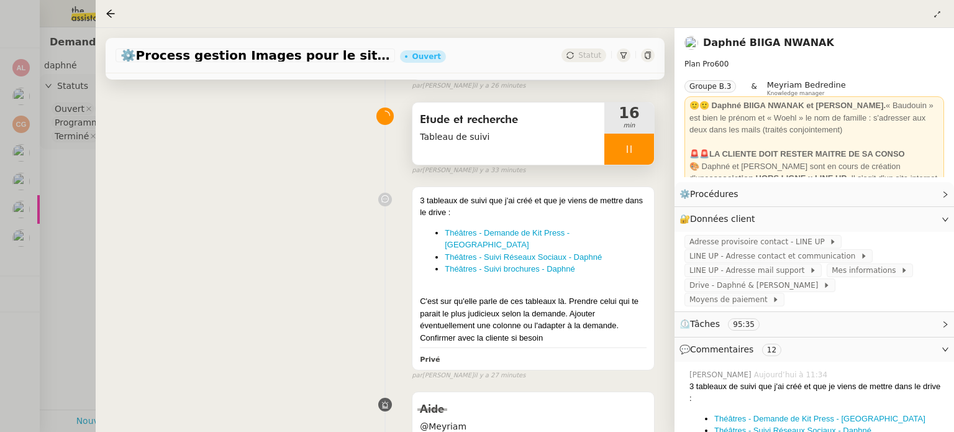
click at [636, 163] on div at bounding box center [630, 149] width 50 height 31
drag, startPoint x: 642, startPoint y: 155, endPoint x: 626, endPoint y: 142, distance: 21.2
click at [642, 155] on button at bounding box center [641, 149] width 25 height 31
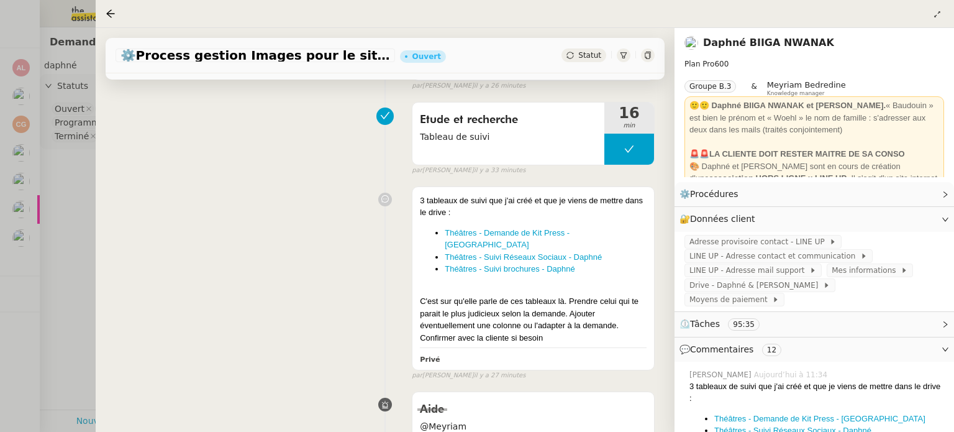
click at [0, 251] on div at bounding box center [477, 216] width 954 height 432
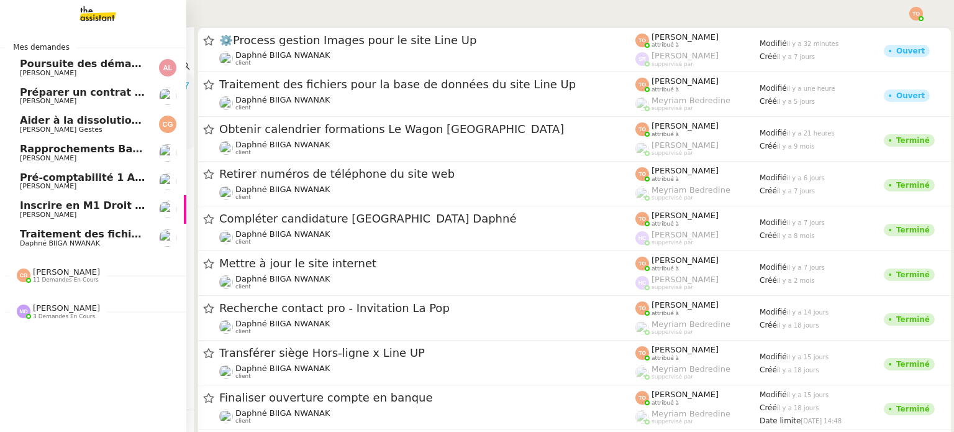
click at [22, 308] on img at bounding box center [24, 311] width 14 height 14
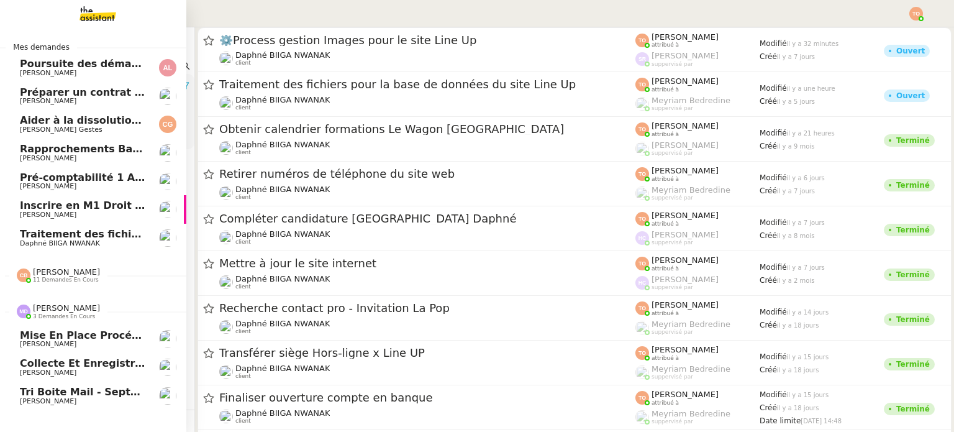
click at [91, 391] on span "Tri boite mail - septembre 2025" at bounding box center [109, 392] width 178 height 12
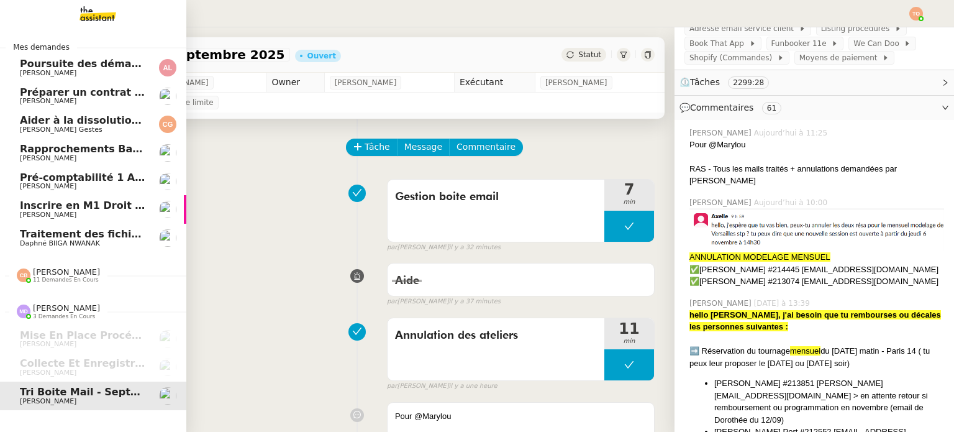
click at [75, 176] on span "Pré-comptabilité 1 ADDINGWELL - 1 septembre 2025" at bounding box center [167, 177] width 295 height 12
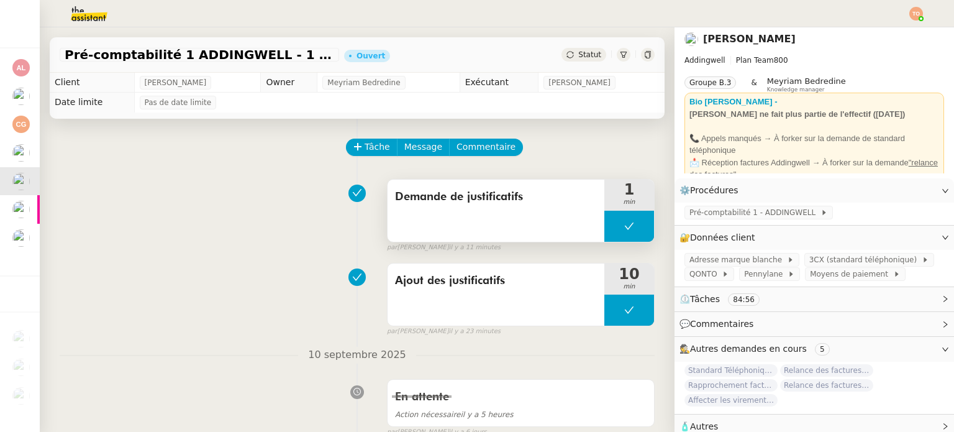
scroll to position [18, 0]
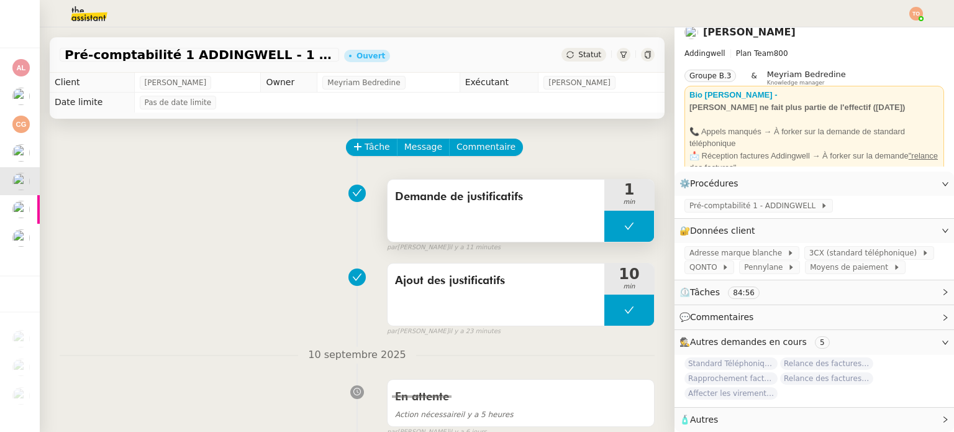
click at [605, 227] on button at bounding box center [630, 226] width 50 height 31
click at [612, 229] on icon at bounding box center [617, 226] width 10 height 10
click at [719, 199] on span "Pré-comptabilité 1 - ADDINGWELL" at bounding box center [755, 205] width 131 height 12
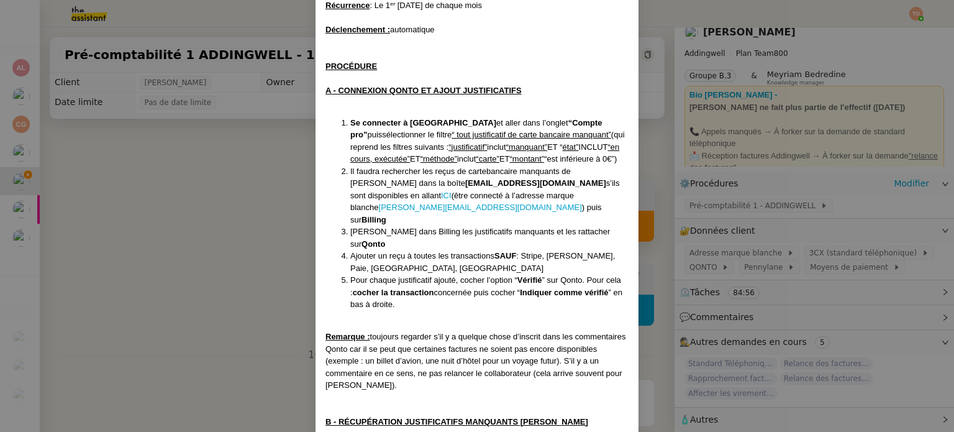
scroll to position [124, 0]
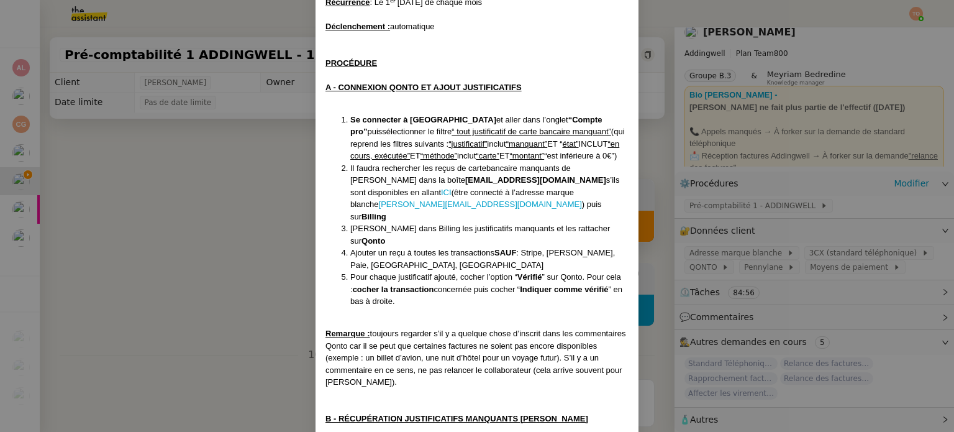
click at [251, 171] on nz-modal-container "Mise à jour 1707/2025 Contexte : [PERSON_NAME] souhaite que nous gérions la pré…" at bounding box center [477, 216] width 954 height 432
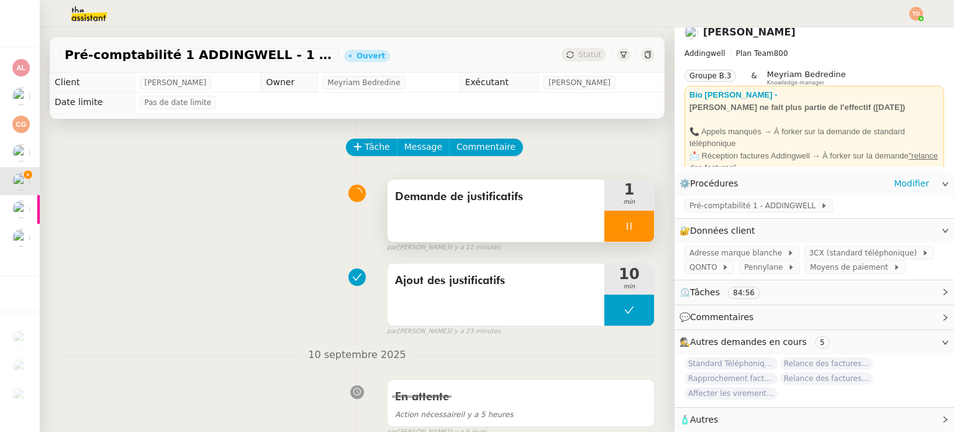
click at [638, 226] on div at bounding box center [630, 226] width 50 height 31
click at [607, 230] on div at bounding box center [617, 226] width 25 height 31
click at [774, 199] on span "Pré-comptabilité 1 - ADDINGWELL" at bounding box center [755, 205] width 131 height 12
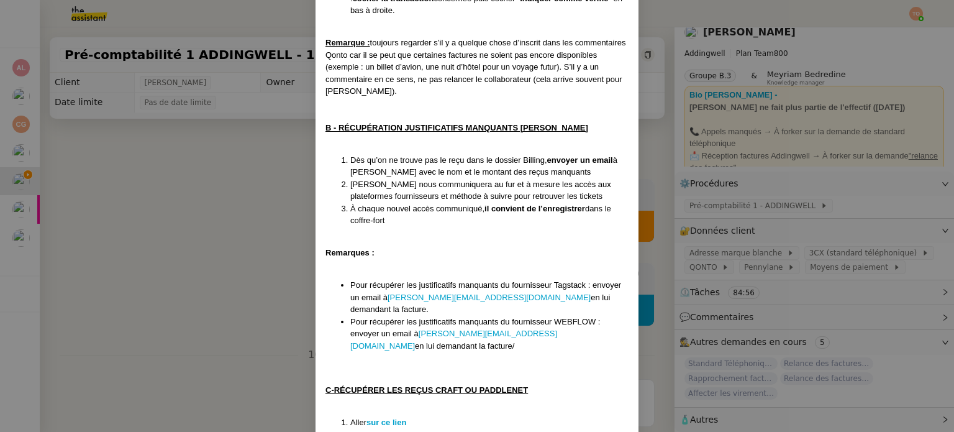
scroll to position [435, 0]
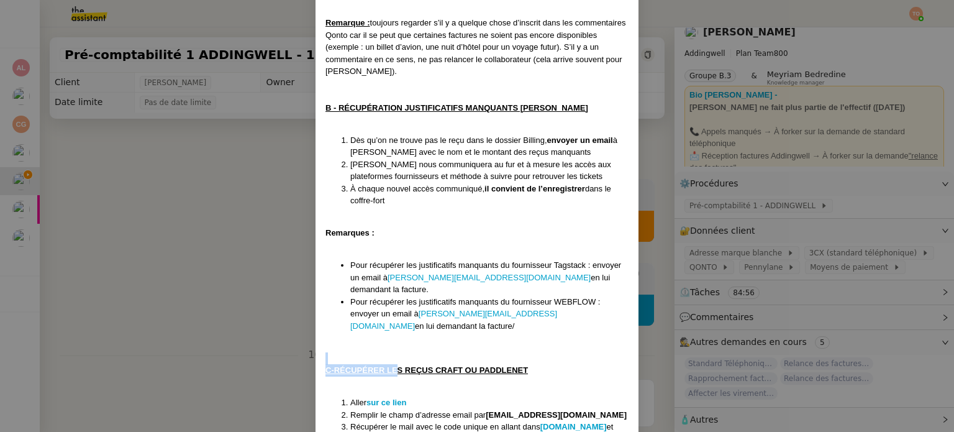
drag, startPoint x: 504, startPoint y: 327, endPoint x: 543, endPoint y: 325, distance: 39.2
click at [260, 196] on nz-modal-container "Mise à jour 1707/2025 Contexte : [PERSON_NAME] souhaite que nous gérions la pré…" at bounding box center [477, 216] width 954 height 432
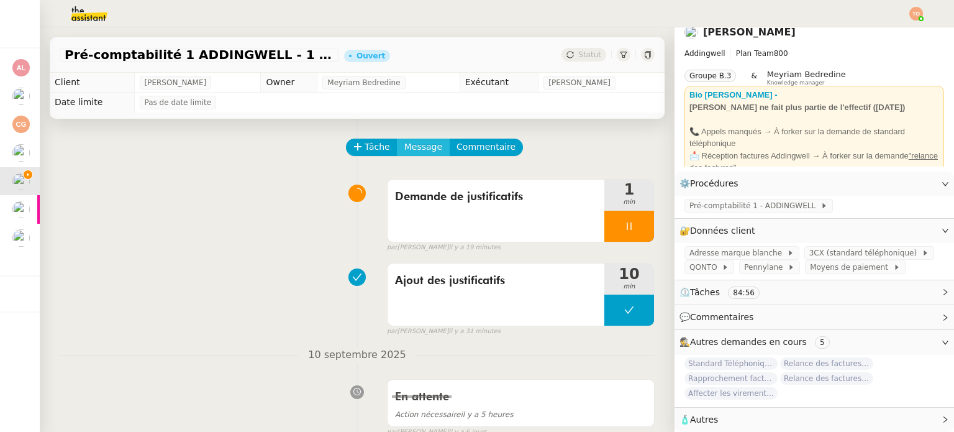
click at [418, 153] on span "Message" at bounding box center [423, 147] width 38 height 14
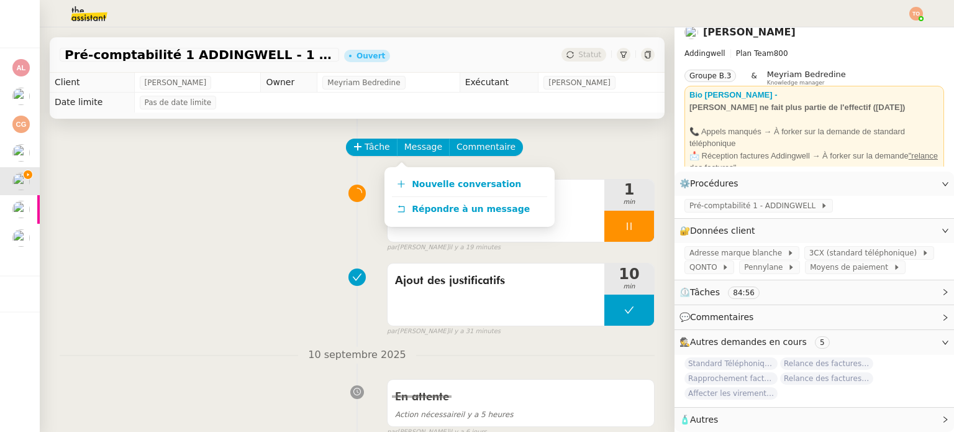
click at [422, 170] on div "Nouvelle conversation Répondre à un message" at bounding box center [470, 197] width 170 height 60
click at [422, 175] on link "Nouvelle conversation" at bounding box center [469, 184] width 155 height 25
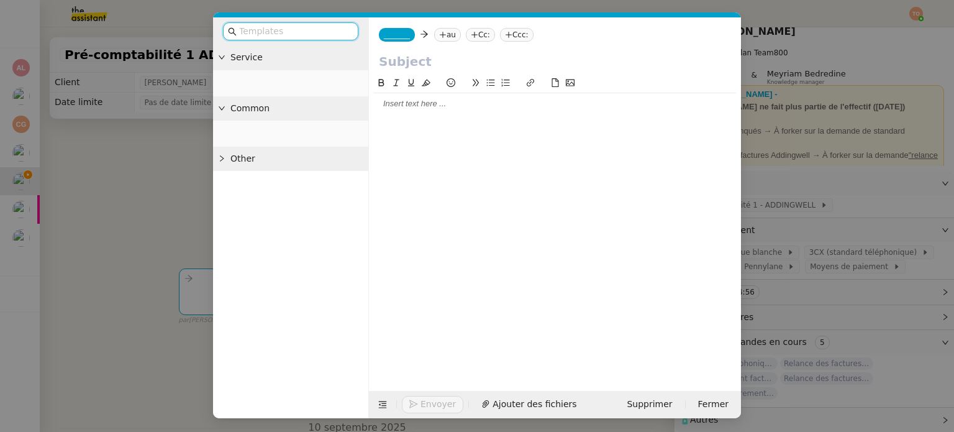
scroll to position [20, 0]
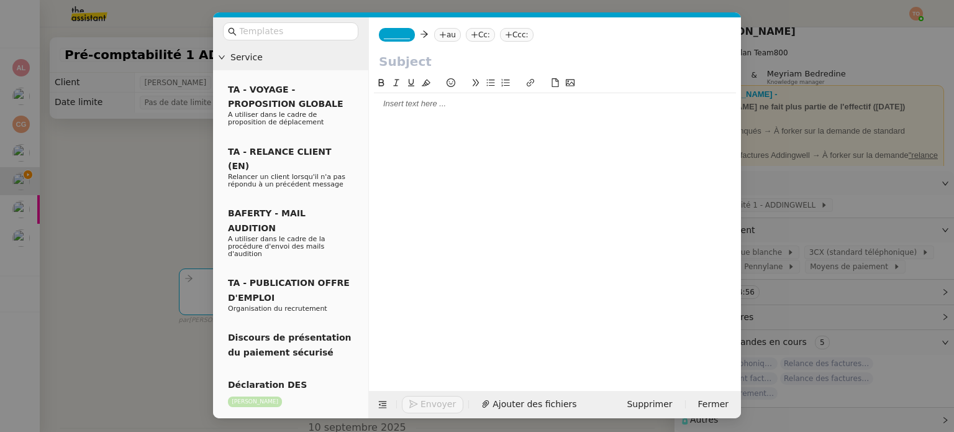
click at [447, 65] on input "text" at bounding box center [555, 61] width 352 height 19
type input "Facture WEBFLOW"
click at [403, 42] on div "_______ au Cc: Ccc:" at bounding box center [555, 34] width 372 height 35
click at [406, 35] on nz-tag "_______" at bounding box center [397, 35] width 36 height 14
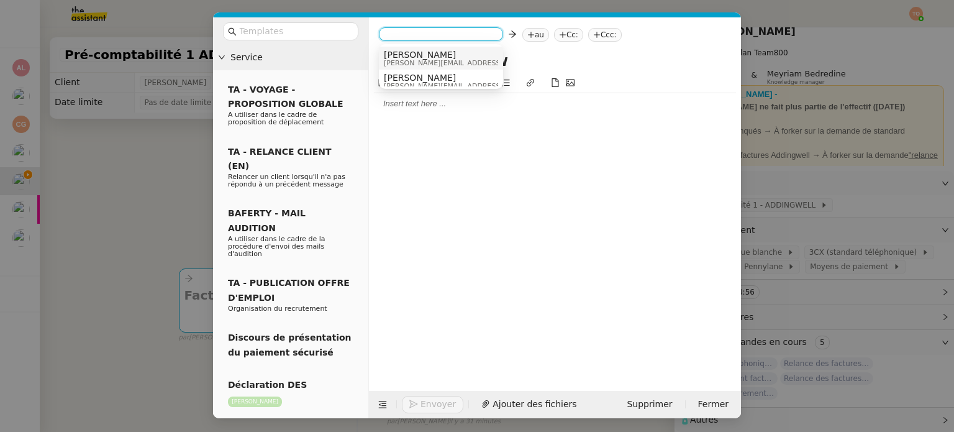
click at [427, 52] on span "[PERSON_NAME]" at bounding box center [472, 55] width 176 height 10
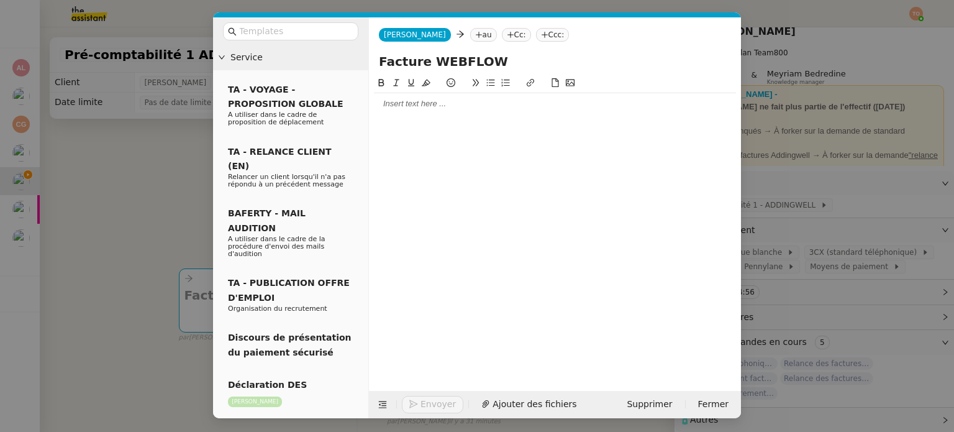
click at [475, 34] on icon at bounding box center [478, 34] width 7 height 7
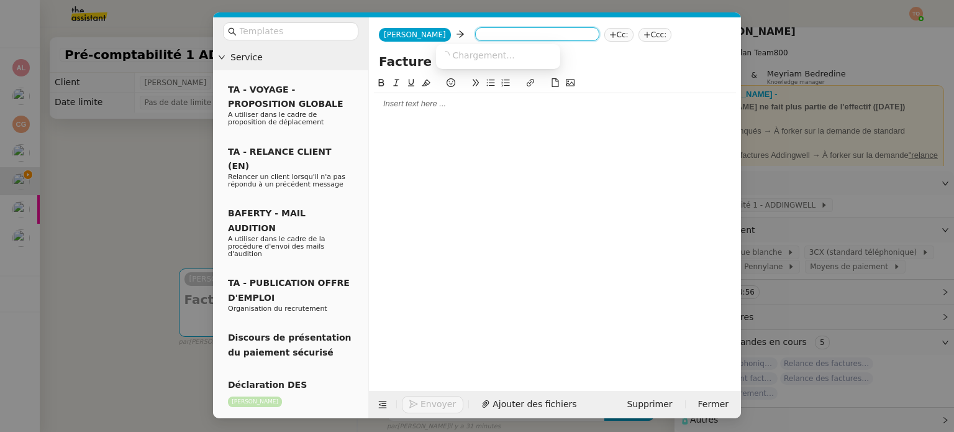
paste input "[PERSON_NAME][EMAIL_ADDRESS][DOMAIN_NAME]"
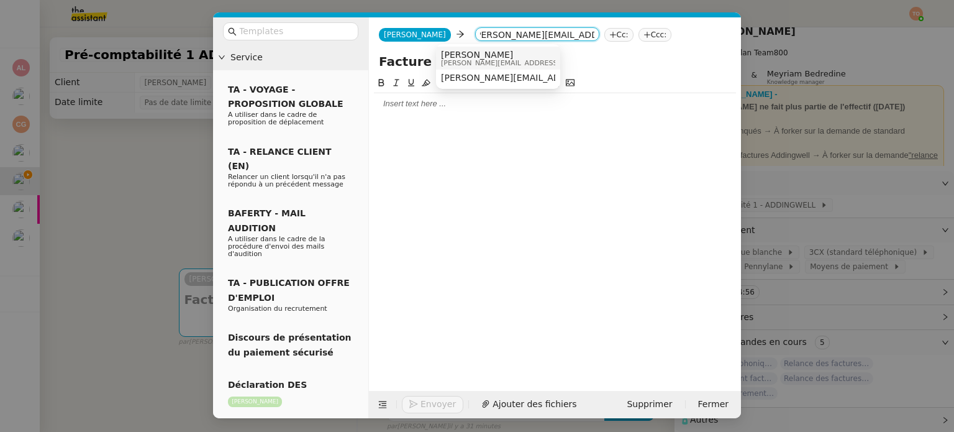
type input "[PERSON_NAME][EMAIL_ADDRESS][DOMAIN_NAME]"
drag, startPoint x: 485, startPoint y: 52, endPoint x: 492, endPoint y: 56, distance: 7.8
click at [492, 56] on span "[PERSON_NAME]" at bounding box center [529, 55] width 176 height 10
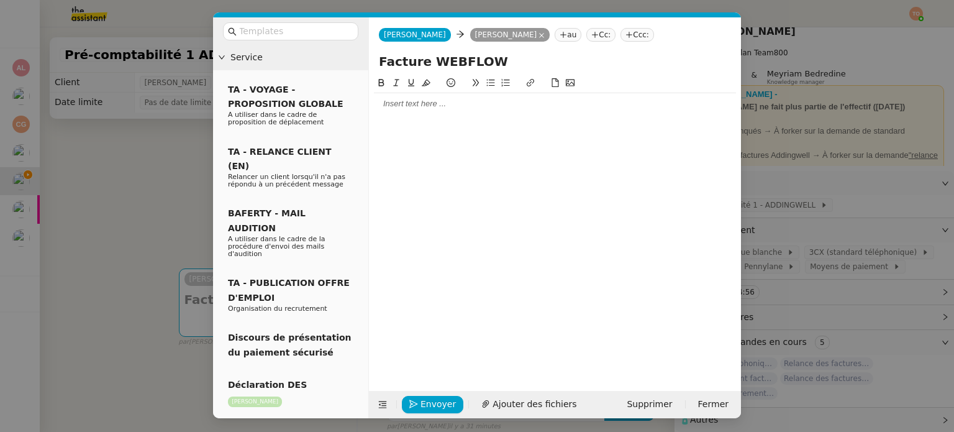
scroll to position [0, 0]
click at [502, 62] on input "Facture WEBFLOW" at bounding box center [555, 61] width 352 height 19
type input "Facture WEBFLOW - [DATE]"
click at [547, 108] on div at bounding box center [555, 103] width 362 height 11
click at [472, 31] on nz-tag "[PERSON_NAME]" at bounding box center [510, 35] width 80 height 14
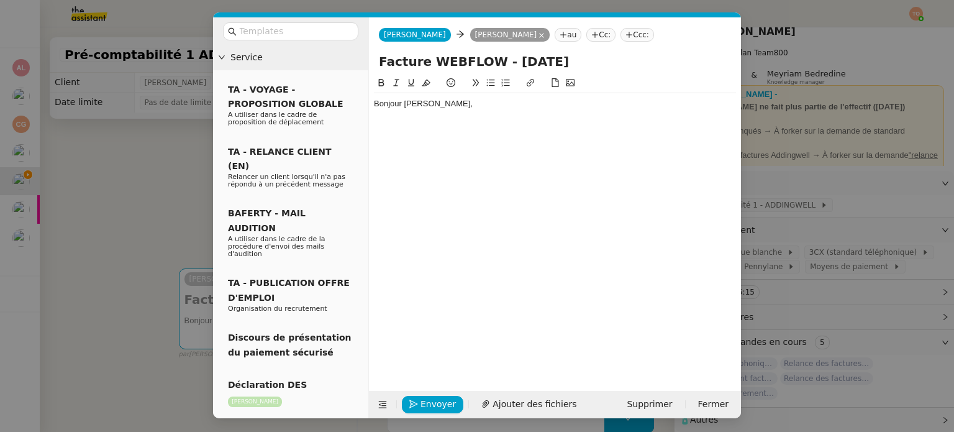
click at [453, 104] on div "Bonjour [PERSON_NAME]," at bounding box center [555, 103] width 362 height 11
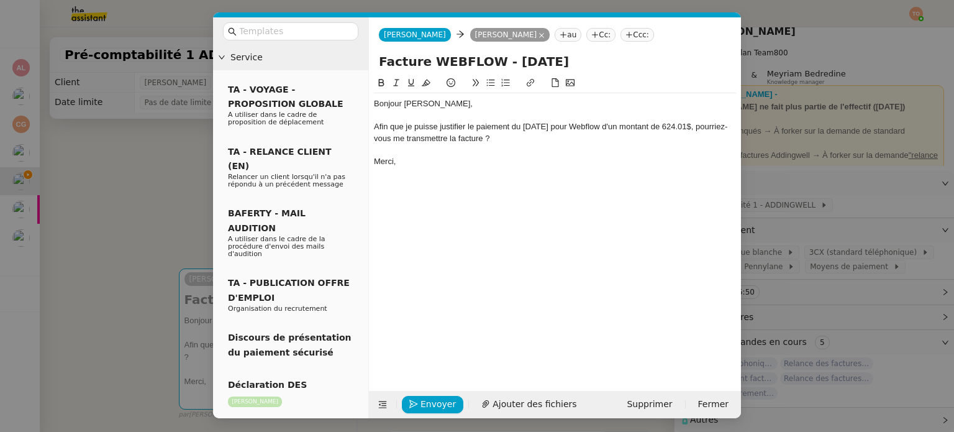
click at [375, 127] on div "Afin que je puisse justifier le paiement du [DATE] pour Webflow d'un montant de…" at bounding box center [555, 132] width 362 height 23
click at [435, 399] on span "Envoyer" at bounding box center [438, 404] width 35 height 14
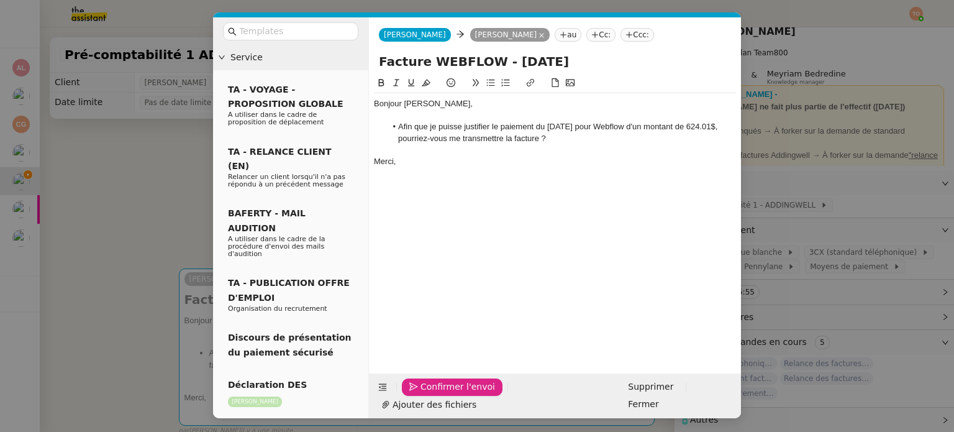
click at [435, 394] on span "Confirmer l'envoi" at bounding box center [458, 387] width 75 height 14
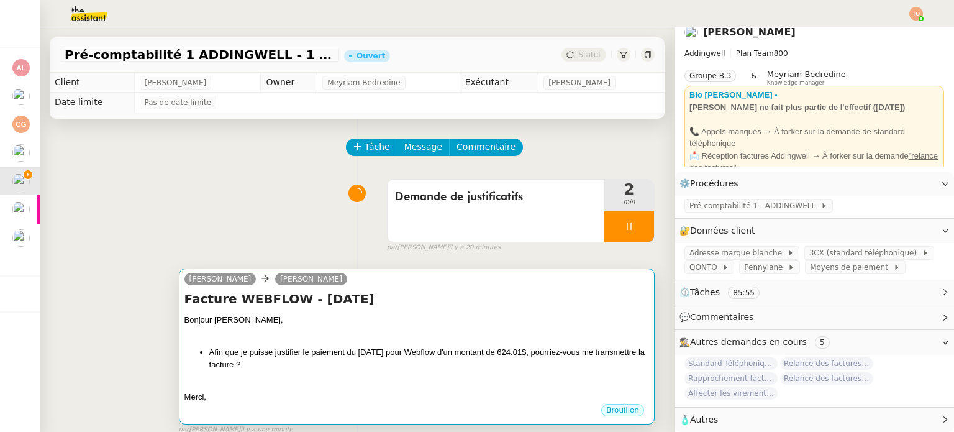
scroll to position [18, 0]
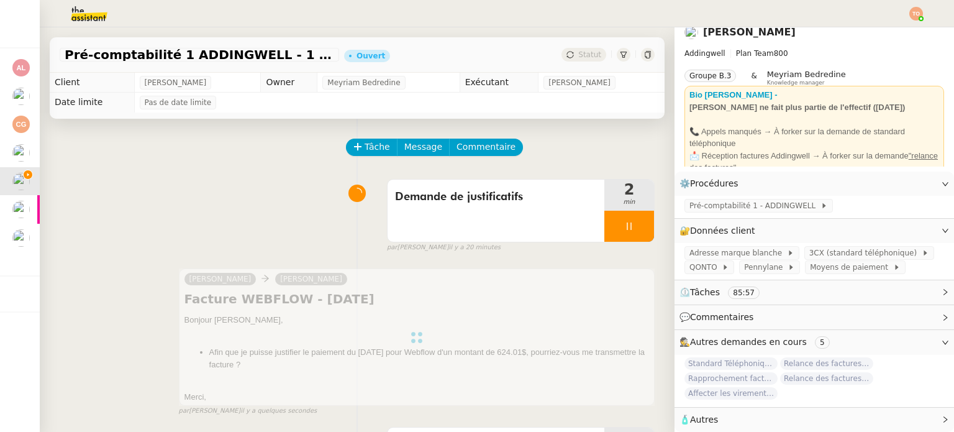
click at [765, 286] on span "⏲️ Tâches 85:57" at bounding box center [805, 292] width 250 height 14
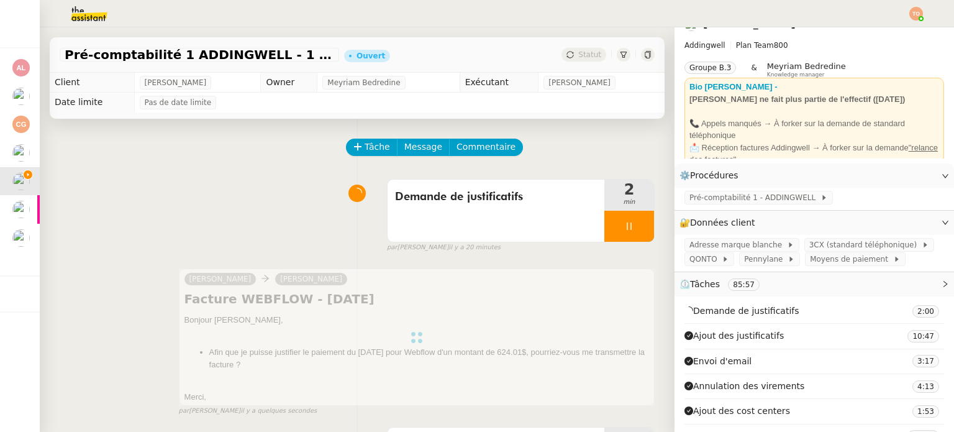
scroll to position [232, 0]
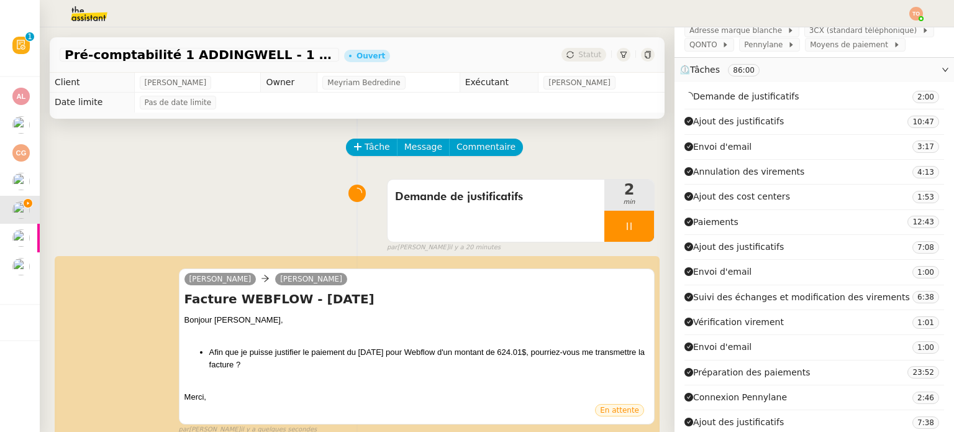
click at [718, 221] on span "Paiements" at bounding box center [712, 222] width 54 height 14
copy span "Paiements"
click at [624, 225] on icon at bounding box center [629, 226] width 10 height 10
click at [637, 225] on icon at bounding box center [642, 226] width 10 height 10
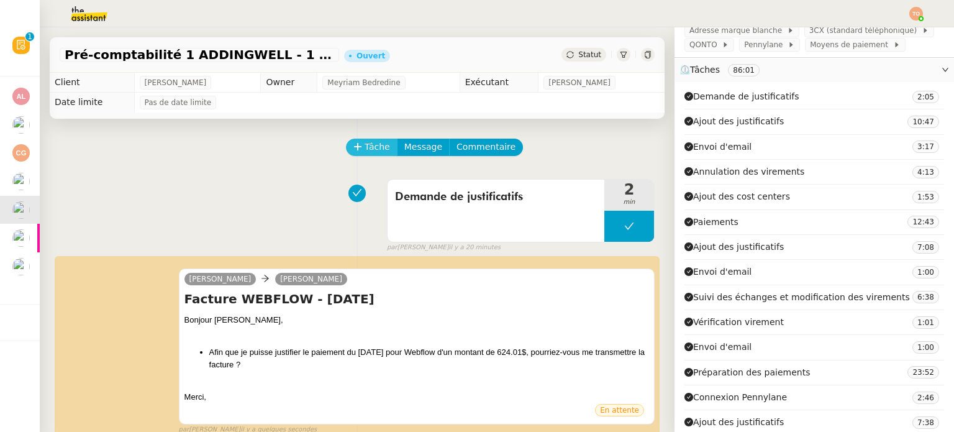
click at [373, 144] on span "Tâche" at bounding box center [377, 147] width 25 height 14
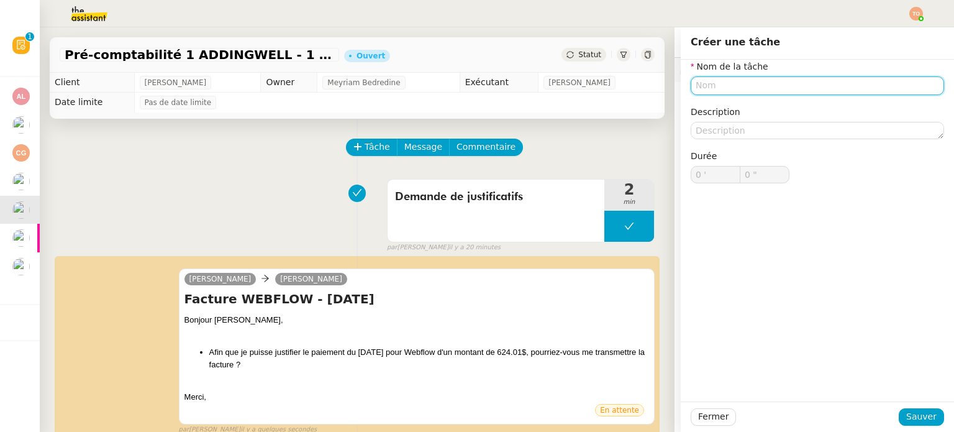
click at [810, 93] on input "text" at bounding box center [817, 85] width 253 height 18
paste input "Paiements"
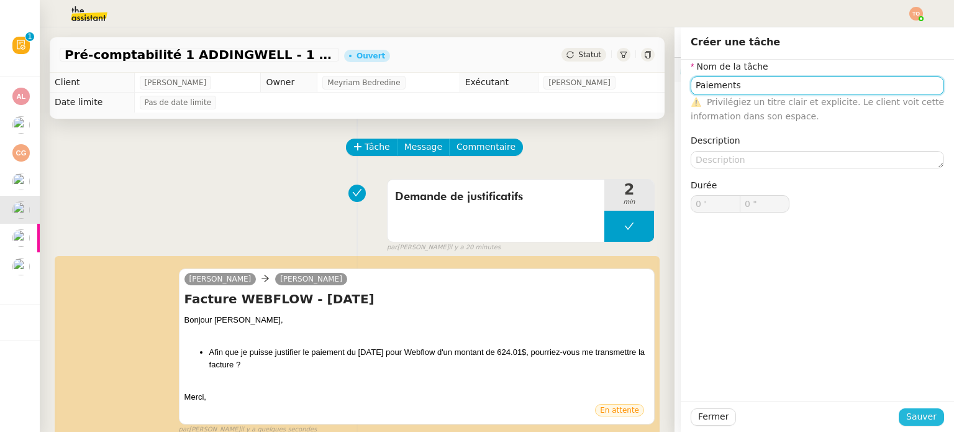
type input "Paiements"
click at [923, 414] on span "Sauver" at bounding box center [921, 416] width 30 height 14
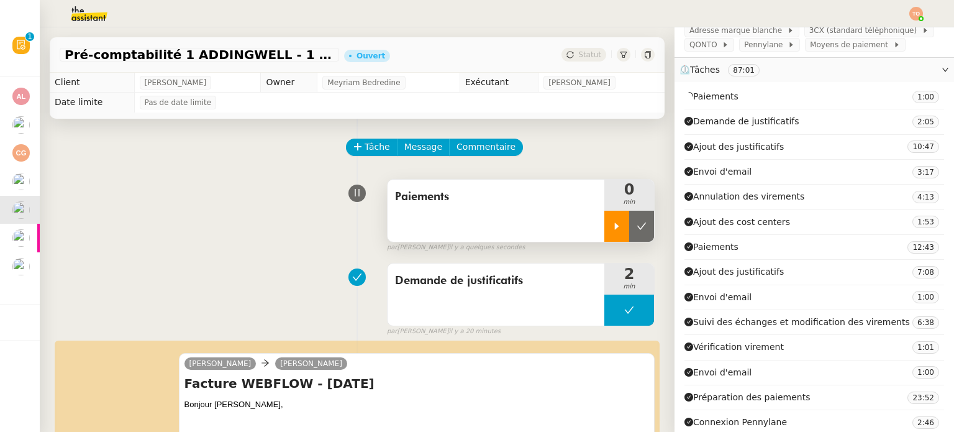
click at [606, 216] on div at bounding box center [617, 226] width 25 height 31
click at [801, 82] on div "⏲️ Tâches 87:01" at bounding box center [815, 70] width 280 height 24
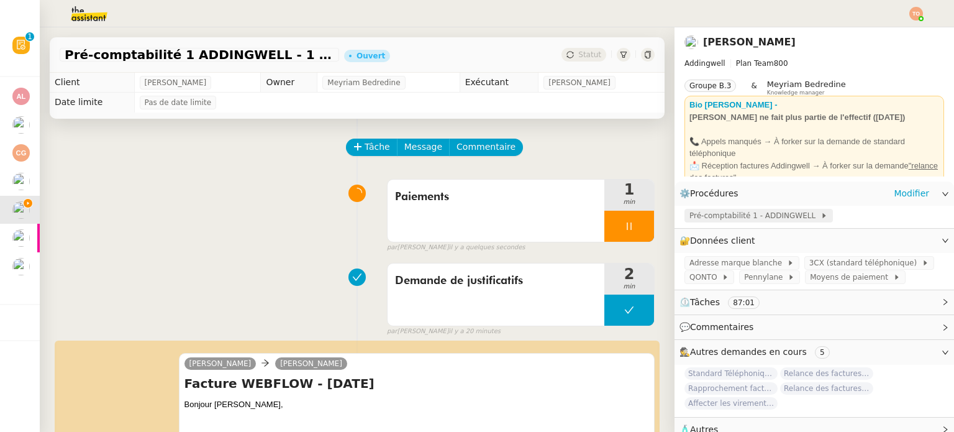
click at [747, 216] on span "Pré-comptabilité 1 - ADDINGWELL" at bounding box center [755, 215] width 131 height 12
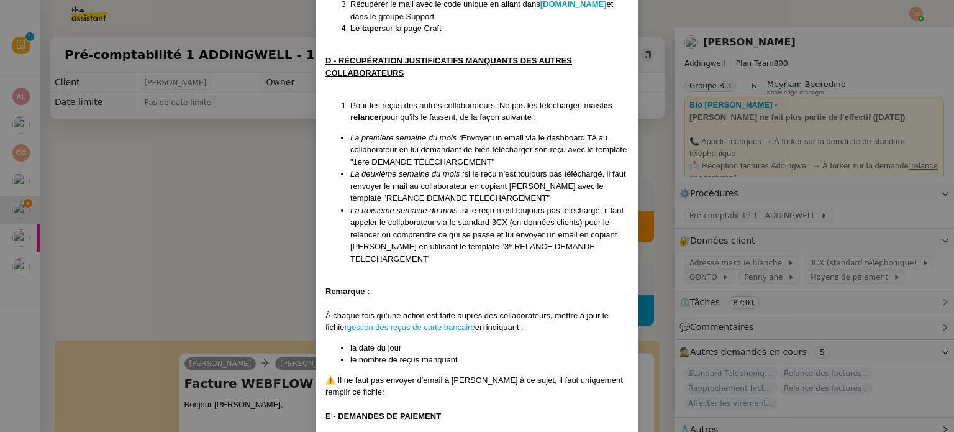
scroll to position [870, 0]
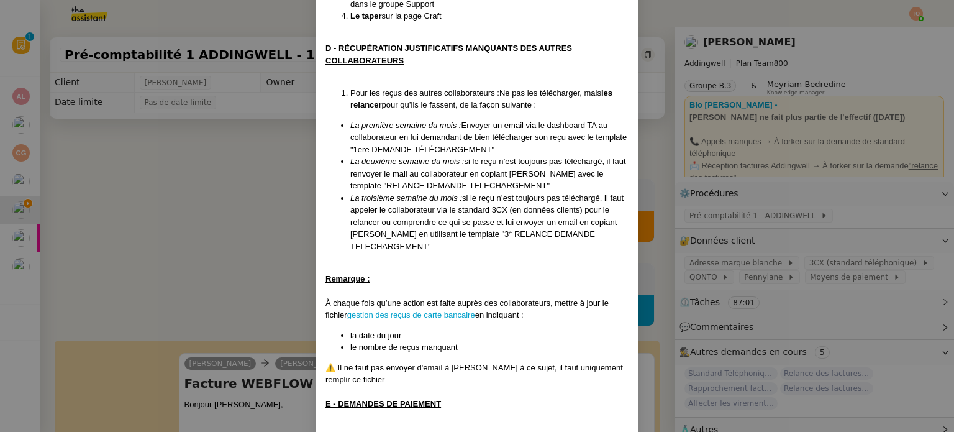
click at [240, 183] on nz-modal-container "Mise à jour 1707/2025 Contexte : [PERSON_NAME] souhaite que nous gérions la pré…" at bounding box center [477, 216] width 954 height 432
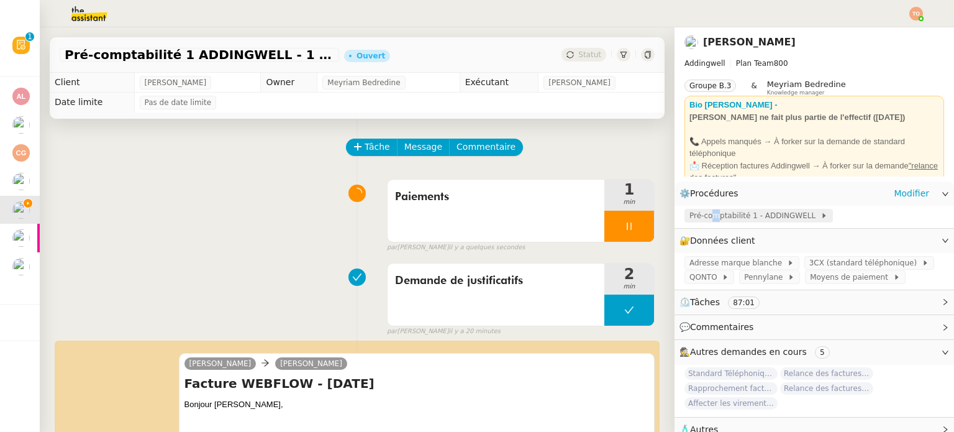
click at [706, 215] on span "Pré-comptabilité 1 - ADDINGWELL" at bounding box center [755, 215] width 131 height 12
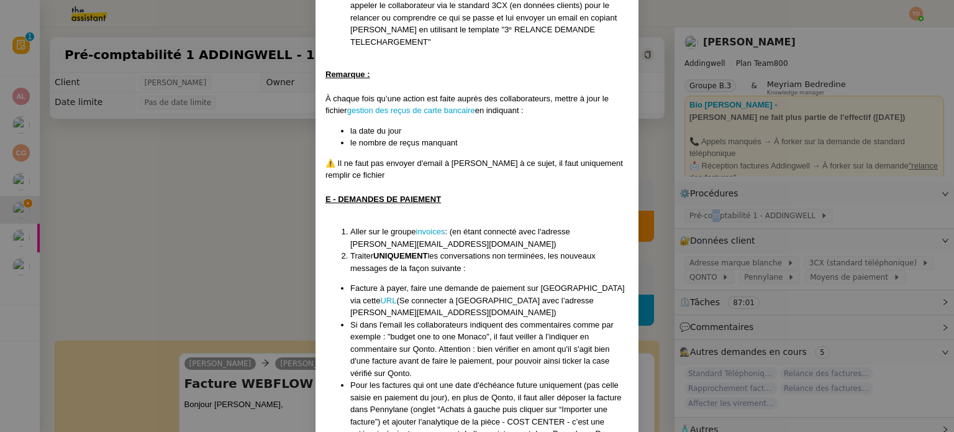
scroll to position [1180, 0]
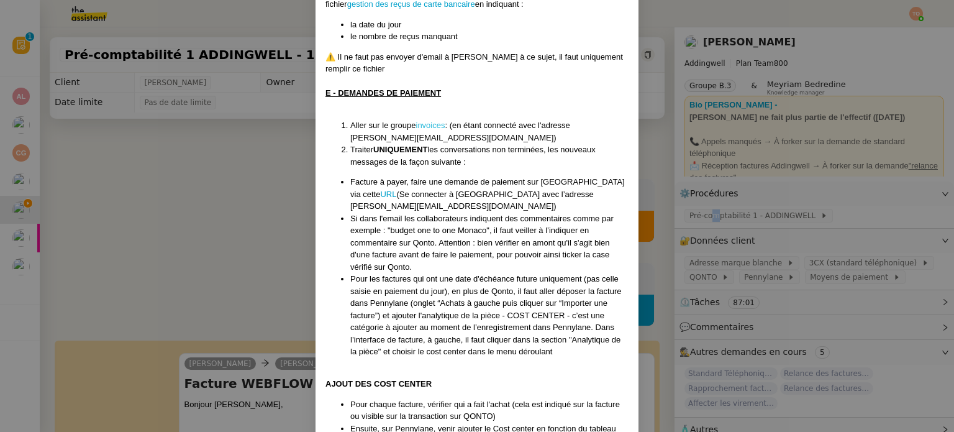
click at [424, 121] on link "invoices" at bounding box center [430, 125] width 29 height 9
click at [184, 162] on nz-modal-container "Mise à jour 1707/2025 Contexte : [PERSON_NAME] souhaite que nous gérions la pré…" at bounding box center [477, 216] width 954 height 432
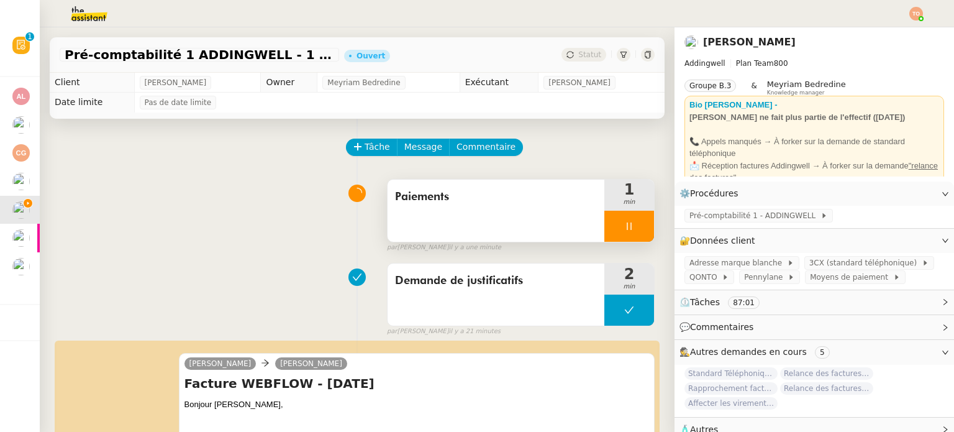
click at [609, 233] on div at bounding box center [630, 226] width 50 height 31
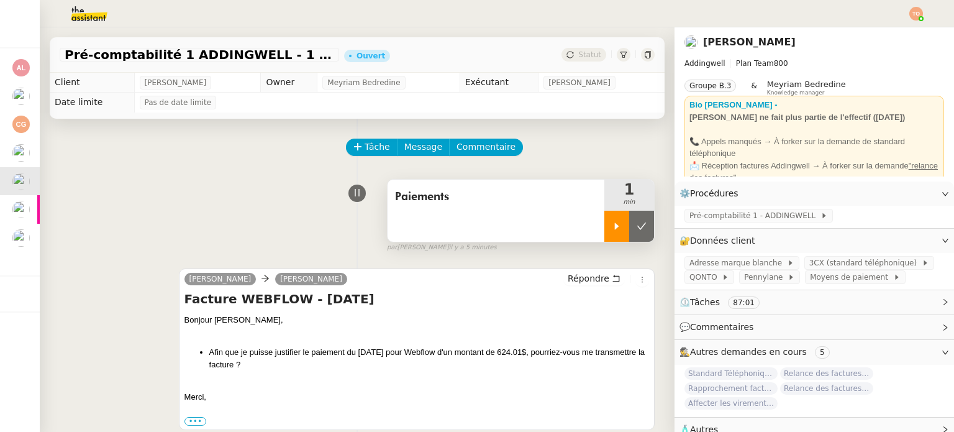
click at [605, 231] on div at bounding box center [617, 226] width 25 height 31
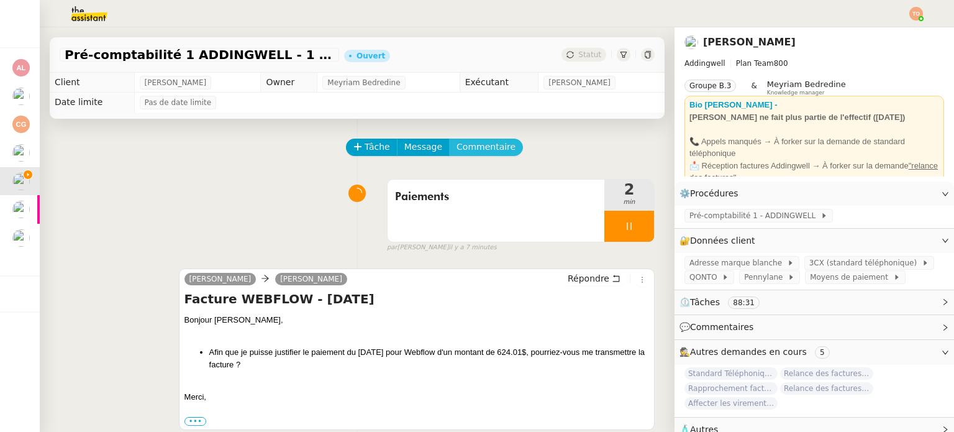
click at [481, 145] on span "Commentaire" at bounding box center [486, 147] width 59 height 14
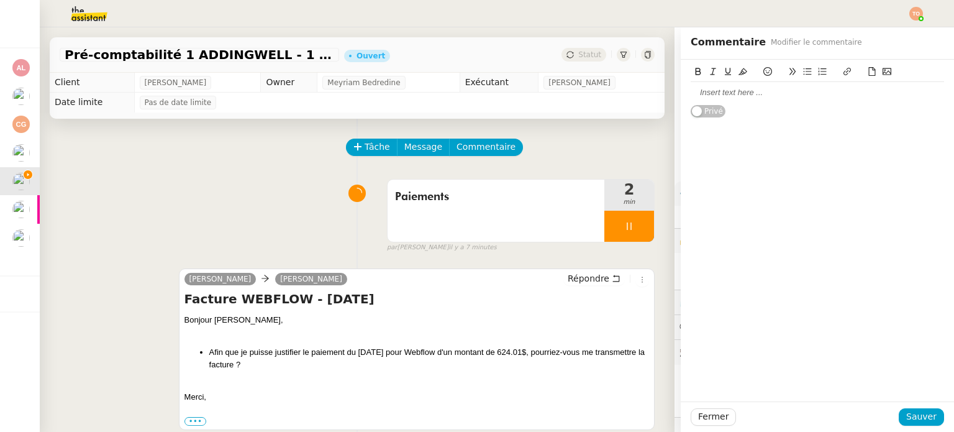
click at [777, 96] on div at bounding box center [817, 92] width 253 height 11
click at [869, 71] on icon at bounding box center [872, 71] width 7 height 9
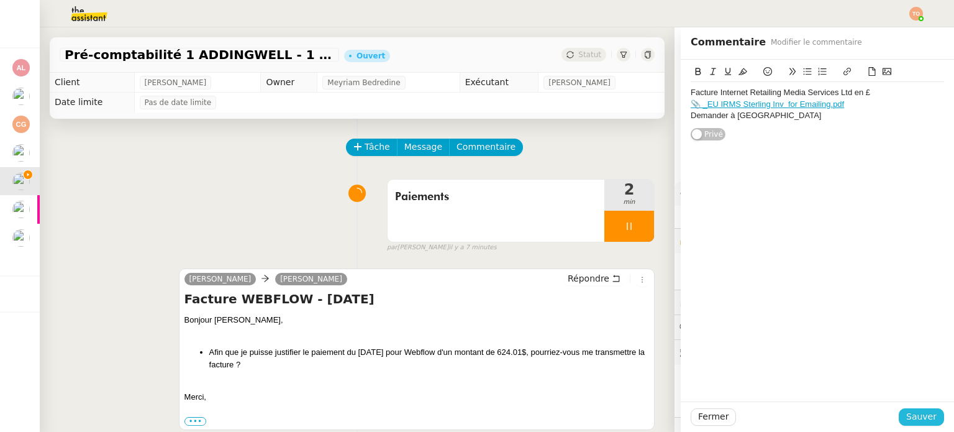
click at [906, 422] on span "Sauver" at bounding box center [921, 416] width 30 height 14
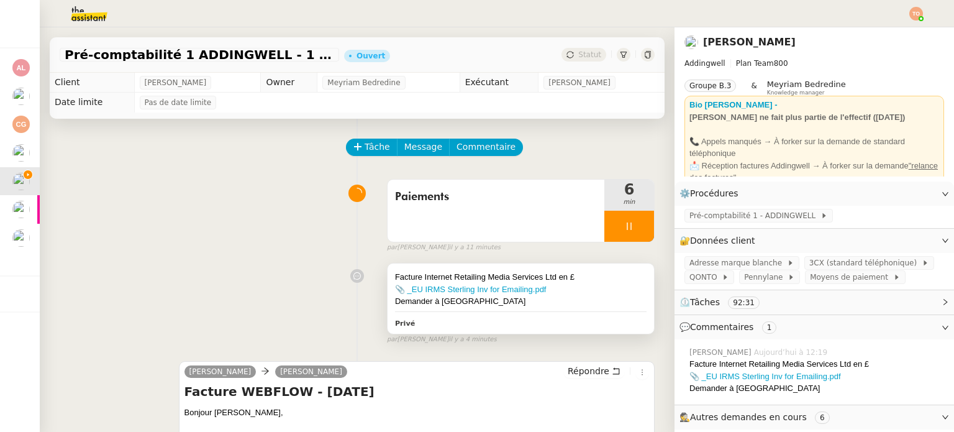
click at [586, 298] on div "Demander à [GEOGRAPHIC_DATA]" at bounding box center [521, 301] width 252 height 12
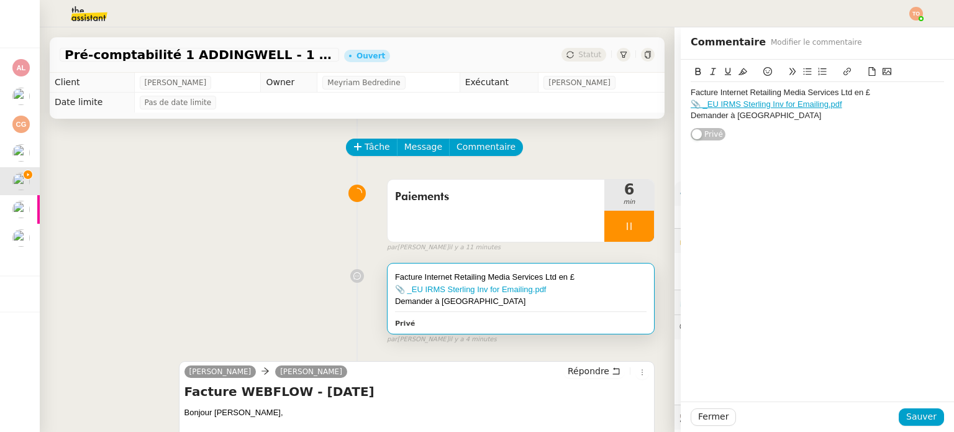
click at [844, 91] on div "Facture Internet Retailing Media Services Ltd en £" at bounding box center [817, 92] width 253 height 11
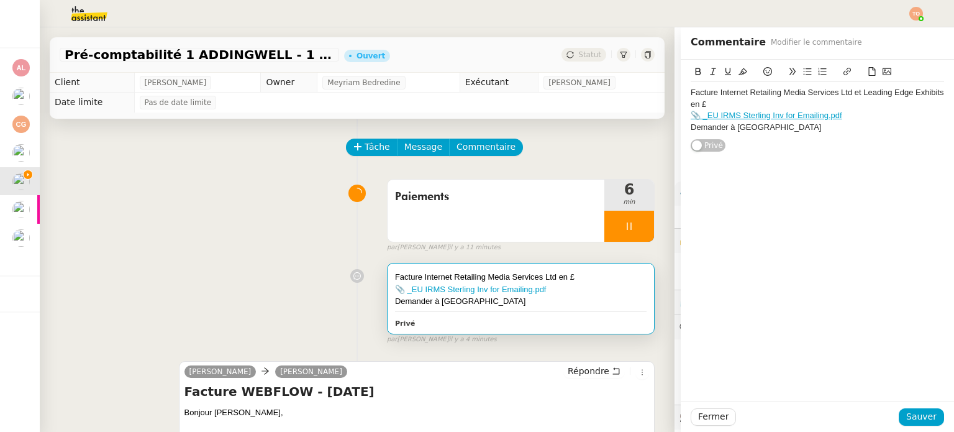
click at [845, 116] on div "📎 _EU IRMS Sterling Inv for Emailing.pdf" at bounding box center [817, 115] width 253 height 11
click at [868, 70] on icon at bounding box center [872, 71] width 9 height 9
click at [916, 418] on span "Sauver" at bounding box center [921, 416] width 30 height 14
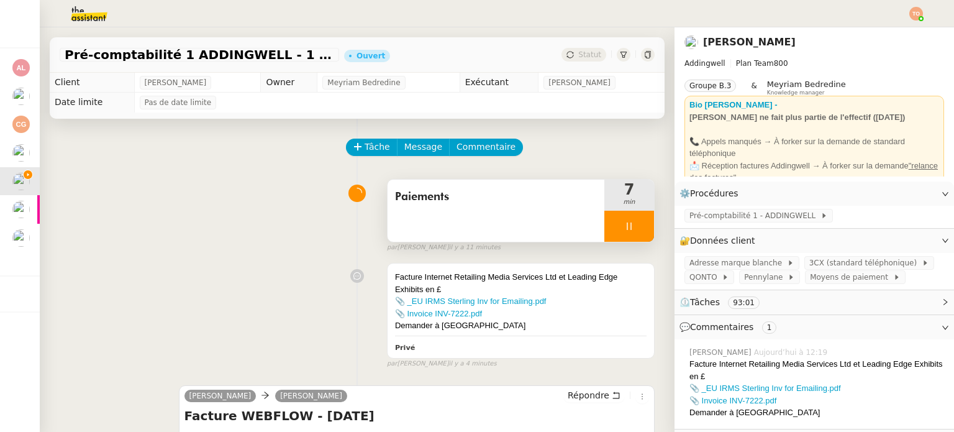
click at [620, 220] on div at bounding box center [630, 226] width 50 height 31
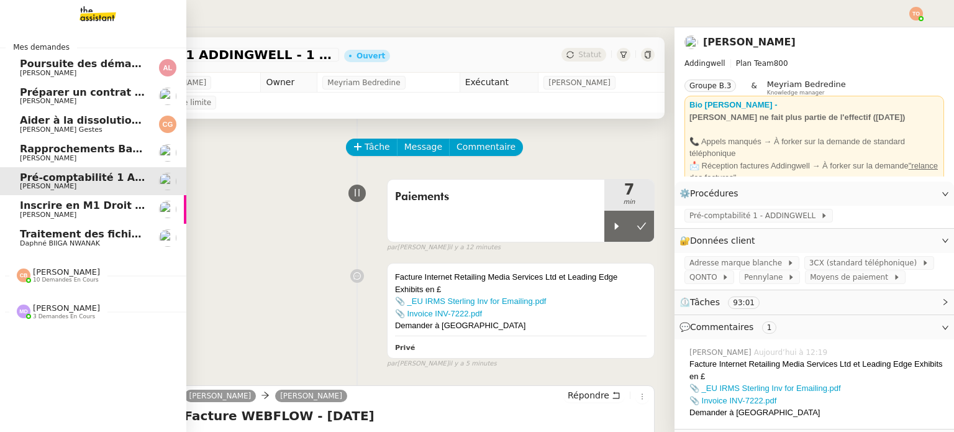
click at [51, 312] on span "[PERSON_NAME]" at bounding box center [66, 307] width 67 height 9
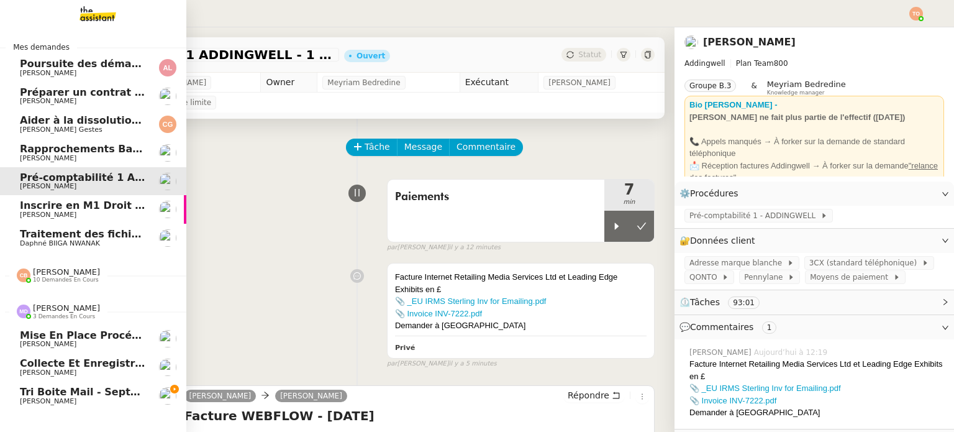
click at [129, 392] on span "Tri boite mail - septembre 2025" at bounding box center [109, 392] width 178 height 12
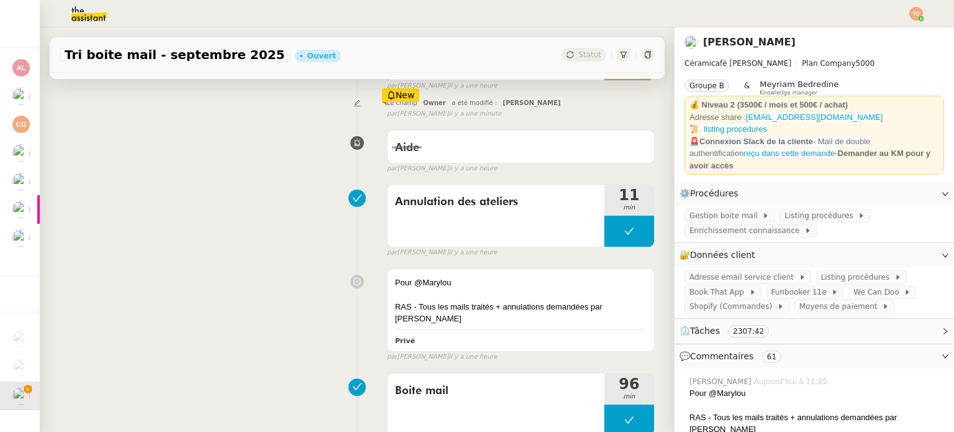
scroll to position [249, 0]
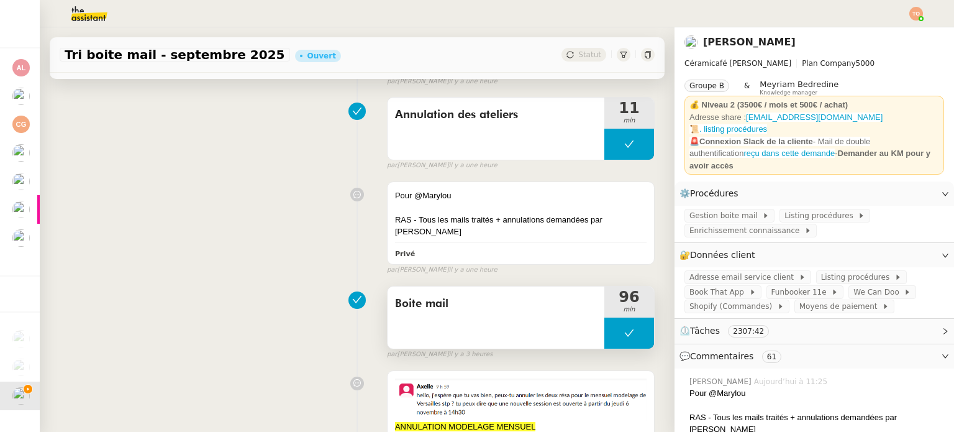
click at [605, 322] on button at bounding box center [630, 332] width 50 height 31
click at [615, 329] on icon at bounding box center [617, 332] width 4 height 7
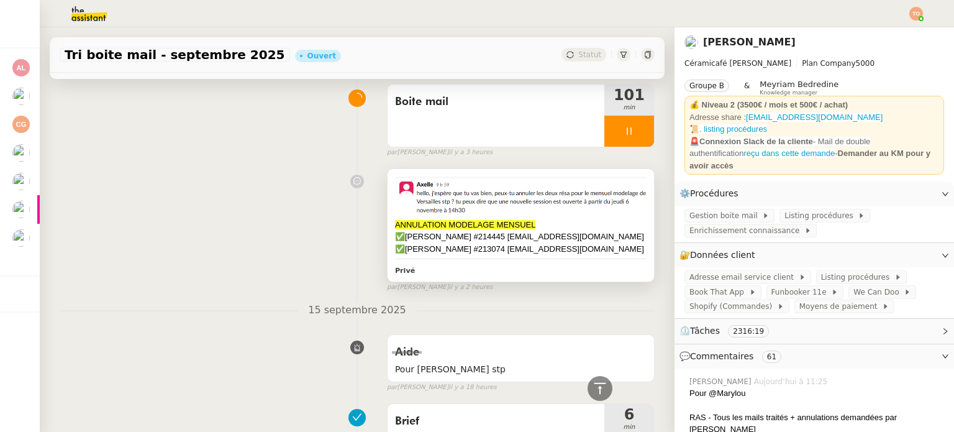
scroll to position [373, 0]
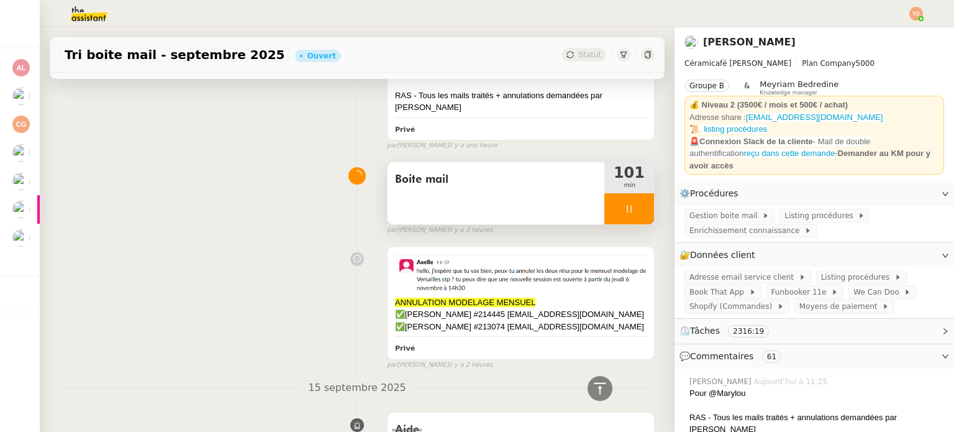
click at [622, 206] on div at bounding box center [630, 208] width 50 height 31
click at [629, 204] on button at bounding box center [641, 208] width 25 height 31
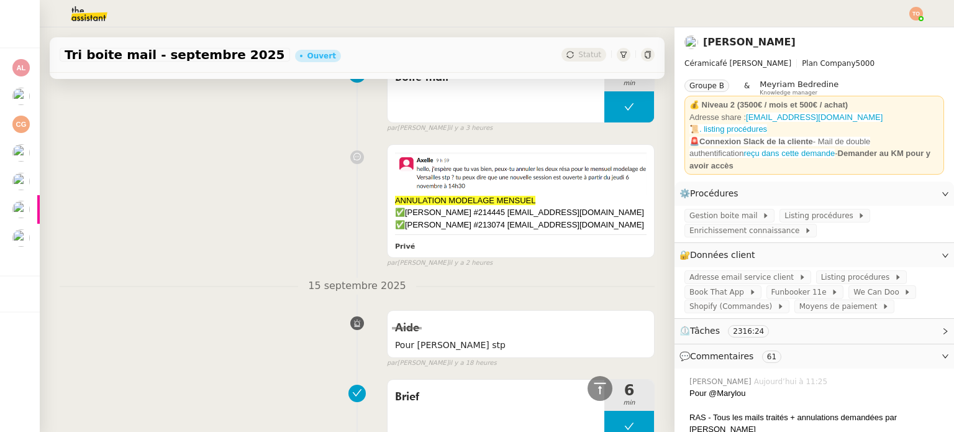
scroll to position [497, 0]
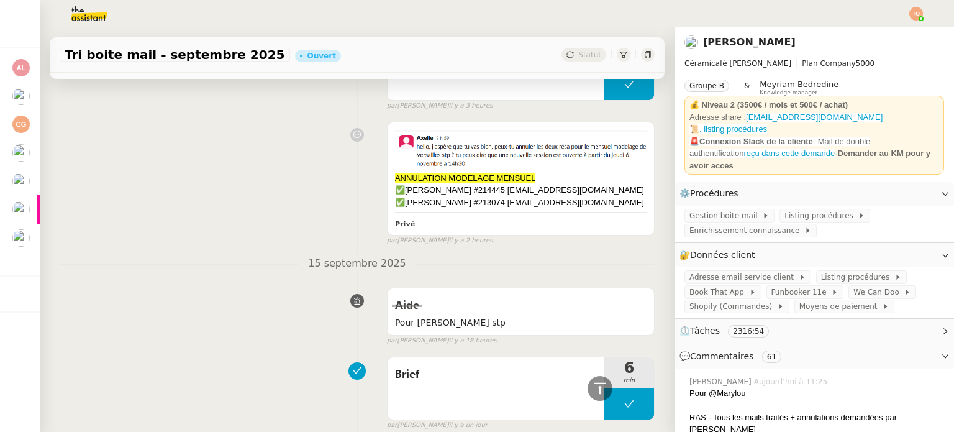
click at [313, 255] on span "15 septembre 2025" at bounding box center [357, 263] width 118 height 17
click at [332, 255] on span "15 septembre 2025" at bounding box center [357, 263] width 118 height 17
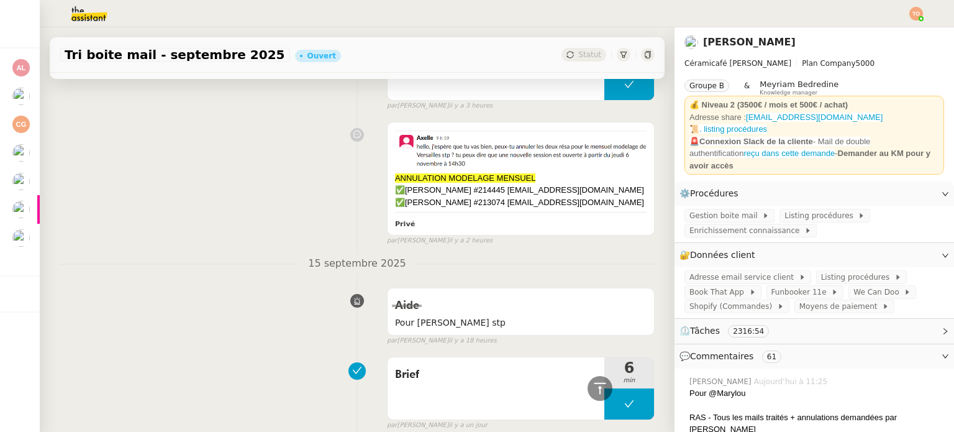
click at [375, 255] on span "15 septembre 2025" at bounding box center [357, 263] width 118 height 17
drag, startPoint x: 396, startPoint y: 253, endPoint x: 306, endPoint y: 246, distance: 90.3
click at [306, 255] on span "15 septembre 2025" at bounding box center [357, 263] width 118 height 17
drag, startPoint x: 307, startPoint y: 250, endPoint x: 395, endPoint y: 250, distance: 87.6
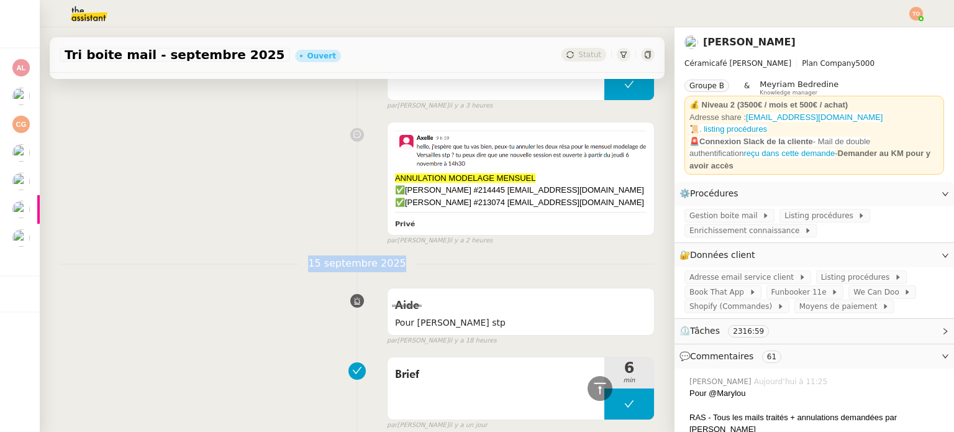
click at [395, 255] on span "15 septembre 2025" at bounding box center [357, 263] width 118 height 17
click at [393, 255] on span "15 septembre 2025" at bounding box center [357, 263] width 118 height 17
drag, startPoint x: 375, startPoint y: 250, endPoint x: 306, endPoint y: 250, distance: 69.6
click at [306, 255] on span "15 septembre 2025" at bounding box center [357, 263] width 118 height 17
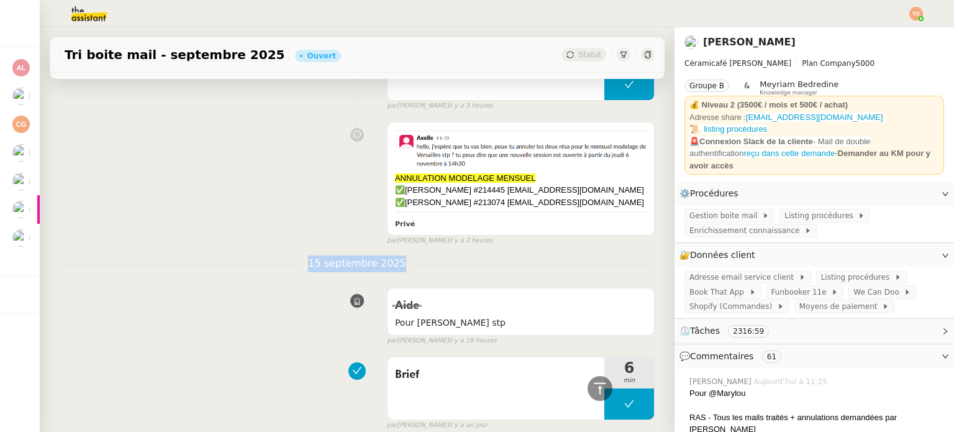
drag, startPoint x: 306, startPoint y: 251, endPoint x: 380, endPoint y: 253, distance: 74.0
click at [380, 255] on span "15 septembre 2025" at bounding box center [357, 263] width 118 height 17
click at [388, 255] on span "15 septembre 2025" at bounding box center [357, 263] width 118 height 17
drag, startPoint x: 393, startPoint y: 250, endPoint x: 304, endPoint y: 252, distance: 89.5
click at [304, 255] on span "15 septembre 2025" at bounding box center [357, 263] width 118 height 17
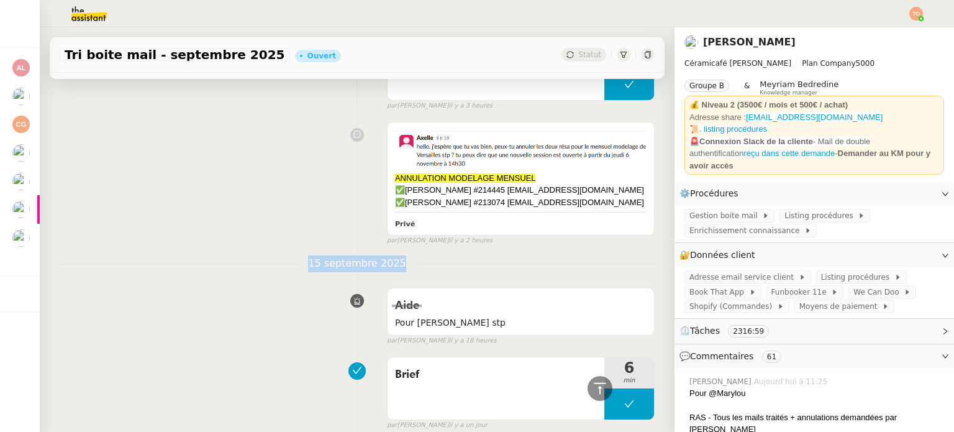
click at [304, 255] on span "15 septembre 2025" at bounding box center [357, 263] width 118 height 17
drag, startPoint x: 306, startPoint y: 250, endPoint x: 398, endPoint y: 253, distance: 91.4
click at [398, 255] on span "15 septembre 2025" at bounding box center [357, 263] width 118 height 17
drag, startPoint x: 376, startPoint y: 251, endPoint x: 309, endPoint y: 252, distance: 67.1
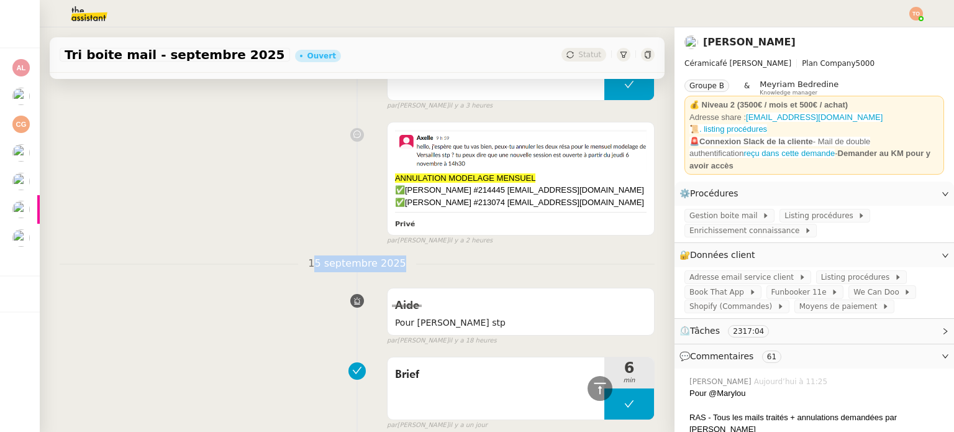
click at [309, 255] on span "15 septembre 2025" at bounding box center [357, 263] width 118 height 17
drag, startPoint x: 303, startPoint y: 249, endPoint x: 391, endPoint y: 250, distance: 87.6
click at [391, 255] on span "15 septembre 2025" at bounding box center [357, 263] width 118 height 17
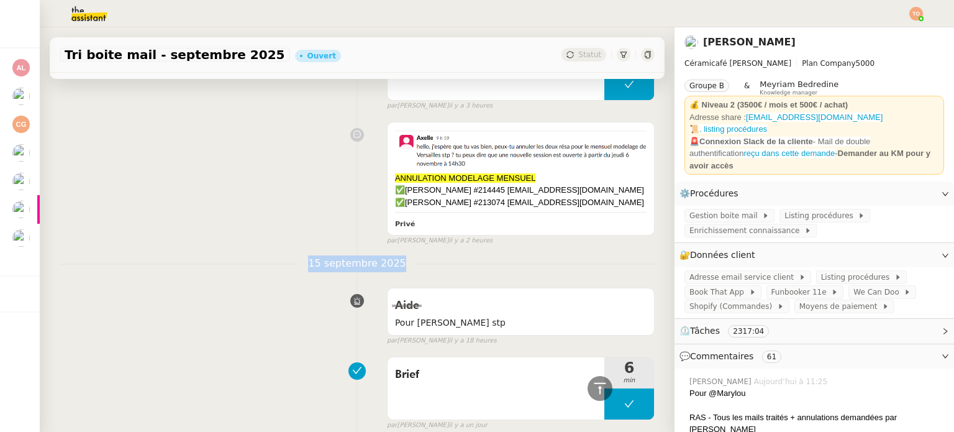
drag, startPoint x: 391, startPoint y: 250, endPoint x: 313, endPoint y: 250, distance: 77.7
click at [313, 255] on span "15 septembre 2025" at bounding box center [357, 263] width 118 height 17
click at [323, 255] on span "15 septembre 2025" at bounding box center [357, 263] width 118 height 17
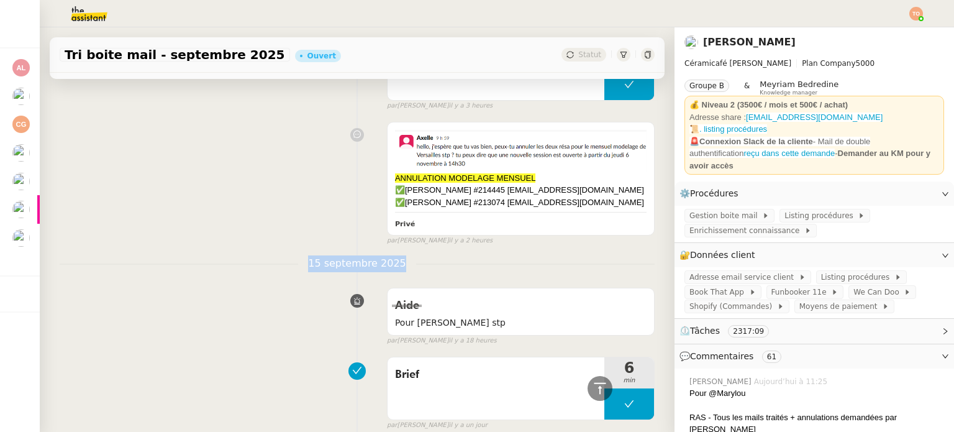
click at [323, 255] on span "15 septembre 2025" at bounding box center [357, 263] width 118 height 17
click at [326, 255] on span "15 septembre 2025" at bounding box center [357, 263] width 118 height 17
click at [328, 255] on span "15 septembre 2025" at bounding box center [357, 263] width 118 height 17
click at [345, 255] on span "15 septembre 2025" at bounding box center [357, 263] width 118 height 17
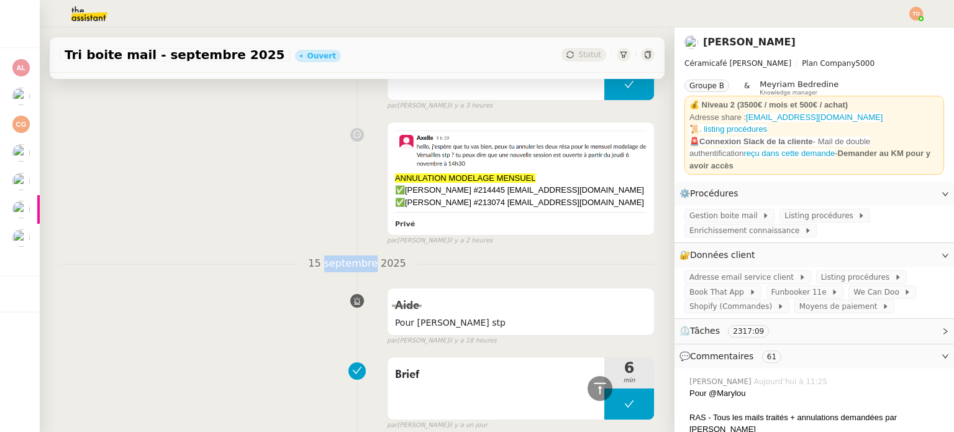
drag, startPoint x: 366, startPoint y: 250, endPoint x: 321, endPoint y: 248, distance: 45.4
click at [321, 255] on span "15 septembre 2025" at bounding box center [357, 263] width 118 height 17
drag, startPoint x: 319, startPoint y: 249, endPoint x: 368, endPoint y: 249, distance: 49.1
click at [368, 255] on span "15 septembre 2025" at bounding box center [357, 263] width 118 height 17
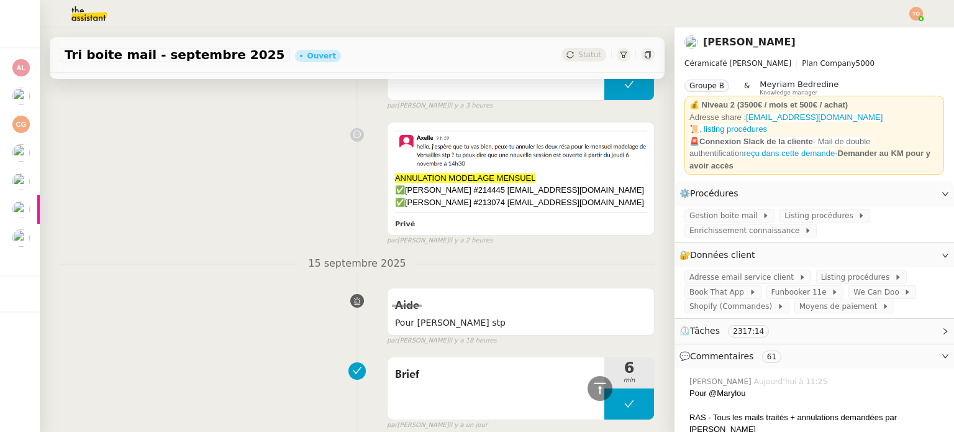
click at [370, 255] on span "15 septembre 2025" at bounding box center [357, 263] width 118 height 17
drag, startPoint x: 370, startPoint y: 249, endPoint x: 387, endPoint y: 249, distance: 16.8
click at [387, 255] on span "15 septembre 2025" at bounding box center [357, 263] width 118 height 17
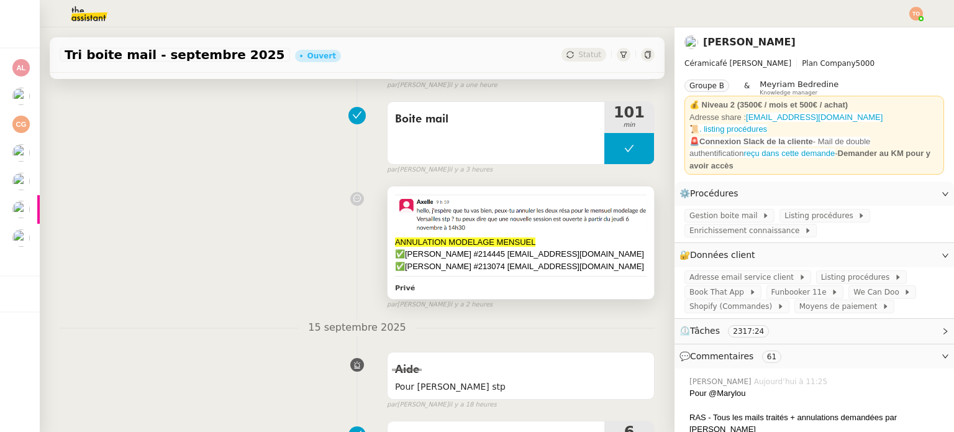
scroll to position [435, 0]
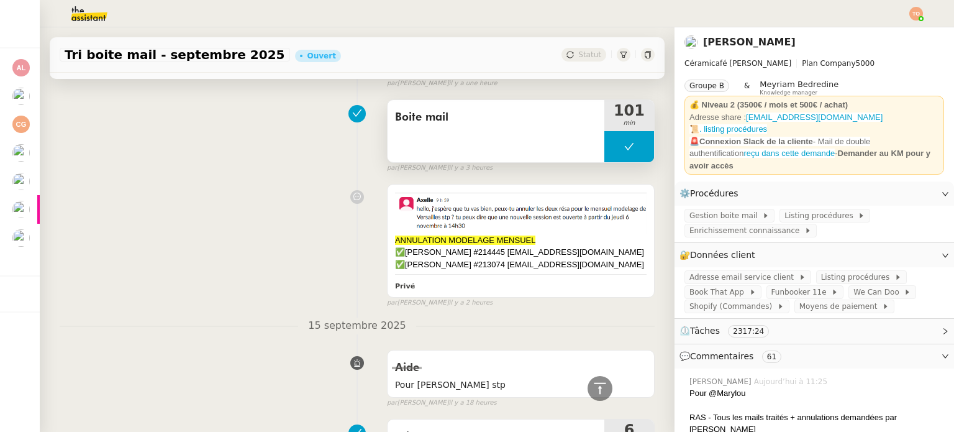
click at [606, 131] on button at bounding box center [630, 146] width 50 height 31
click at [605, 137] on div at bounding box center [630, 146] width 50 height 31
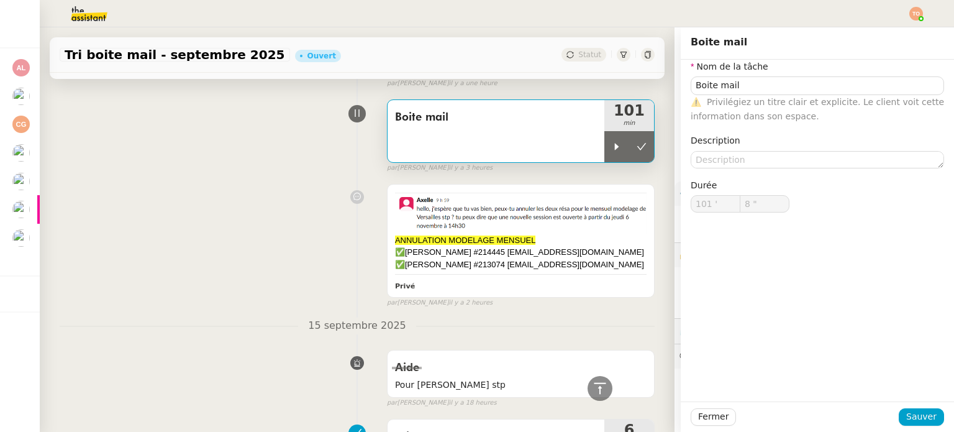
type input "Boite mail"
type input "101 '"
type input "8 ""
click at [612, 142] on icon at bounding box center [617, 147] width 10 height 10
type input "Boite mail"
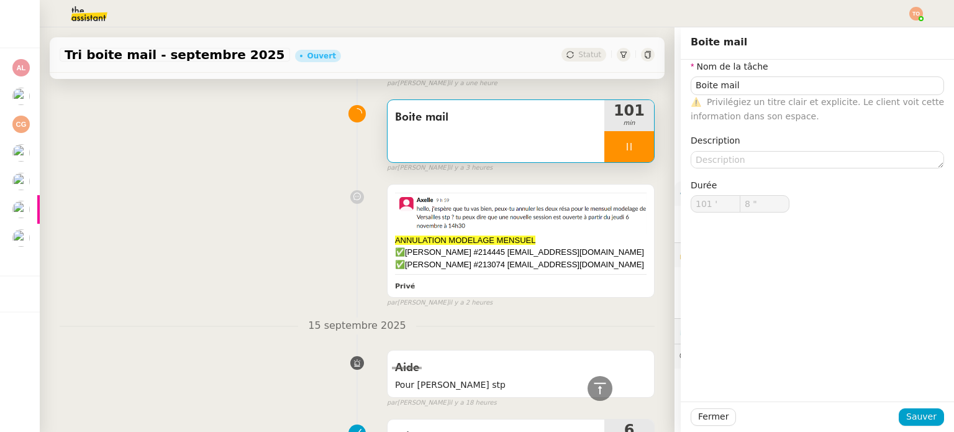
type input "101 '"
type input "8 ""
type input "Boite mail"
type input "101 '"
type input "59 ""
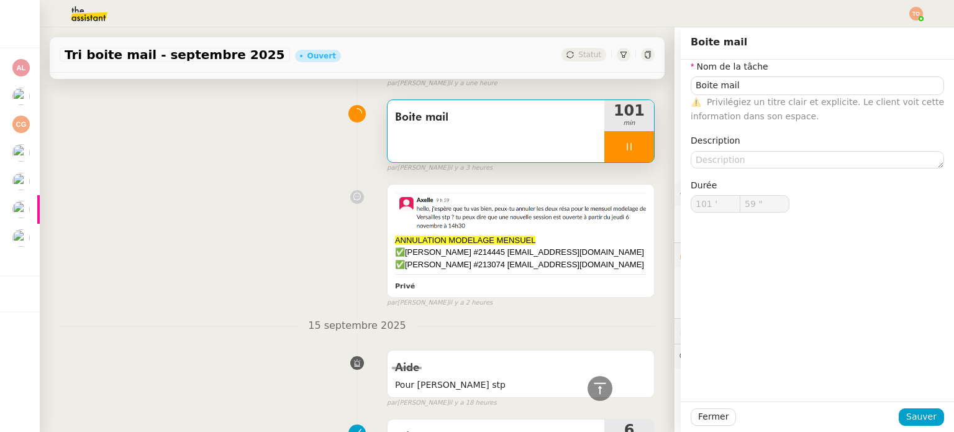
type input "102 '"
type input "9 ""
type input "107 '"
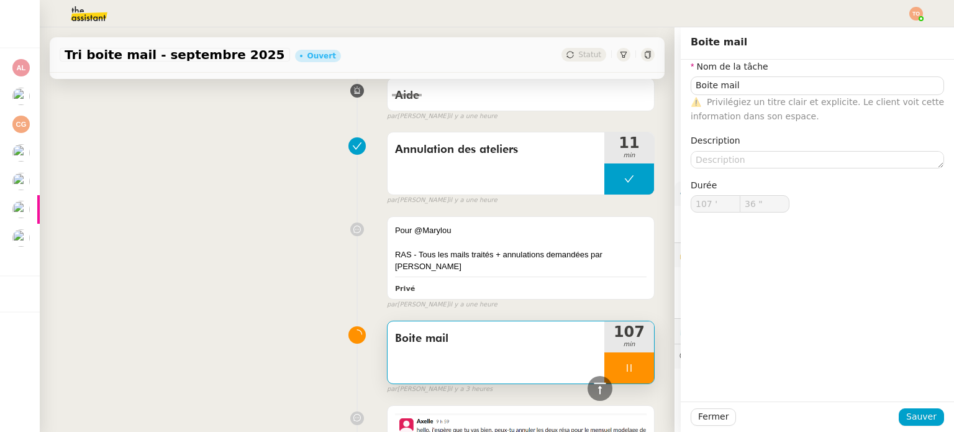
scroll to position [62, 0]
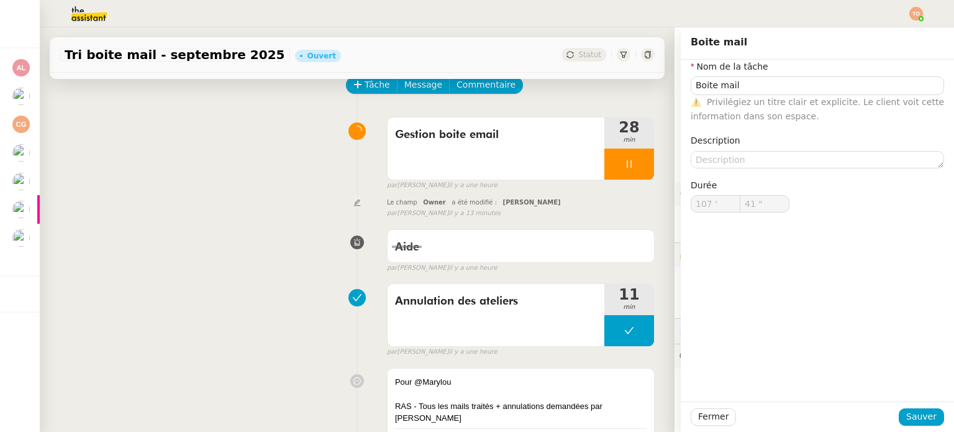
click at [921, 404] on div at bounding box center [817, 405] width 255 height 12
click at [900, 411] on div at bounding box center [817, 405] width 255 height 12
click at [914, 405] on div at bounding box center [817, 405] width 255 height 12
click at [719, 399] on div "Pour @Marylou" at bounding box center [817, 393] width 255 height 12
click at [714, 404] on div at bounding box center [817, 405] width 255 height 12
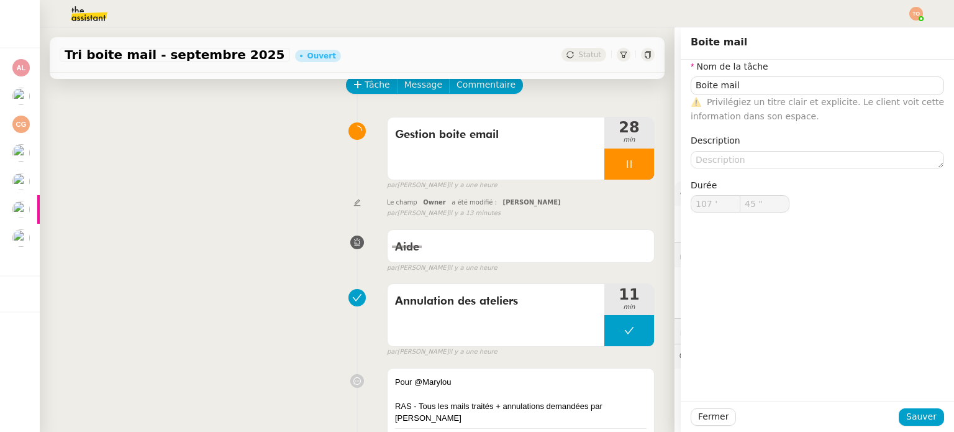
type input "46 ""
click at [270, 251] on div "Aide false par [PERSON_NAME]. il y a une heure" at bounding box center [357, 249] width 595 height 50
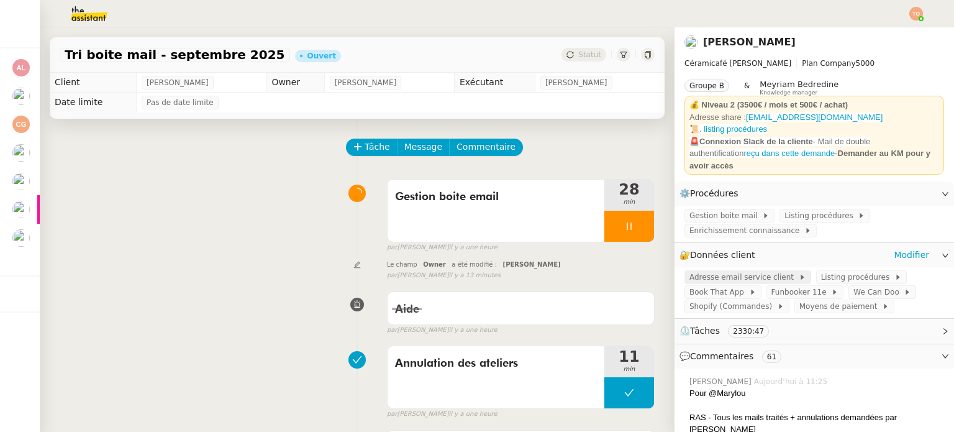
click at [731, 282] on span "Adresse email service client" at bounding box center [744, 277] width 109 height 12
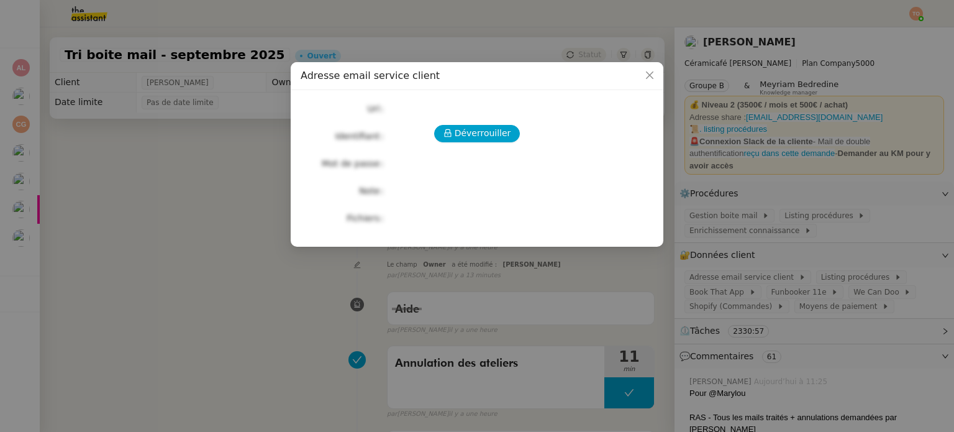
click at [477, 143] on div "Déverrouiller Url Identifiant Mot de passe Note Fichiers Upload" at bounding box center [477, 163] width 353 height 127
click at [480, 136] on span "Déverrouiller" at bounding box center [483, 133] width 57 height 14
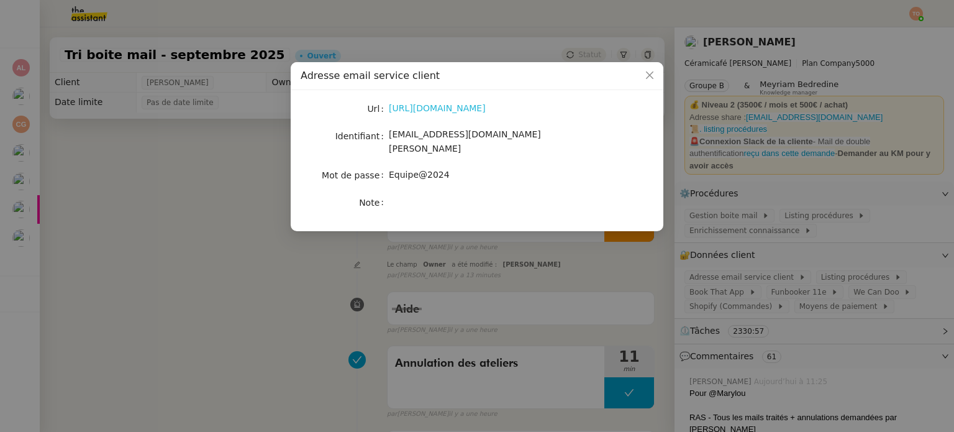
click at [466, 113] on link "[URL][DOMAIN_NAME]" at bounding box center [437, 108] width 97 height 10
click at [311, 198] on nz-form-label "Note" at bounding box center [345, 202] width 88 height 17
click at [295, 244] on nz-modal-container "Adresse email service client Url [URL][DOMAIN_NAME] Identifiant [EMAIL_ADDRESS]…" at bounding box center [477, 216] width 954 height 432
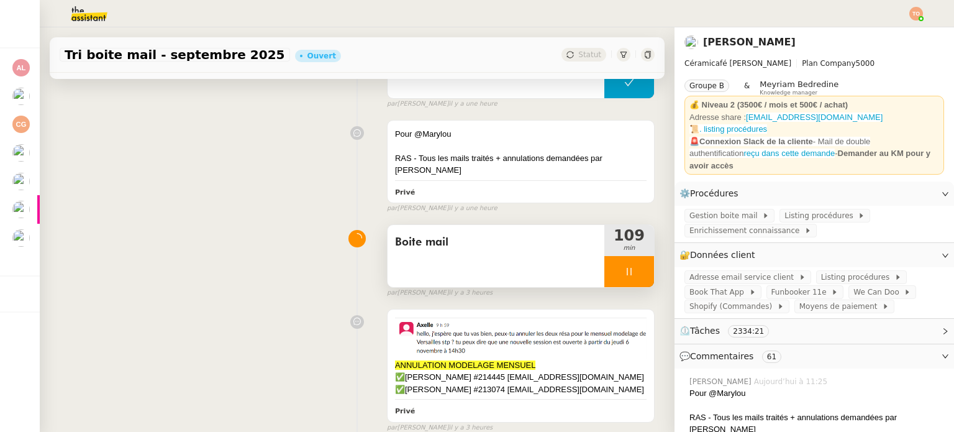
scroll to position [311, 0]
click at [625, 255] on div at bounding box center [630, 270] width 50 height 31
click at [637, 266] on icon at bounding box center [642, 271] width 10 height 10
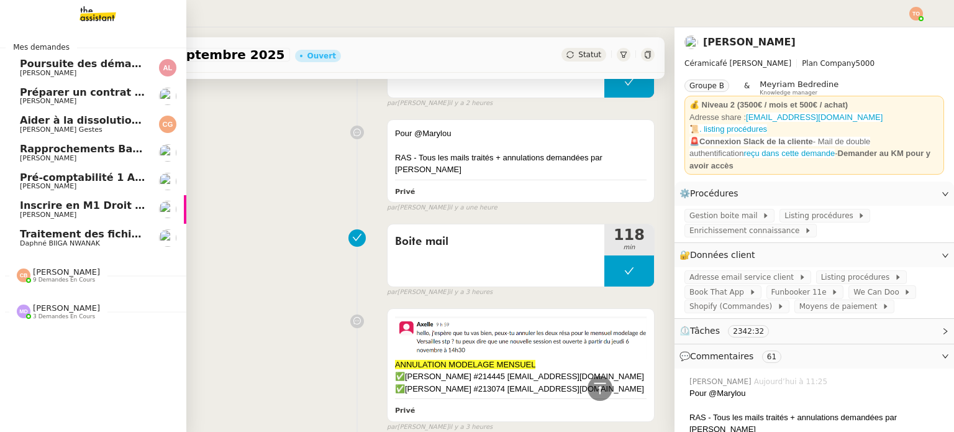
click at [99, 176] on span "Pré-comptabilité 1 ADDINGWELL - 1 septembre 2025" at bounding box center [167, 177] width 295 height 12
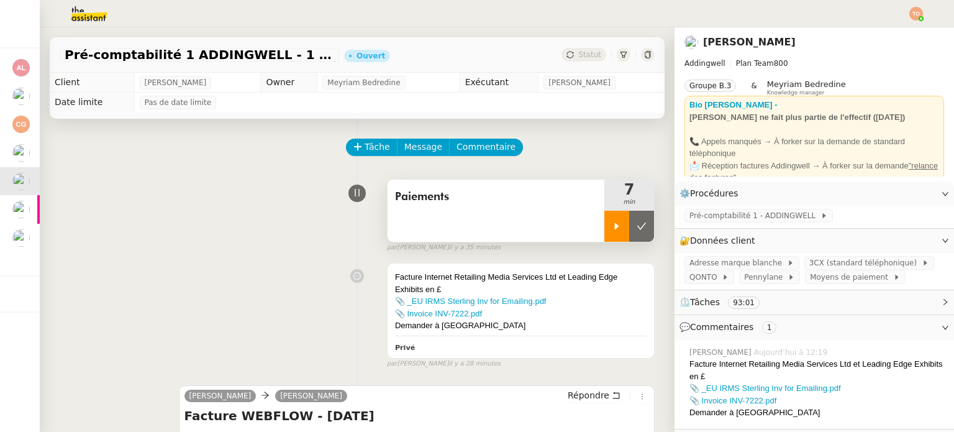
click at [612, 224] on icon at bounding box center [617, 226] width 10 height 10
click at [366, 144] on span "Tâche" at bounding box center [377, 147] width 25 height 14
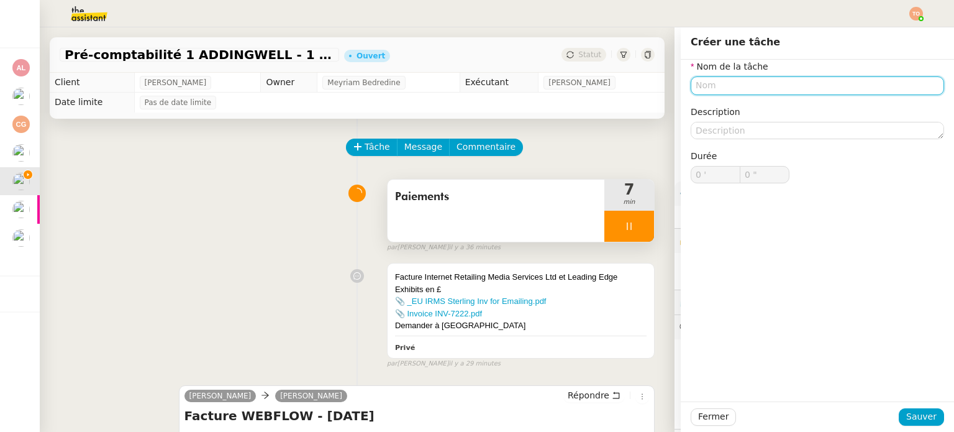
click at [771, 81] on input "text" at bounding box center [817, 85] width 253 height 18
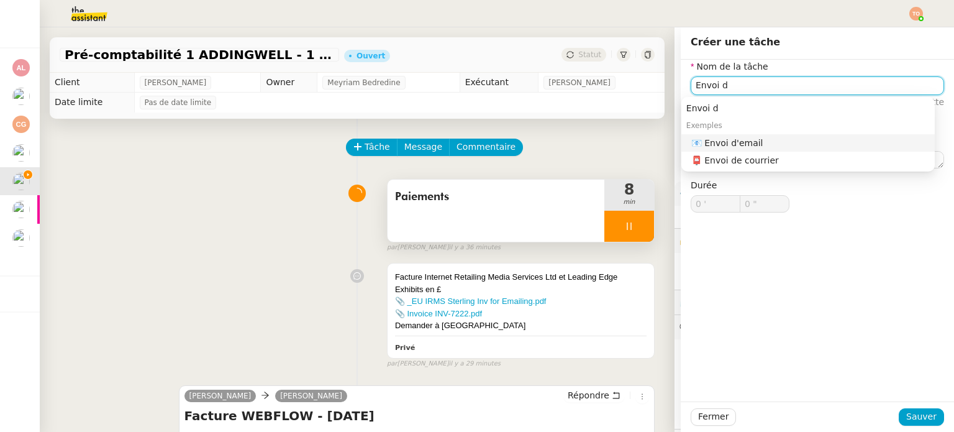
click at [770, 139] on div "📧 Envoi d'email" at bounding box center [810, 142] width 239 height 11
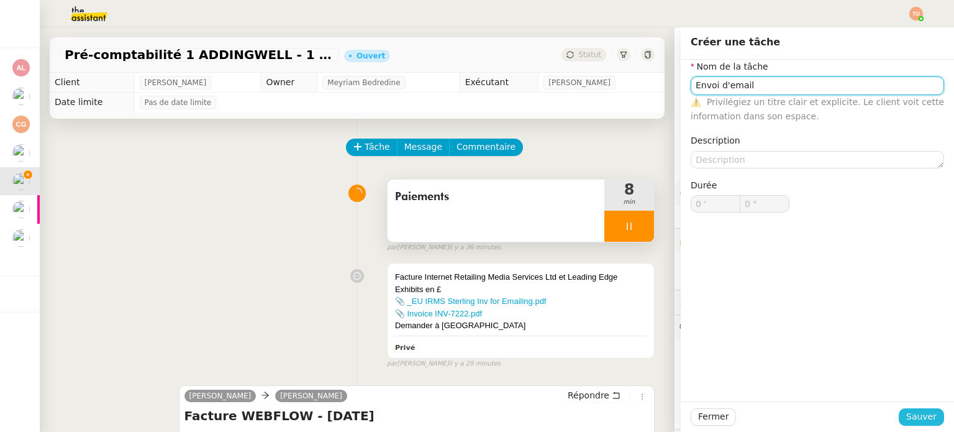
type input "Envoi d'email"
click at [913, 418] on span "Sauver" at bounding box center [921, 416] width 30 height 14
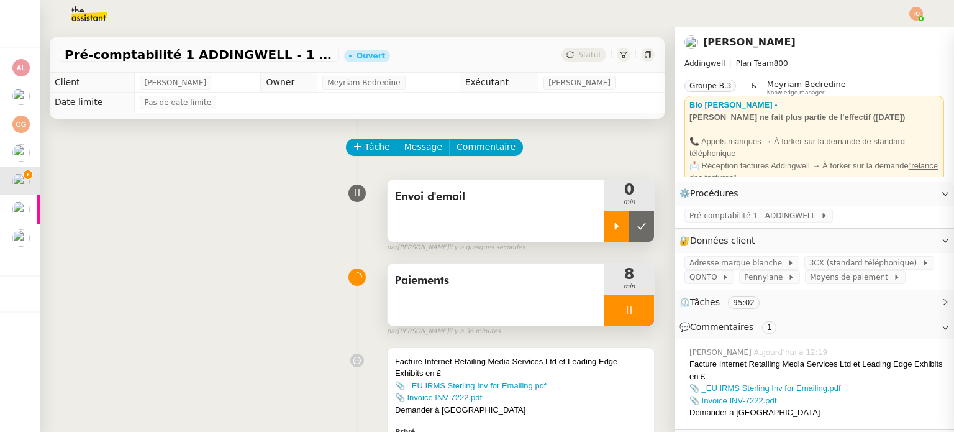
click at [605, 235] on div at bounding box center [617, 226] width 25 height 31
click at [611, 322] on div at bounding box center [630, 309] width 50 height 31
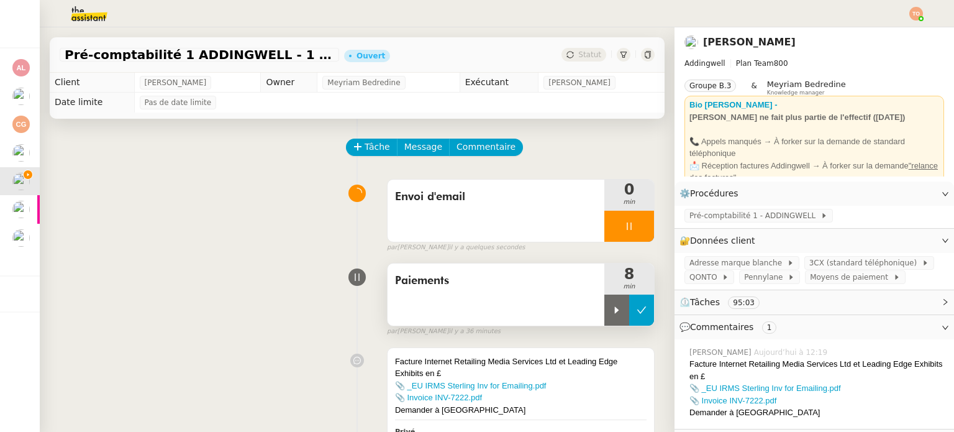
drag, startPoint x: 626, startPoint y: 320, endPoint x: 620, endPoint y: 313, distance: 9.7
click at [629, 319] on button at bounding box center [641, 309] width 25 height 31
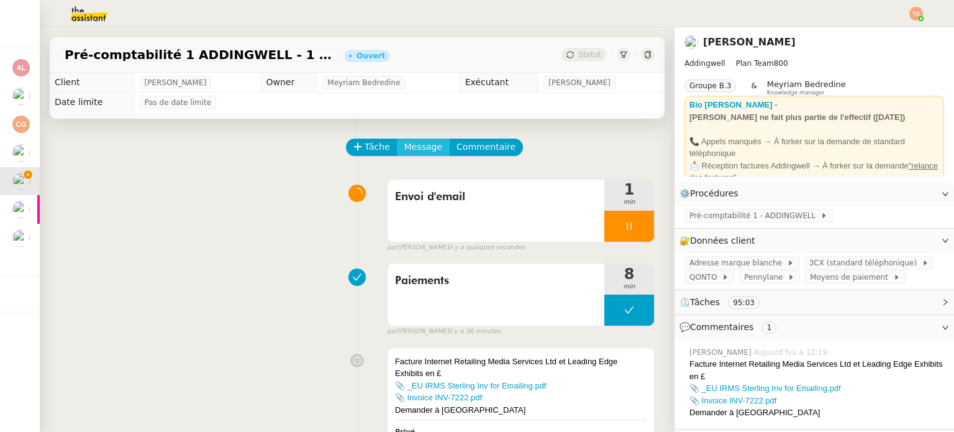
click at [413, 147] on span "Message" at bounding box center [423, 147] width 38 height 14
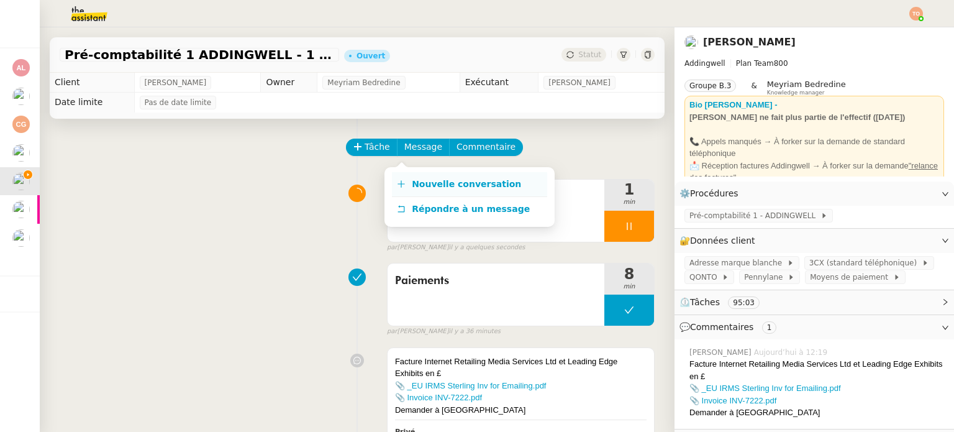
click at [453, 179] on span "Nouvelle conversation" at bounding box center [466, 184] width 109 height 10
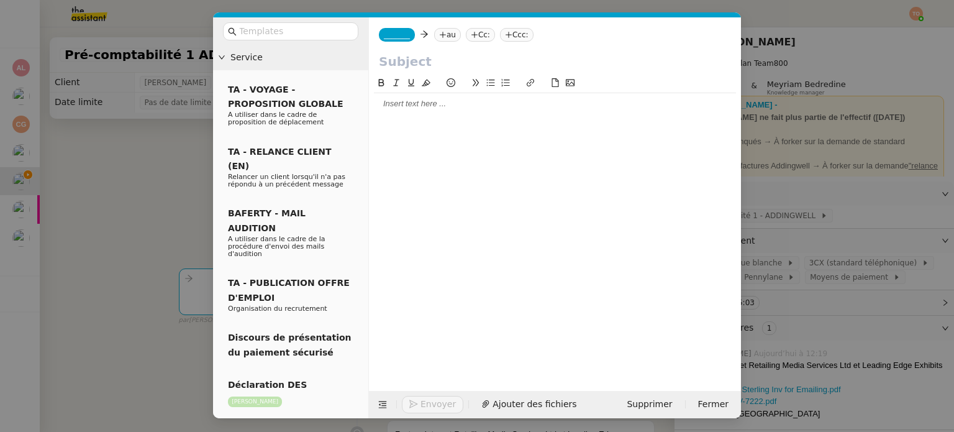
click at [450, 70] on input "text" at bounding box center [555, 61] width 352 height 19
type input "F"
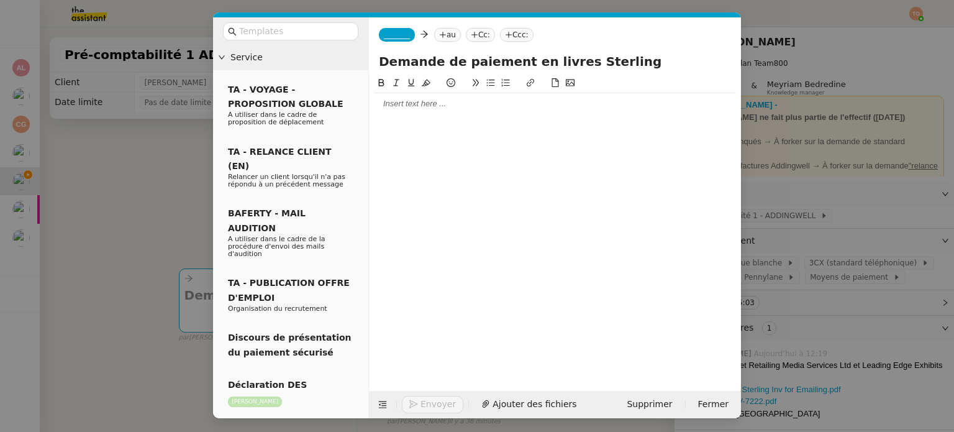
type input "Demande de paiement en livres Sterling"
click at [403, 35] on span "_______" at bounding box center [397, 34] width 26 height 9
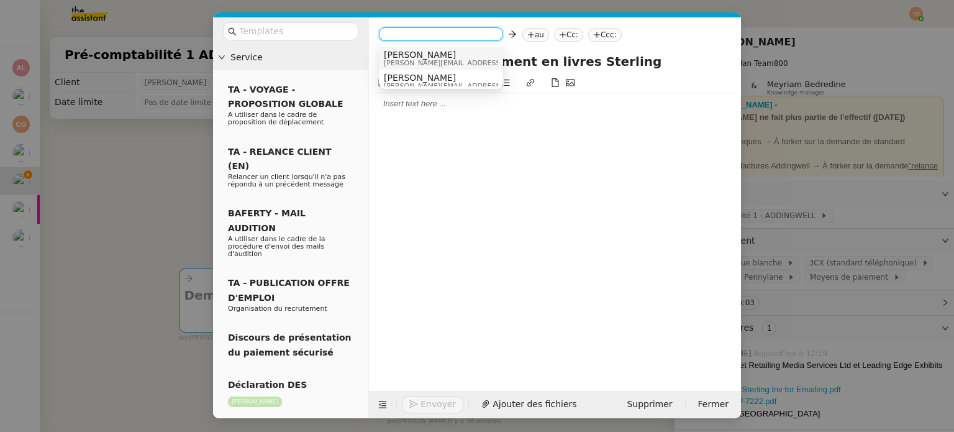
click at [419, 54] on span "[PERSON_NAME]" at bounding box center [472, 55] width 176 height 10
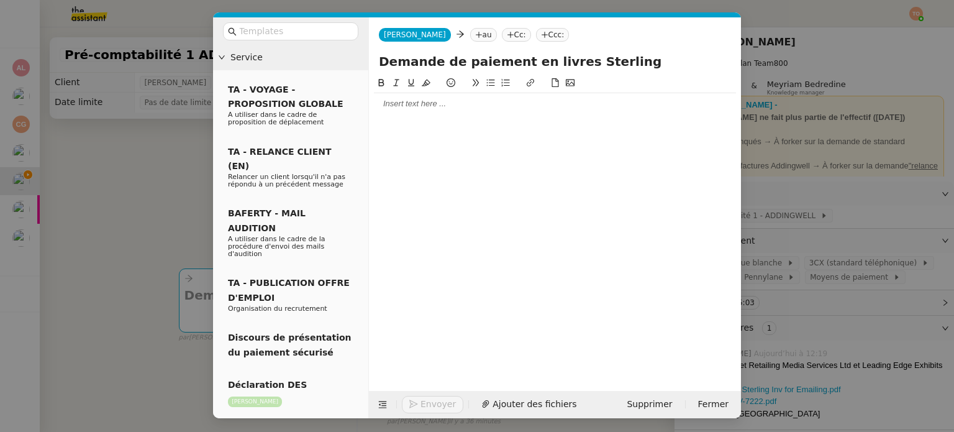
click at [470, 30] on nz-tag "au" at bounding box center [483, 35] width 27 height 14
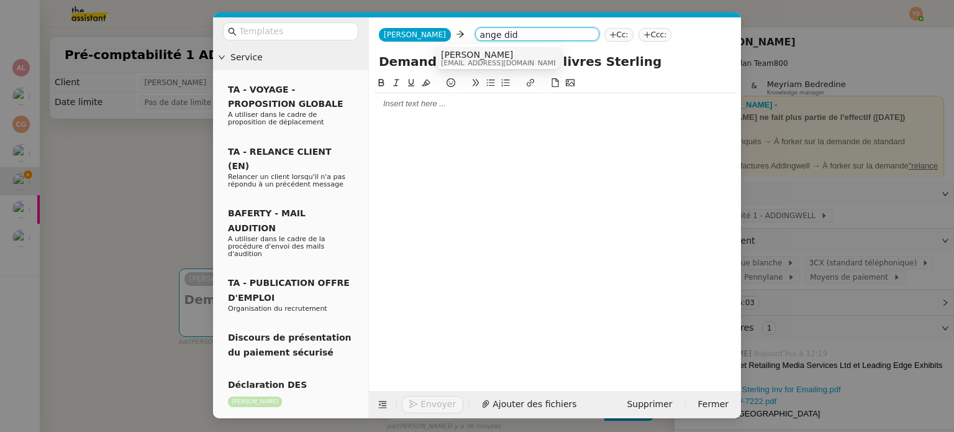
type input "ange did"
click at [492, 57] on span "[PERSON_NAME]" at bounding box center [500, 55] width 119 height 10
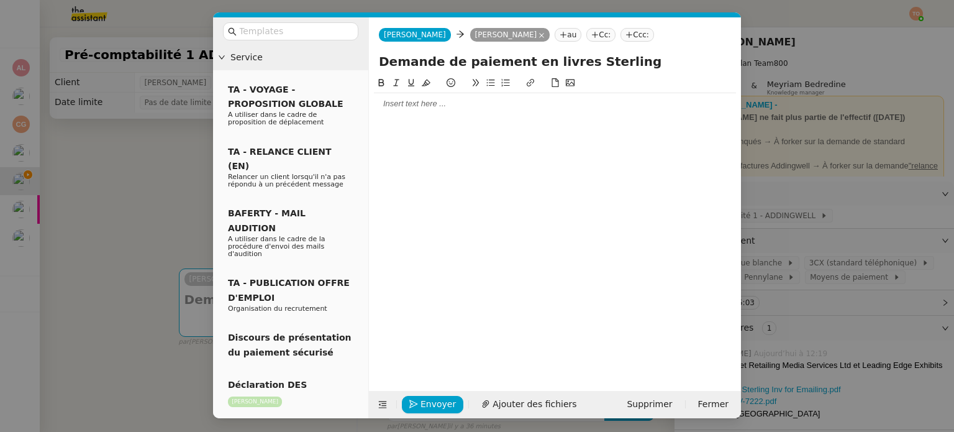
click at [480, 107] on div at bounding box center [555, 103] width 362 height 11
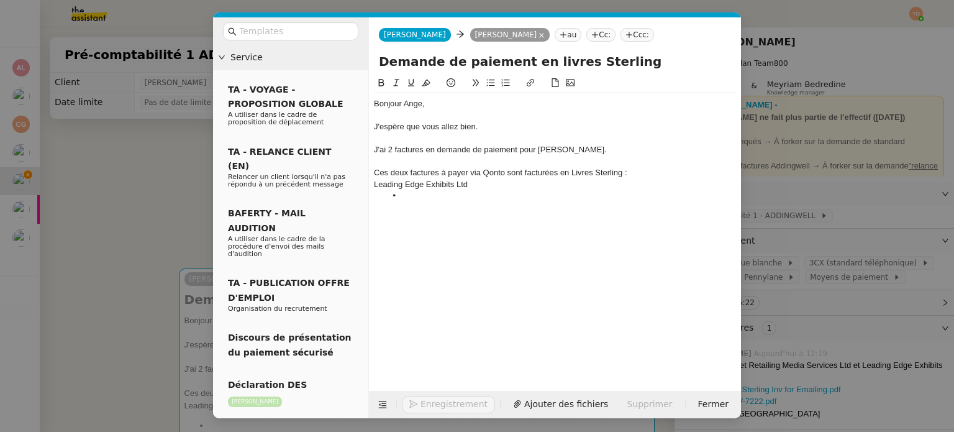
click at [491, 183] on div "Leading Edge Exhibits Ltd" at bounding box center [555, 184] width 362 height 11
paste div
click at [529, 197] on div "Internet Retailing Media Services Ltd" at bounding box center [555, 195] width 362 height 11
click at [522, 195] on div "Internet Retailing Media Services Ltd - 11 00£" at bounding box center [555, 195] width 362 height 11
click at [377, 183] on div "Leading Edge Exhibits Ltd - 2489£" at bounding box center [555, 184] width 362 height 11
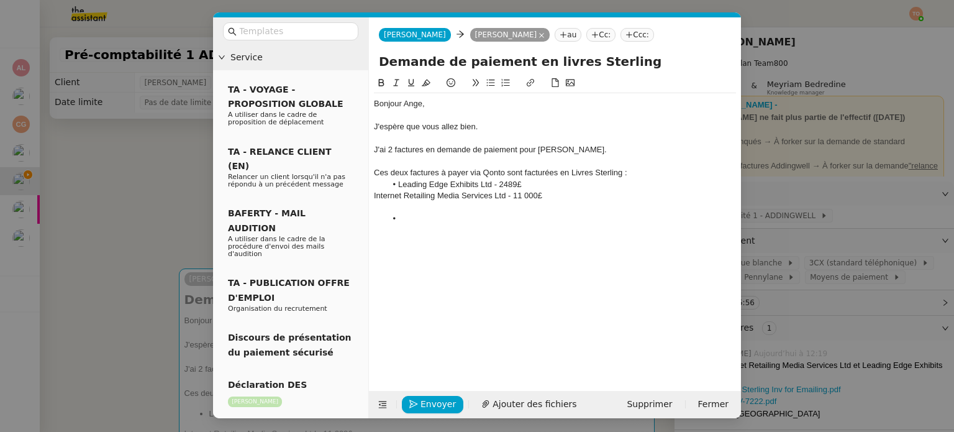
click at [375, 194] on div "Internet Retailing Media Services Ltd - 11 000£" at bounding box center [555, 195] width 362 height 11
click at [442, 225] on div "Bonjour Ange, J'espère que vous allez bien. J'ai 2 factures en demande de paiem…" at bounding box center [555, 161] width 362 height 136
click at [425, 168] on div "Ces deux factures à payer via Qonto sont facturées en Livres Sterling :" at bounding box center [555, 172] width 362 height 11
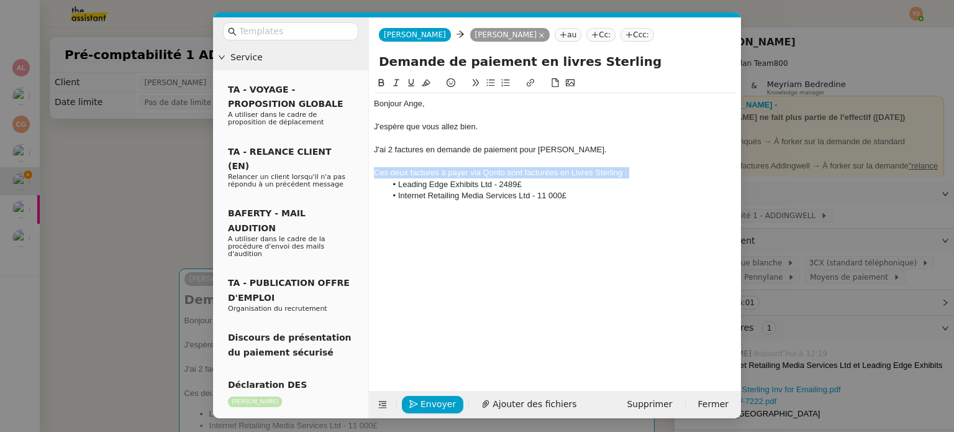
click at [377, 85] on icon at bounding box center [381, 82] width 9 height 9
click at [442, 173] on strong "Ces deux factures à payer via Qonto sont facturées en Livres Sterling :" at bounding box center [510, 172] width 272 height 9
click at [512, 171] on strong "Ces deux factures à payer via Qonto sont facturées en Livres Sterling :" at bounding box center [510, 172] width 272 height 9
click at [639, 171] on strong "Ces deux factures à payer via Qonto sont facturées en Livres Sterling :" at bounding box center [510, 172] width 272 height 9
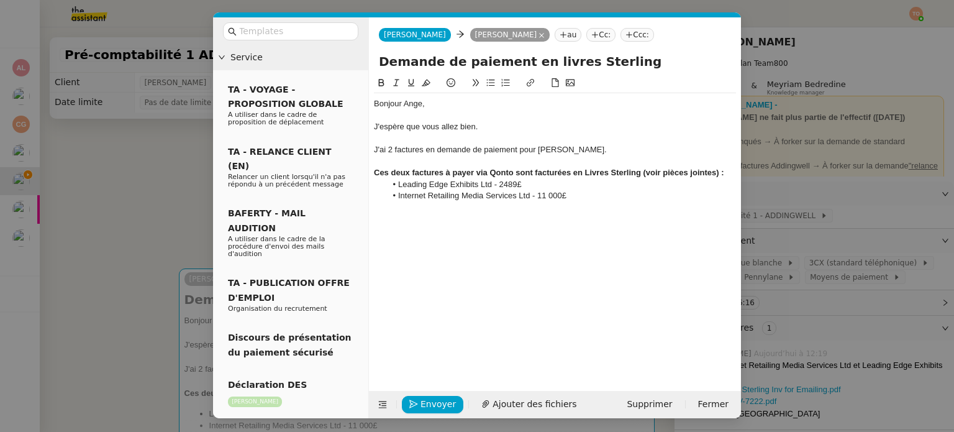
click at [594, 200] on li "Internet Retailing Media Services Ltd - 11 000£" at bounding box center [561, 195] width 350 height 11
click at [503, 180] on li "Leading Edge Exhibits Ltd - 2489£" at bounding box center [561, 184] width 350 height 11
click at [611, 197] on li "Internet Retailing Media Services Ltd - 11 000£" at bounding box center [561, 195] width 350 height 11
click at [509, 406] on span "Ajouter des fichiers" at bounding box center [535, 404] width 84 height 14
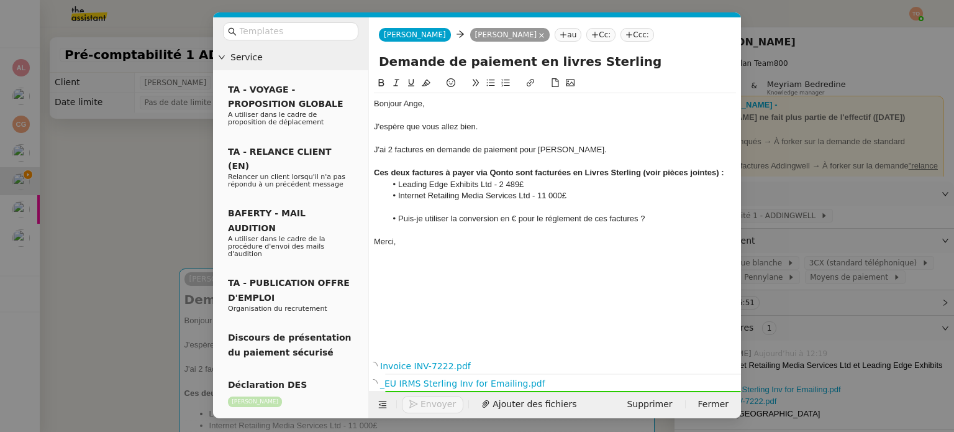
click at [562, 223] on li "Puis-je utiliser la conversion en € pour le réglement de ces factures ?" at bounding box center [561, 218] width 350 height 11
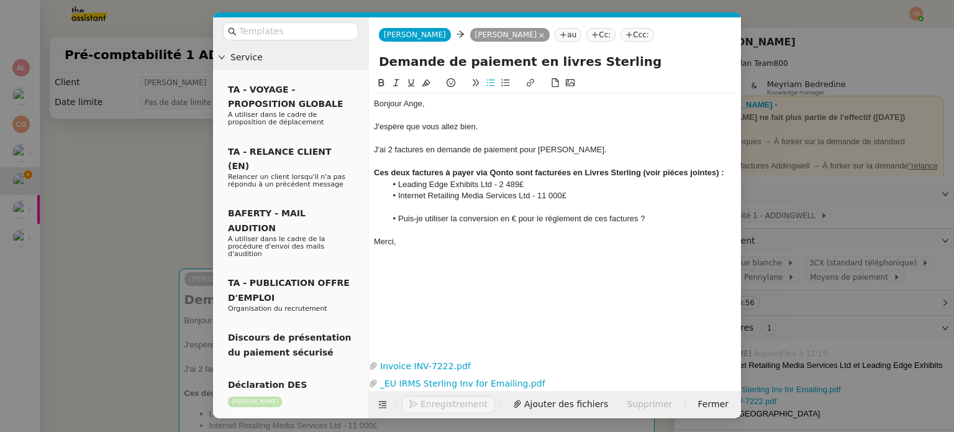
click at [0, 0] on lt-span "règlement" at bounding box center [0, 0] width 0 height 0
click at [586, 40] on nz-tag "Cc:" at bounding box center [600, 35] width 29 height 14
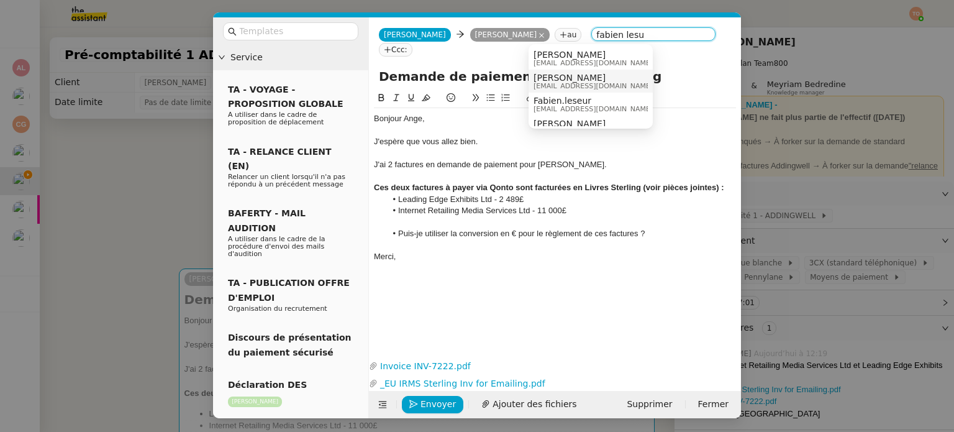
type input "fabien lesu"
click at [566, 84] on span "fabien.lesur@didomi.io" at bounding box center [593, 86] width 119 height 7
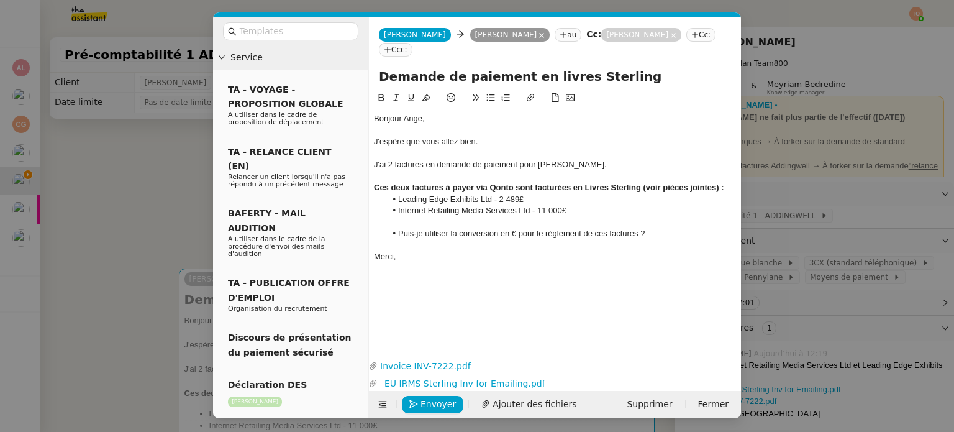
click at [533, 194] on li "Leading Edge Exhibits Ltd - 2 489£" at bounding box center [561, 199] width 350 height 11
click at [585, 205] on li "Internet Retailing Media Services Ltd - 11 000£" at bounding box center [561, 210] width 350 height 11
drag, startPoint x: 581, startPoint y: 193, endPoint x: 594, endPoint y: 194, distance: 13.1
click at [582, 205] on li "Internet Retailing Media Services Ltd - 11 000£ (12702,19€)" at bounding box center [561, 210] width 350 height 11
click at [548, 194] on li "Leading Edge Exhibits Ltd - 2 489£ (" at bounding box center [561, 199] width 350 height 11
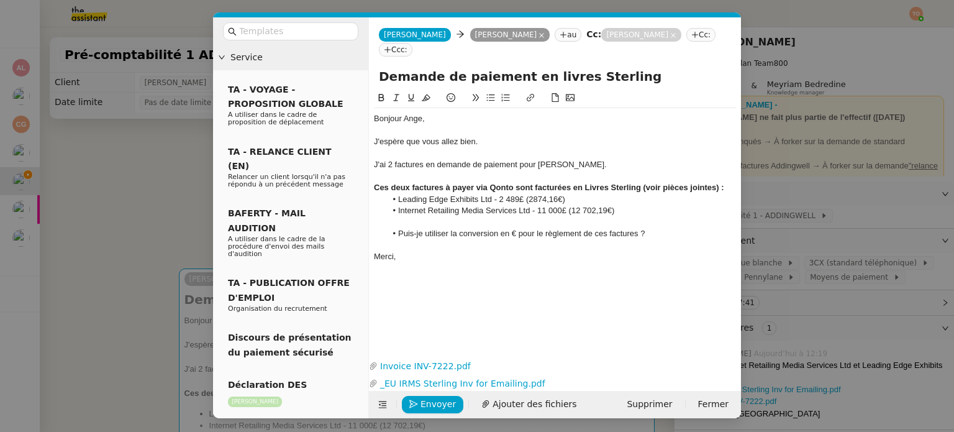
click at [534, 194] on li "Leading Edge Exhibits Ltd - 2 489£ (2874,16€)" at bounding box center [561, 199] width 350 height 11
click at [433, 397] on span "Envoyer" at bounding box center [438, 404] width 35 height 14
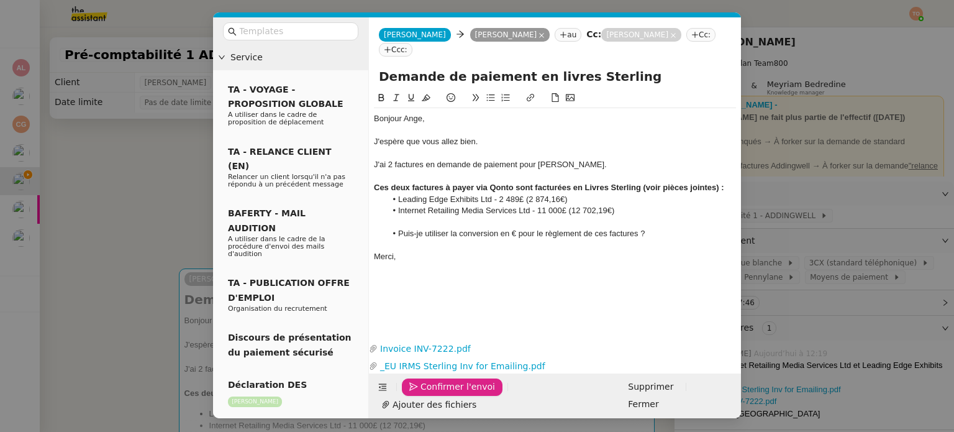
click at [433, 394] on span "Confirmer l'envoi" at bounding box center [458, 387] width 75 height 14
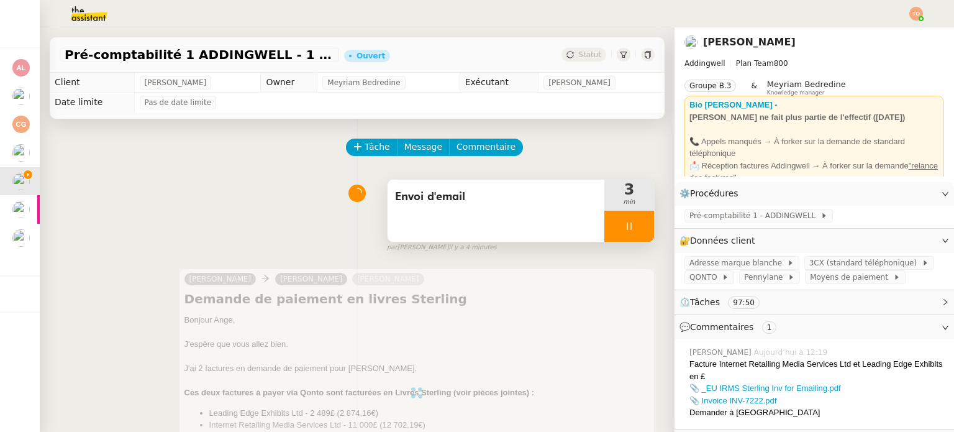
click at [626, 233] on div at bounding box center [630, 226] width 50 height 31
click at [637, 230] on icon at bounding box center [642, 226] width 10 height 10
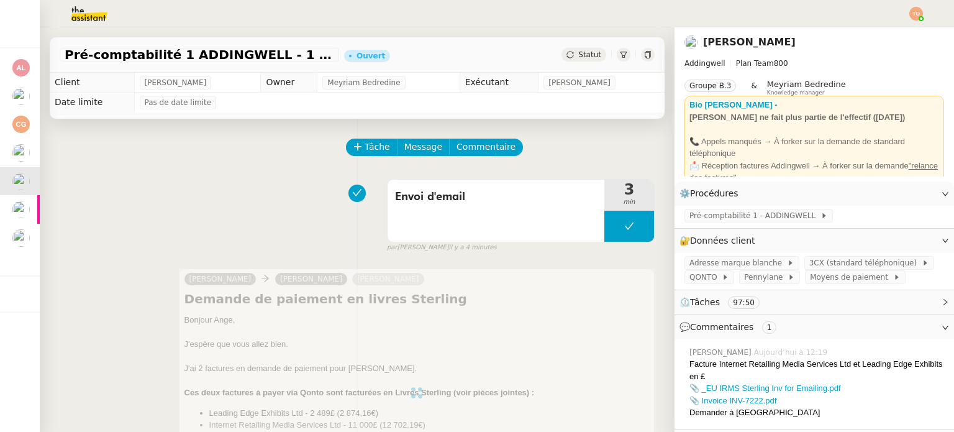
click at [770, 303] on span "⏲️ Tâches 97:50" at bounding box center [805, 302] width 250 height 14
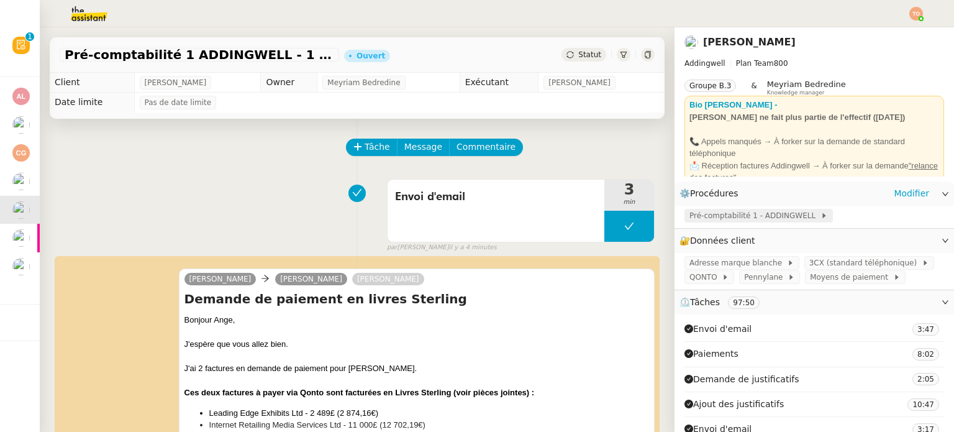
click at [736, 216] on span "Pré-comptabilité 1 - ADDINGWELL" at bounding box center [755, 215] width 131 height 12
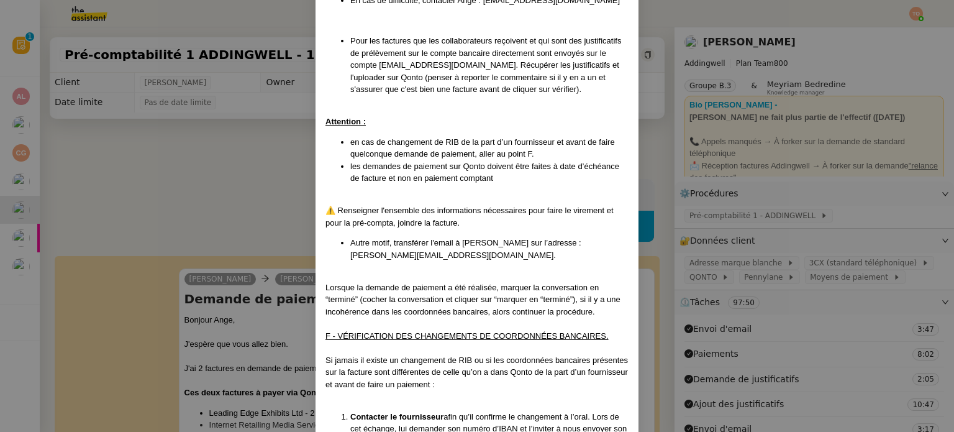
scroll to position [1717, 0]
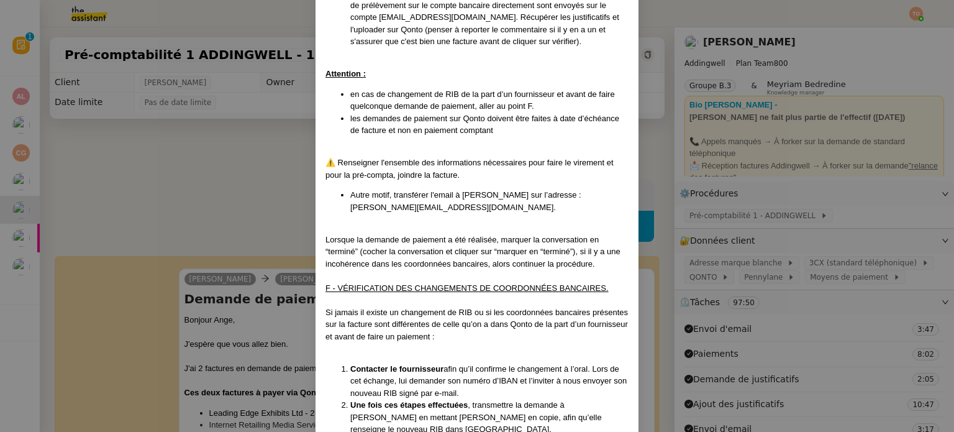
click at [181, 176] on nz-modal-container "Mise à jour 1707/2025 Contexte : [PERSON_NAME] souhaite que nous gérions la pré…" at bounding box center [477, 216] width 954 height 432
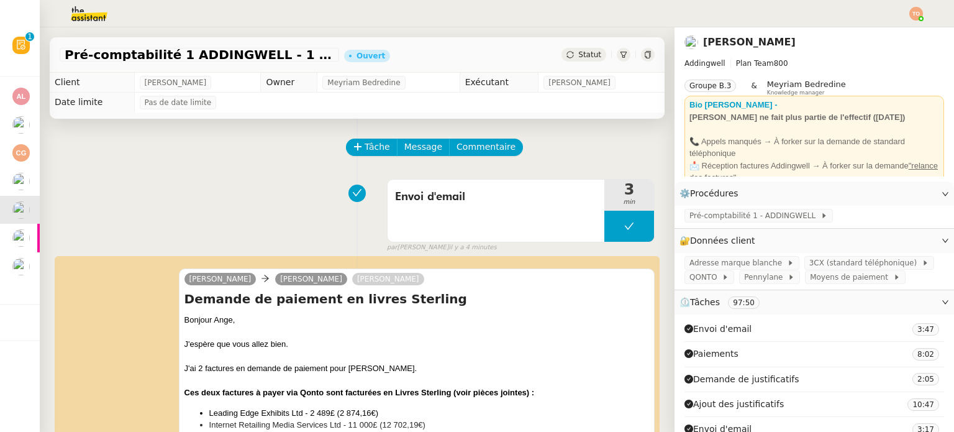
click at [567, 58] on icon at bounding box center [570, 54] width 7 height 7
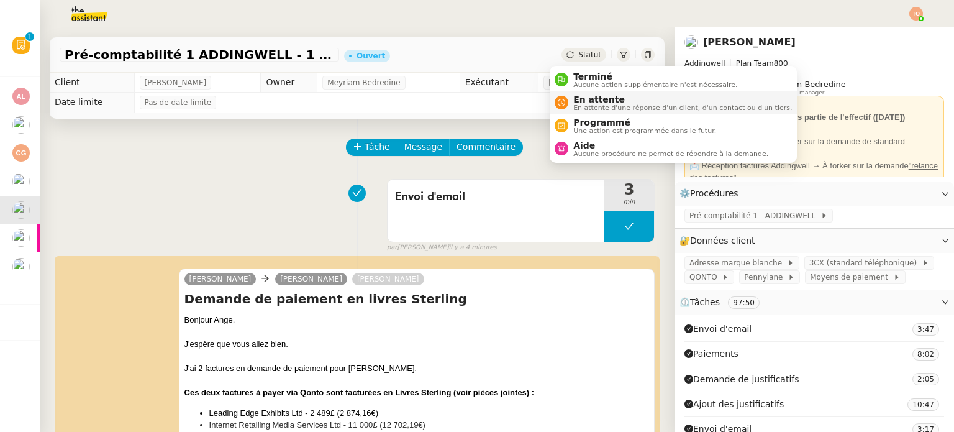
click at [592, 104] on span "En attente d'une réponse d'un client, d'un contact ou d'un tiers." at bounding box center [682, 107] width 219 height 7
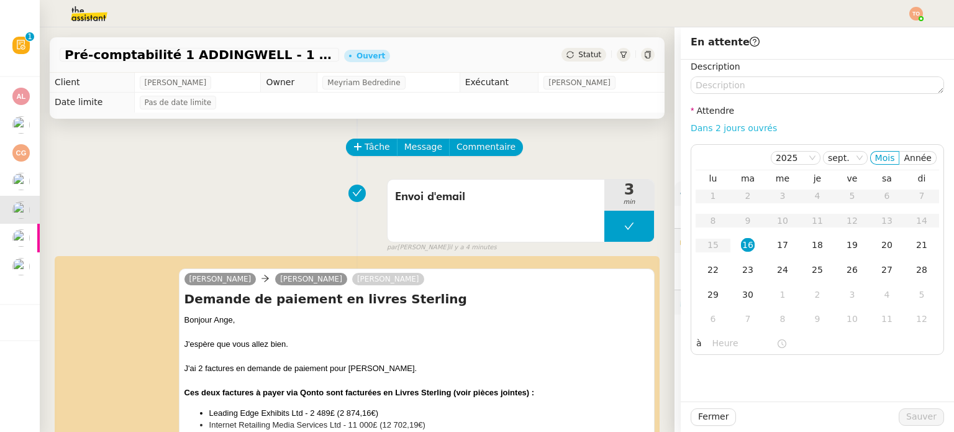
click at [716, 126] on link "Dans 2 jours ouvrés" at bounding box center [734, 128] width 86 height 10
type input "07:00"
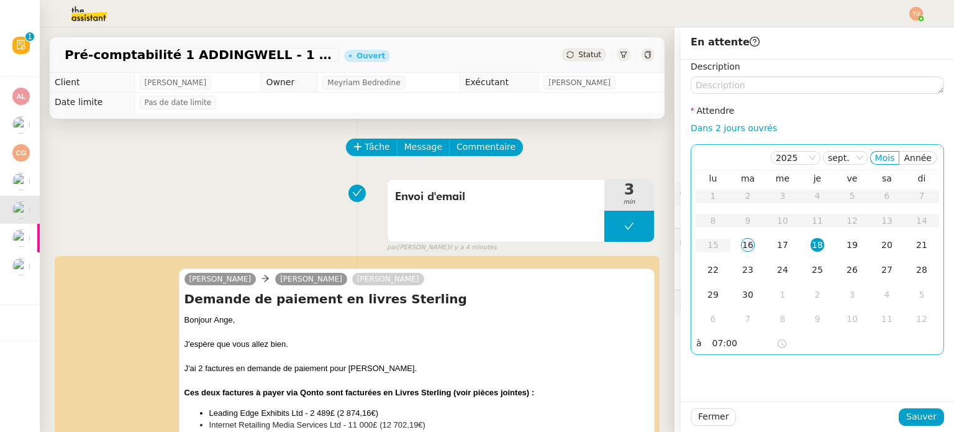
click at [742, 255] on td "16" at bounding box center [748, 245] width 35 height 25
click at [747, 270] on td "23" at bounding box center [748, 270] width 35 height 25
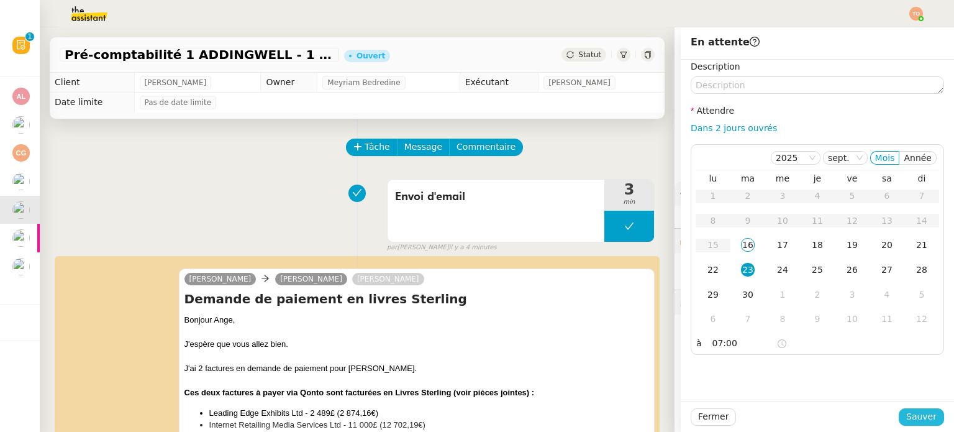
click at [921, 410] on span "Sauver" at bounding box center [921, 416] width 30 height 14
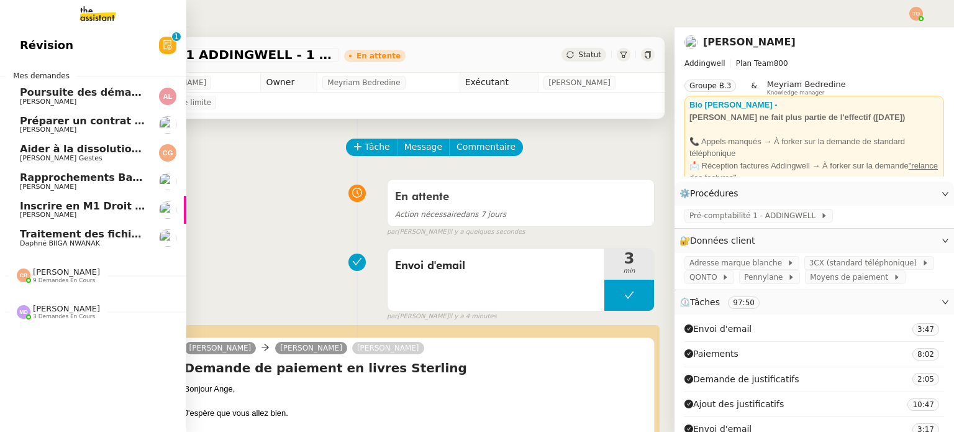
click at [106, 101] on span "[PERSON_NAME]" at bounding box center [83, 101] width 126 height 7
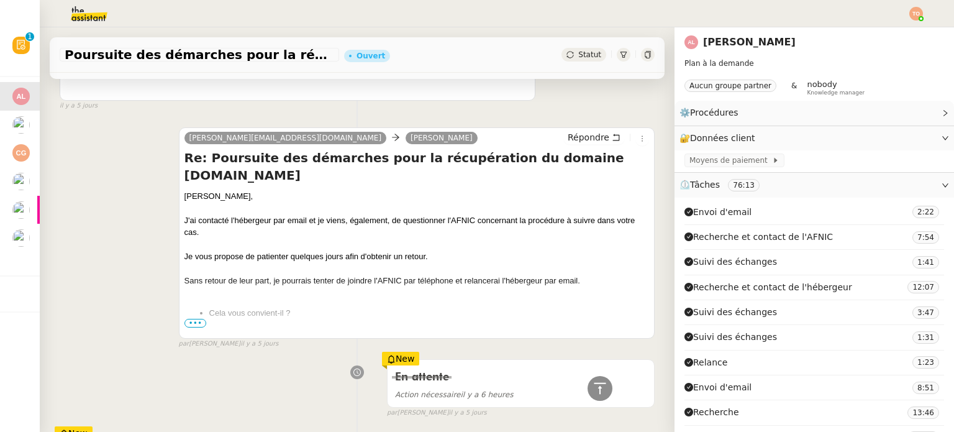
scroll to position [497, 0]
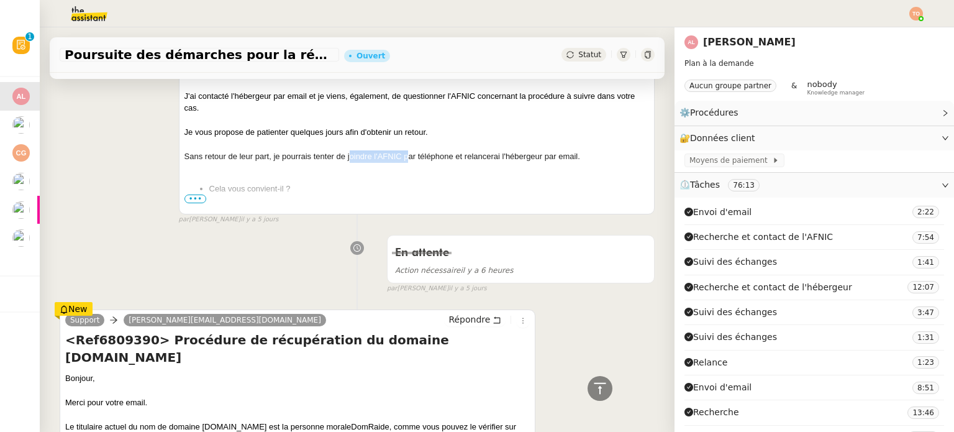
drag, startPoint x: 348, startPoint y: 129, endPoint x: 408, endPoint y: 129, distance: 59.6
click at [408, 150] on div "Sans retour de leur part, je pourrais tenter de joindre l'AFNIC par téléphone e…" at bounding box center [417, 156] width 465 height 12
click at [188, 216] on em "Pour information, je vous ai ajouté en copie à chacun des emails." at bounding box center [301, 220] width 233 height 9
click at [196, 194] on span "•••" at bounding box center [196, 198] width 22 height 9
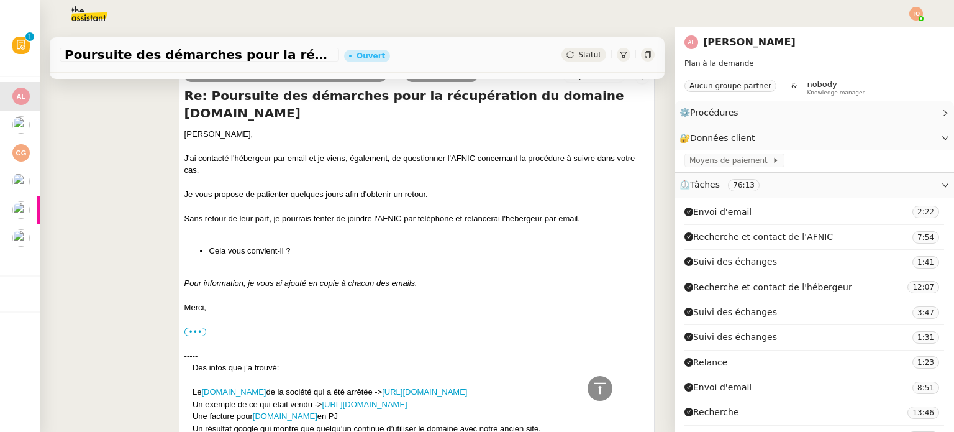
scroll to position [0, 0]
